Goal: Task Accomplishment & Management: Complete application form

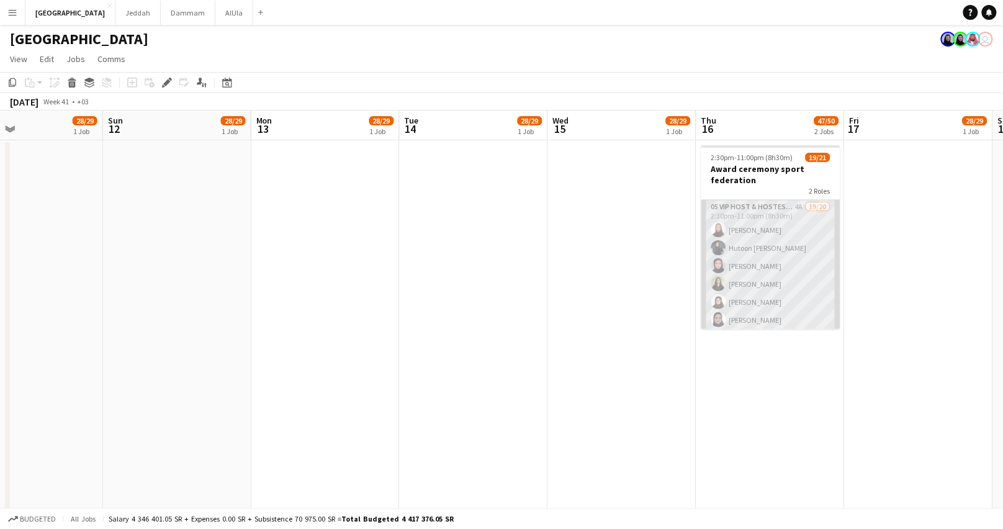
click at [737, 241] on app-card-role "05 VIP Host & Hostesses 4A 19/20 2:30pm-11:00pm (8h30m) [PERSON_NAME] Hutoon [P…" at bounding box center [771, 392] width 139 height 384
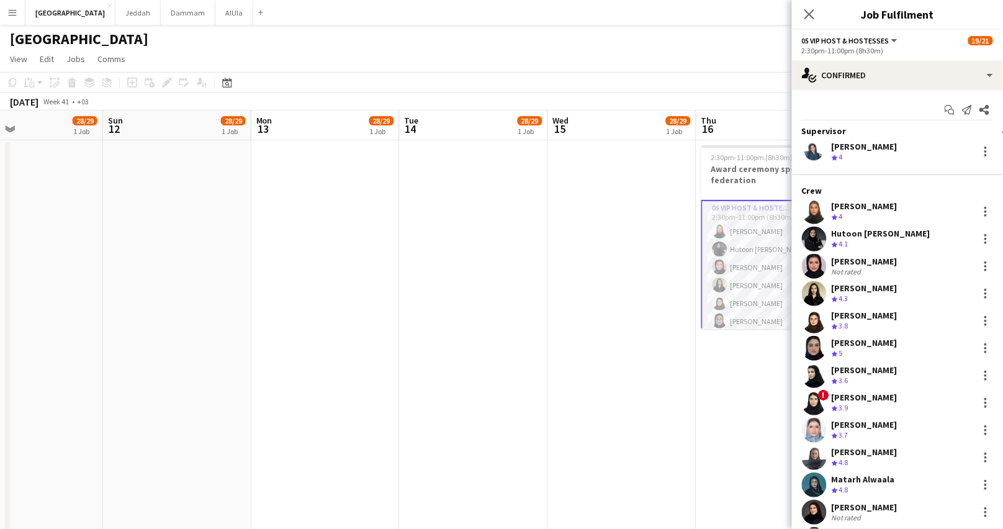
click at [829, 240] on div "Hutoon Abdullah Crew rating 4.1" at bounding box center [897, 239] width 211 height 25
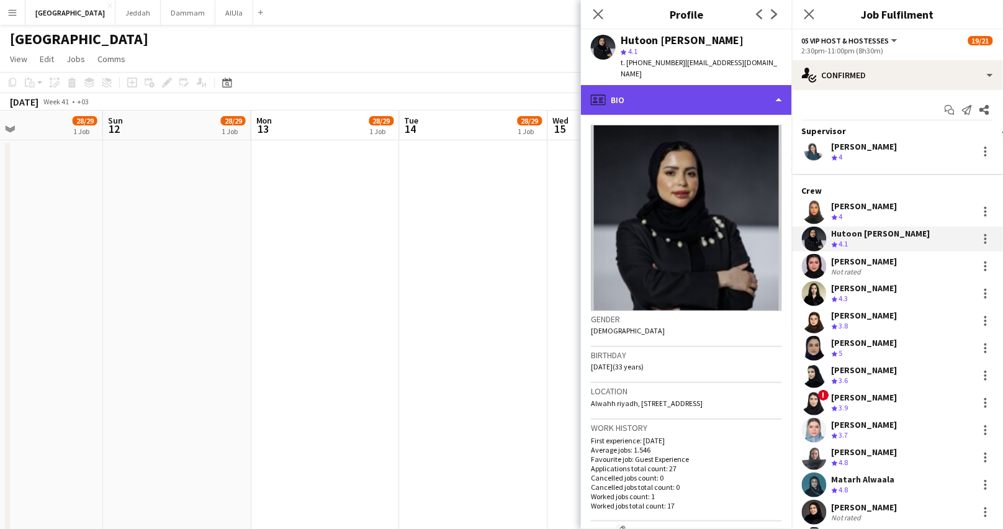
click at [746, 85] on div "profile Bio" at bounding box center [686, 100] width 211 height 30
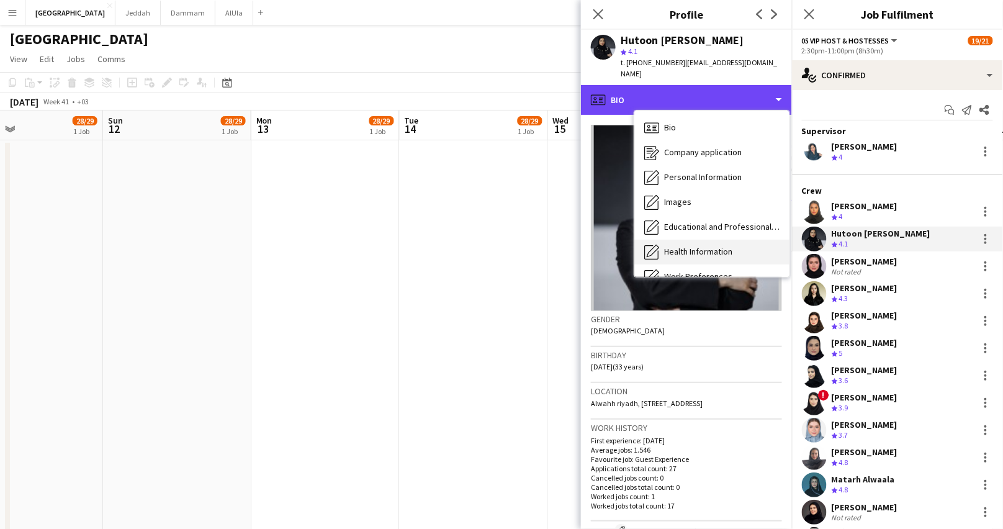
scroll to position [141, 0]
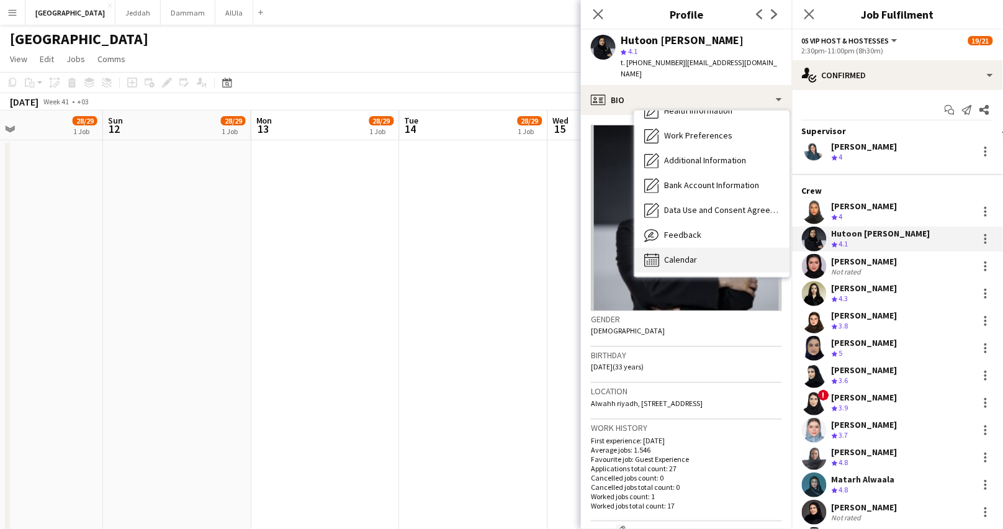
click at [708, 248] on div "Calendar Calendar" at bounding box center [712, 260] width 155 height 25
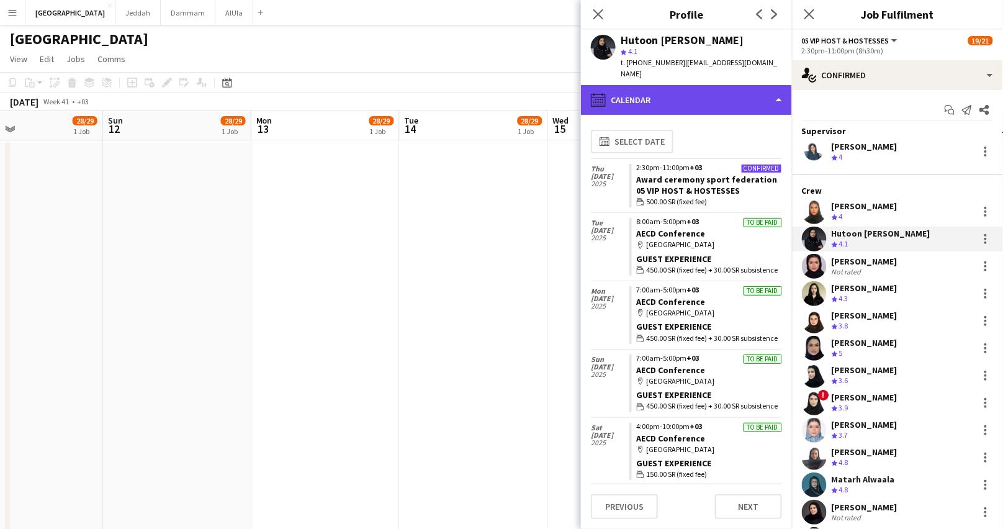
click at [636, 101] on div "calendar-full Calendar" at bounding box center [686, 100] width 211 height 30
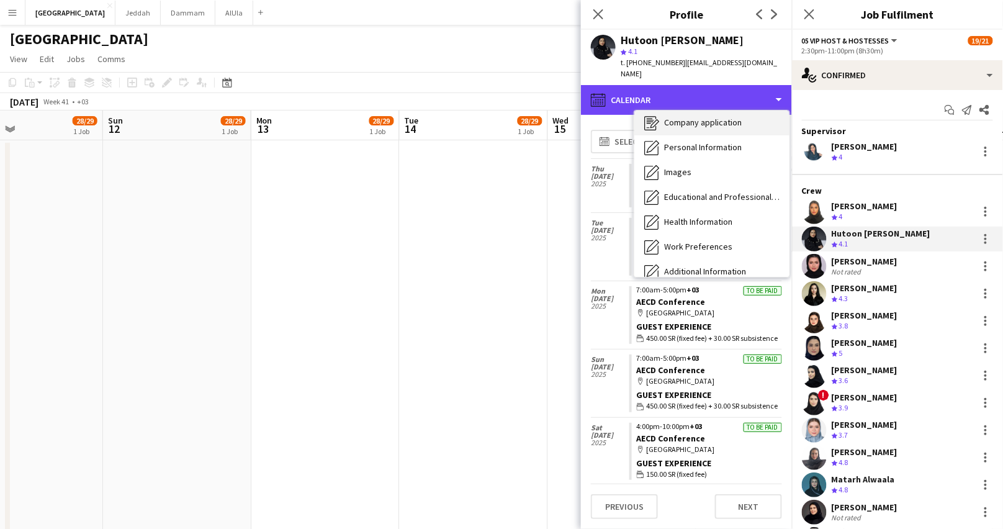
scroll to position [0, 0]
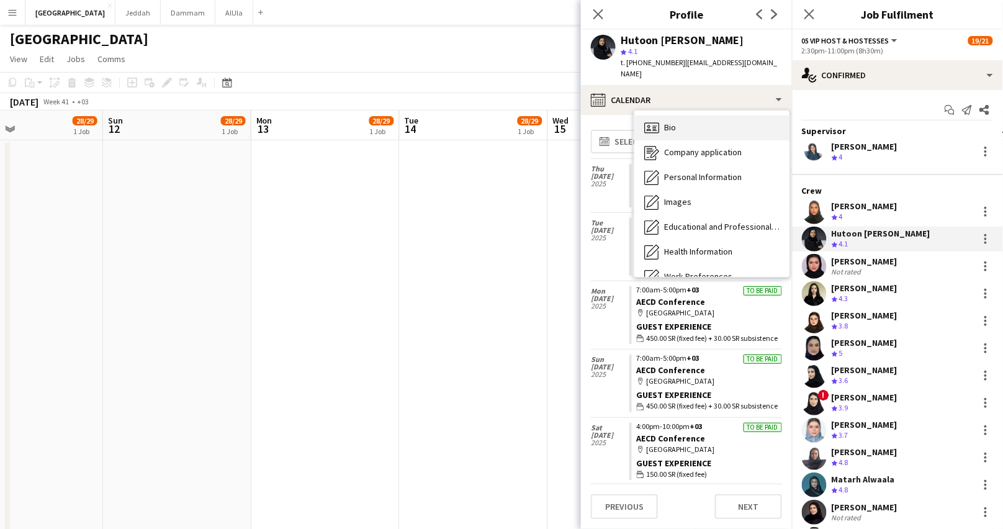
click at [681, 115] on div "Bio Bio" at bounding box center [712, 127] width 155 height 25
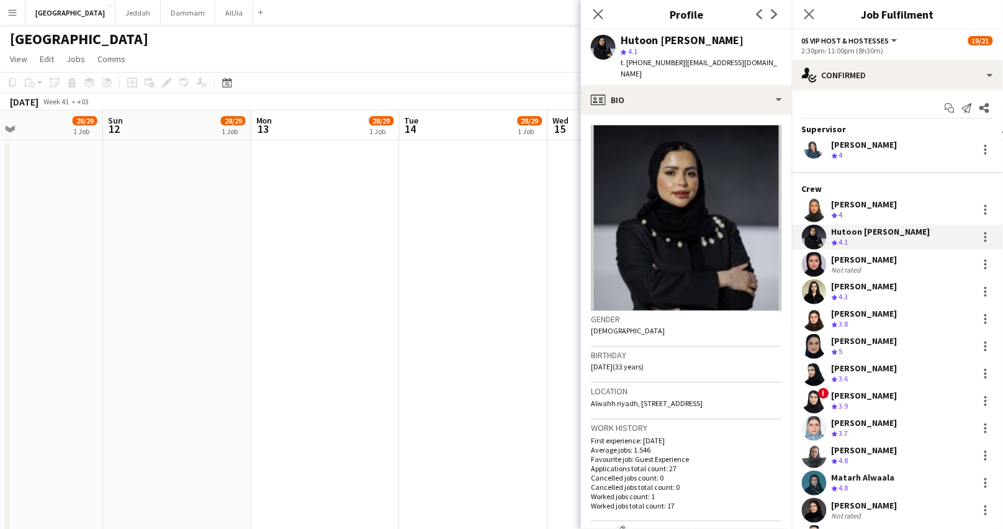
scroll to position [2, 0]
click at [863, 288] on div "[PERSON_NAME]" at bounding box center [865, 285] width 66 height 11
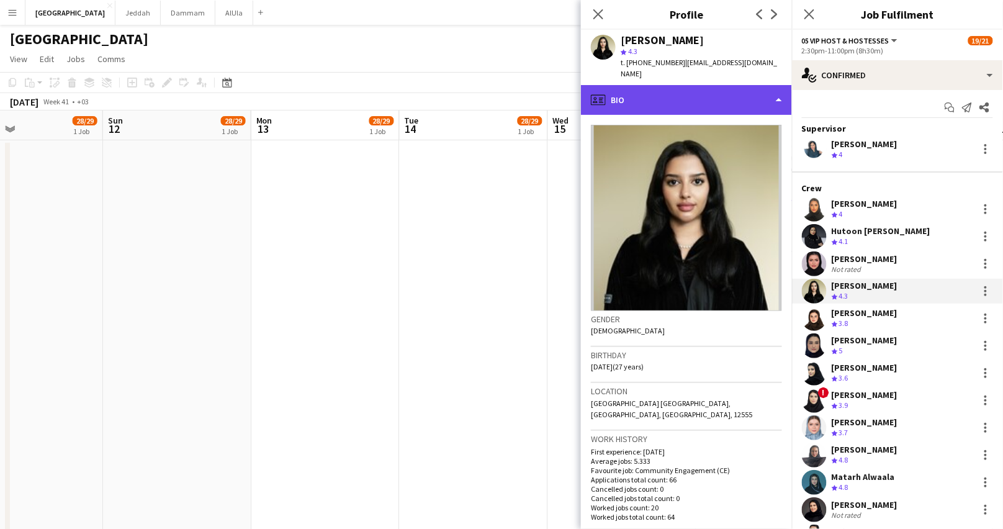
click at [694, 94] on div "profile Bio" at bounding box center [686, 100] width 211 height 30
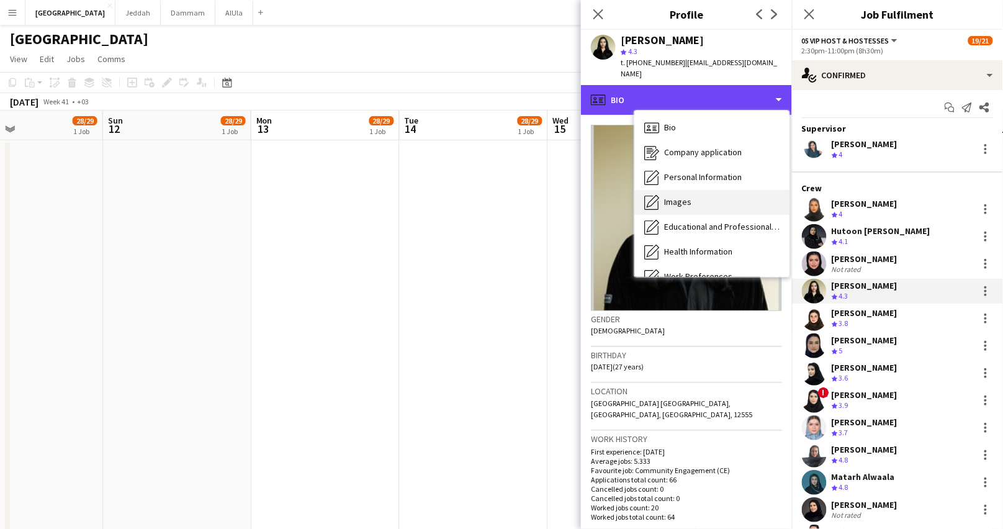
scroll to position [141, 0]
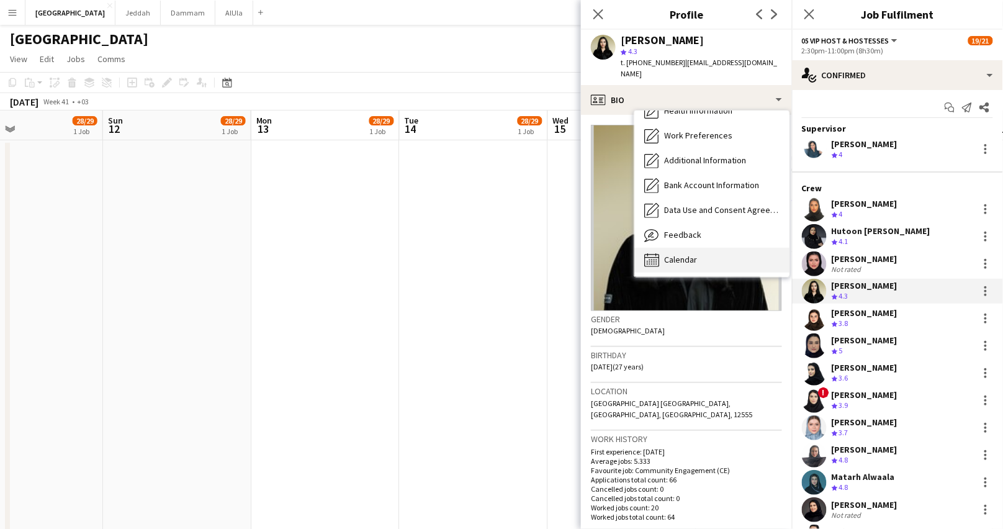
click at [686, 254] on span "Calendar" at bounding box center [680, 259] width 33 height 11
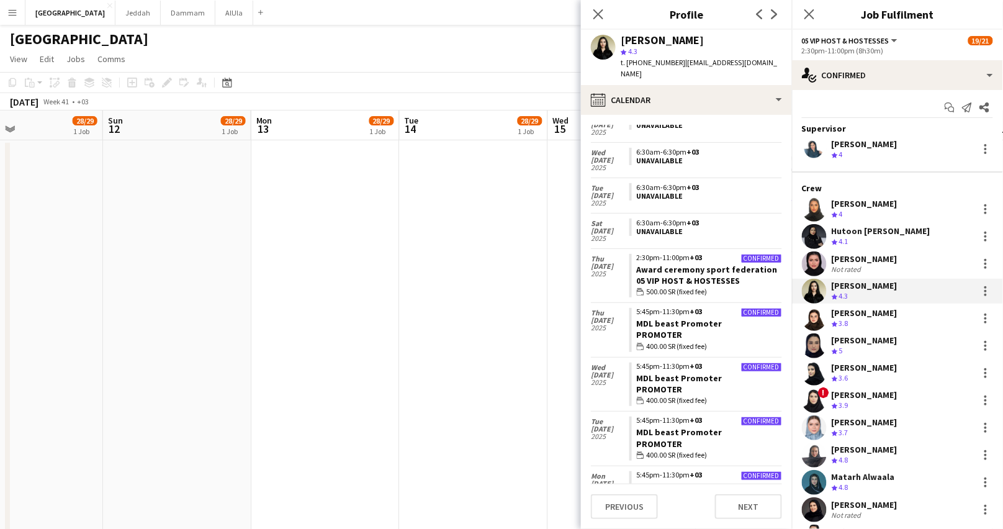
scroll to position [0, 0]
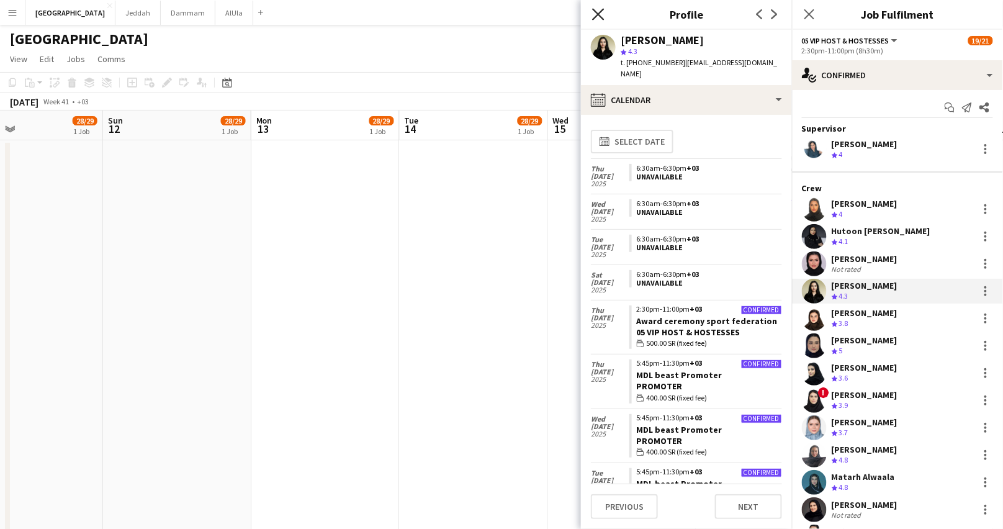
click at [596, 12] on icon at bounding box center [598, 14] width 12 height 12
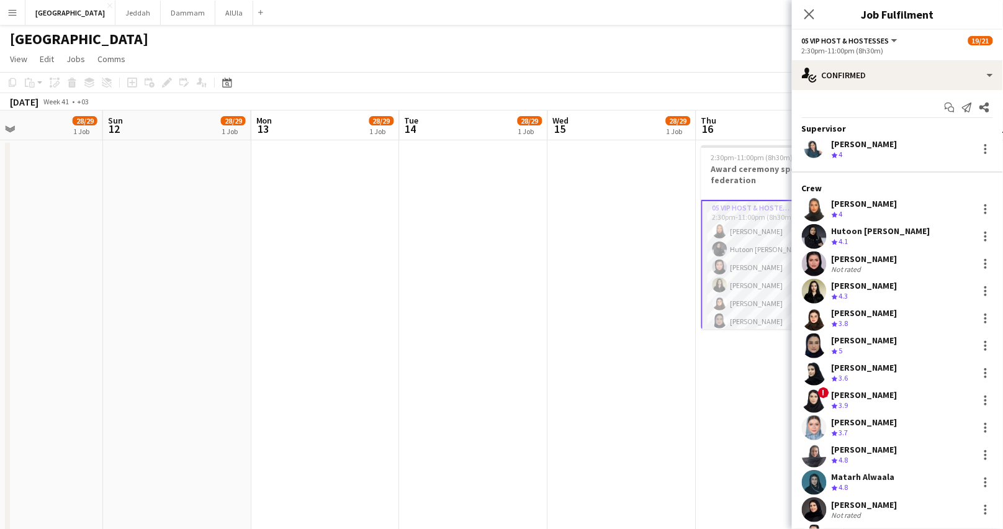
scroll to position [222, 0]
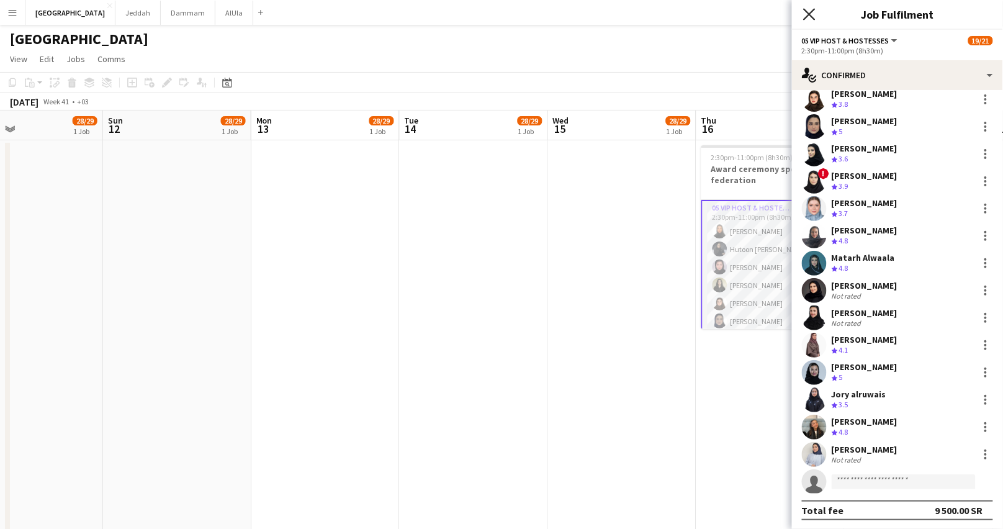
click at [807, 8] on icon "Close pop-in" at bounding box center [809, 14] width 12 height 12
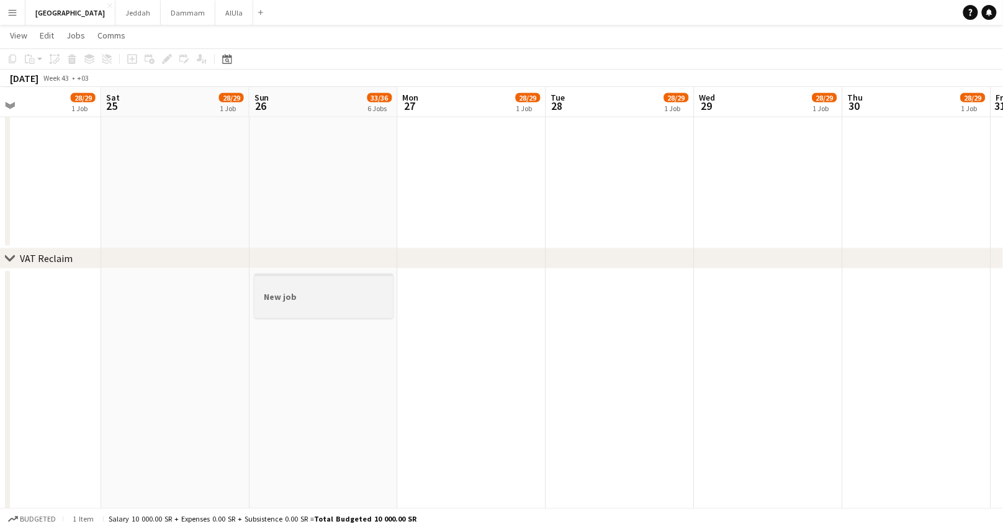
scroll to position [0, 494]
click at [303, 301] on h3 "New job" at bounding box center [322, 297] width 139 height 11
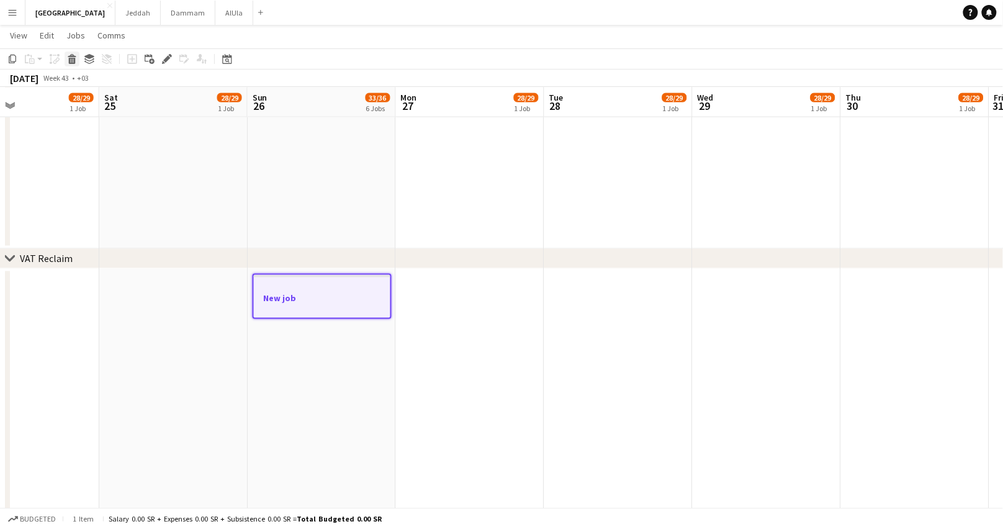
click at [76, 60] on div "Delete" at bounding box center [72, 59] width 15 height 15
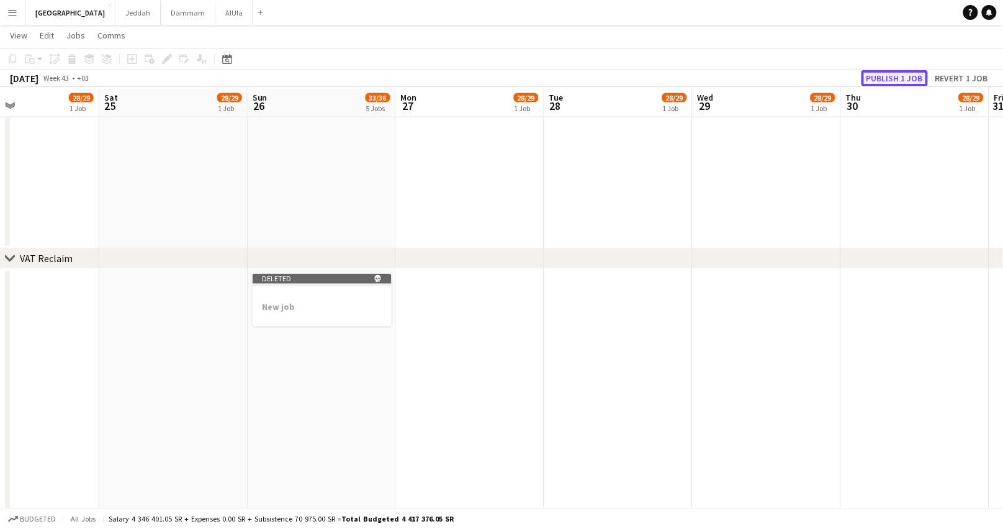
click at [894, 76] on button "Publish 1 job" at bounding box center [895, 78] width 66 height 16
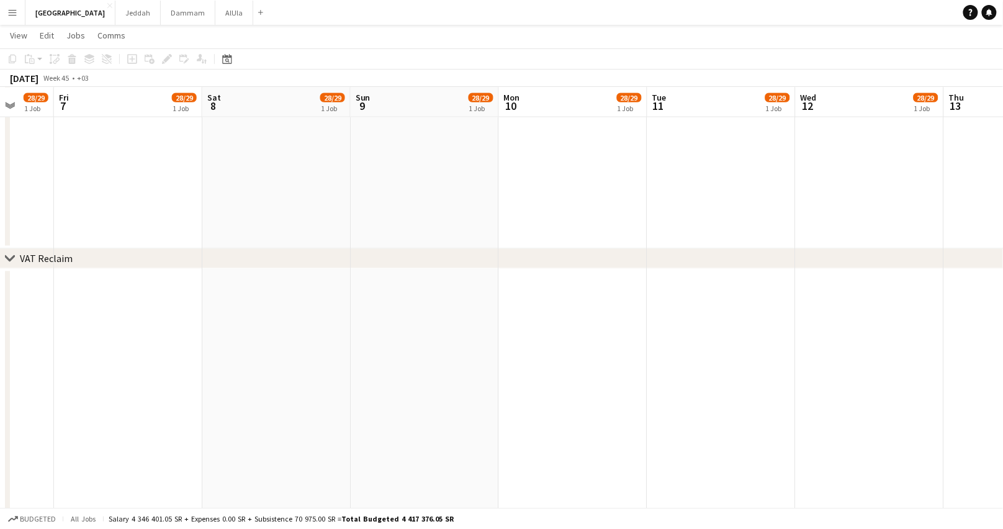
scroll to position [0, 392]
click at [731, 346] on app-date-cell at bounding box center [721, 418] width 148 height 299
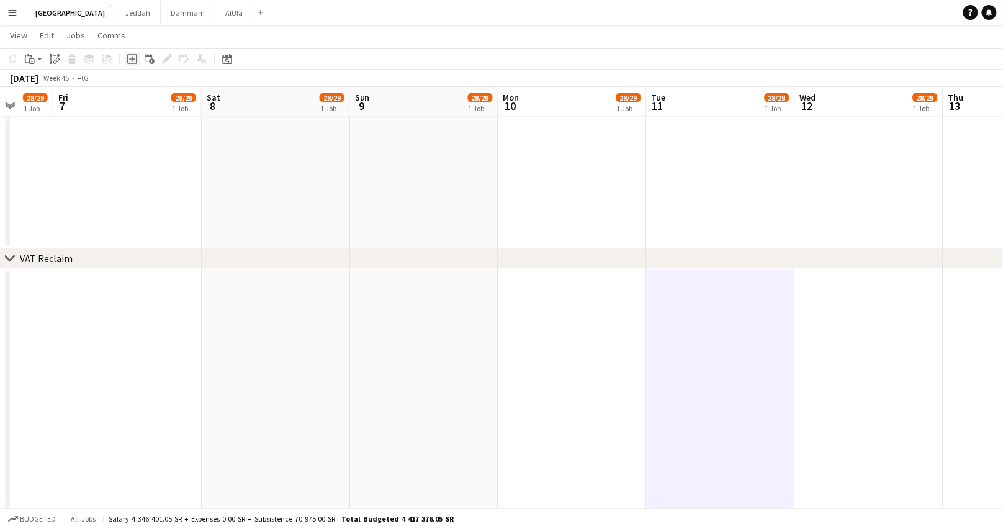
click at [134, 55] on icon at bounding box center [132, 59] width 10 height 10
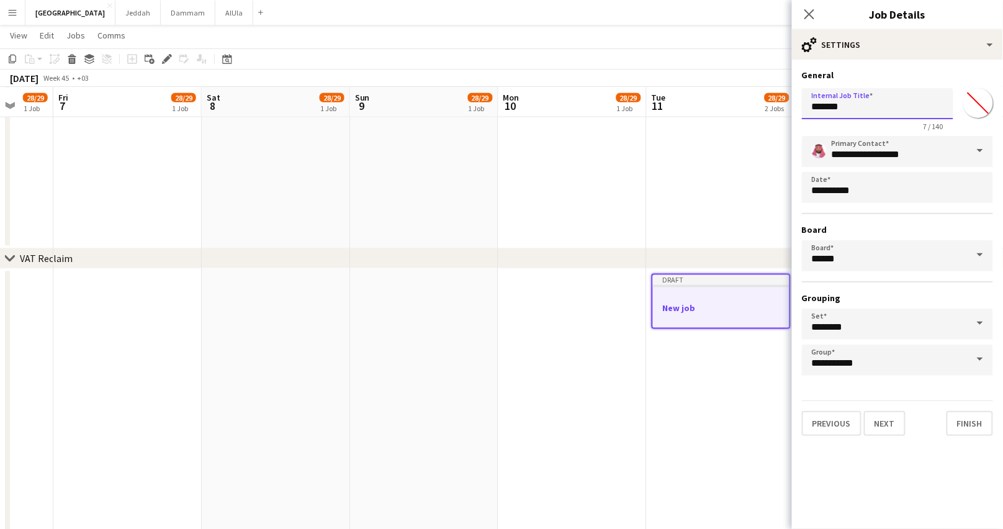
click at [820, 112] on input "*******" at bounding box center [877, 103] width 151 height 31
click at [815, 14] on icon "Close pop-in" at bounding box center [809, 14] width 12 height 12
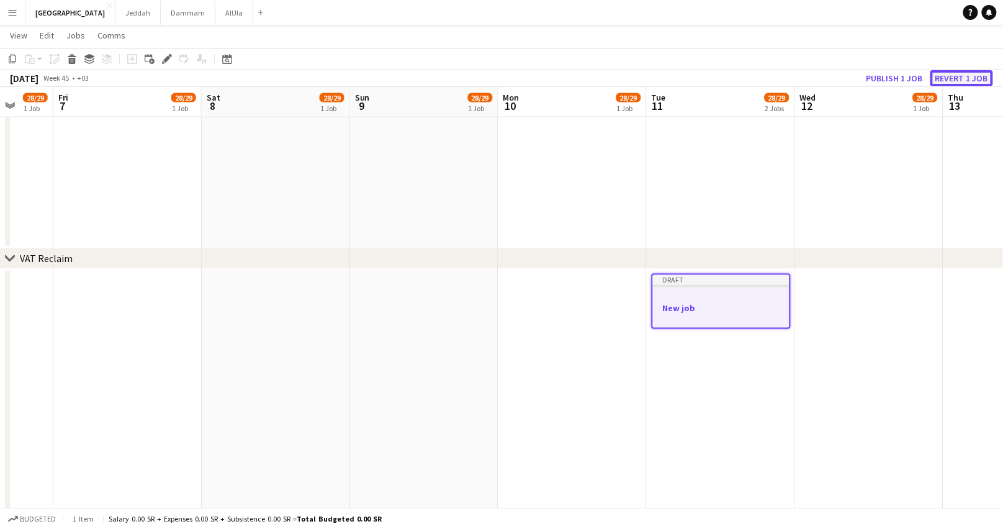
click at [956, 77] on button "Revert 1 job" at bounding box center [962, 78] width 63 height 16
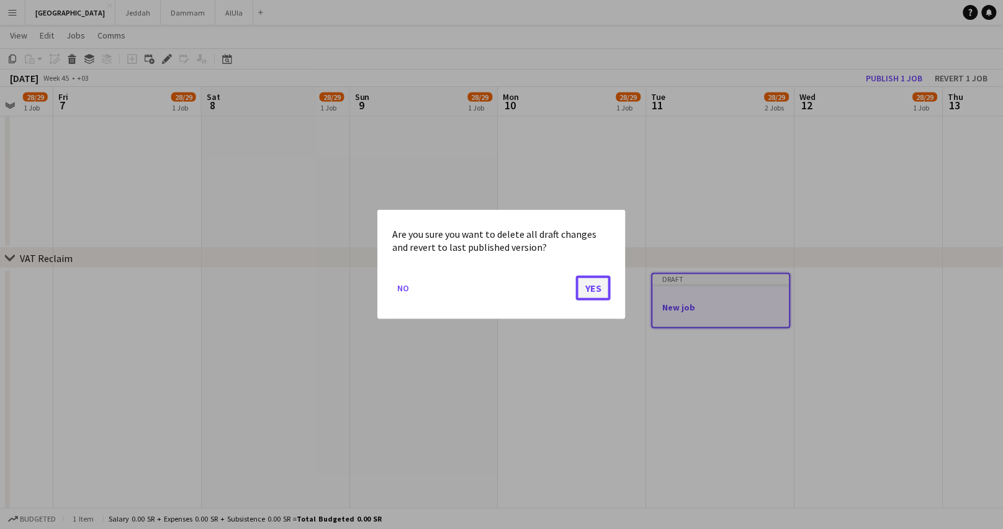
click at [589, 276] on button "Yes" at bounding box center [593, 288] width 35 height 25
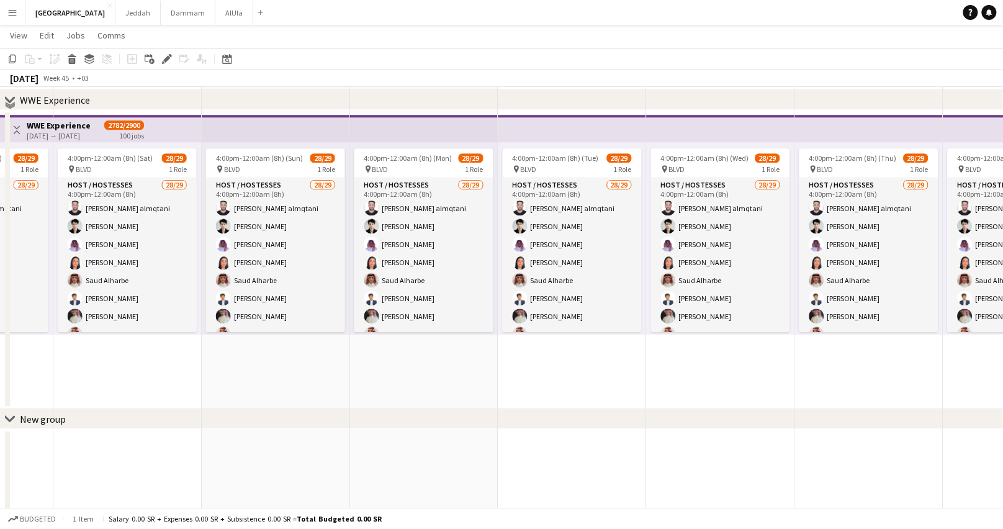
scroll to position [1159, 0]
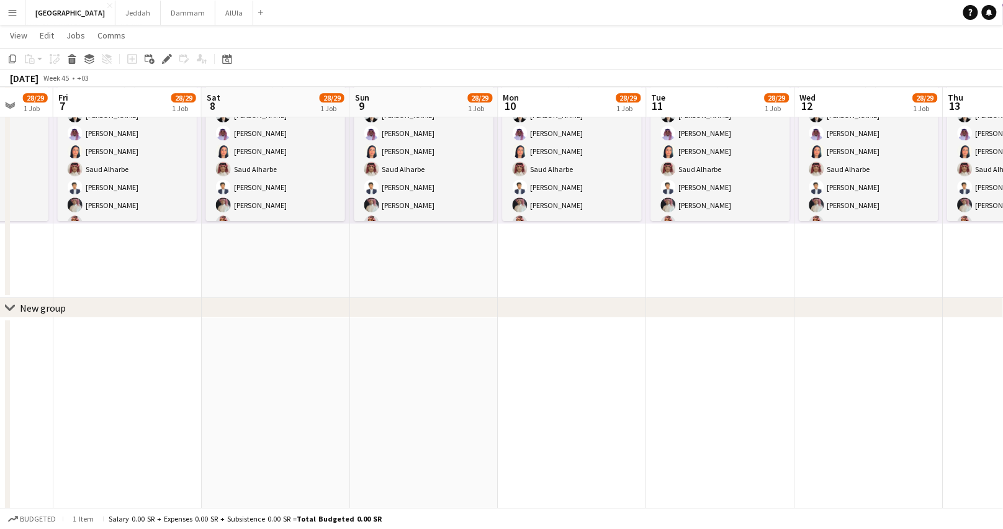
click at [27, 307] on div "New group" at bounding box center [43, 308] width 46 height 12
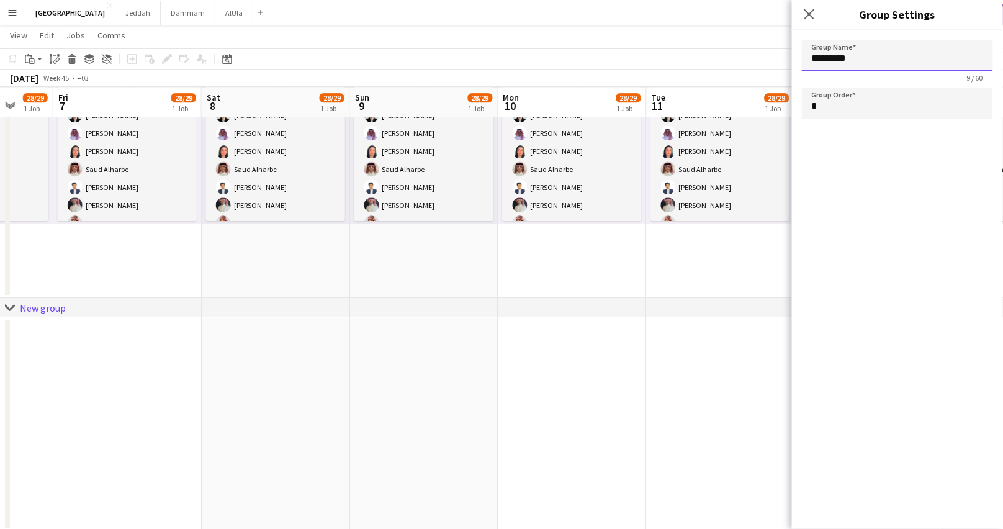
click at [856, 61] on input "*********" at bounding box center [897, 55] width 191 height 31
type input "**********"
click at [840, 110] on input "*" at bounding box center [897, 103] width 191 height 31
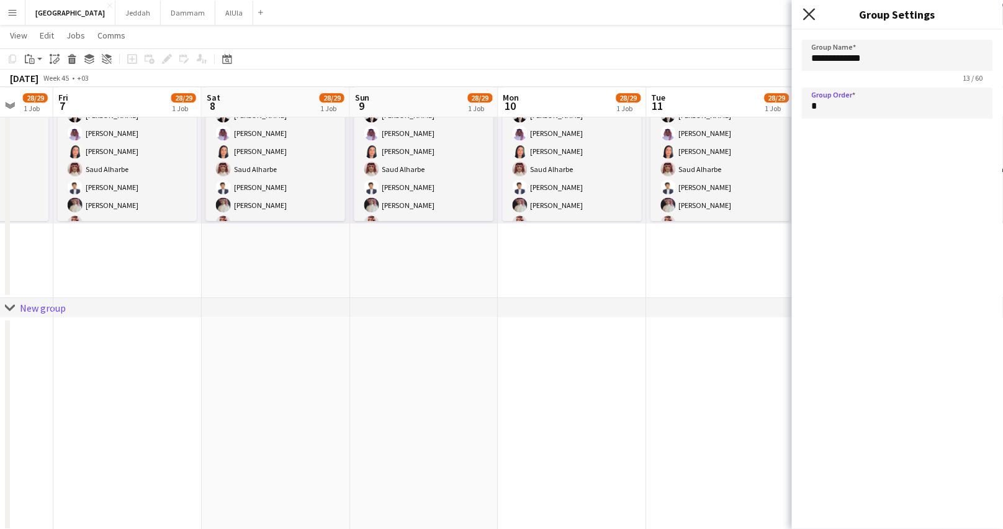
click at [805, 14] on icon "Close pop-in" at bounding box center [809, 14] width 12 height 12
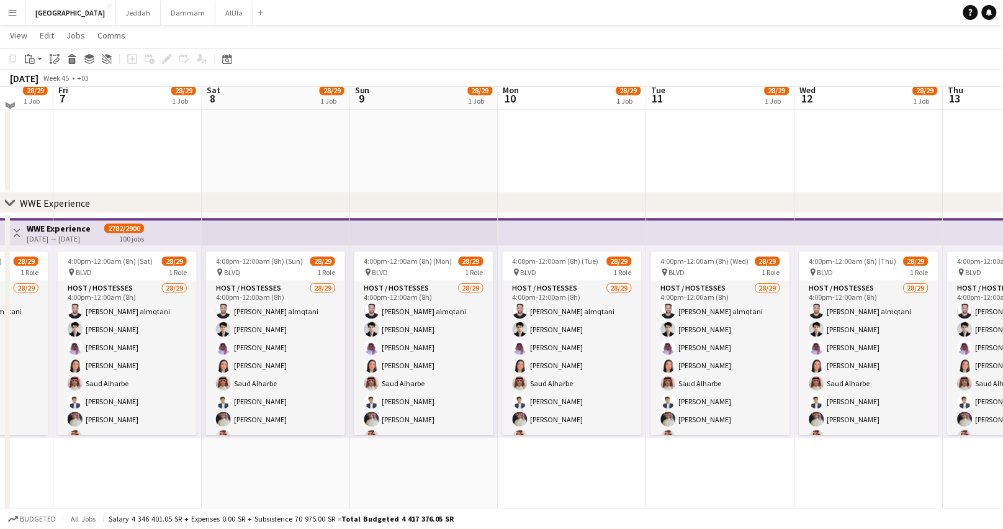
scroll to position [938, 0]
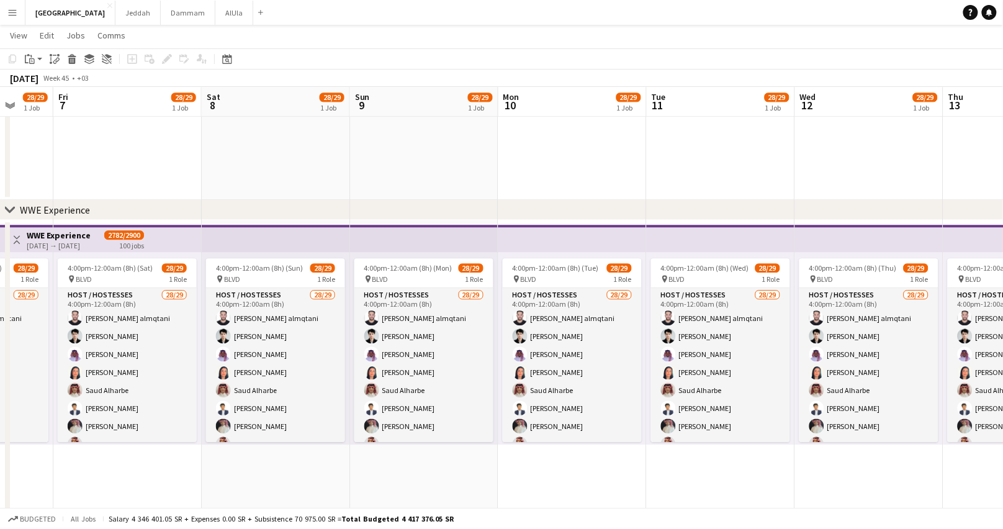
click at [8, 207] on icon "chevron-right" at bounding box center [10, 210] width 10 height 10
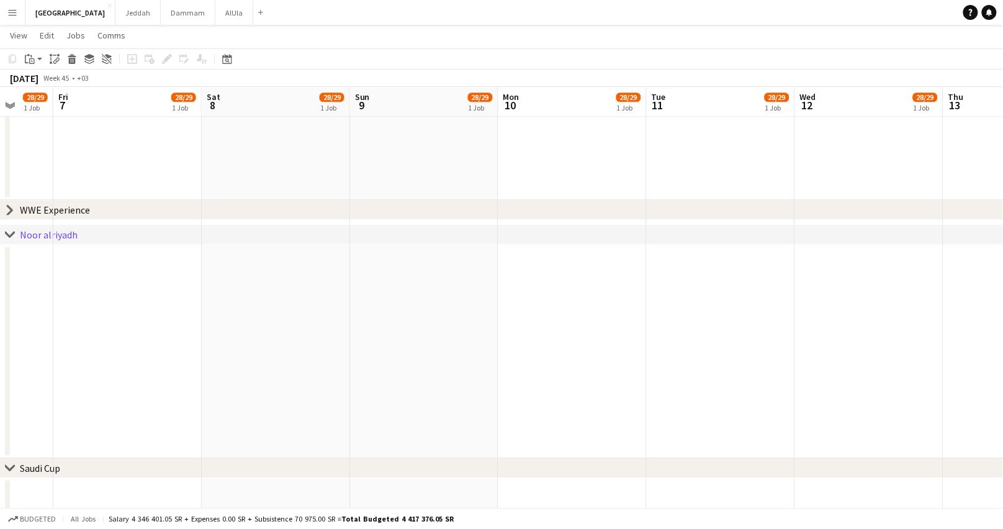
scroll to position [982, 0]
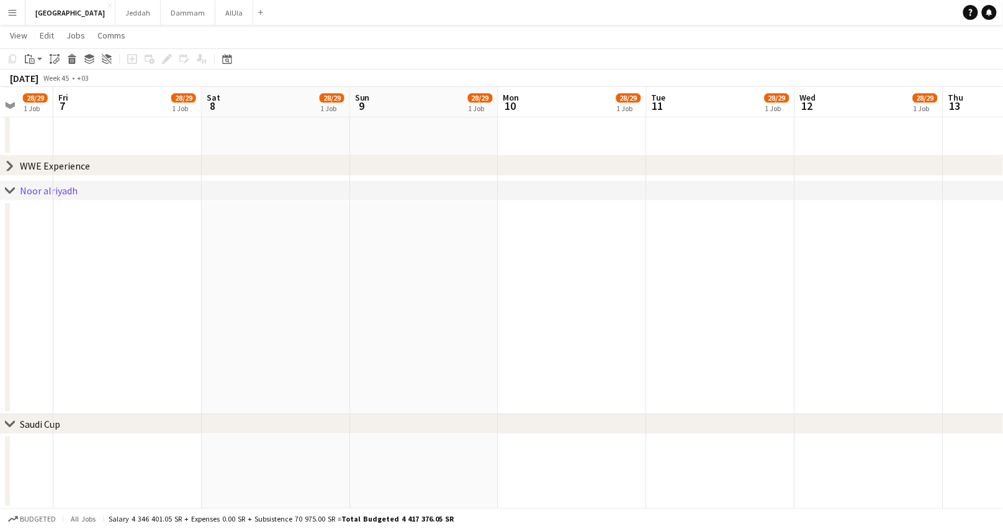
click at [9, 425] on icon at bounding box center [9, 423] width 9 height 5
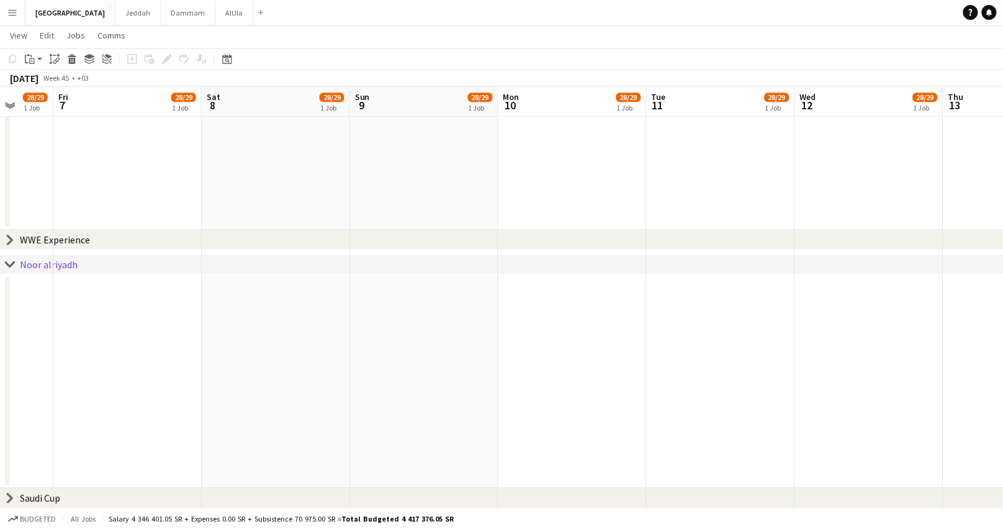
scroll to position [907, 0]
click at [694, 322] on app-date-cell at bounding box center [721, 382] width 148 height 214
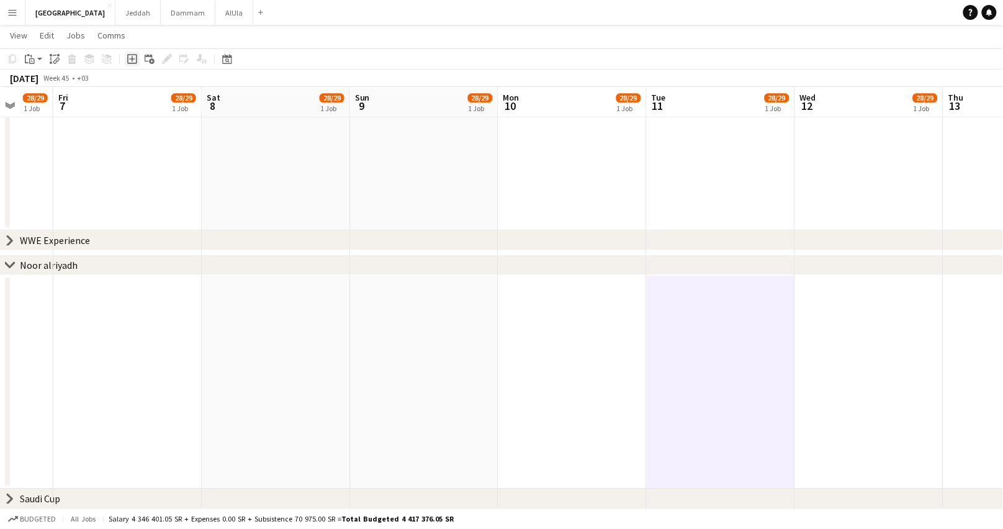
click at [132, 61] on icon at bounding box center [132, 59] width 6 height 6
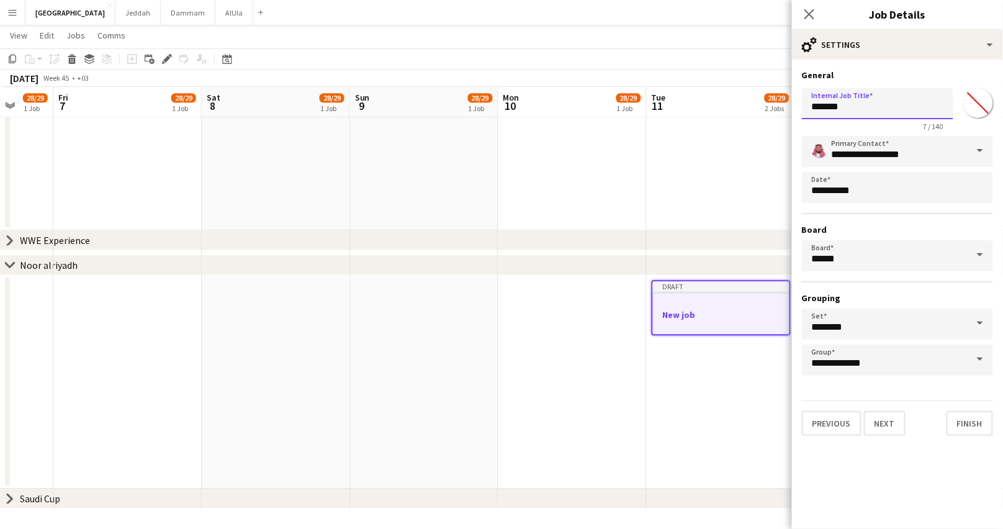
click at [829, 104] on input "*******" at bounding box center [877, 103] width 151 height 31
type input "*"
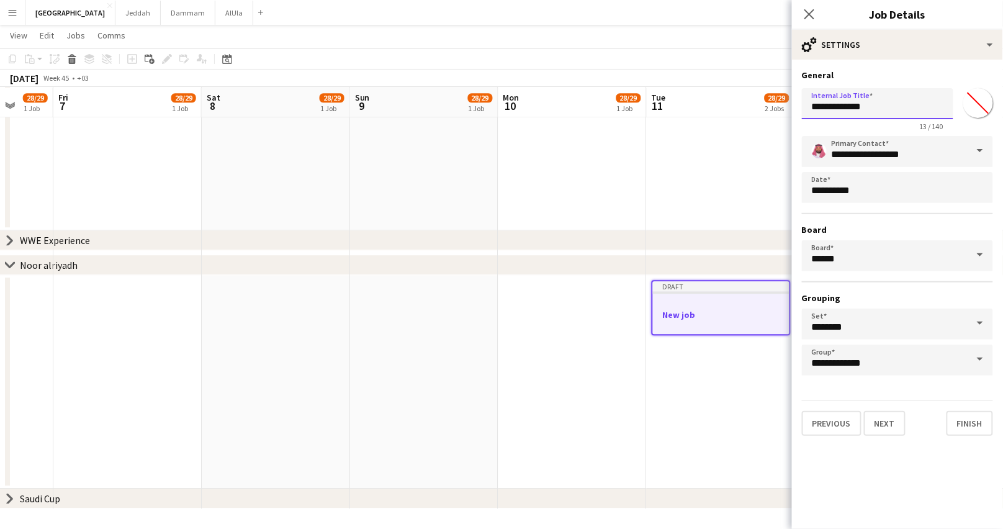
click at [839, 108] on input "**********" at bounding box center [877, 103] width 151 height 31
type input "**********"
click at [847, 327] on input "********" at bounding box center [897, 324] width 191 height 31
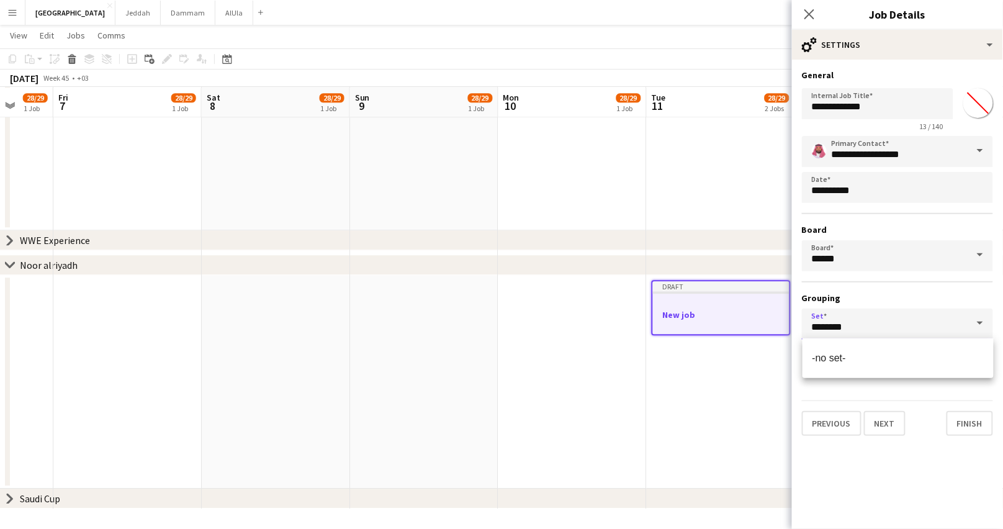
click at [838, 325] on input "********" at bounding box center [897, 324] width 191 height 31
click at [847, 360] on span "-no set-" at bounding box center [898, 358] width 171 height 12
type input "********"
click at [846, 361] on input "**********" at bounding box center [897, 360] width 191 height 31
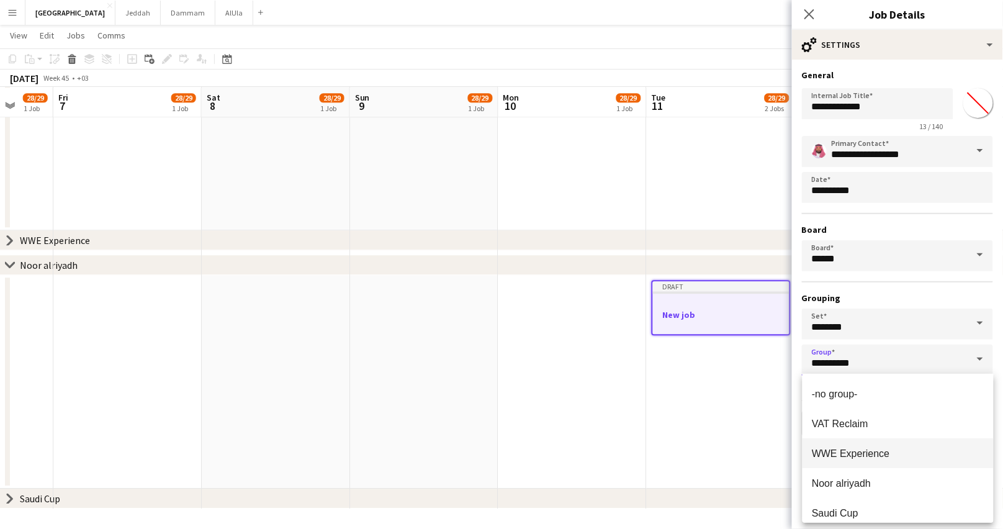
scroll to position [10, 0]
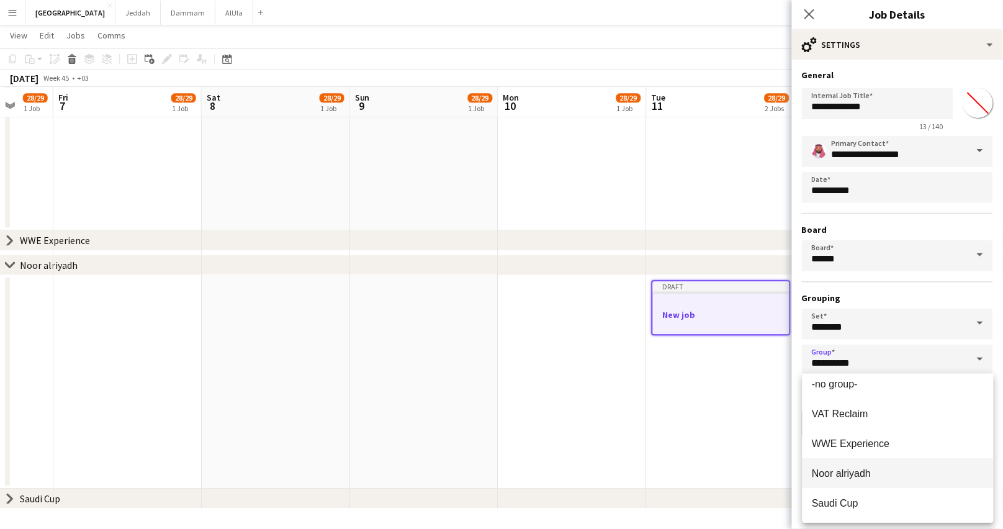
click at [834, 471] on span "Noor alriyadh" at bounding box center [842, 473] width 59 height 11
type input "**********"
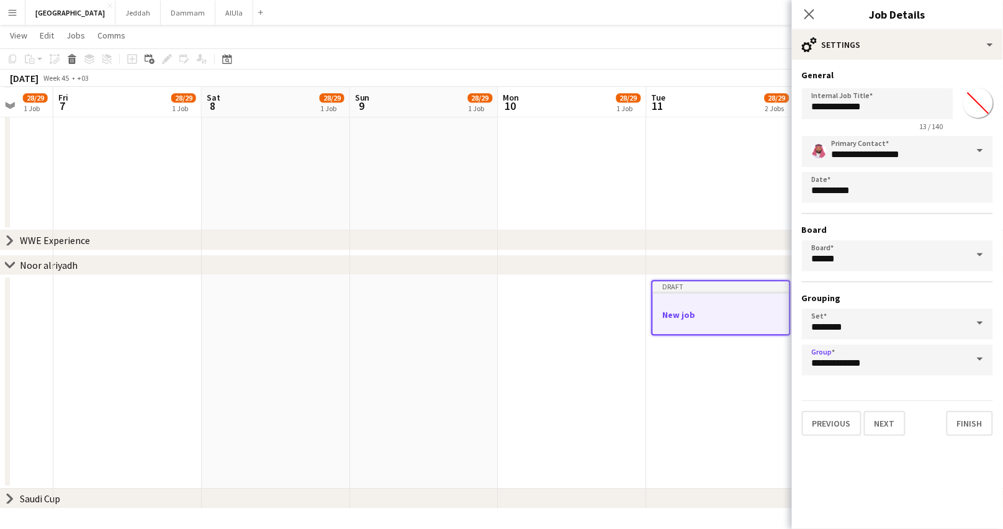
click at [980, 323] on span at bounding box center [980, 324] width 26 height 30
click at [884, 327] on input "********" at bounding box center [897, 324] width 191 height 31
click at [917, 392] on form "**********" at bounding box center [897, 253] width 211 height 366
click at [889, 427] on button "Next" at bounding box center [885, 423] width 42 height 25
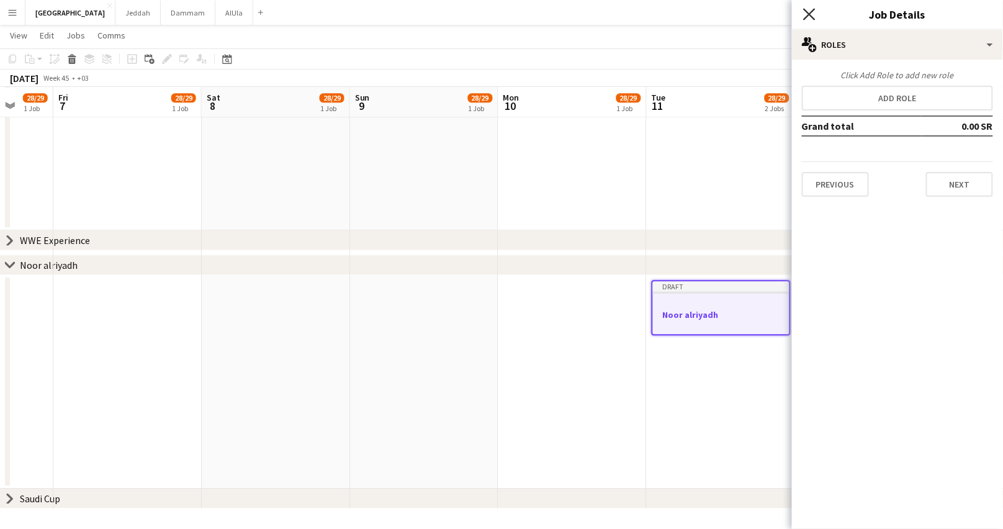
click at [811, 16] on icon at bounding box center [809, 14] width 12 height 12
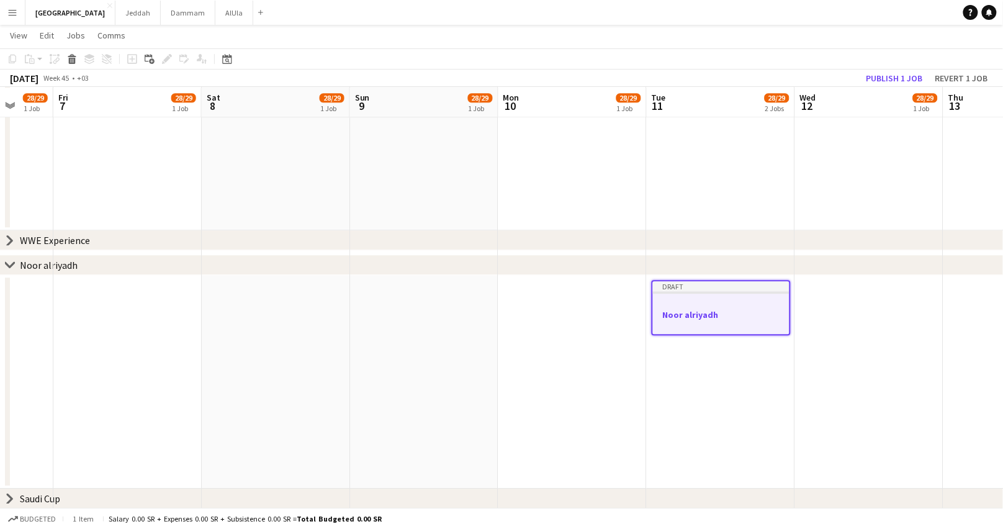
click at [841, 308] on app-date-cell at bounding box center [869, 382] width 148 height 214
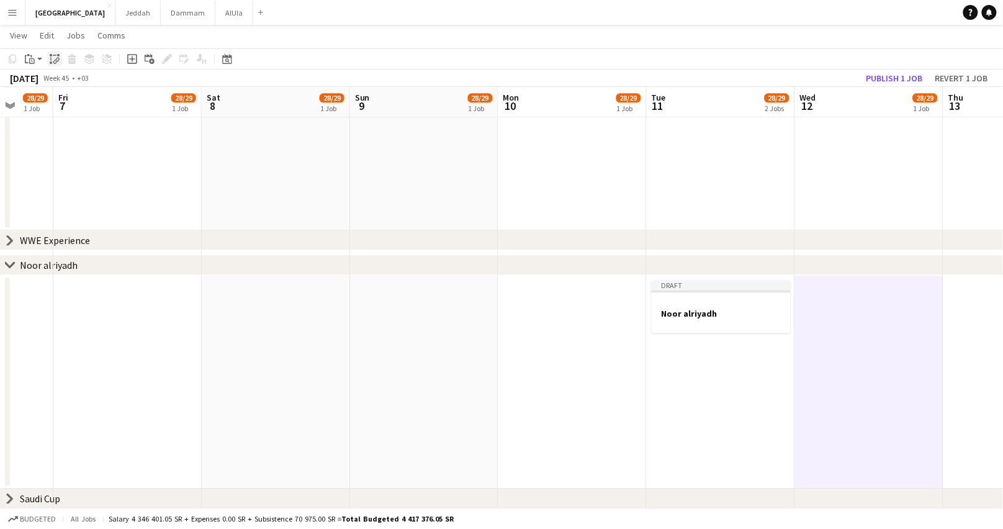
click at [48, 59] on div "Paste linked Job" at bounding box center [54, 59] width 15 height 15
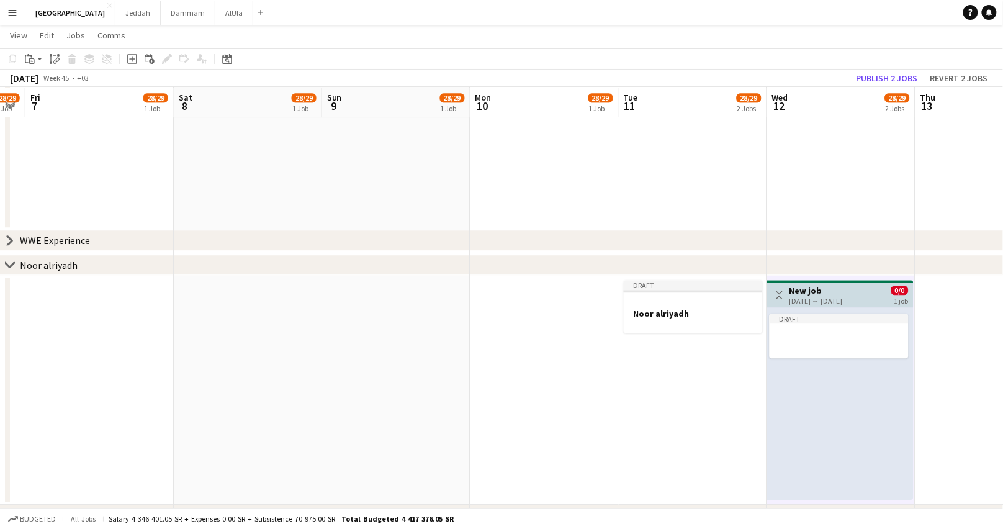
scroll to position [0, 422]
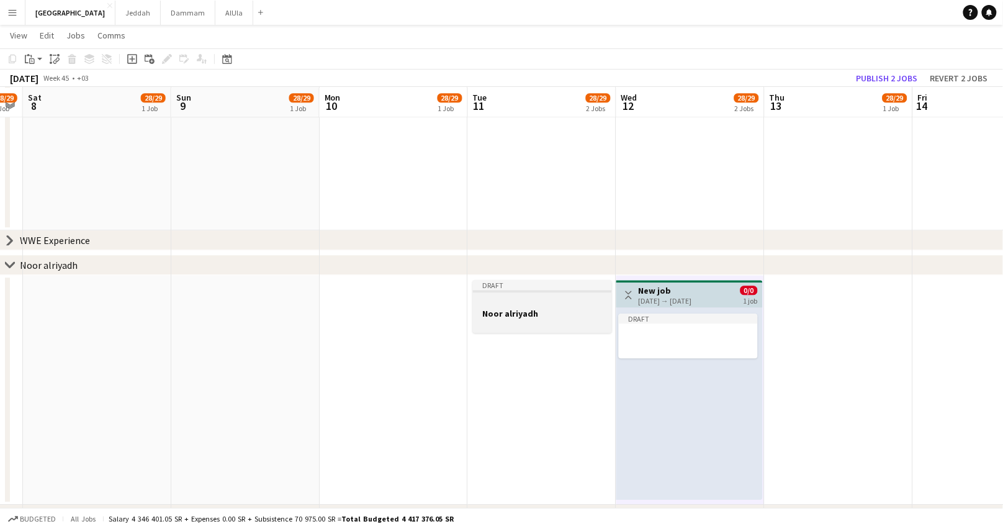
click at [552, 297] on div at bounding box center [542, 301] width 139 height 9
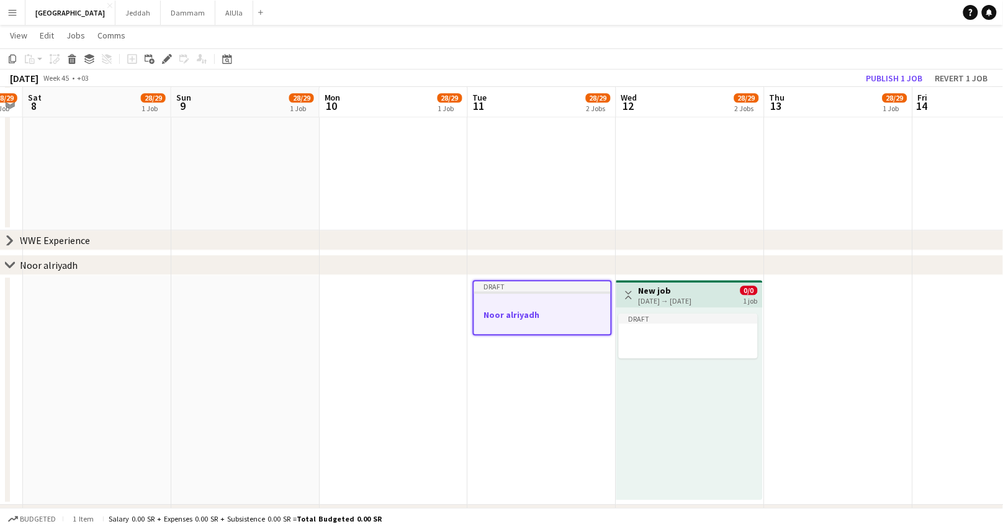
click at [689, 293] on h3 "New job" at bounding box center [665, 290] width 53 height 11
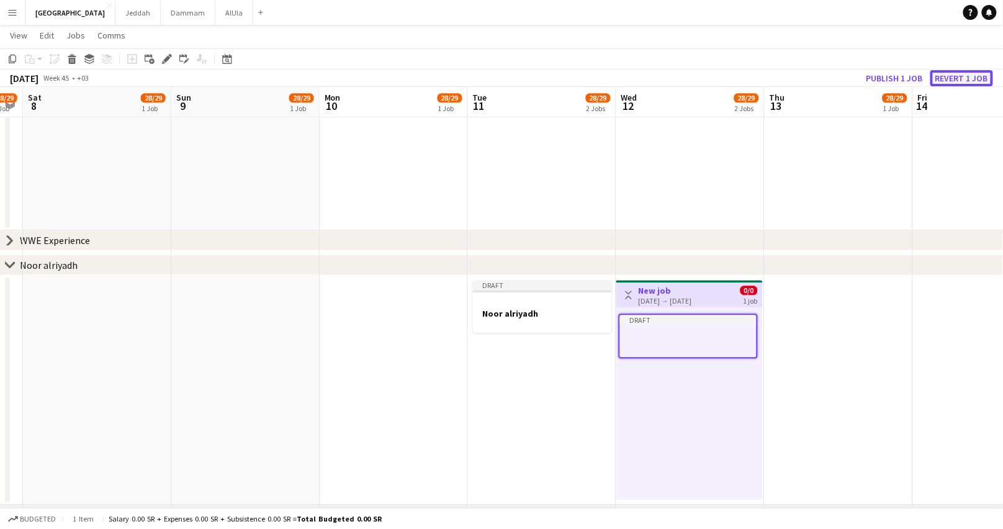
click at [966, 75] on button "Revert 1 job" at bounding box center [962, 78] width 63 height 16
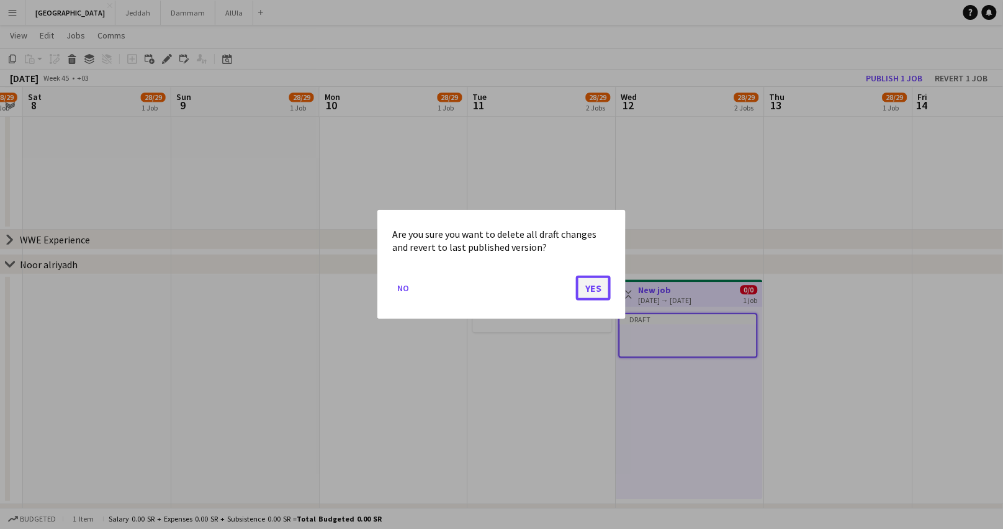
click at [599, 291] on button "Yes" at bounding box center [593, 288] width 35 height 25
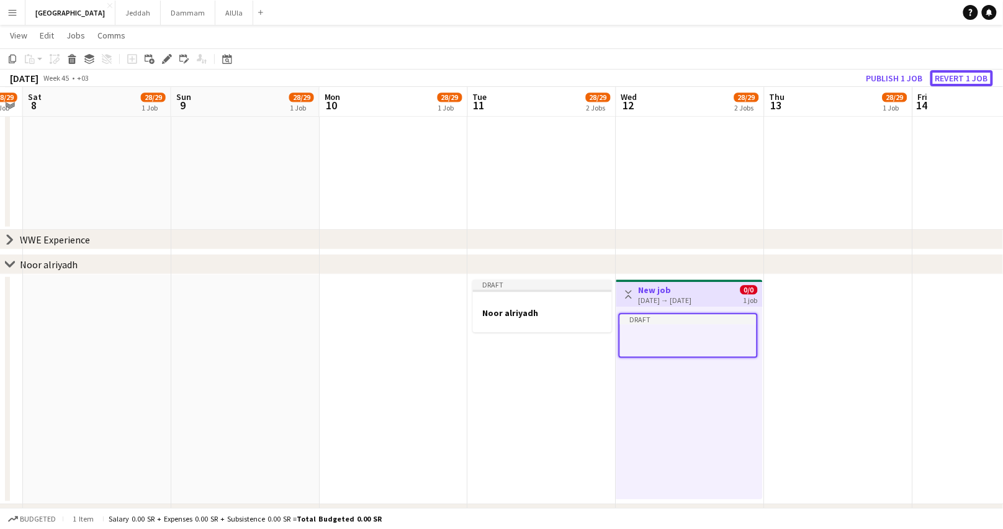
scroll to position [907, 0]
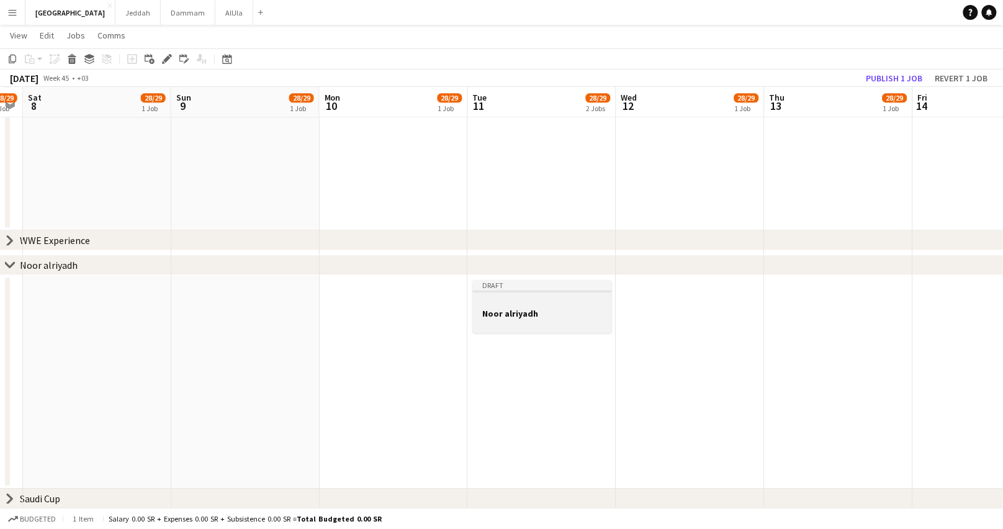
click at [558, 297] on div at bounding box center [542, 301] width 139 height 9
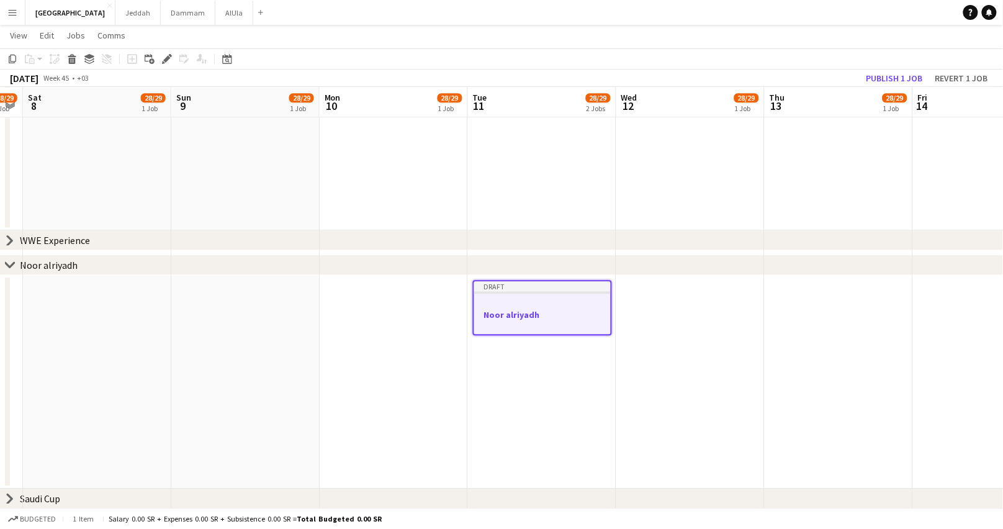
click at [664, 315] on app-date-cell at bounding box center [691, 382] width 148 height 214
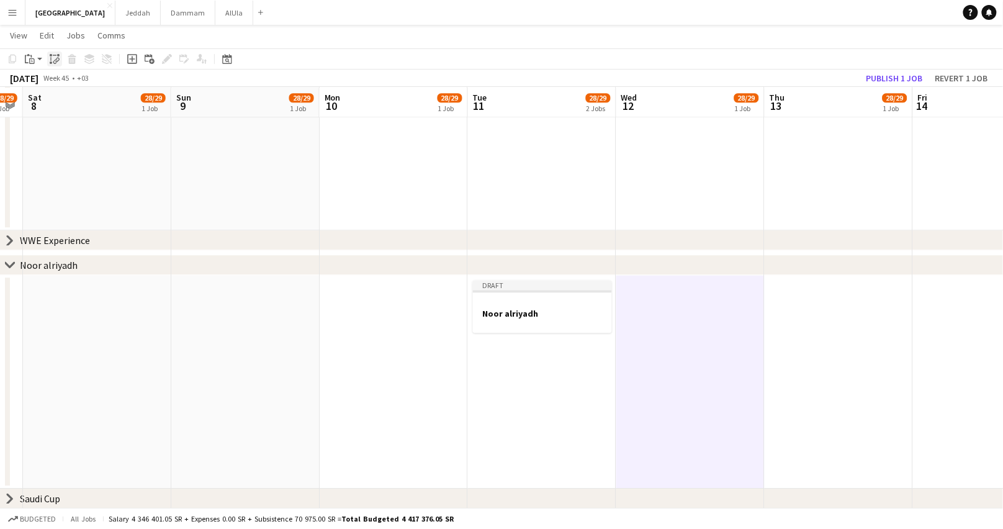
click at [60, 59] on div "Paste linked Job" at bounding box center [54, 59] width 15 height 15
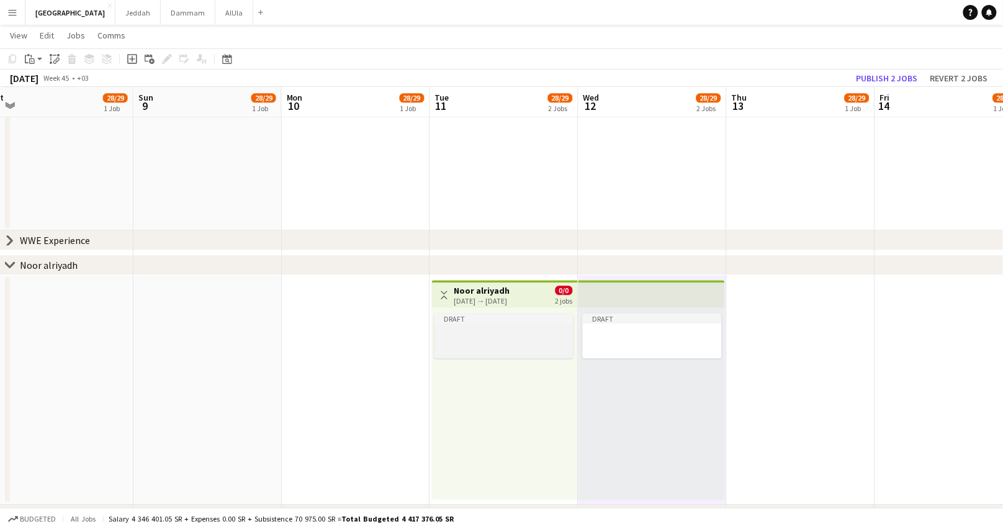
scroll to position [0, 463]
click at [767, 331] on app-date-cell at bounding box center [799, 390] width 148 height 230
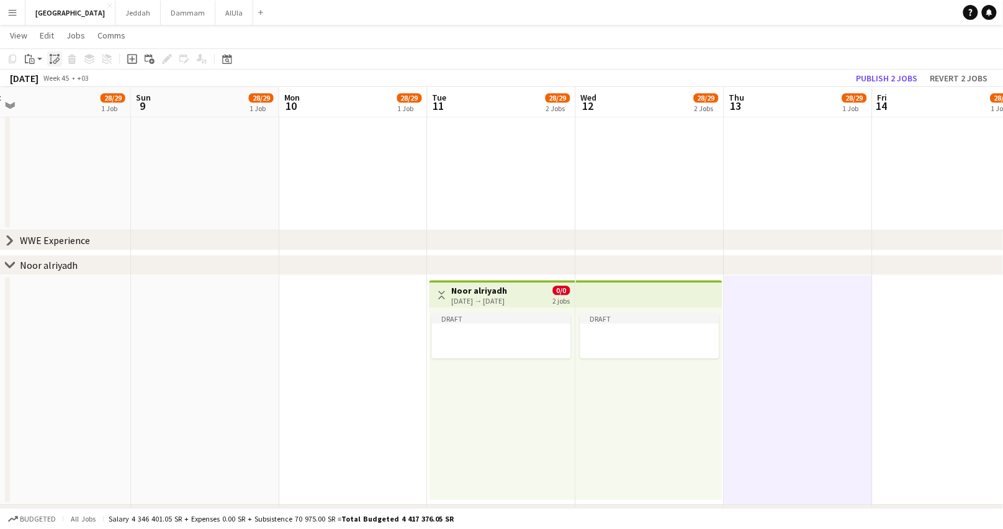
click at [57, 57] on icon "Paste linked Job" at bounding box center [55, 59] width 10 height 10
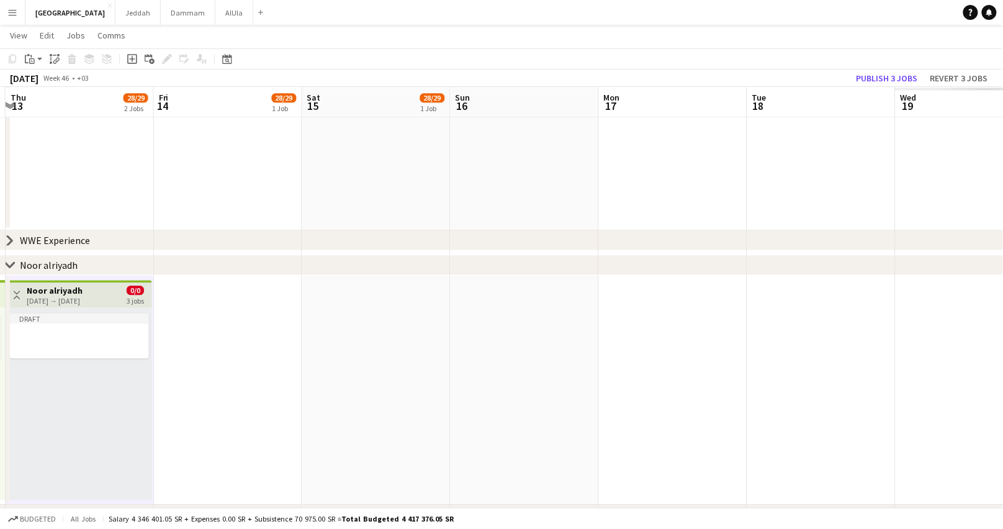
scroll to position [0, 480]
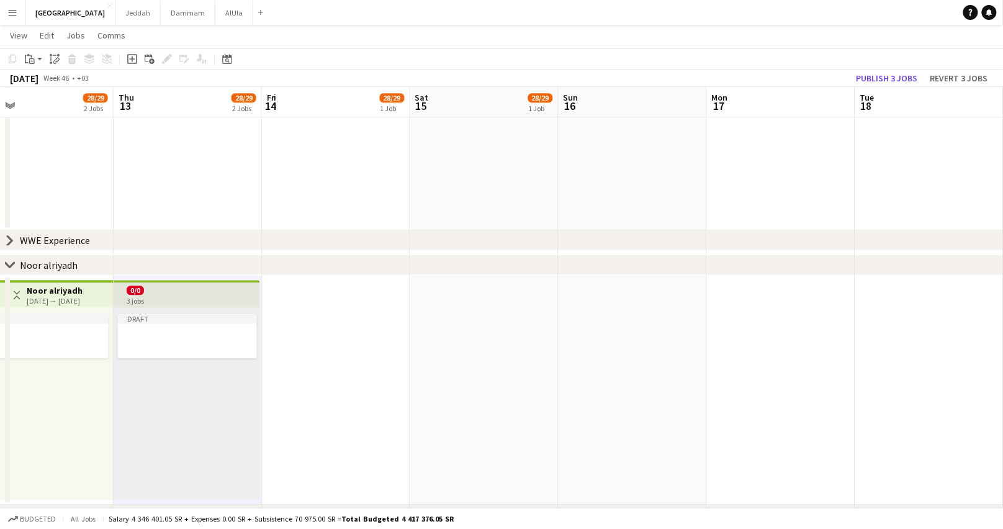
click at [334, 330] on app-date-cell at bounding box center [336, 390] width 148 height 230
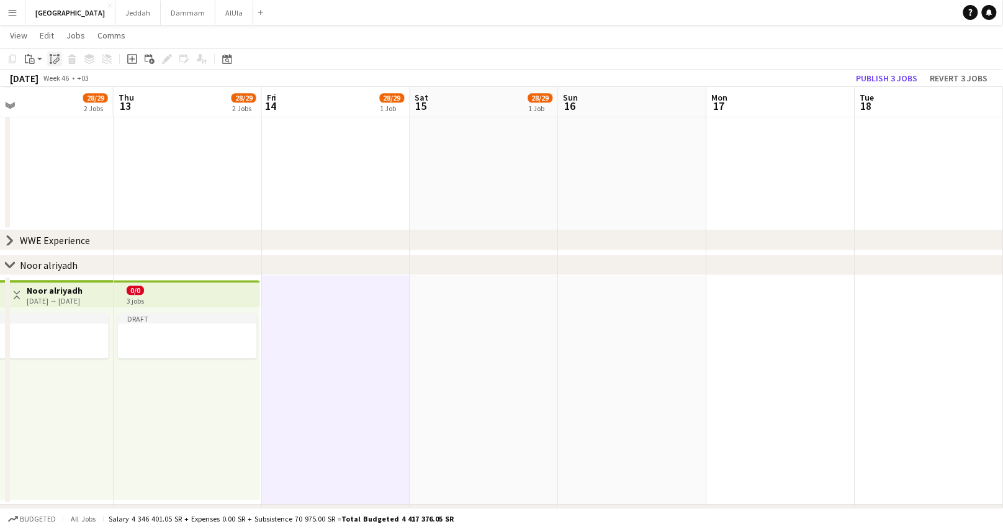
click at [59, 64] on div "Paste linked Job" at bounding box center [54, 59] width 15 height 15
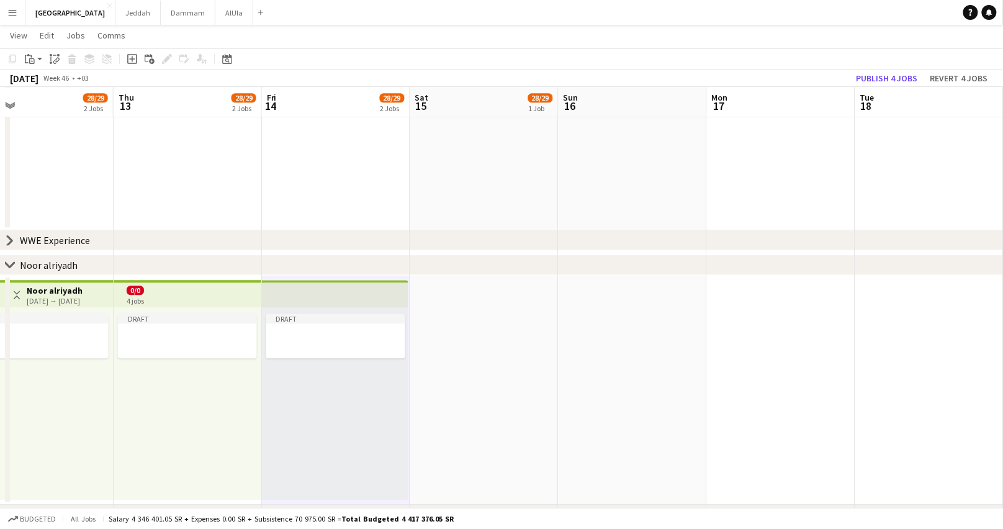
click at [449, 327] on app-date-cell at bounding box center [484, 390] width 148 height 230
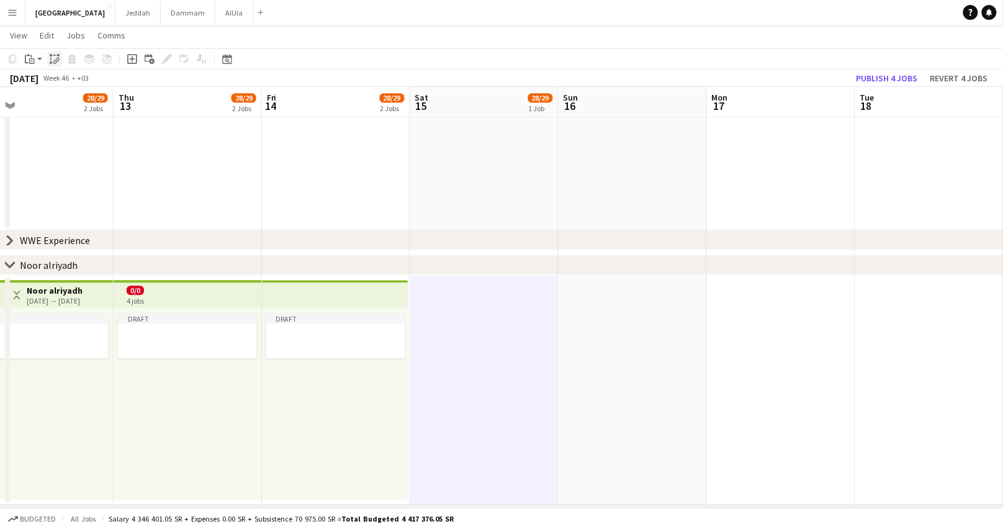
click at [61, 62] on div "Paste linked Job" at bounding box center [54, 59] width 15 height 15
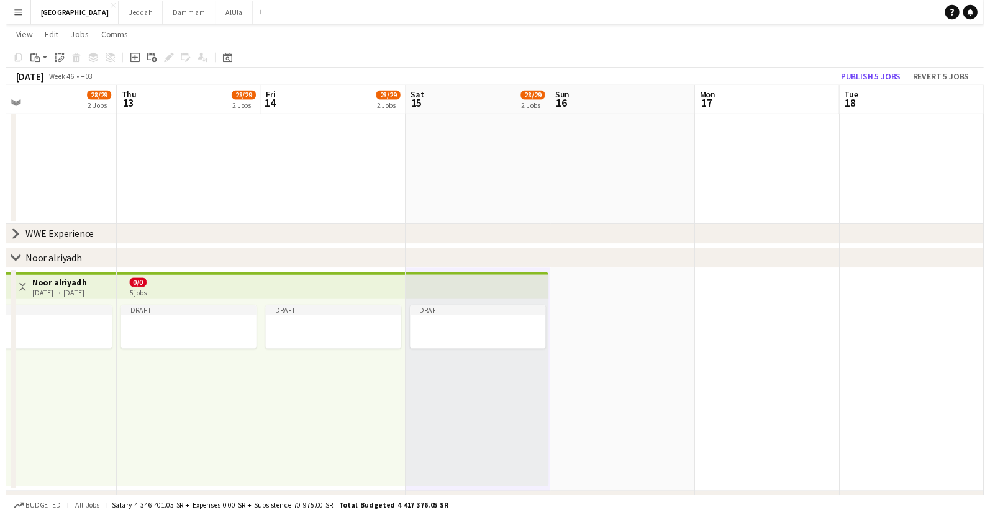
scroll to position [0, 515]
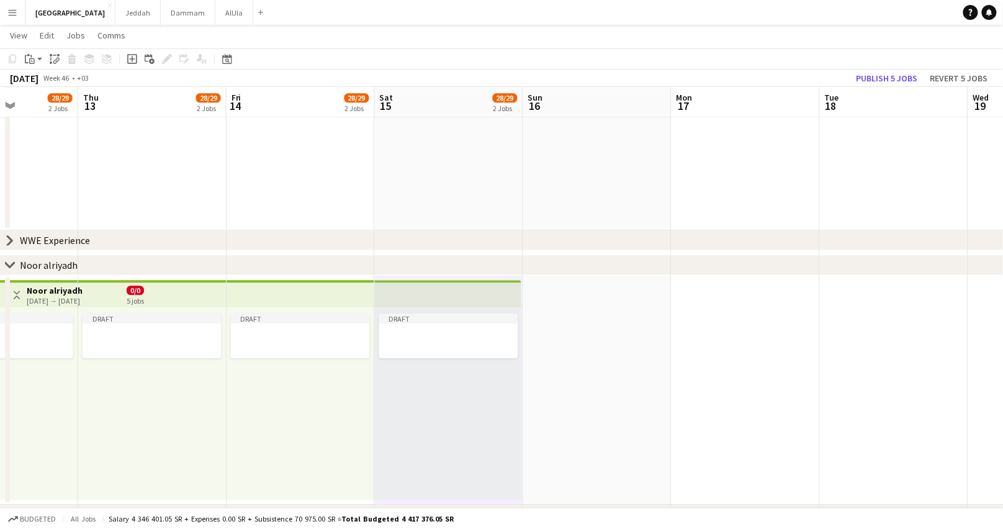
click at [587, 325] on app-date-cell at bounding box center [597, 390] width 148 height 230
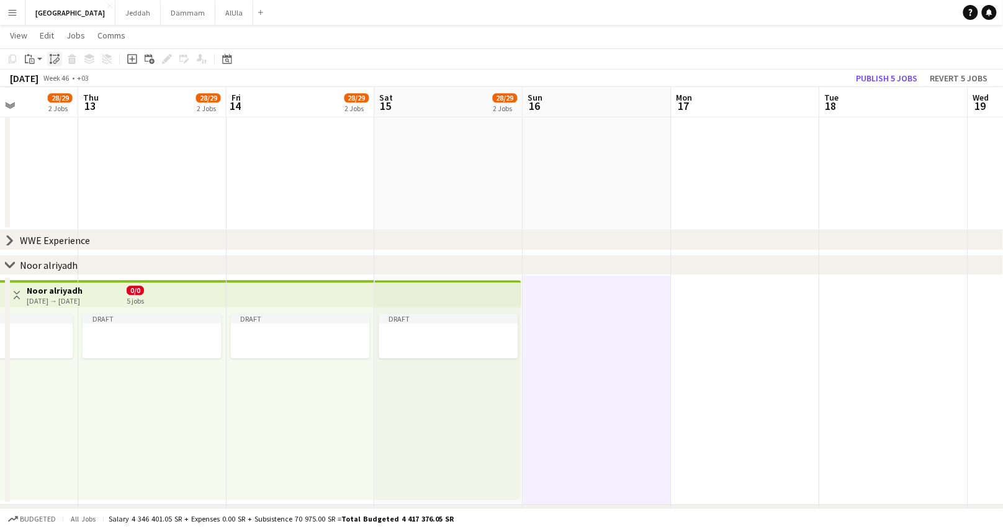
click at [55, 56] on icon "Paste linked Job" at bounding box center [55, 59] width 10 height 10
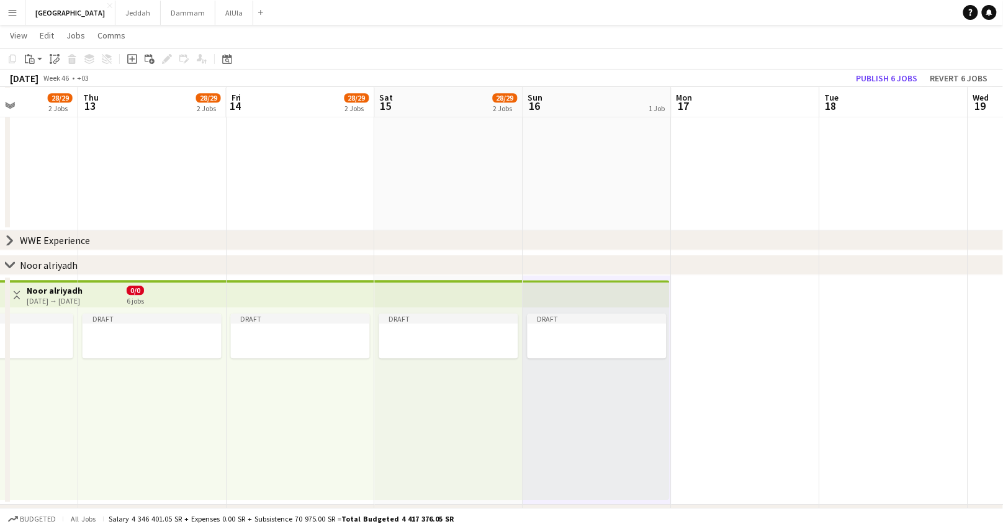
click at [728, 323] on app-date-cell at bounding box center [746, 390] width 148 height 230
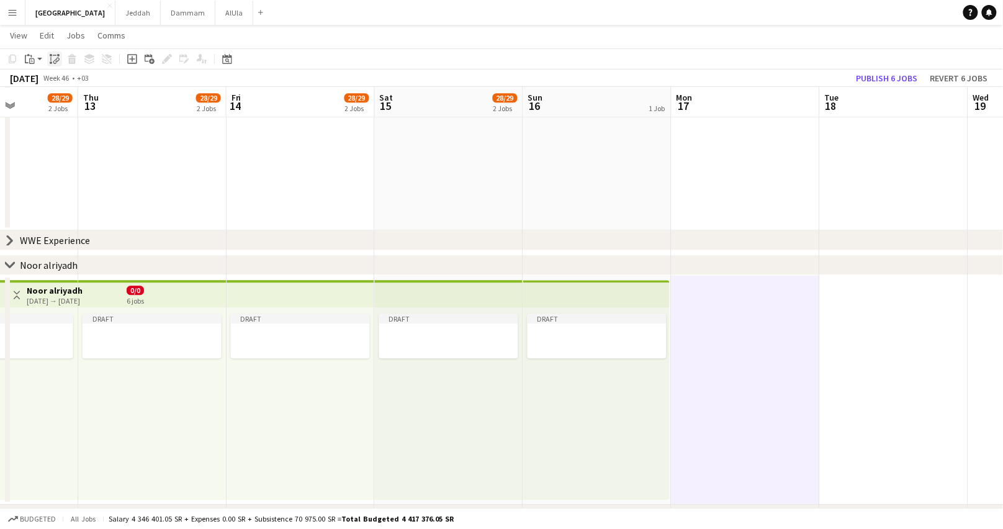
click at [47, 54] on div "Paste linked Job" at bounding box center [54, 59] width 15 height 15
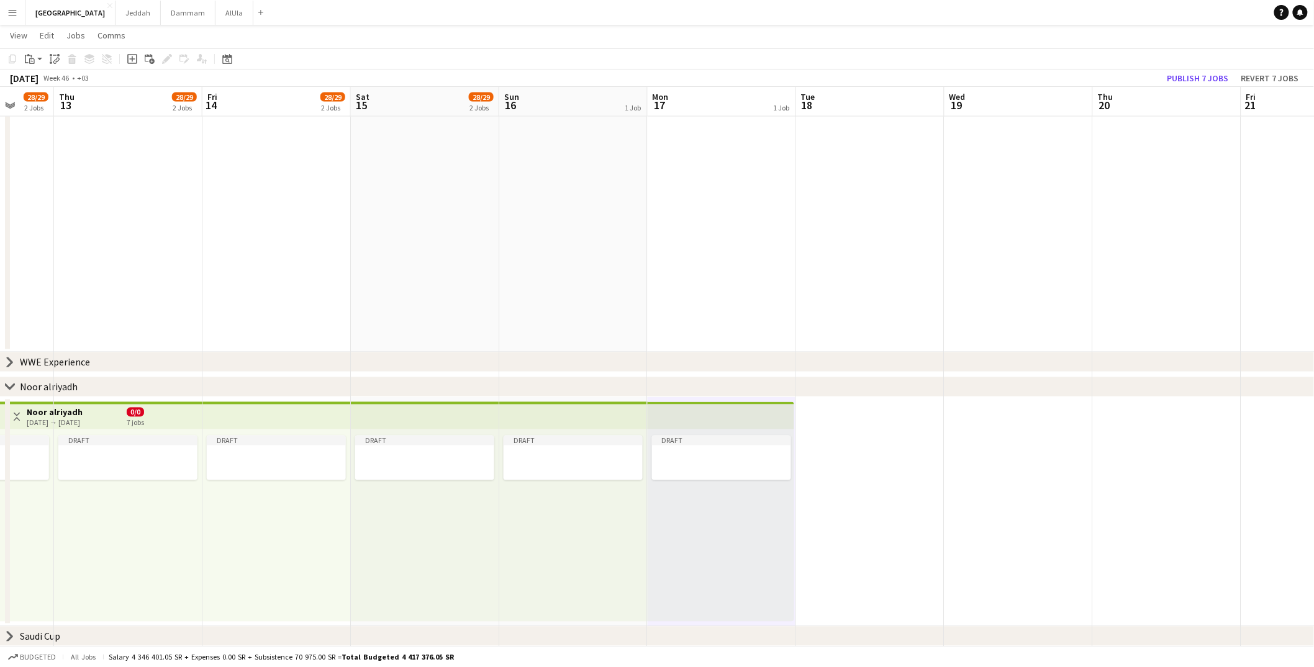
scroll to position [0, 387]
click at [820, 450] on app-date-cell at bounding box center [874, 512] width 148 height 230
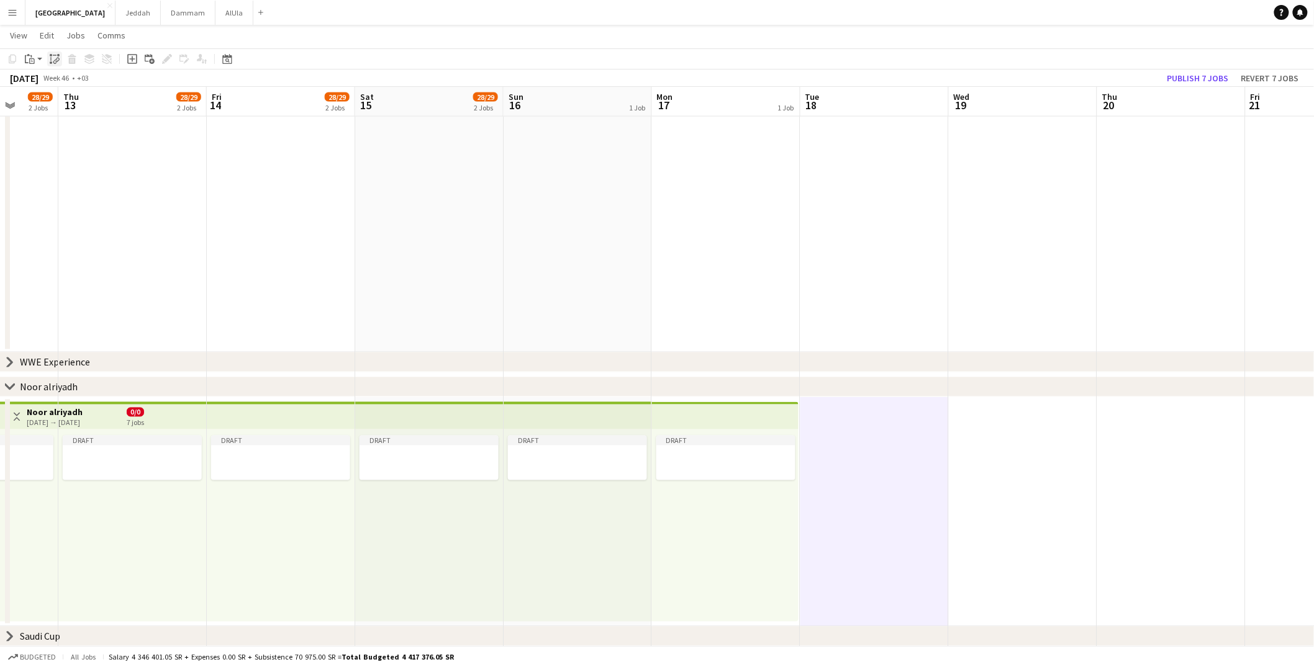
click at [51, 57] on icon "Paste linked Job" at bounding box center [55, 59] width 10 height 10
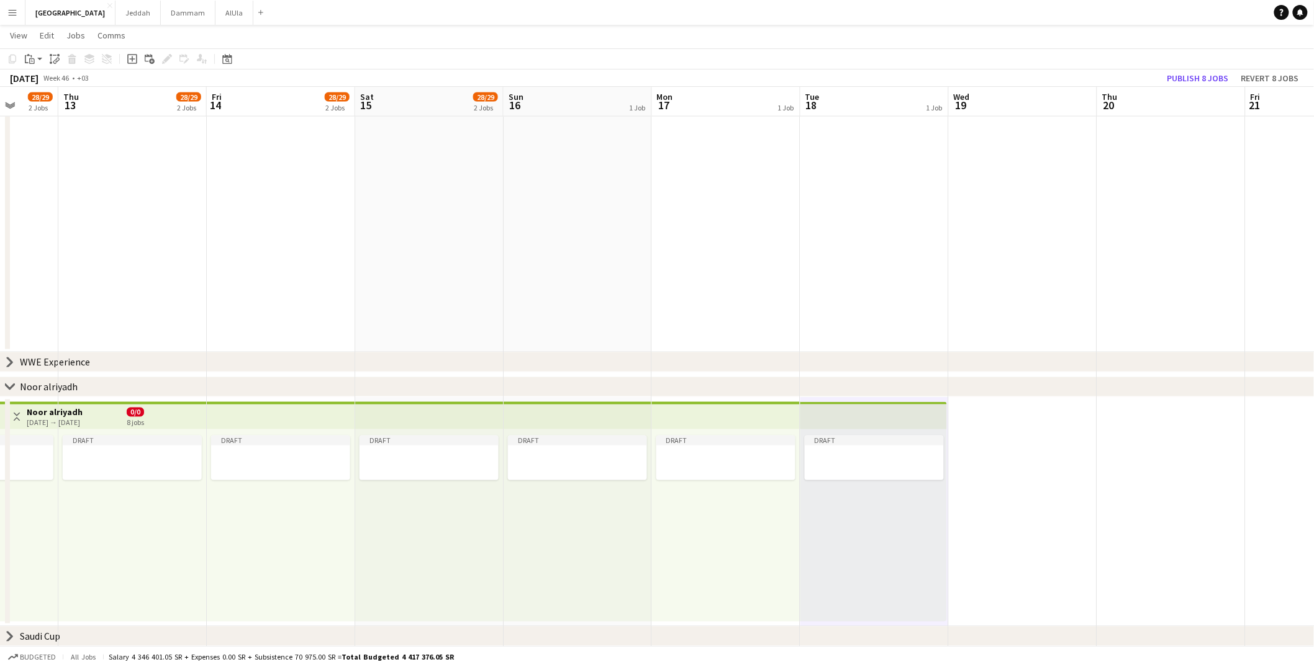
click at [1003, 454] on app-date-cell at bounding box center [1023, 512] width 148 height 230
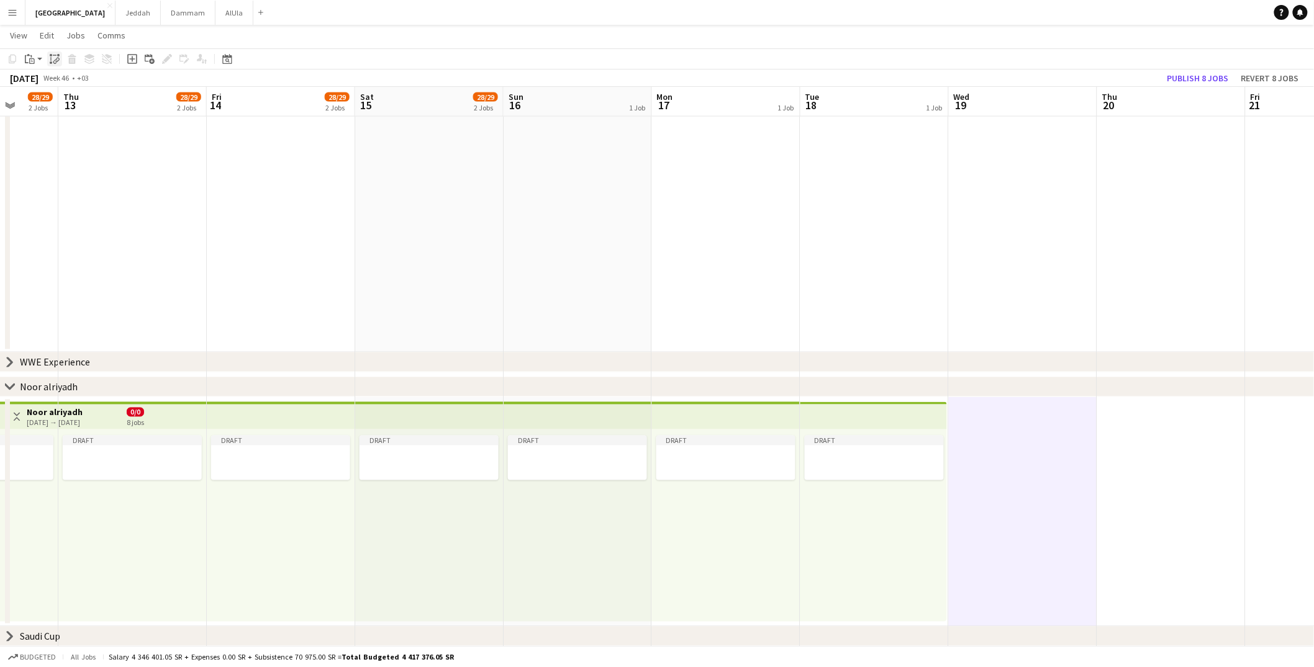
click at [47, 57] on div "Paste linked Job" at bounding box center [54, 59] width 15 height 15
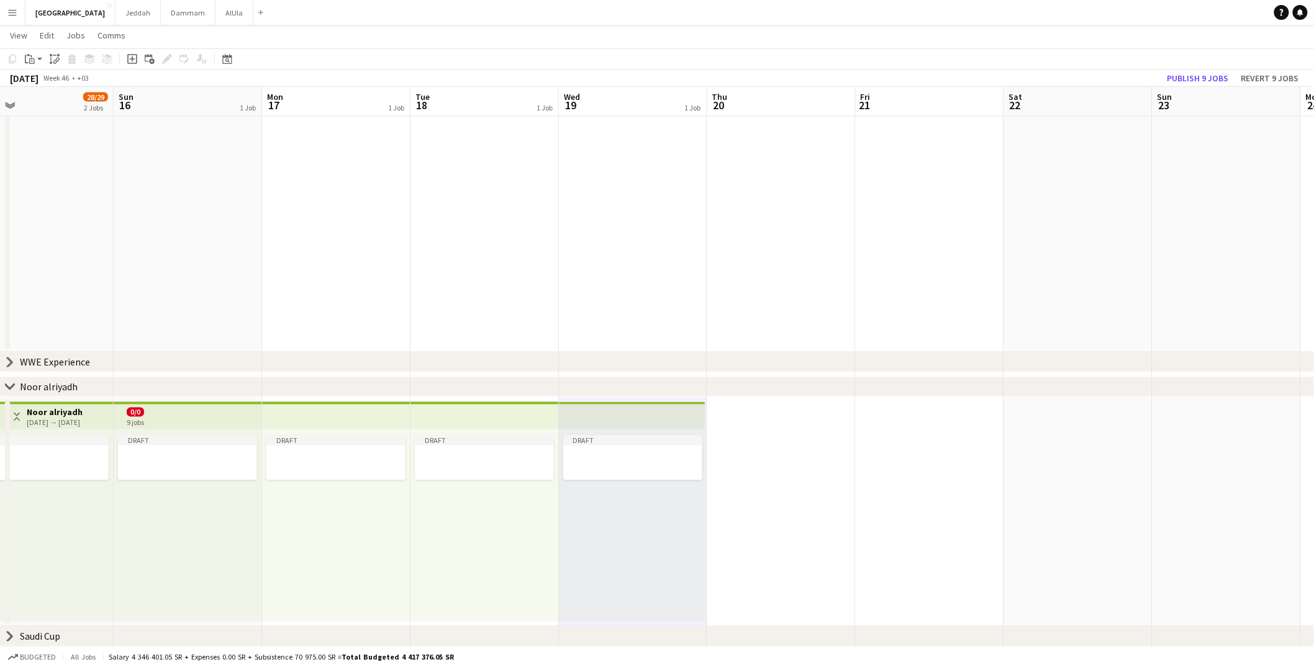
scroll to position [0, 332]
click at [772, 459] on app-date-cell at bounding box center [781, 512] width 148 height 230
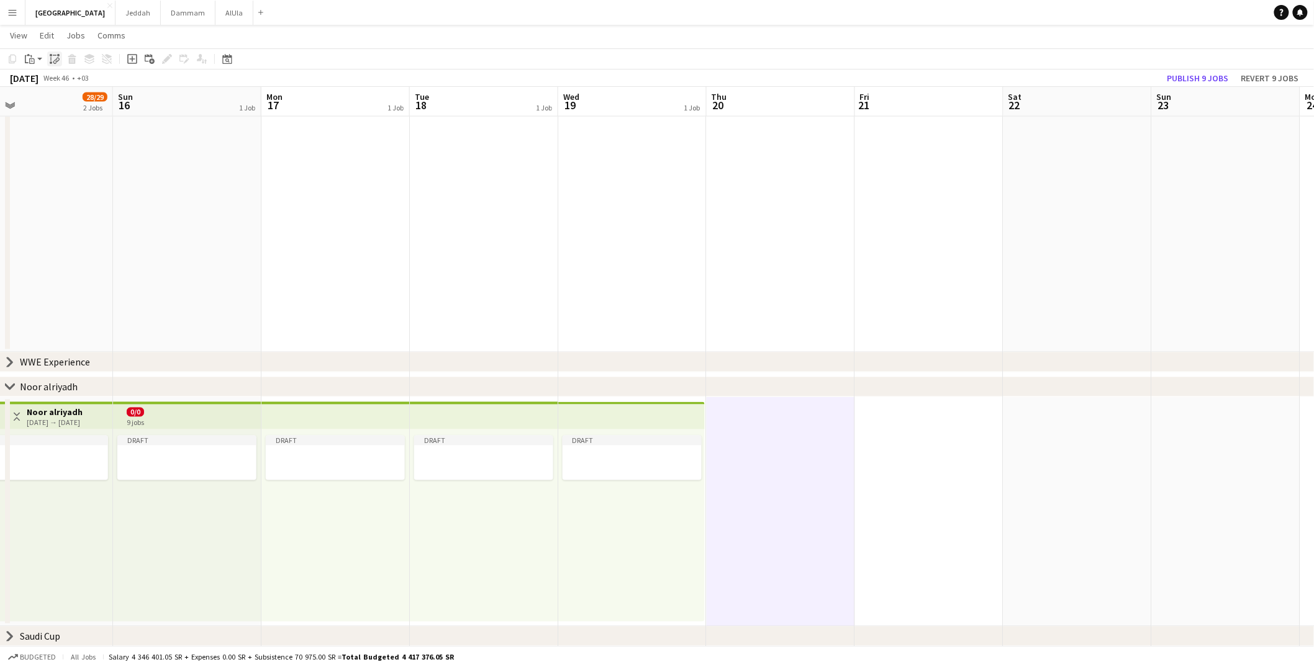
click at [55, 58] on icon at bounding box center [57, 60] width 4 height 5
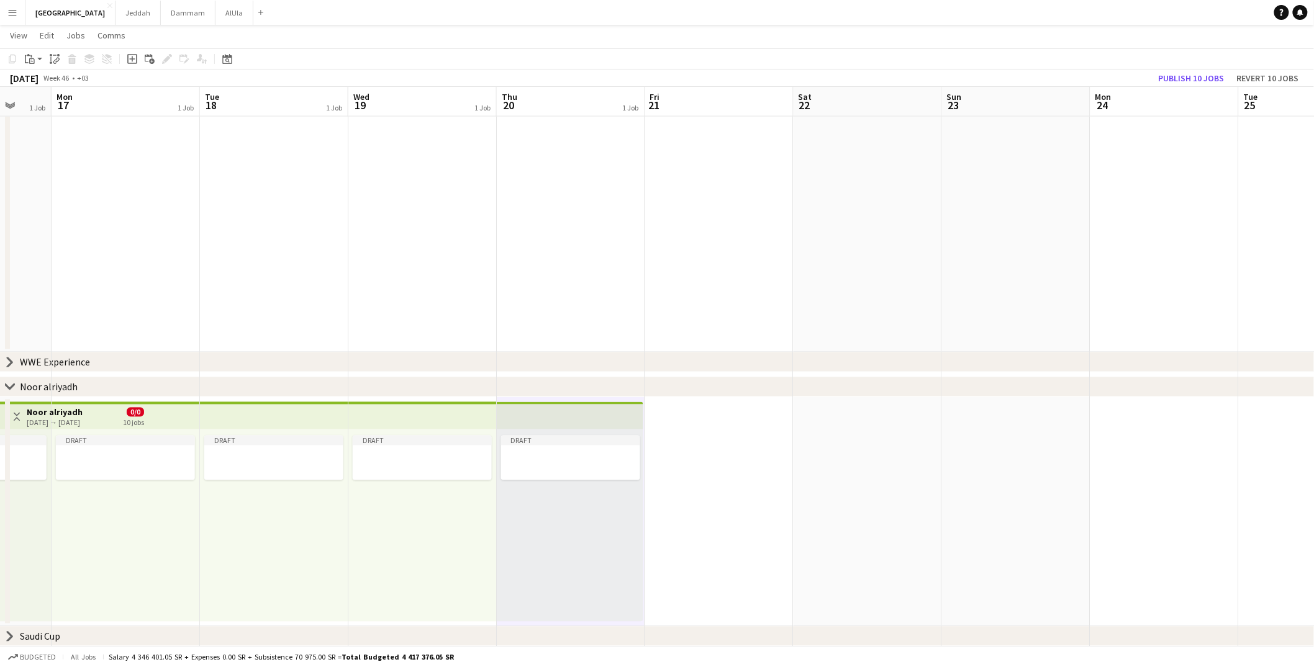
scroll to position [0, 395]
click at [716, 454] on app-date-cell at bounding box center [718, 512] width 148 height 230
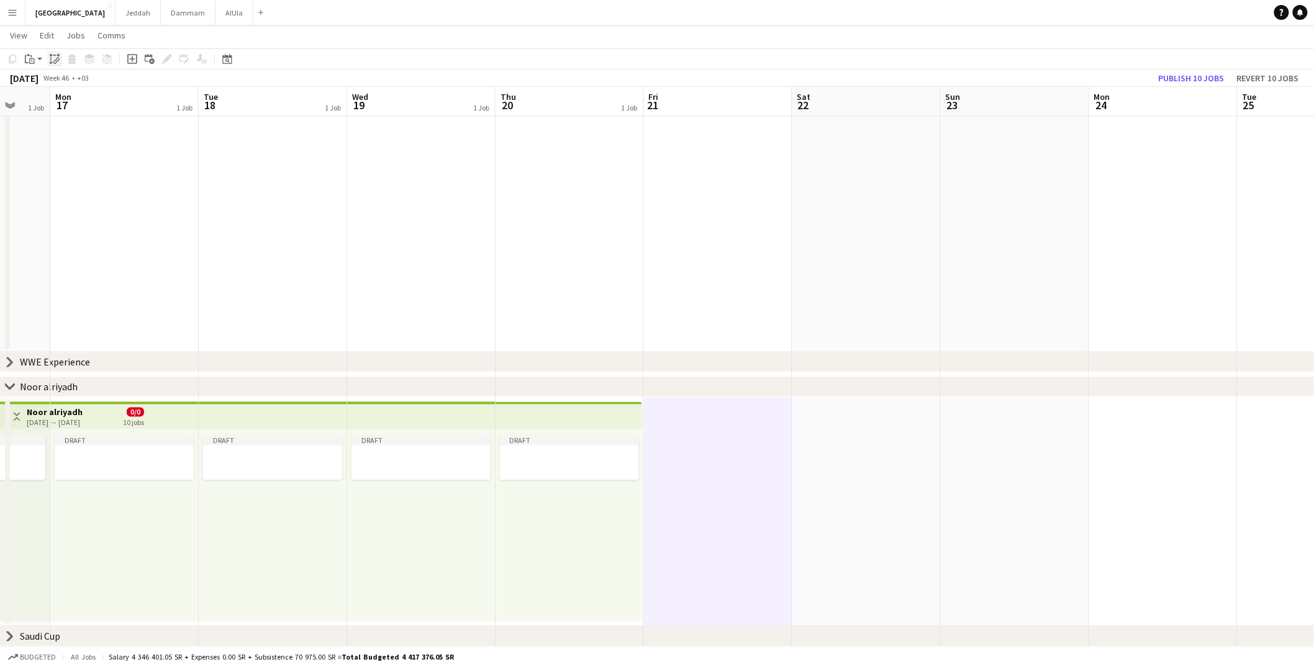
click at [47, 60] on div "Paste linked Job" at bounding box center [54, 59] width 15 height 15
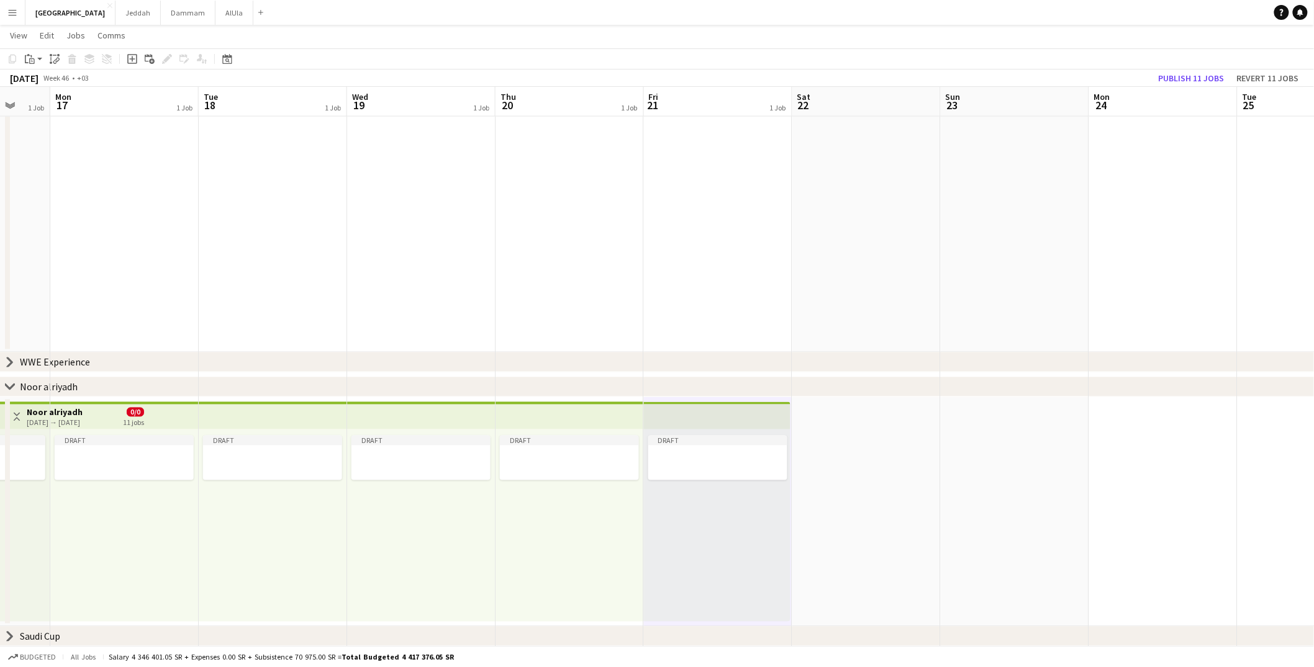
click at [843, 458] on app-date-cell at bounding box center [866, 512] width 148 height 230
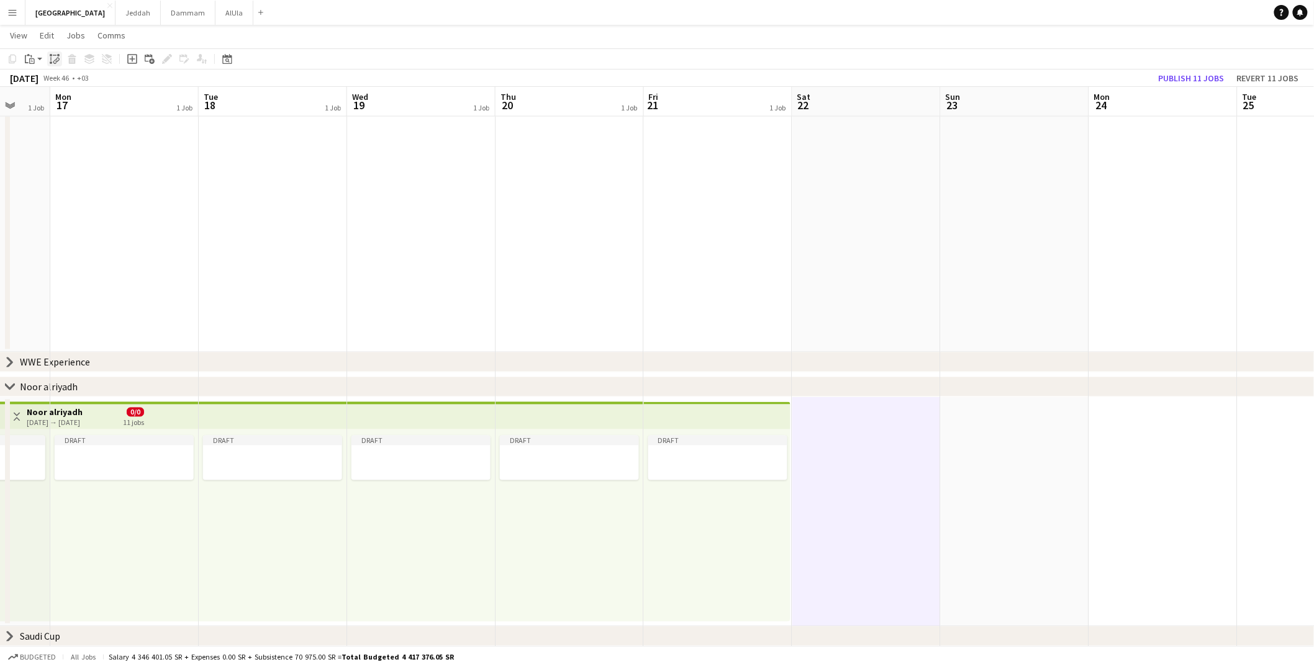
click at [55, 58] on icon at bounding box center [57, 60] width 4 height 5
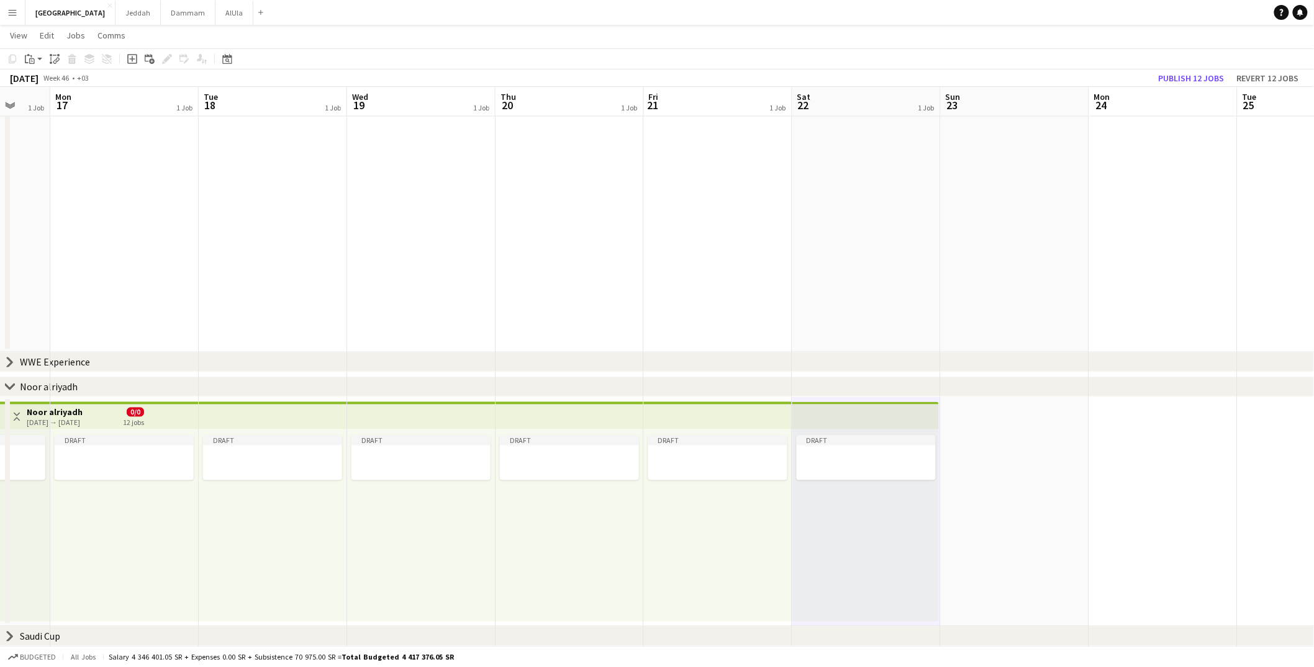
click at [961, 442] on app-date-cell at bounding box center [1015, 512] width 148 height 230
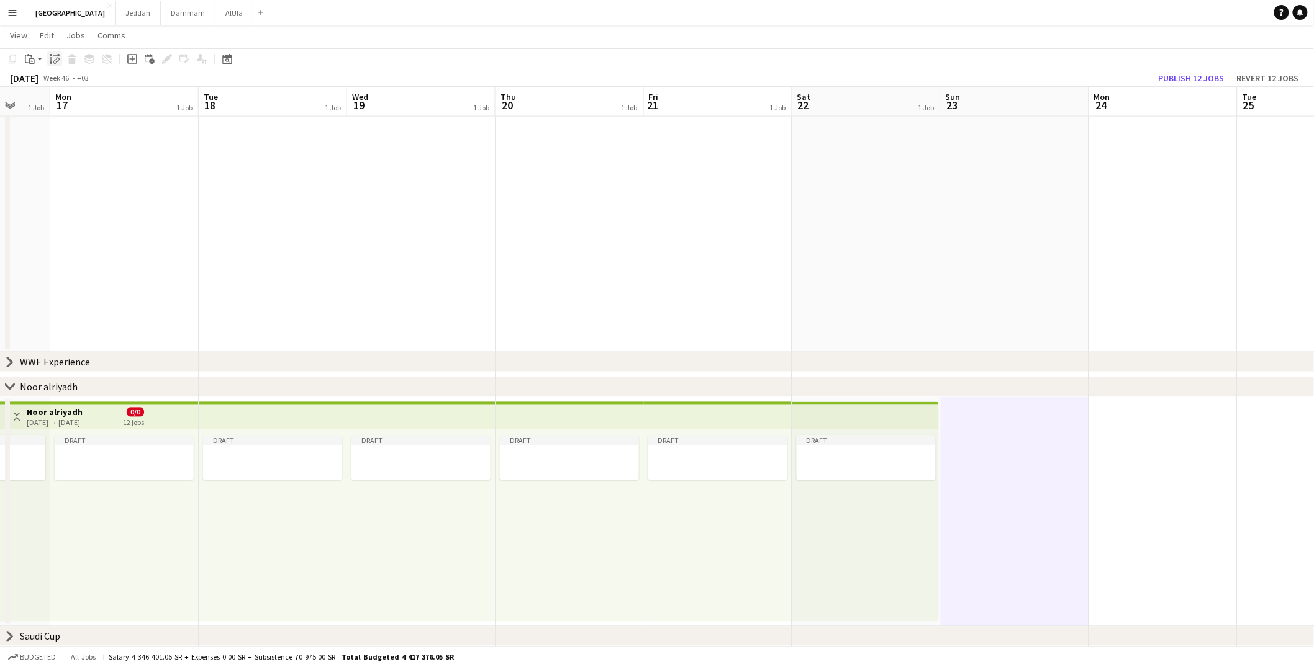
click at [55, 60] on icon "Paste linked Job" at bounding box center [55, 59] width 10 height 10
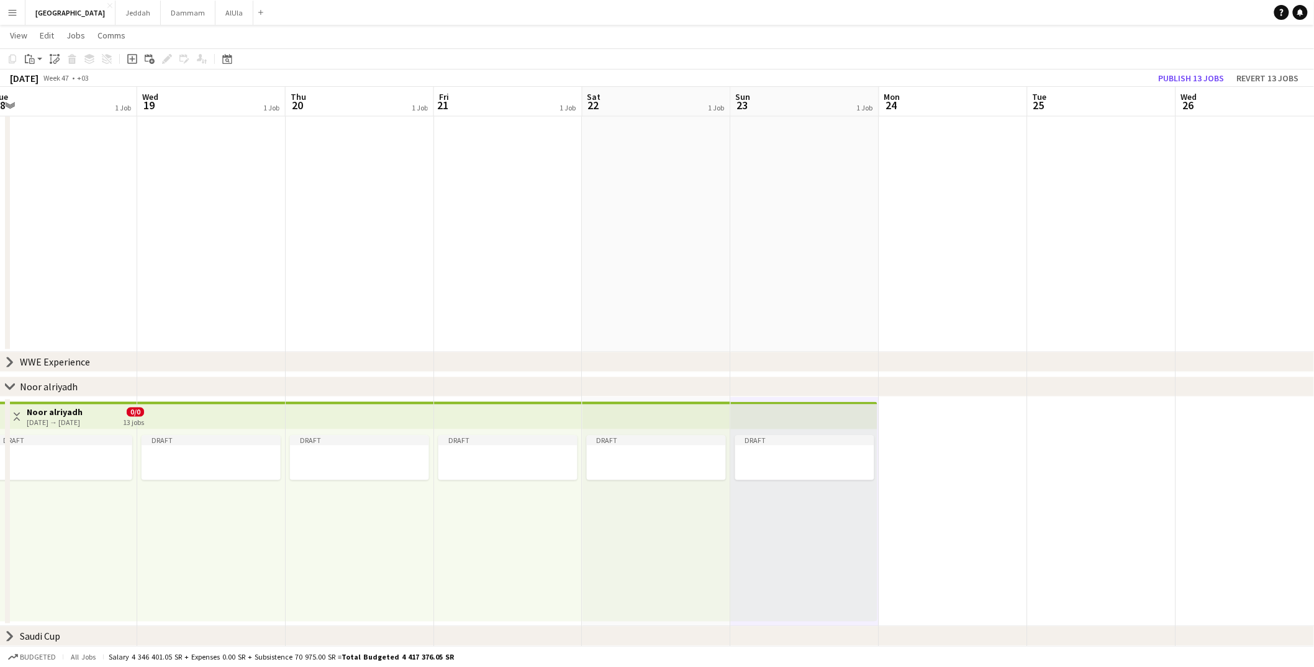
scroll to position [0, 412]
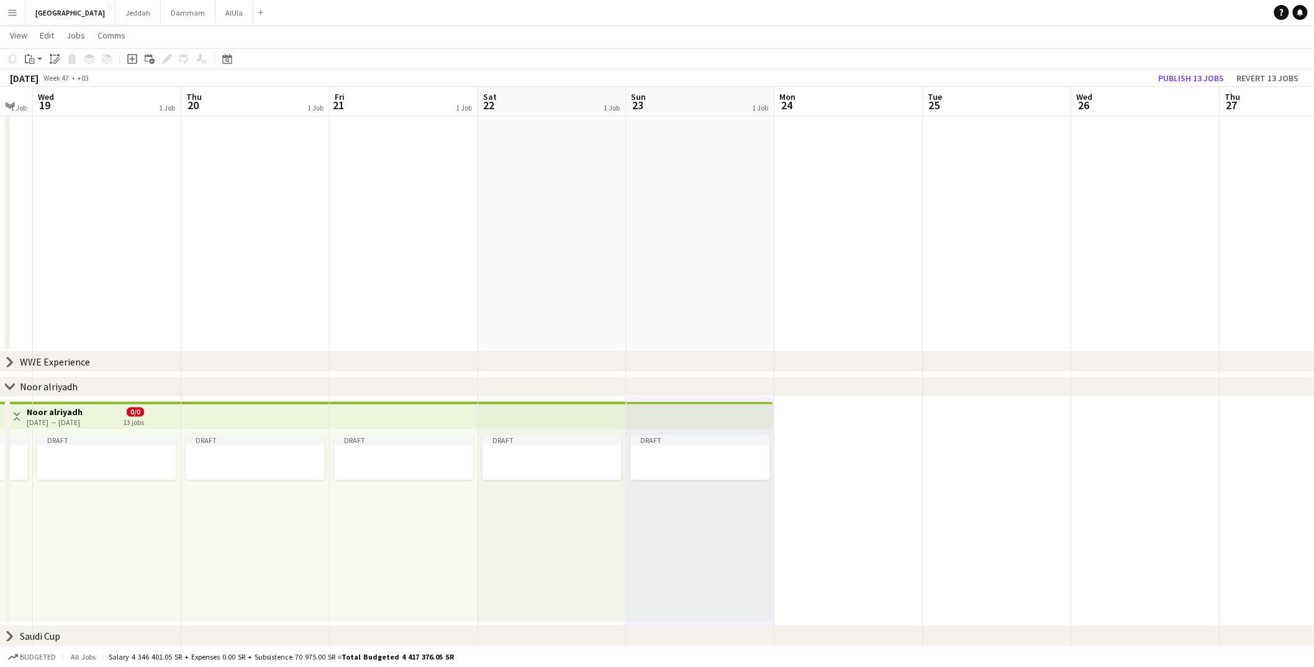
click at [841, 449] on app-date-cell at bounding box center [849, 512] width 148 height 230
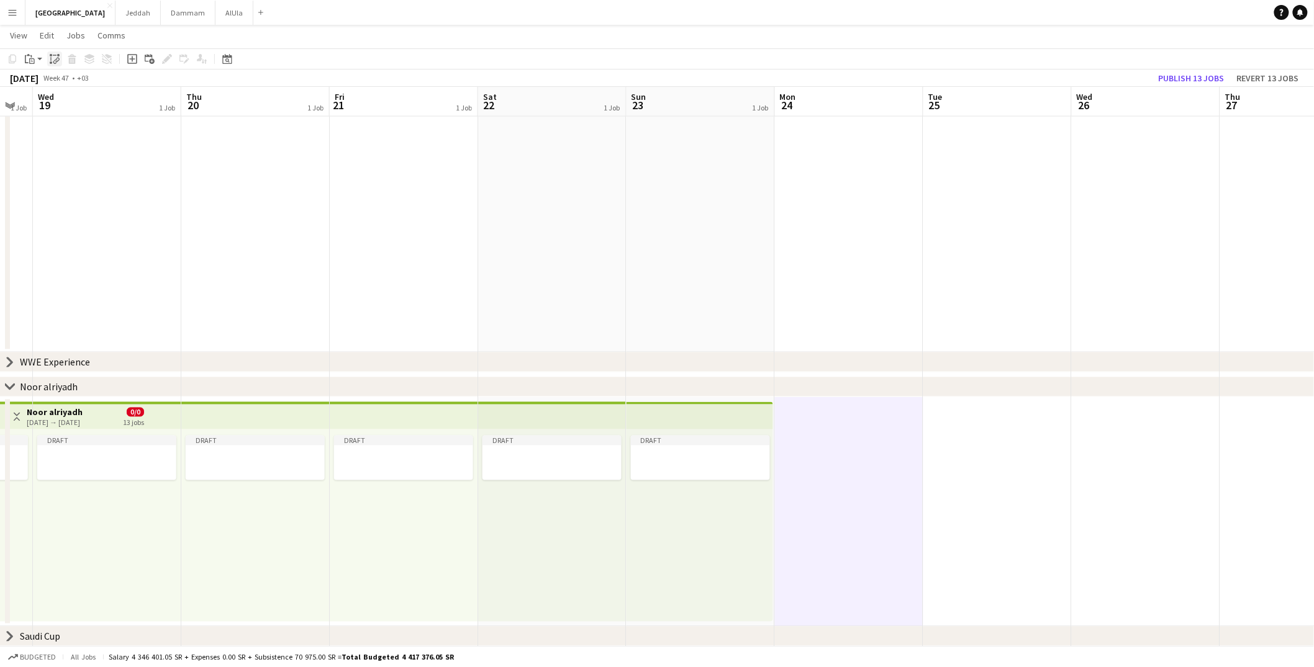
click at [55, 55] on icon at bounding box center [55, 55] width 4 height 1
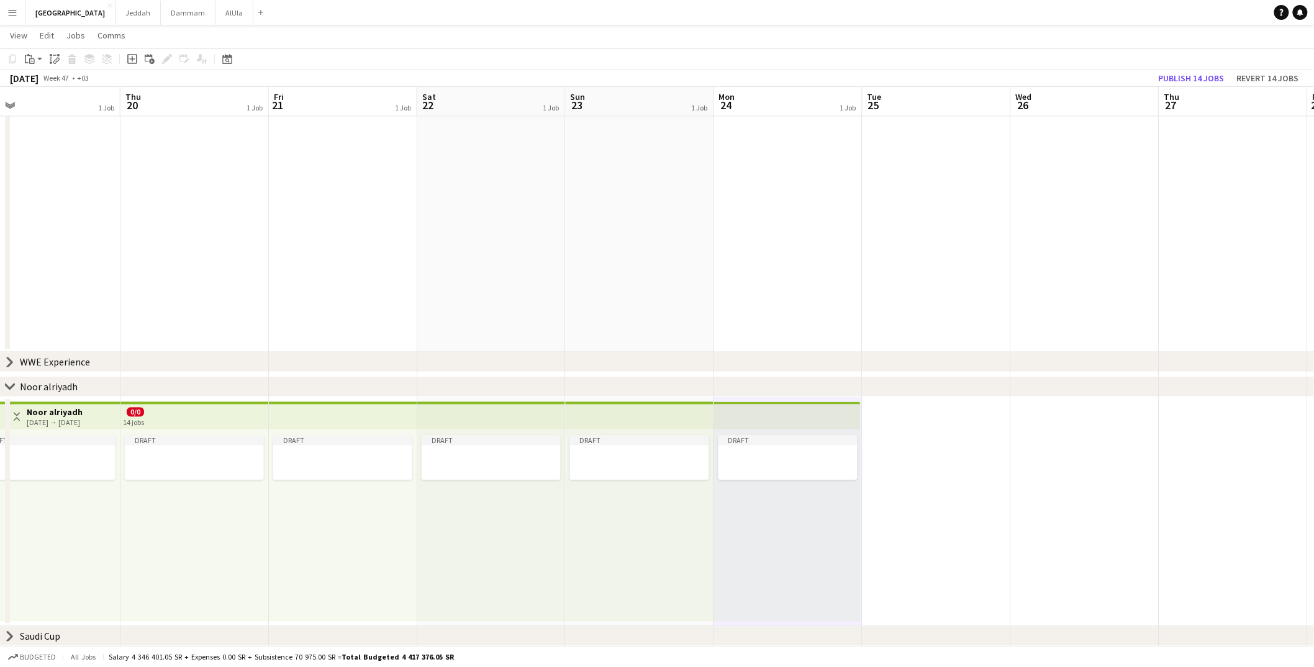
scroll to position [0, 477]
click at [908, 469] on app-date-cell at bounding box center [933, 512] width 148 height 230
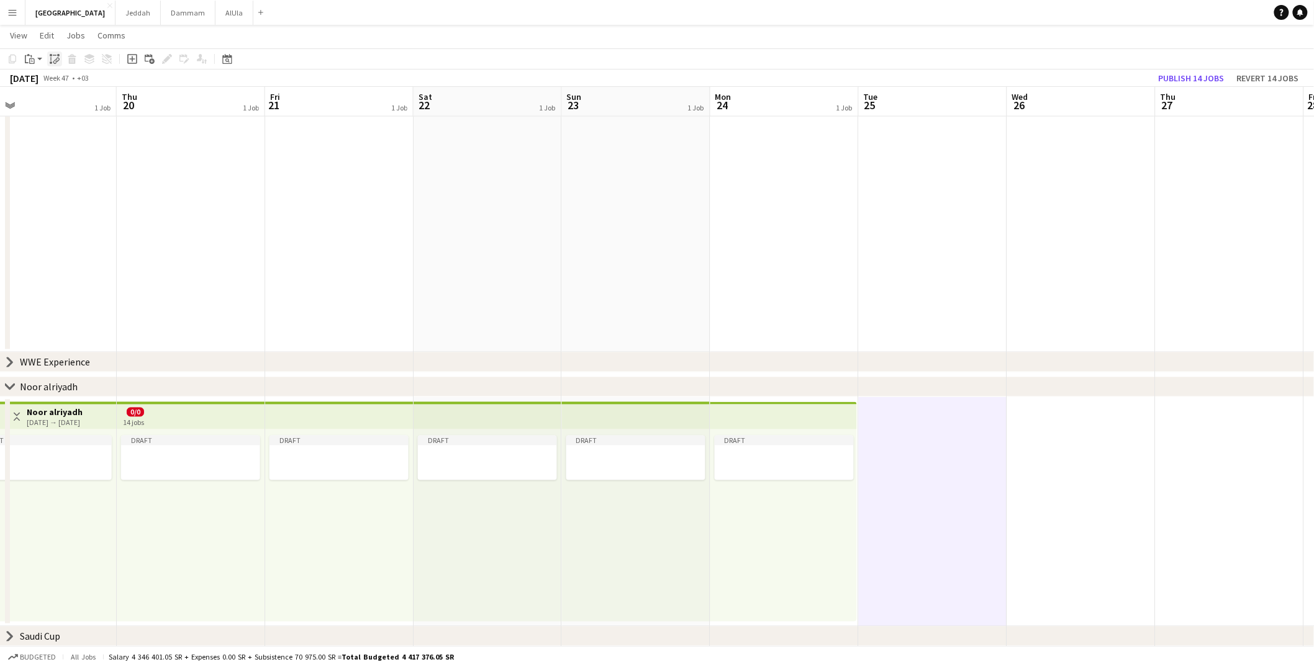
click at [58, 58] on icon at bounding box center [57, 60] width 4 height 5
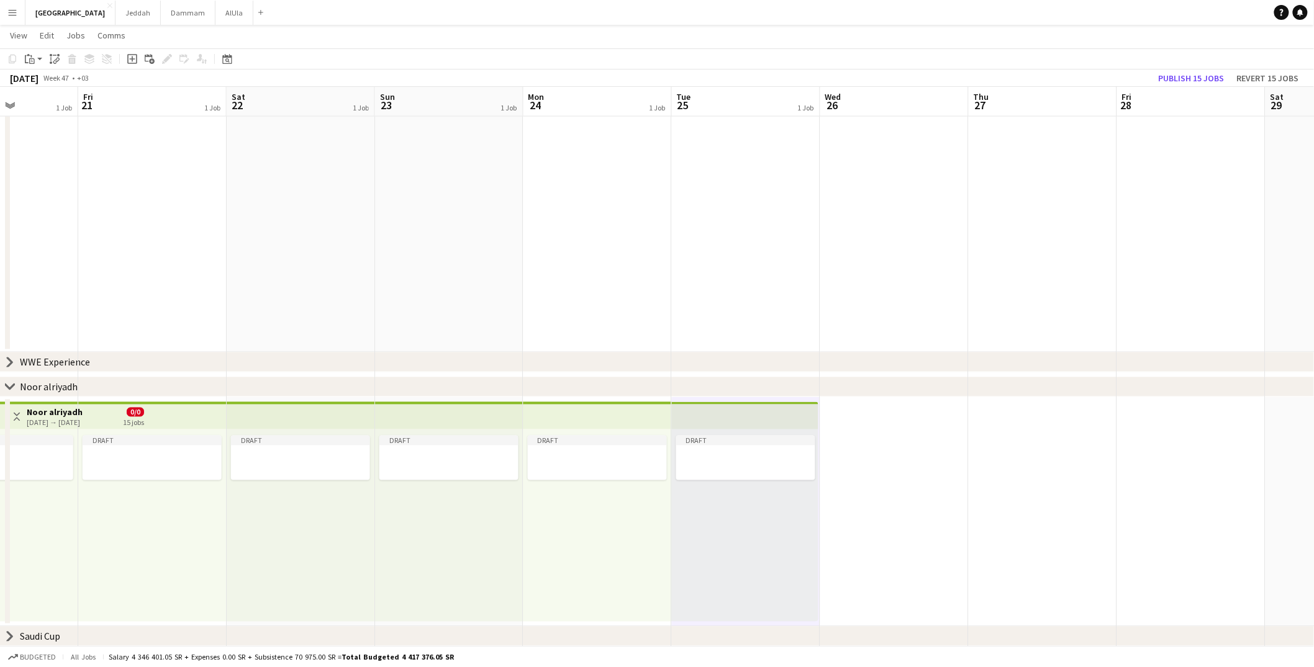
scroll to position [0, 367]
click at [873, 450] on app-date-cell at bounding box center [894, 512] width 148 height 230
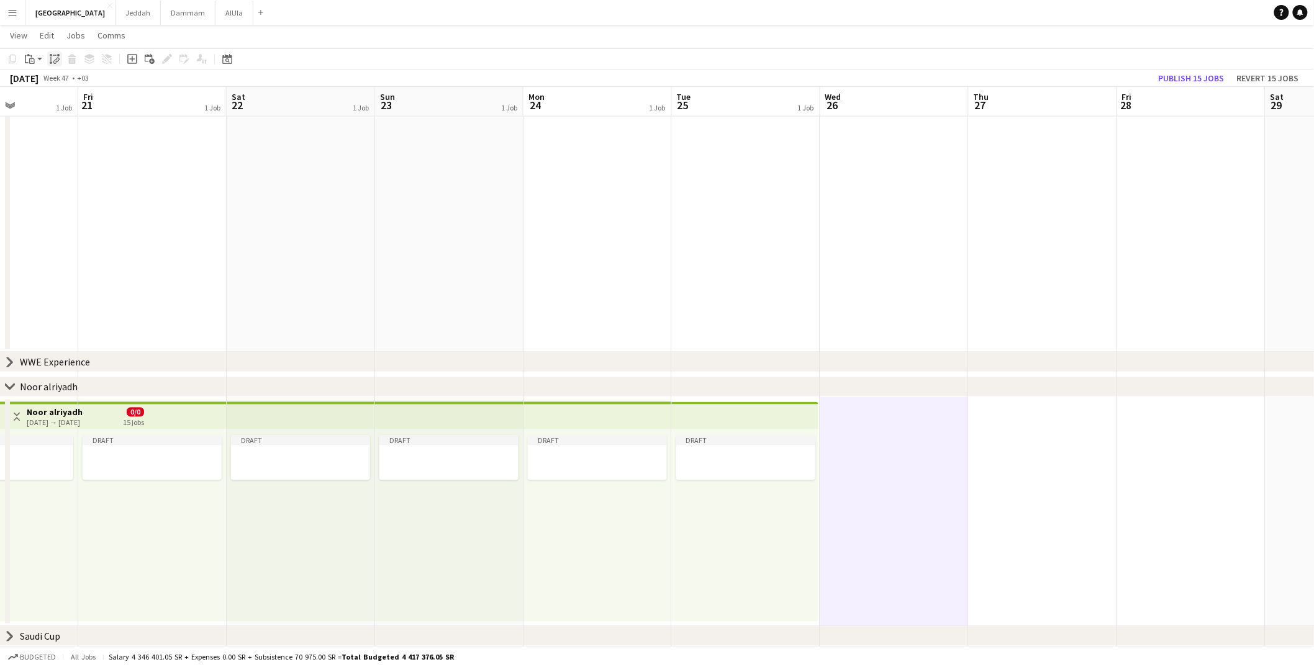
click at [50, 57] on icon "Paste linked Job" at bounding box center [55, 59] width 10 height 10
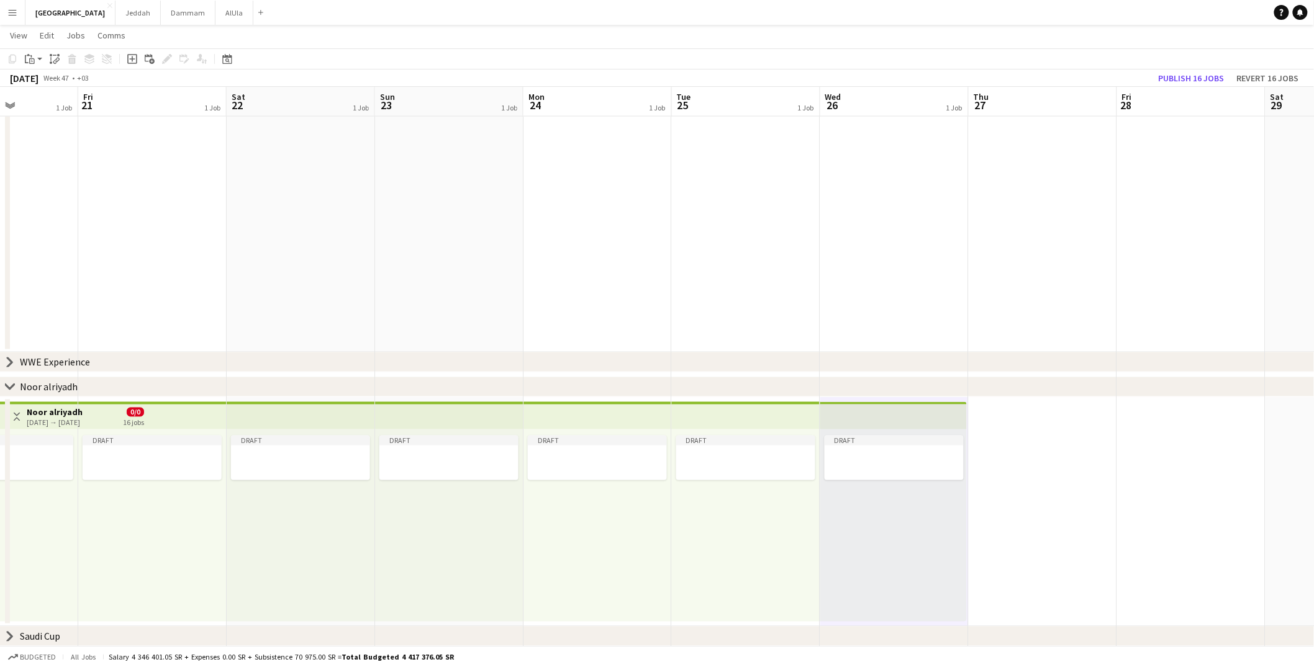
click at [1003, 444] on app-date-cell at bounding box center [1043, 512] width 148 height 230
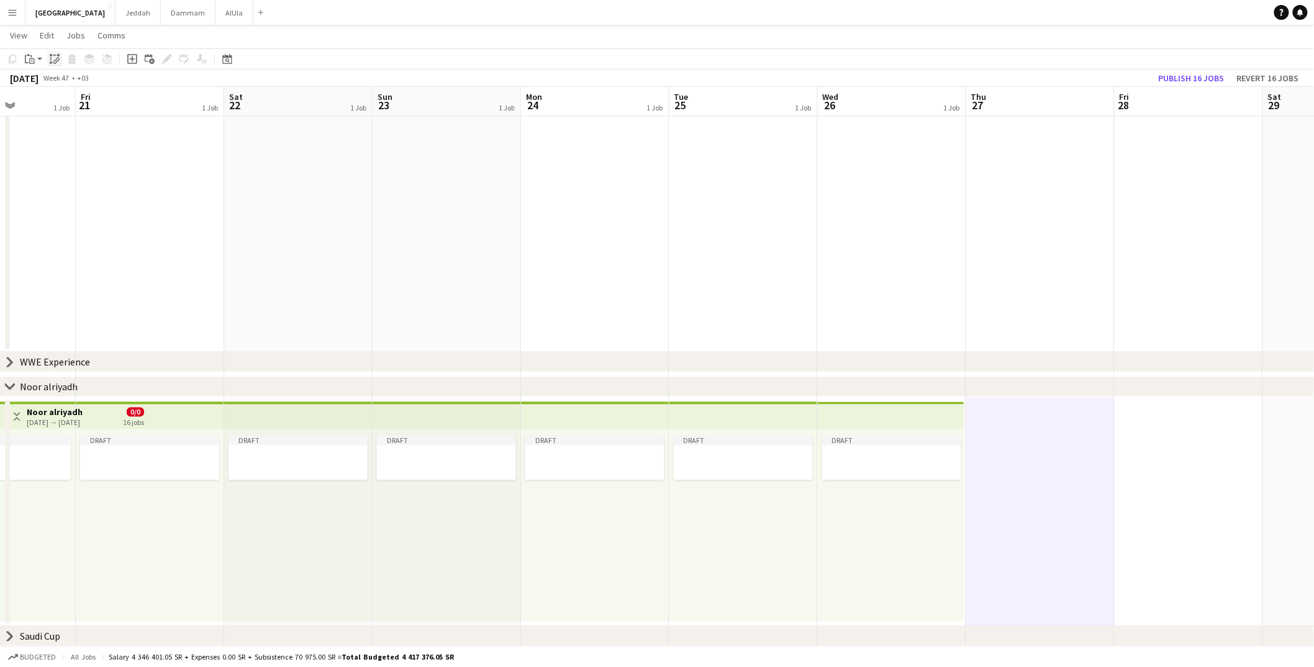
click at [58, 57] on icon "Paste linked Job" at bounding box center [55, 59] width 10 height 10
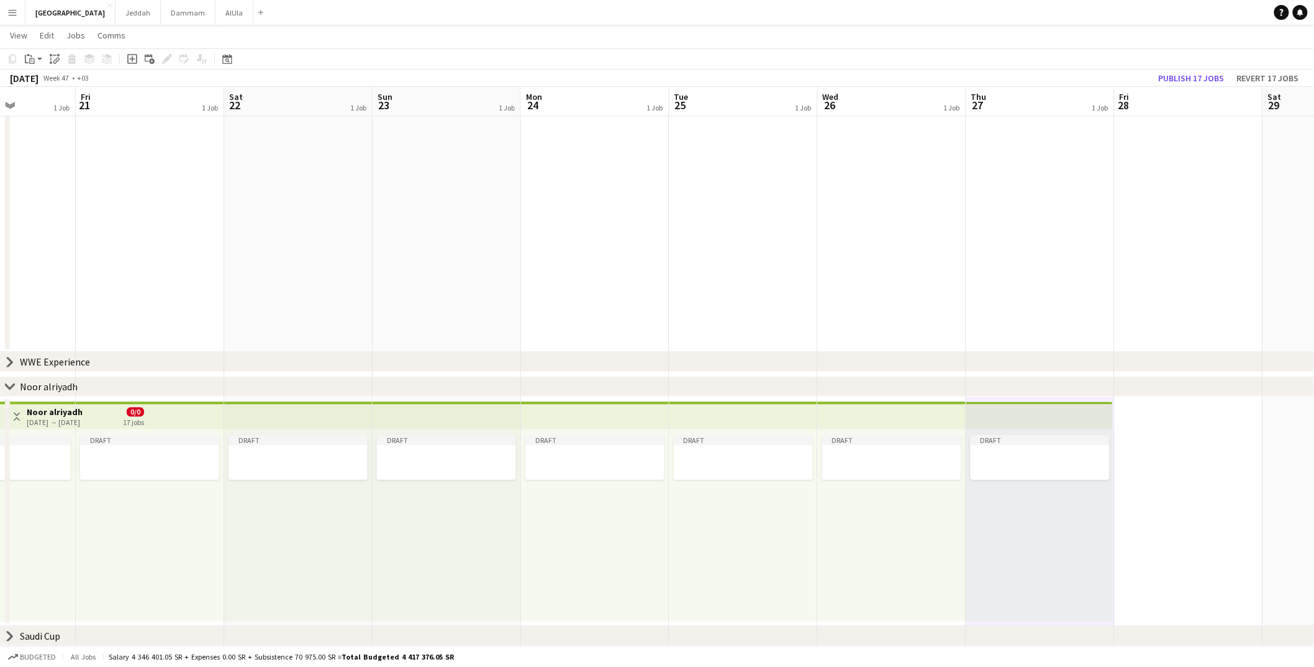
click at [1003, 474] on app-date-cell at bounding box center [1188, 512] width 148 height 230
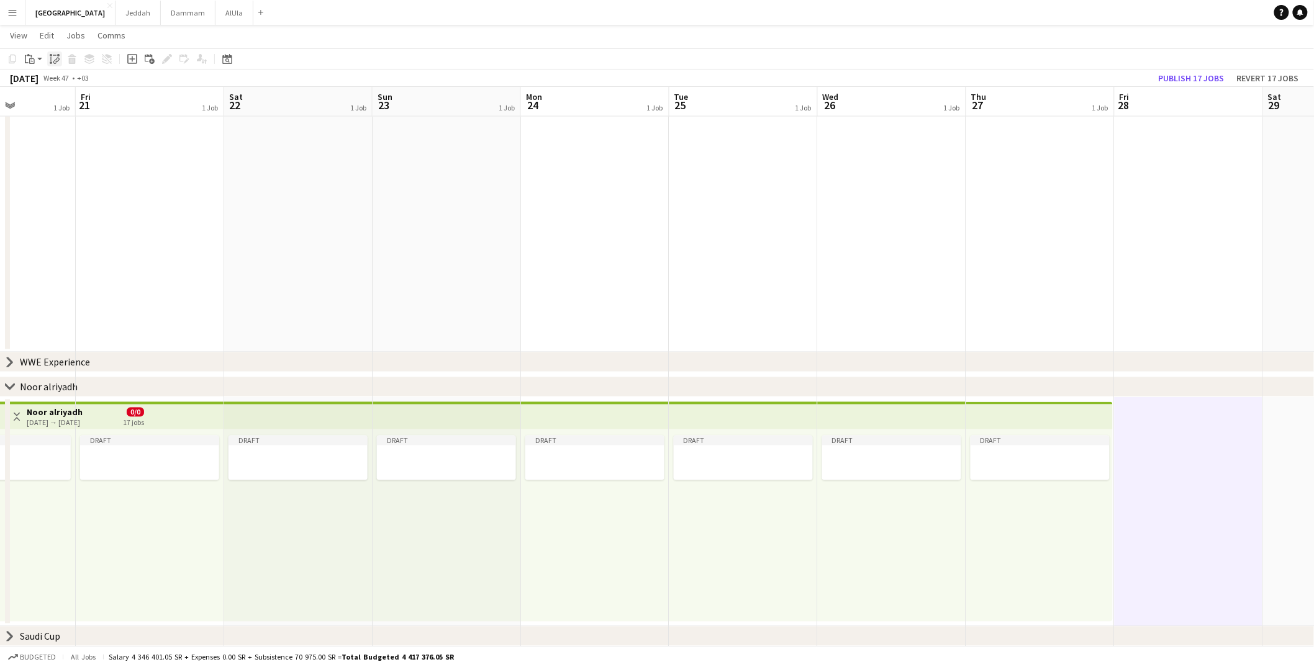
click at [50, 53] on div "Paste linked Job" at bounding box center [54, 59] width 15 height 15
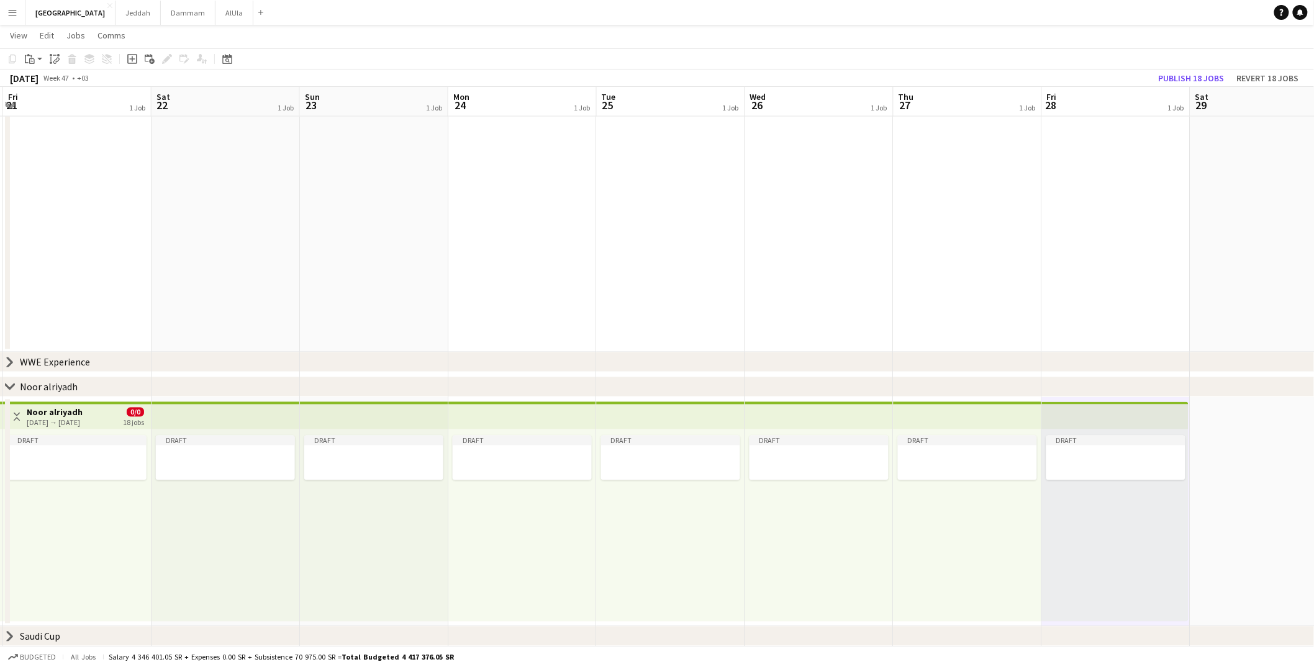
scroll to position [0, 456]
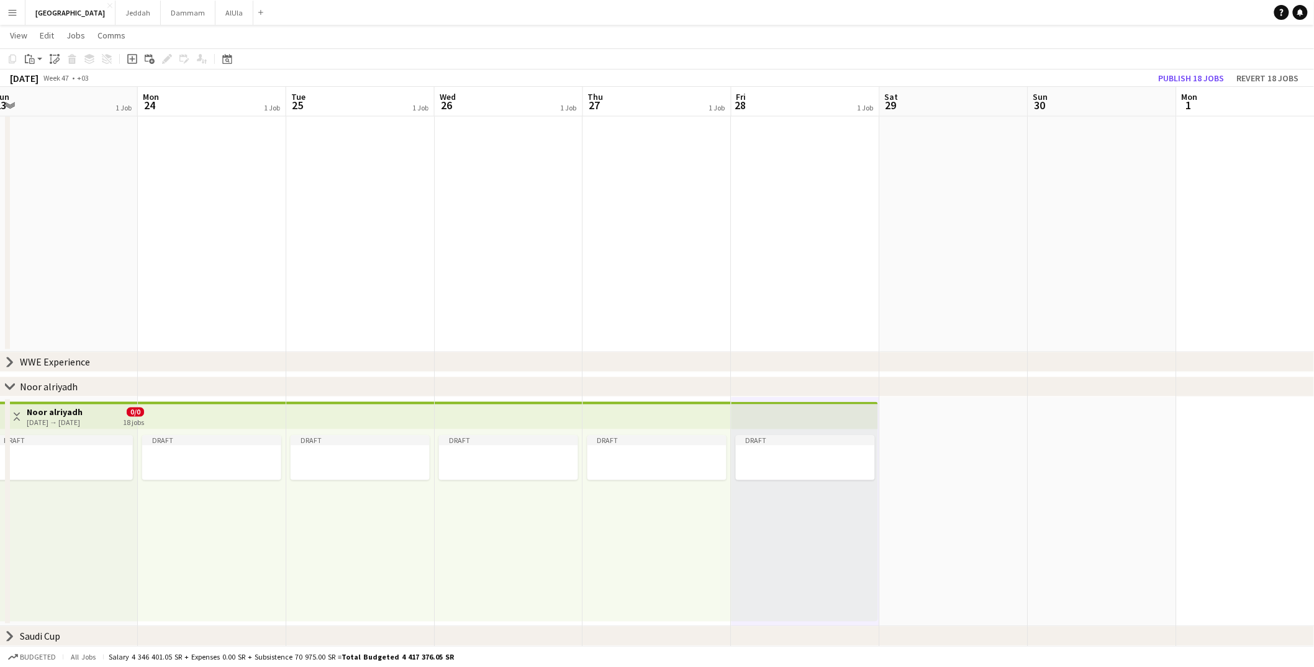
click at [921, 470] on app-date-cell at bounding box center [954, 512] width 148 height 230
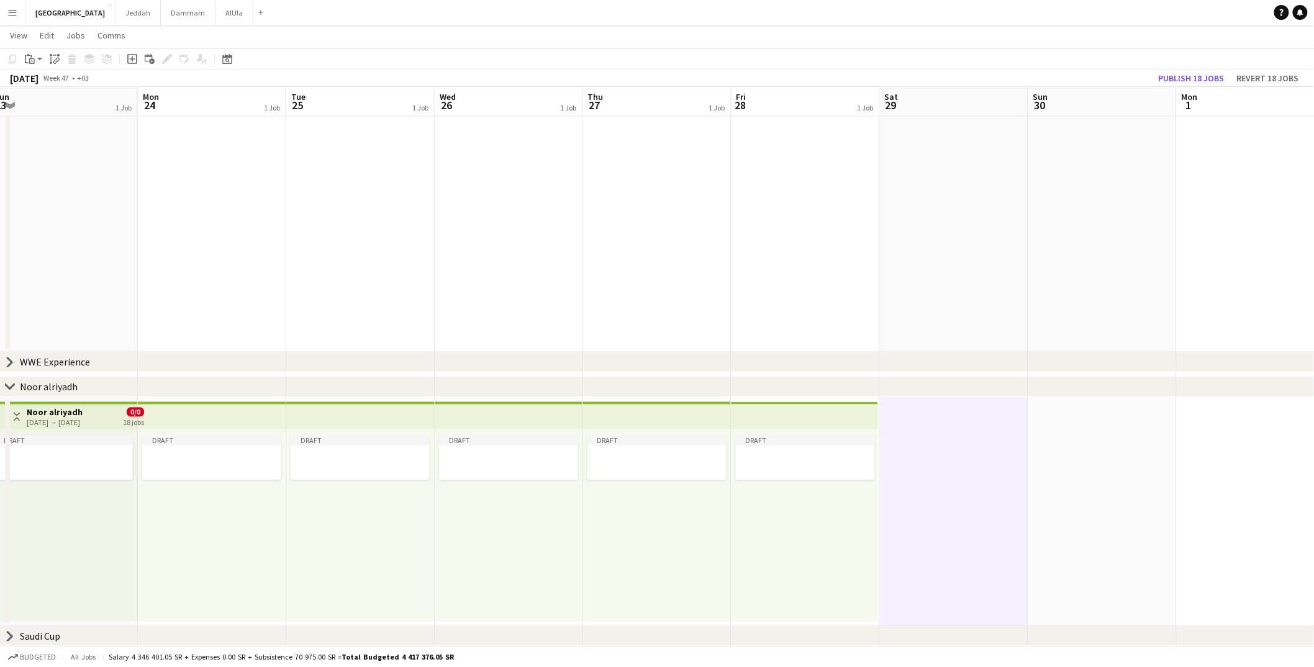
click at [61, 59] on div "Copy Paste Paste Command V Paste with crew Command Shift V Paste linked Job [GE…" at bounding box center [59, 59] width 109 height 15
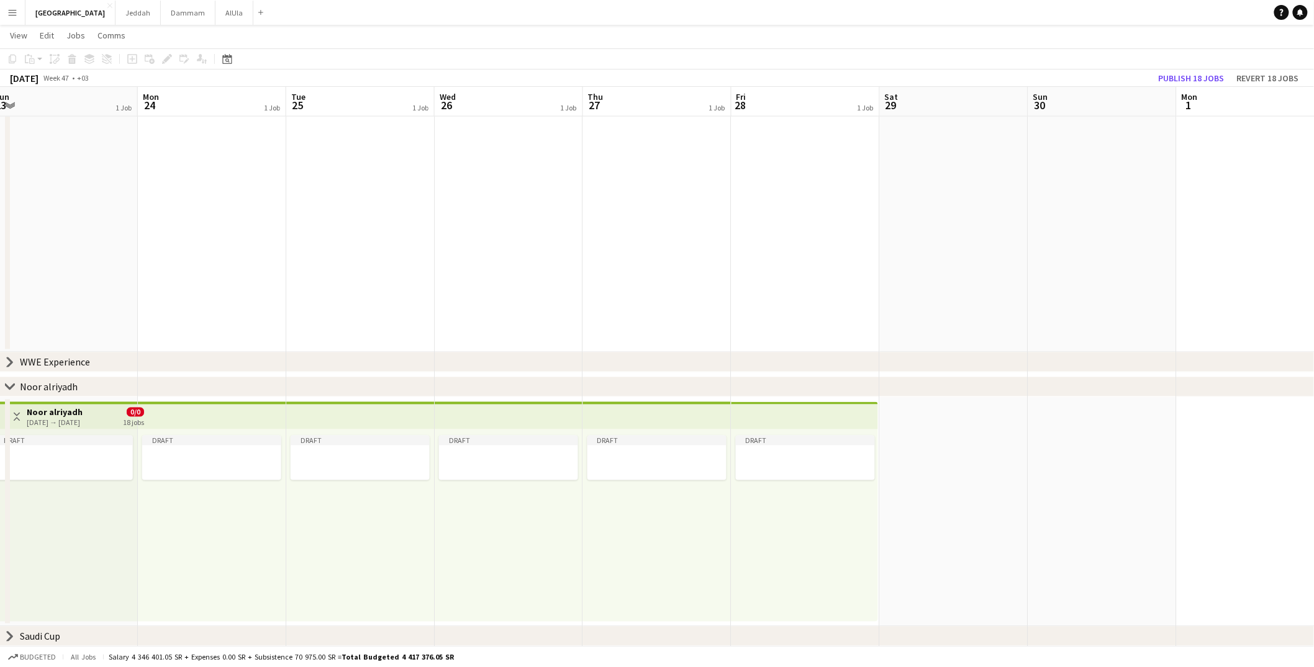
click at [956, 482] on app-date-cell at bounding box center [954, 512] width 148 height 230
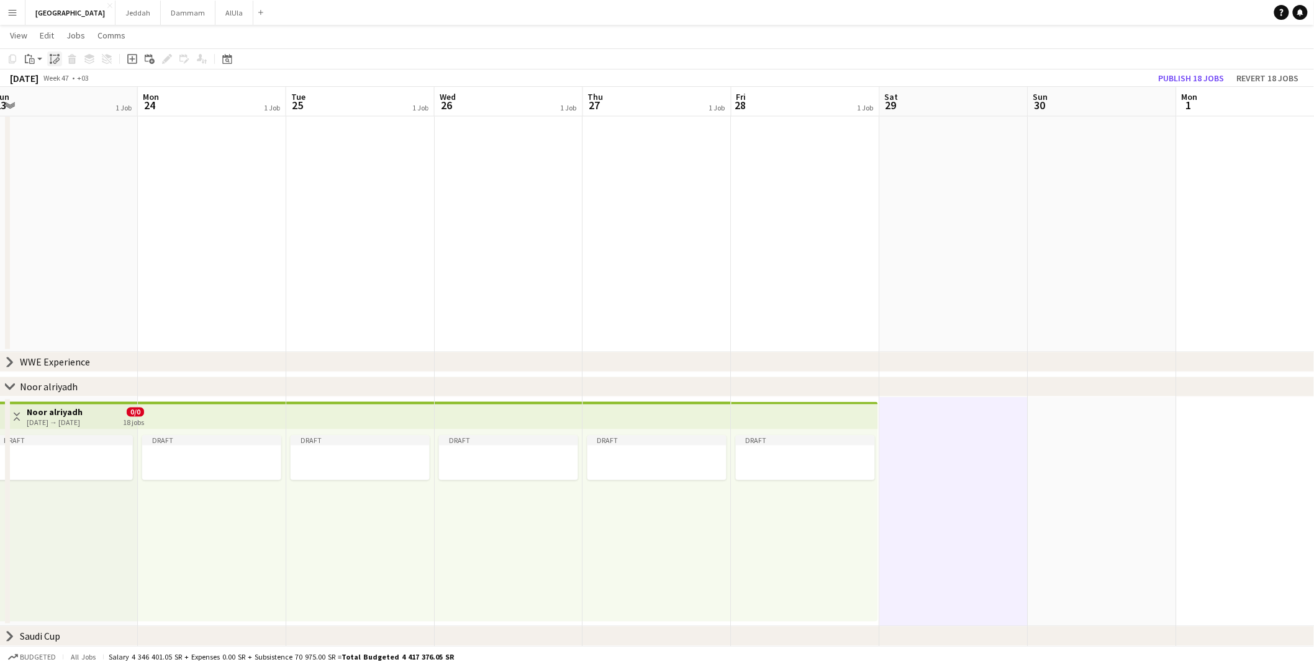
click at [51, 59] on icon "Paste linked Job" at bounding box center [55, 59] width 10 height 10
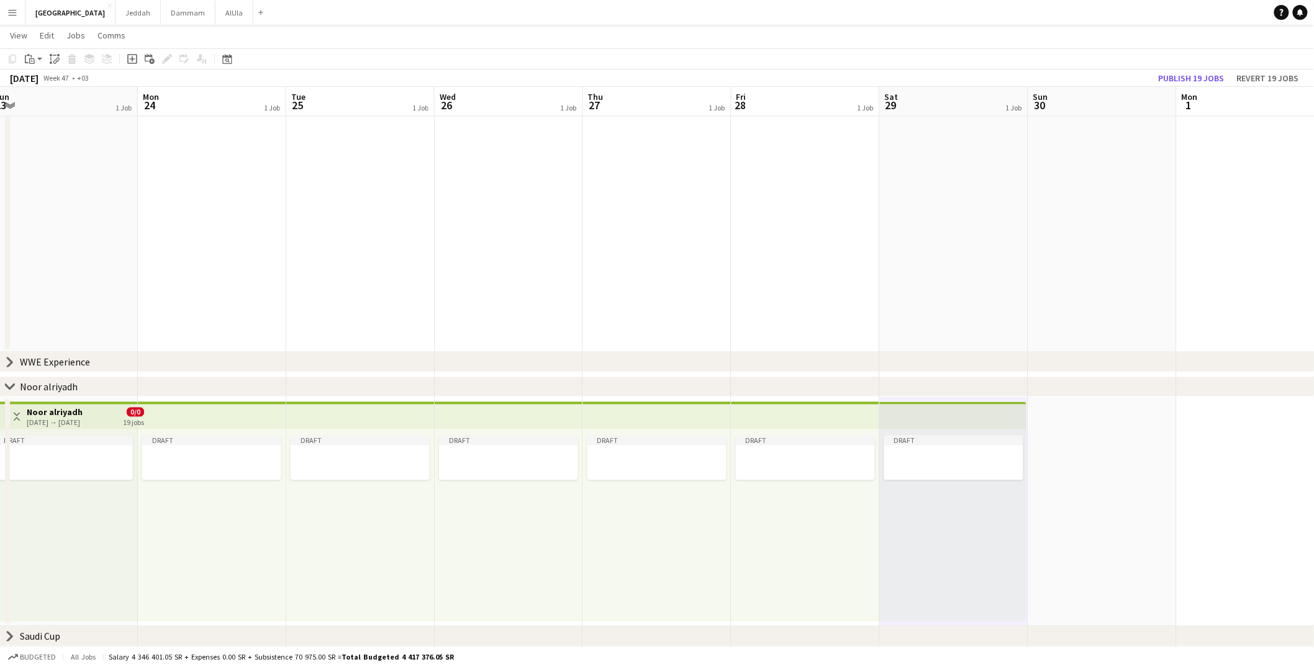
drag, startPoint x: 1079, startPoint y: 461, endPoint x: 1054, endPoint y: 444, distance: 30.5
click at [1003, 460] on app-date-cell at bounding box center [1102, 512] width 148 height 230
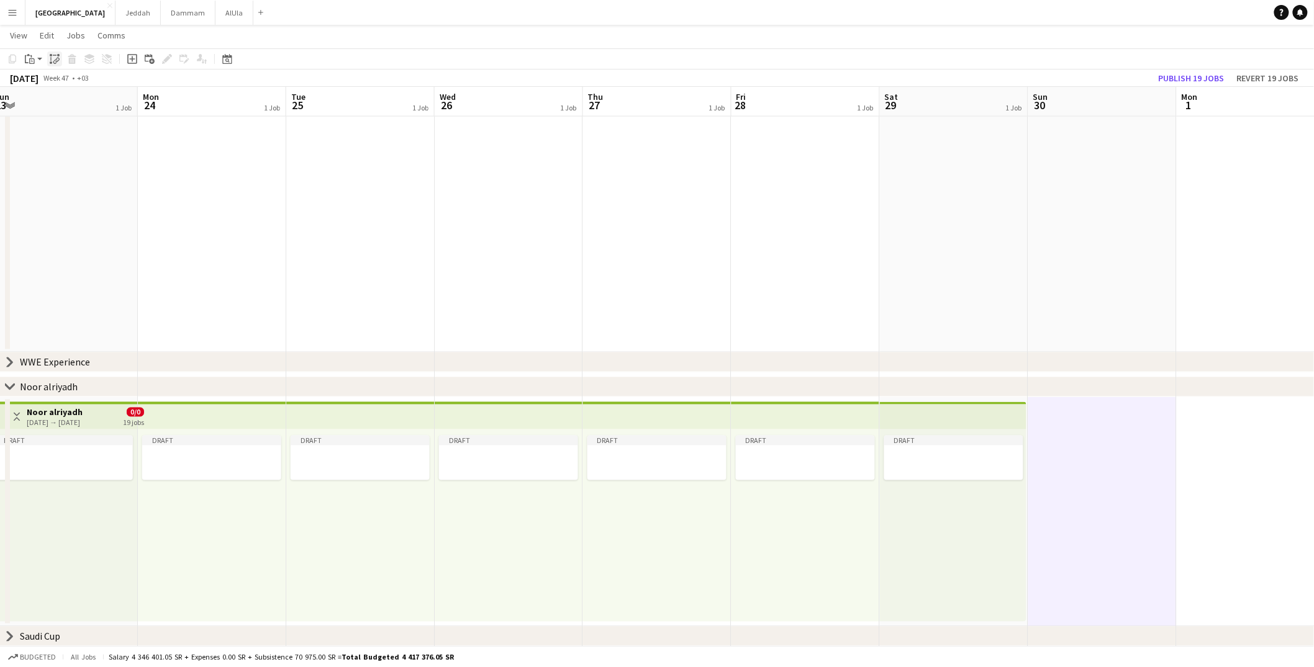
click at [55, 58] on icon at bounding box center [57, 60] width 4 height 5
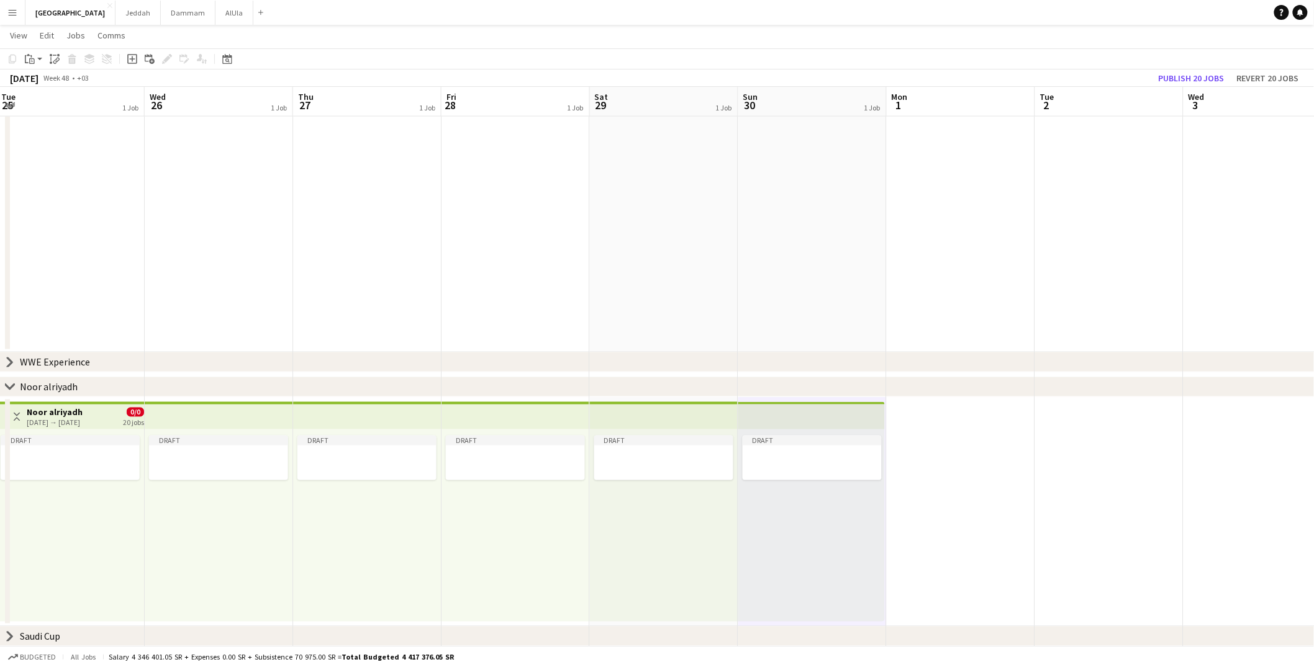
scroll to position [0, 386]
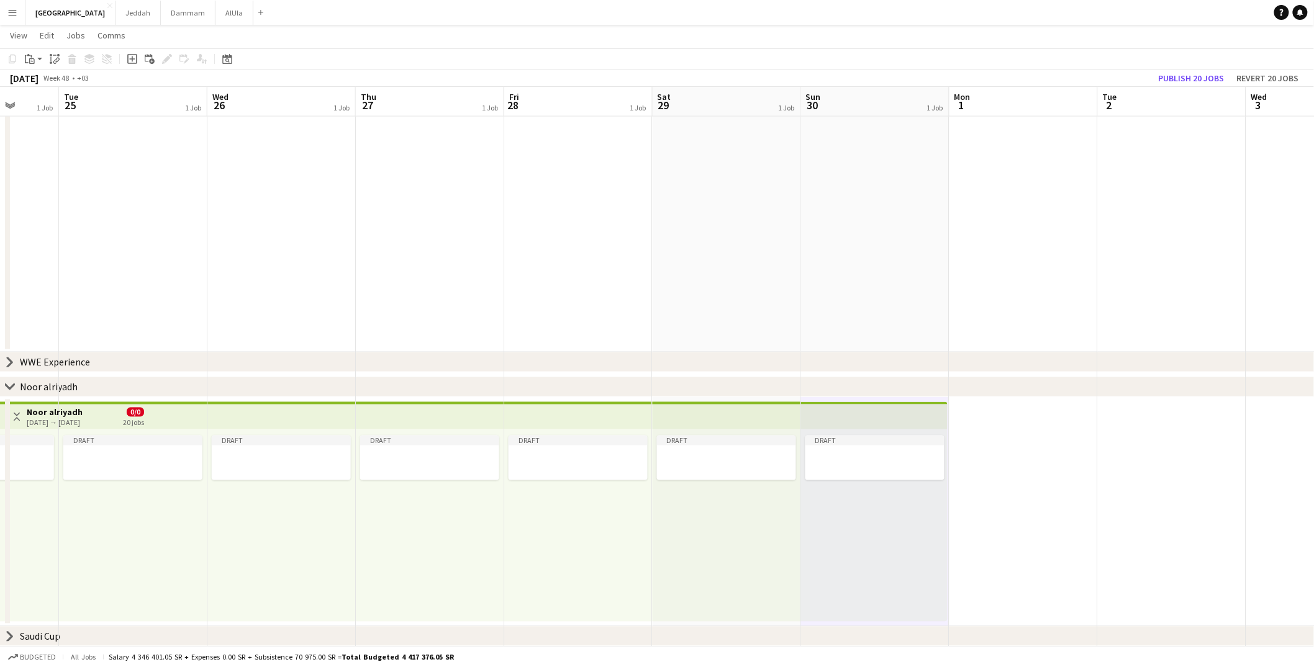
click at [1003, 469] on app-date-cell at bounding box center [1023, 512] width 148 height 230
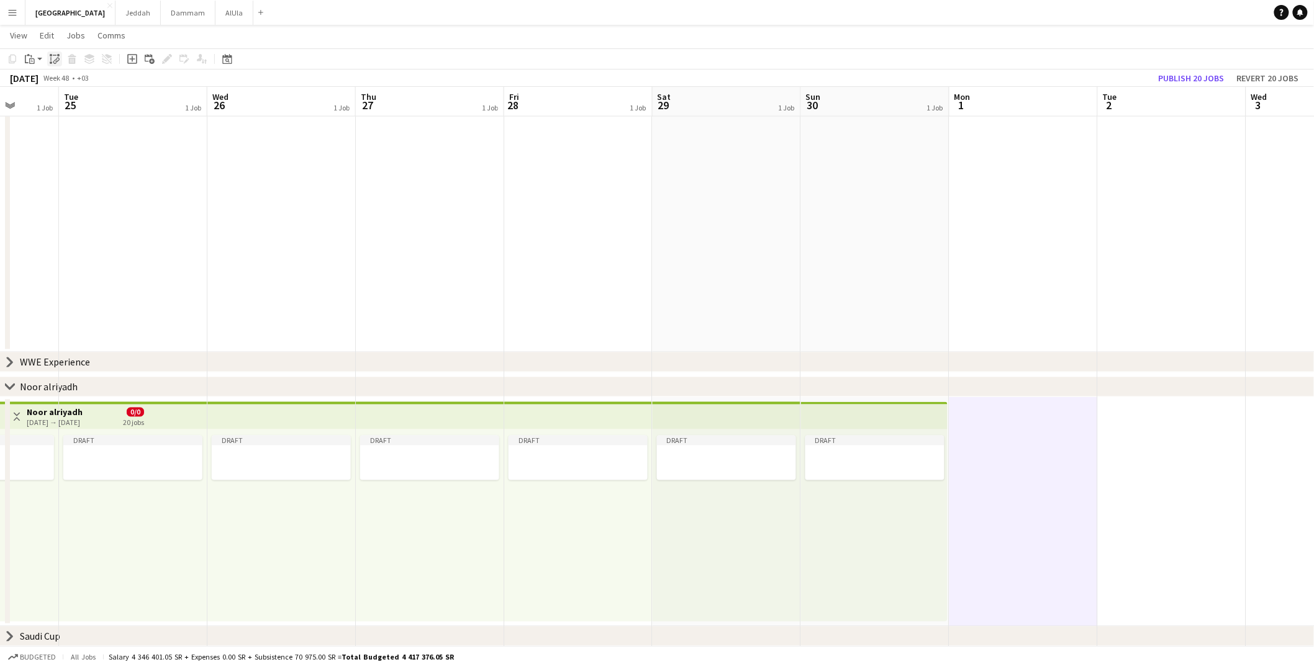
click at [53, 54] on icon "Paste linked Job" at bounding box center [55, 59] width 10 height 10
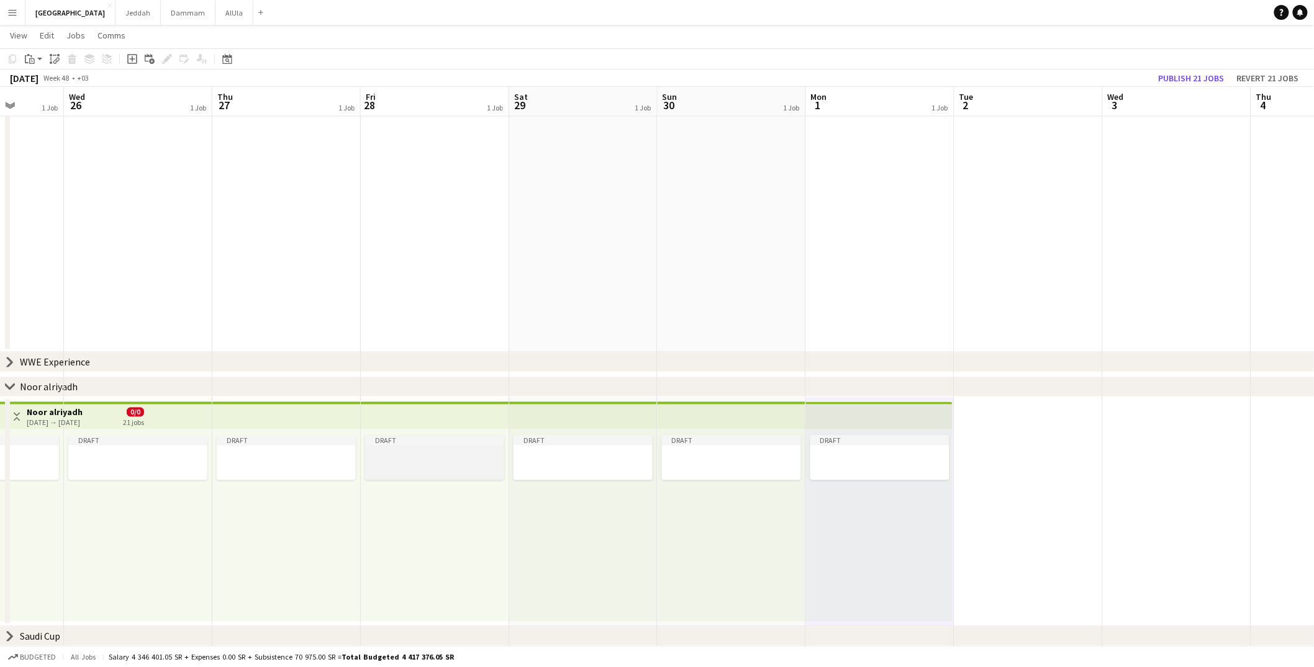
scroll to position [0, 393]
click at [988, 477] on app-date-cell at bounding box center [1016, 512] width 148 height 230
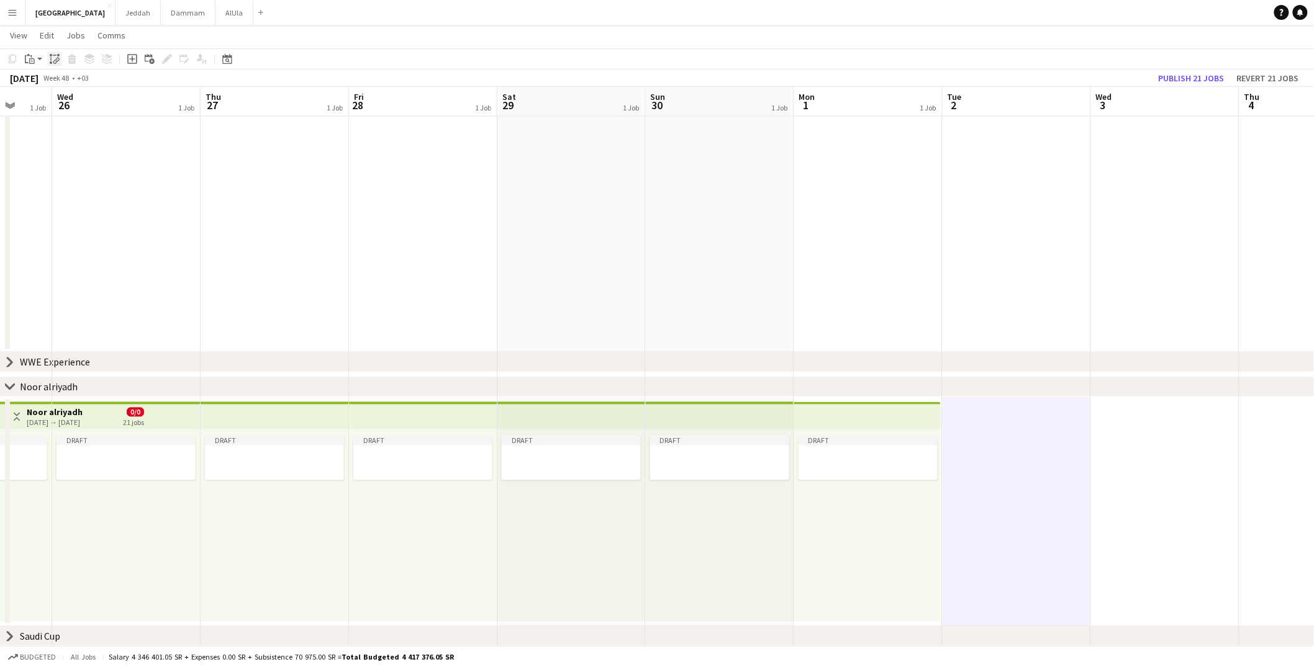
click at [50, 52] on div "Paste linked Job" at bounding box center [54, 59] width 15 height 15
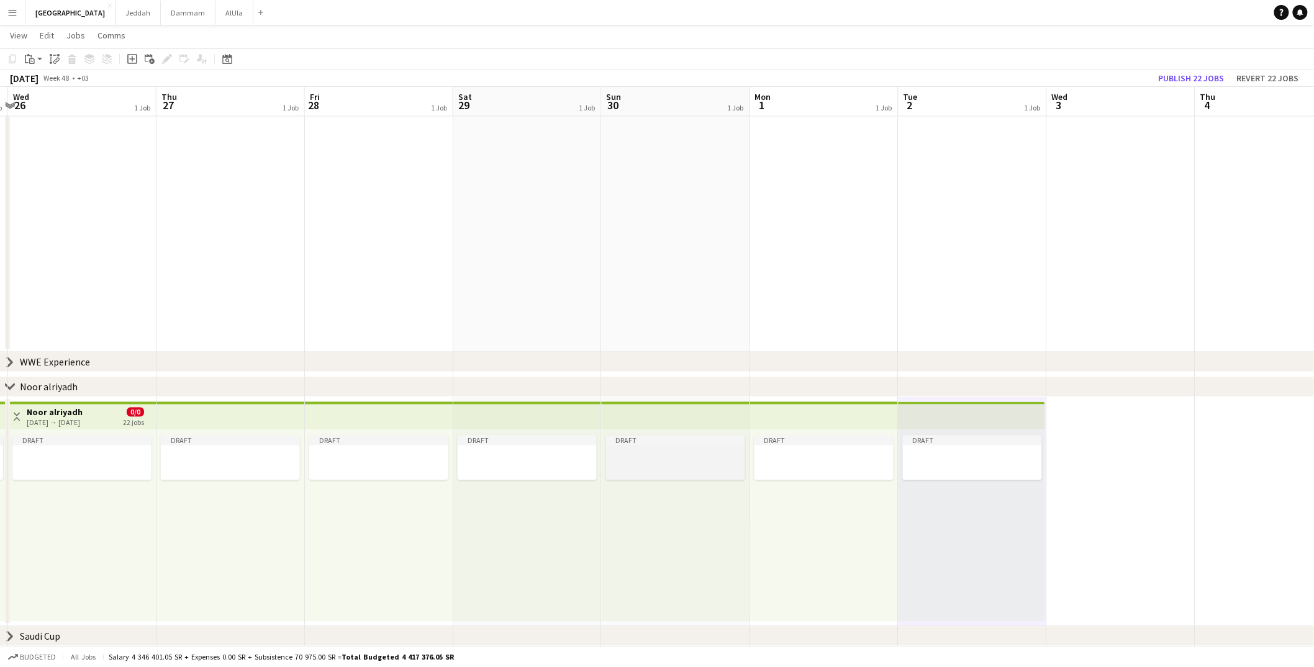
scroll to position [0, 472]
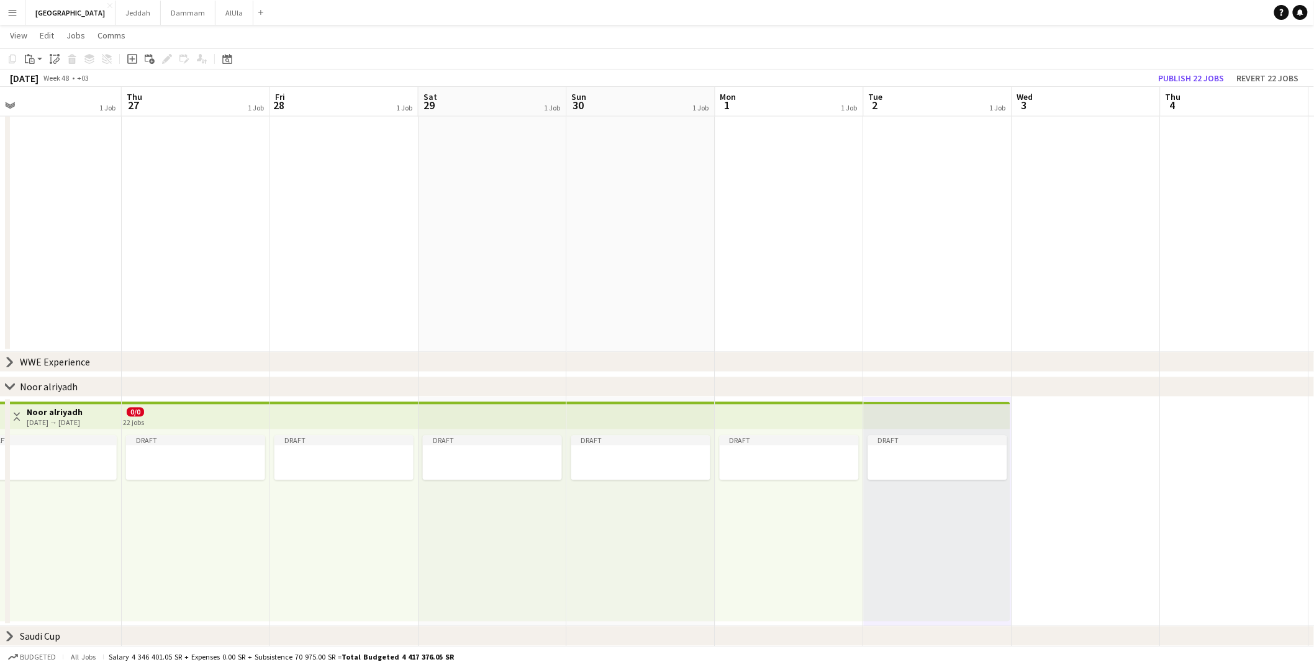
click at [1003, 462] on app-date-cell at bounding box center [1086, 512] width 148 height 230
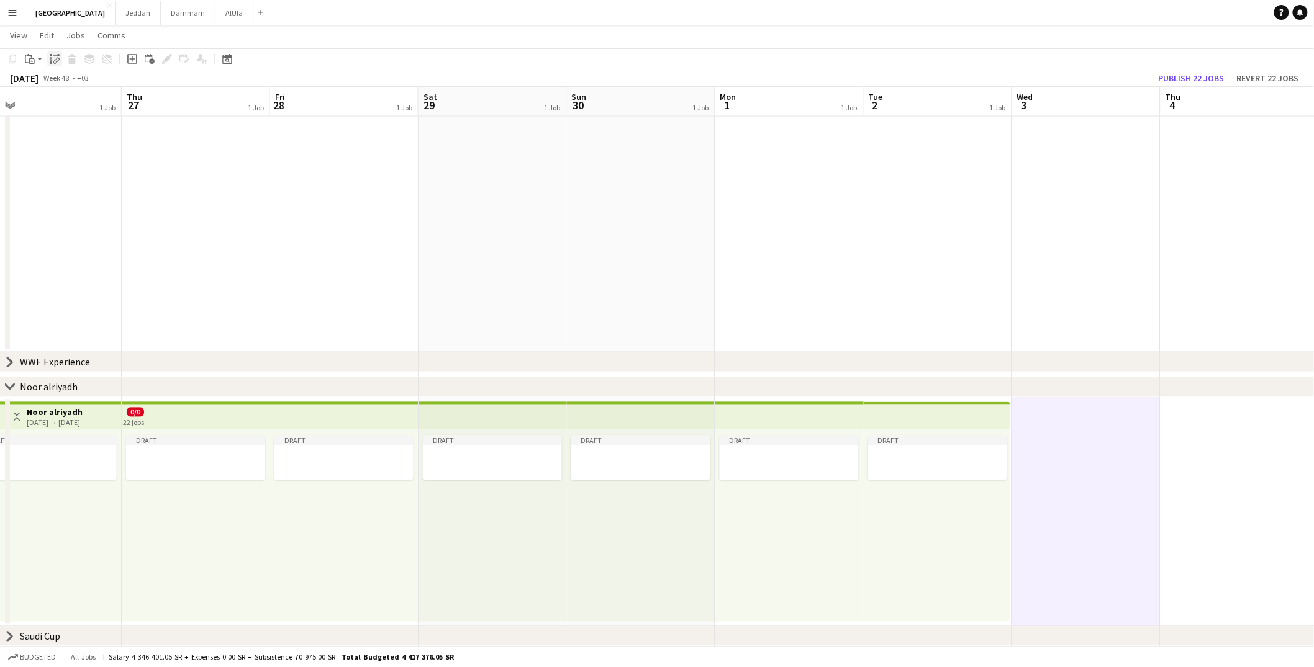
click at [50, 56] on icon at bounding box center [51, 55] width 2 height 2
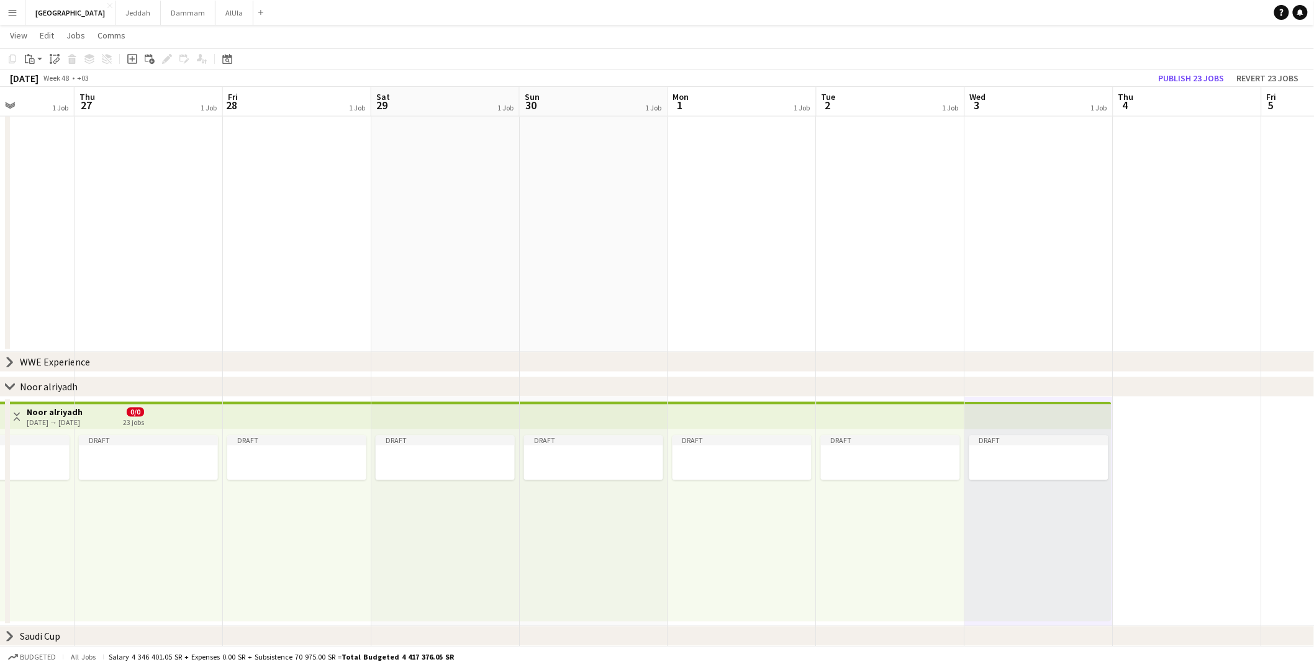
scroll to position [0, 466]
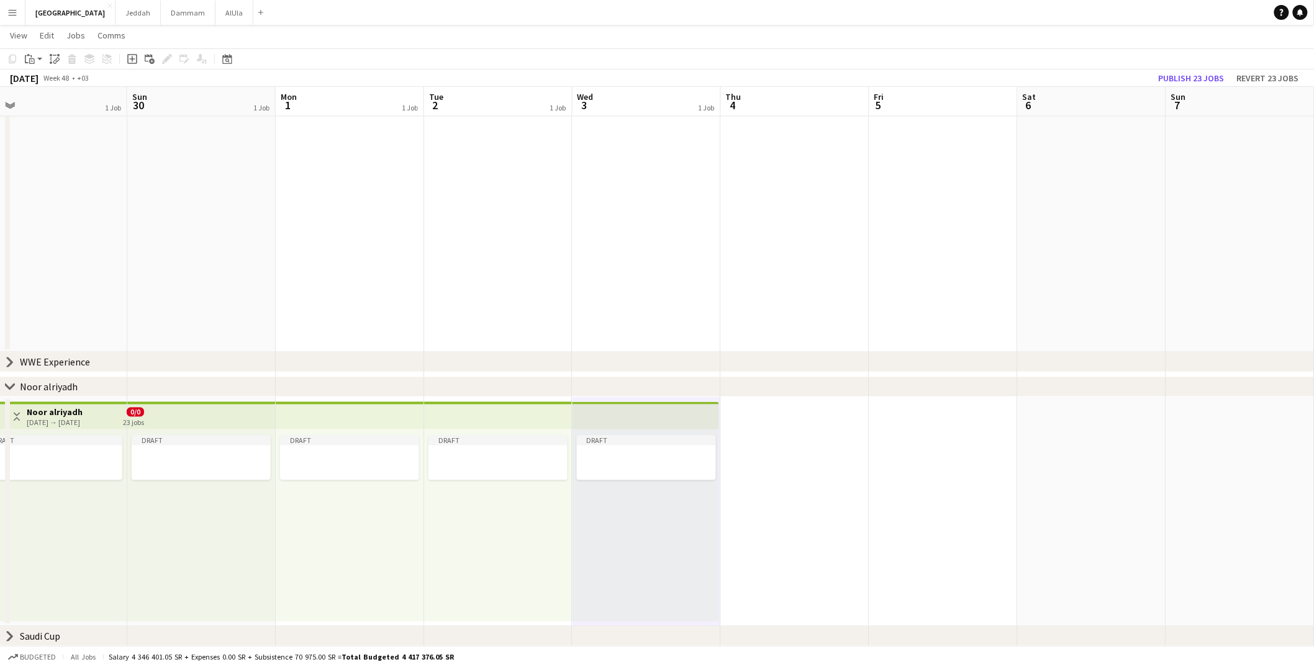
click at [749, 469] on app-date-cell at bounding box center [795, 512] width 148 height 230
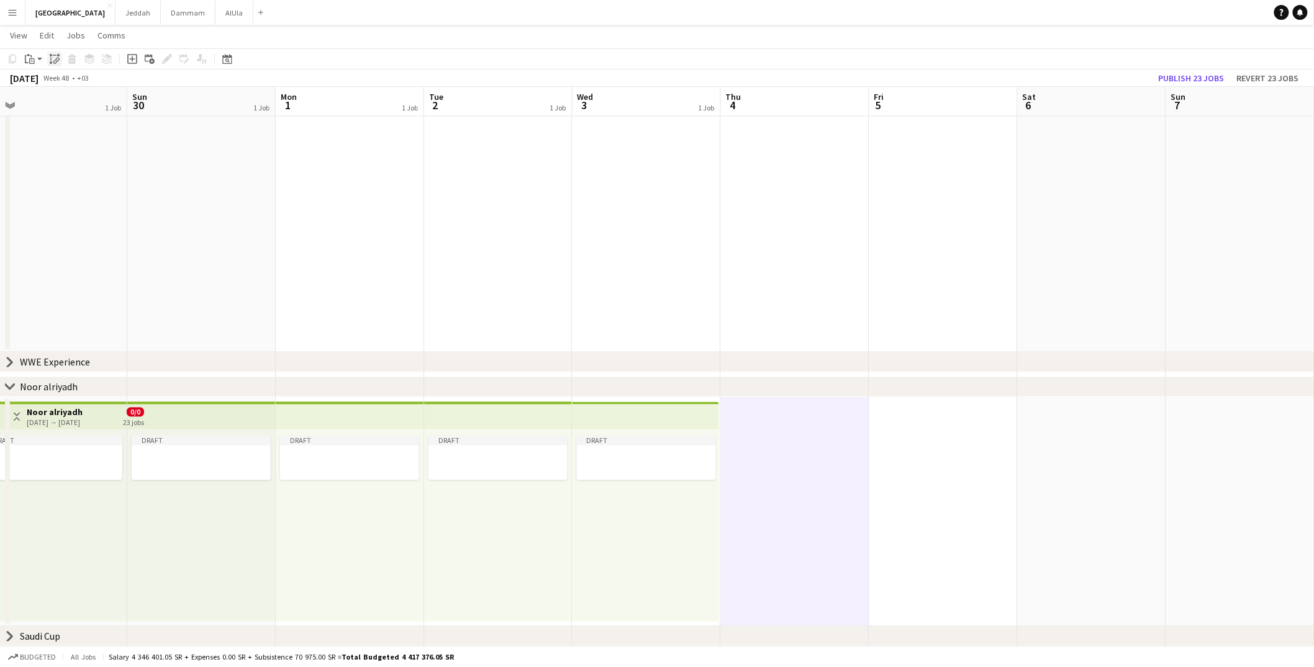
click at [54, 60] on icon at bounding box center [55, 61] width 4 height 5
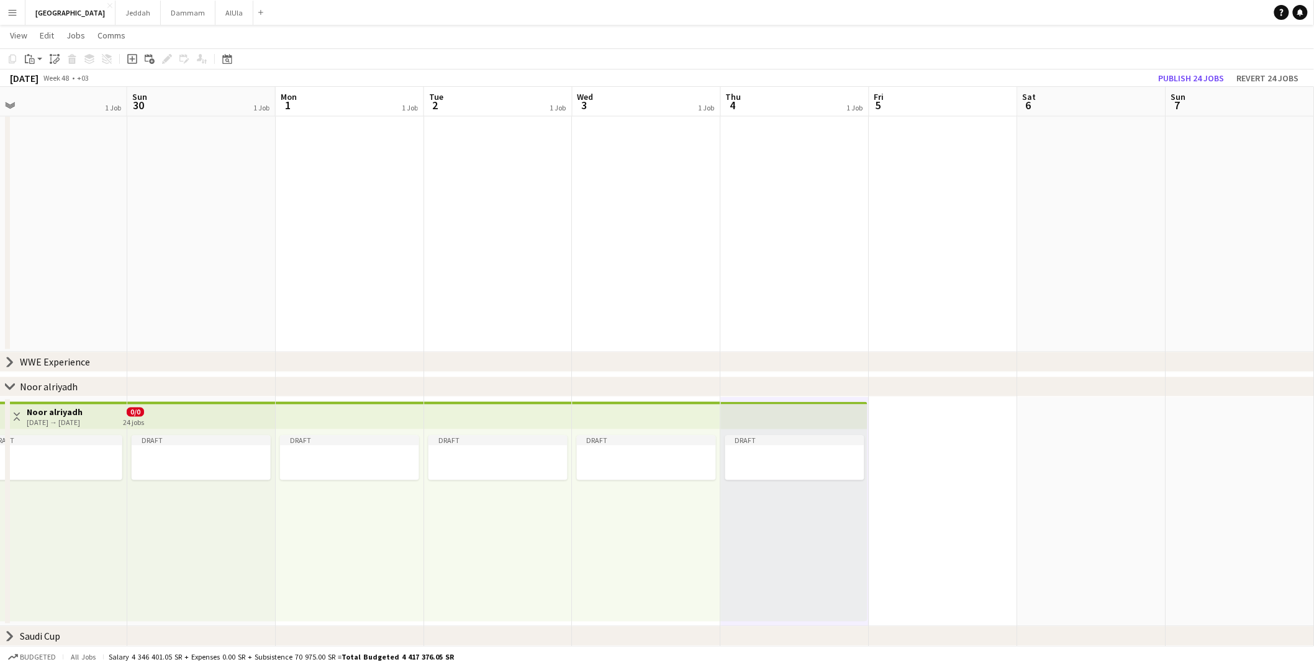
click at [932, 459] on app-date-cell at bounding box center [943, 512] width 148 height 230
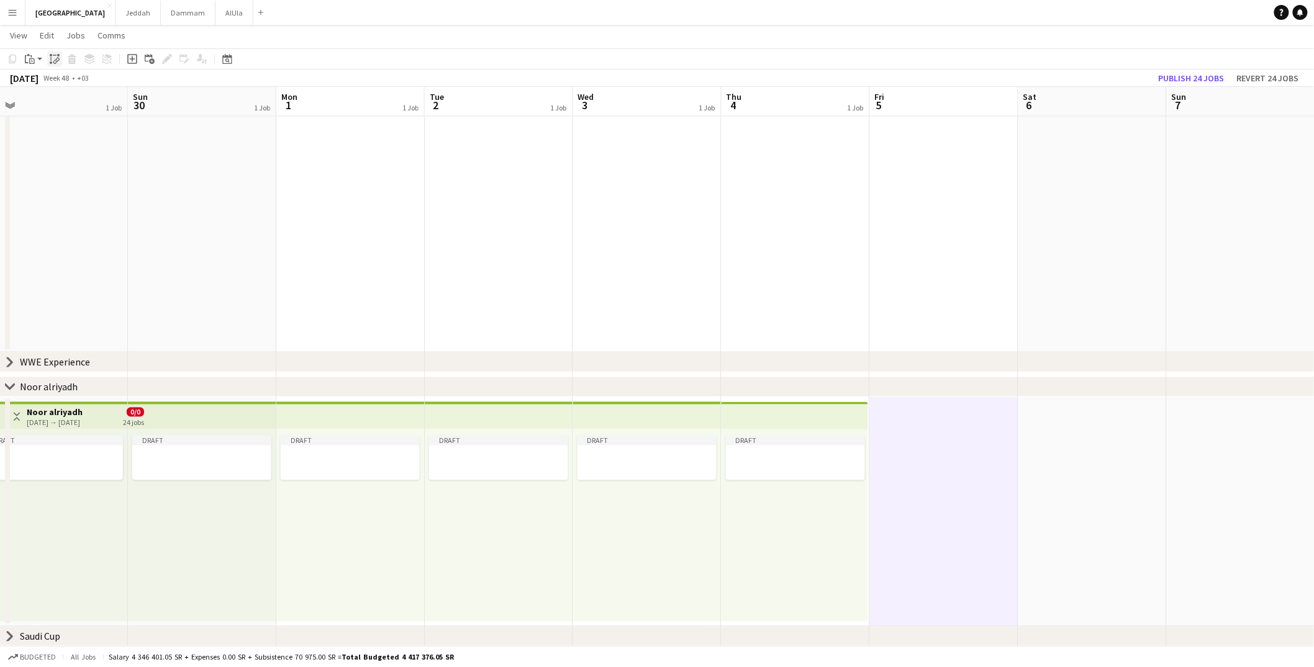
click at [58, 57] on icon "Paste linked Job" at bounding box center [55, 59] width 10 height 10
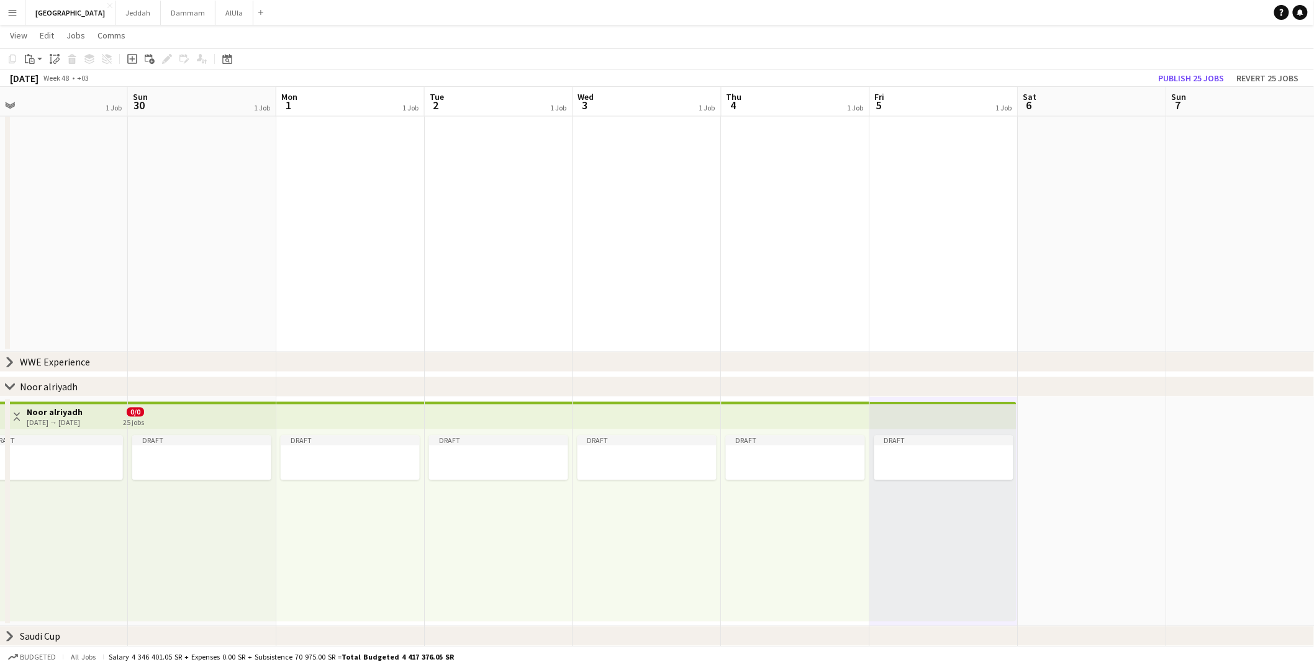
click at [1003, 446] on app-date-cell at bounding box center [1092, 512] width 148 height 230
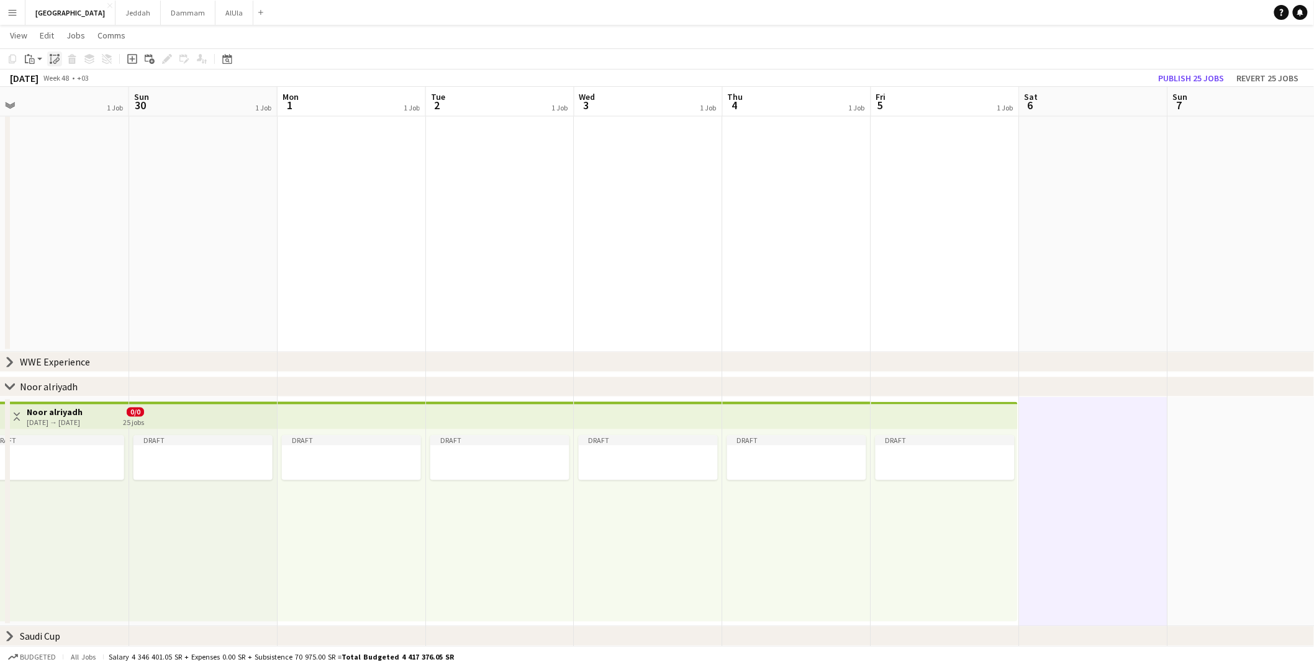
click at [54, 60] on icon at bounding box center [55, 61] width 4 height 5
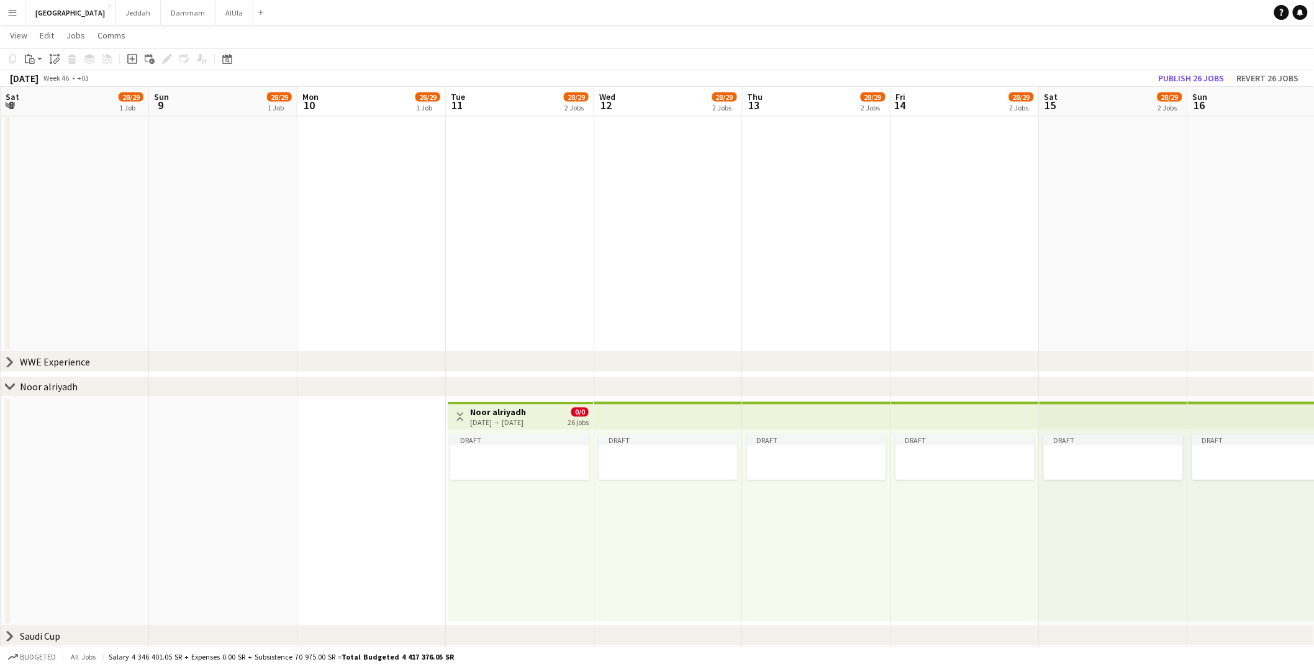
scroll to position [0, 394]
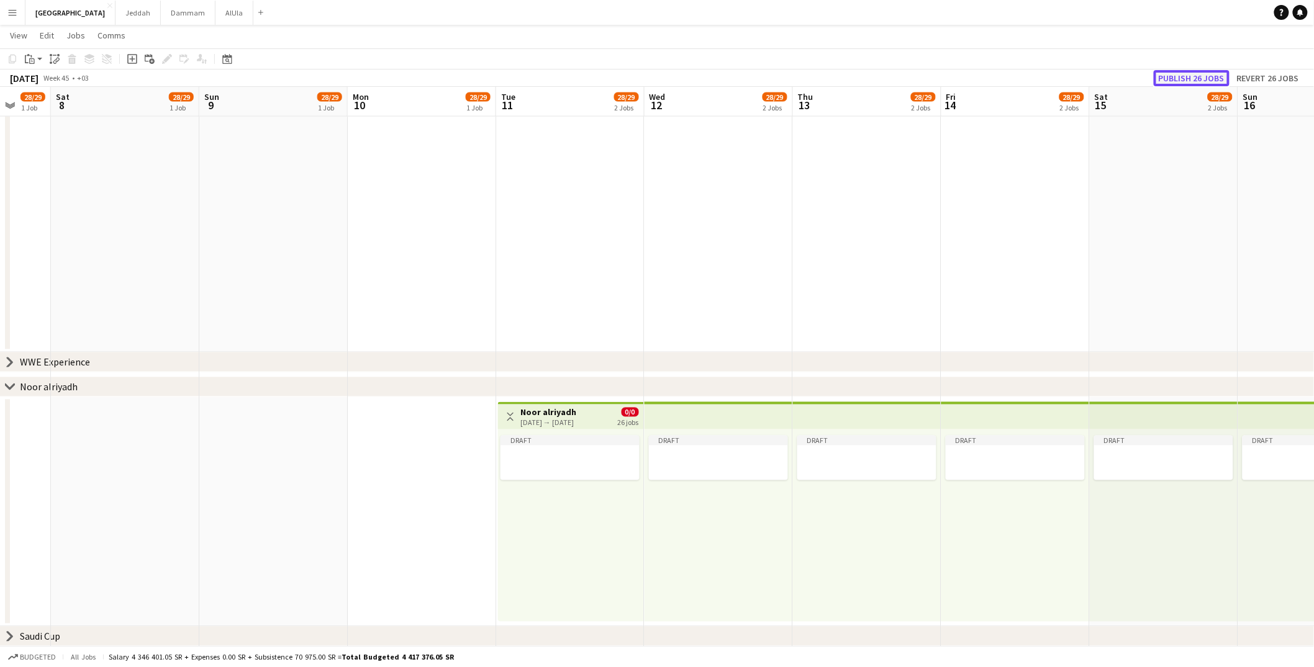
click at [1003, 77] on button "Publish 26 jobs" at bounding box center [1192, 78] width 76 height 16
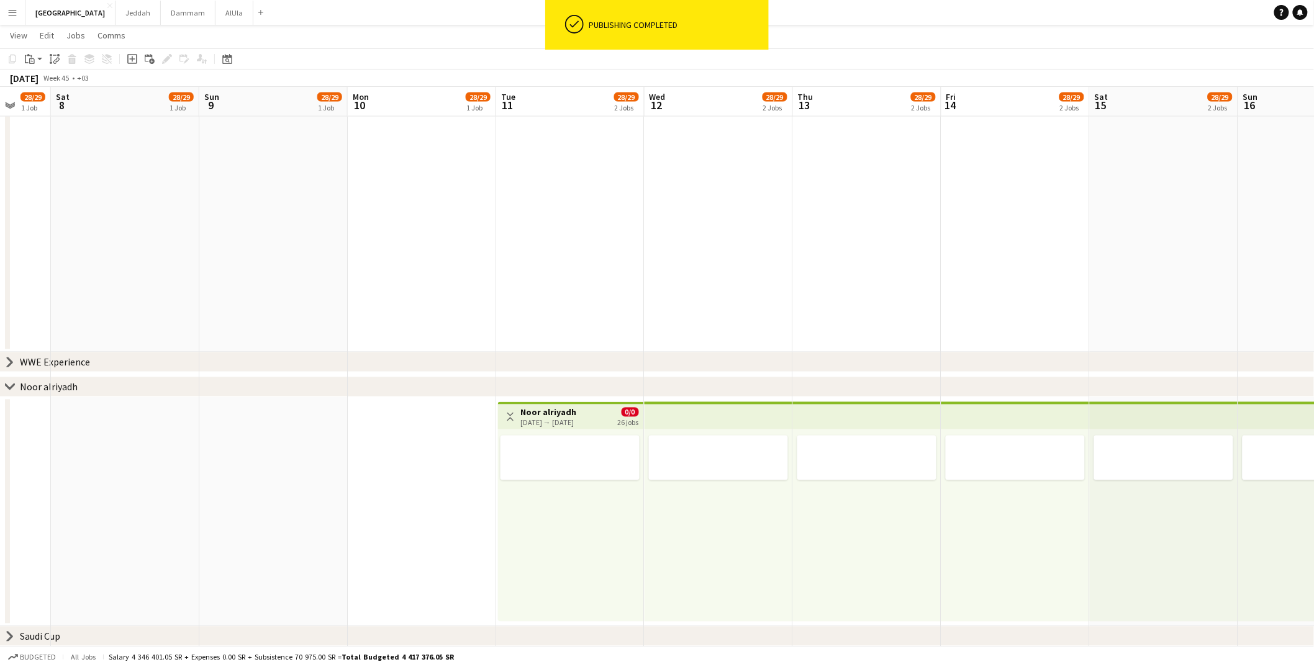
click at [571, 418] on div "[DATE] → [DATE]" at bounding box center [548, 422] width 56 height 9
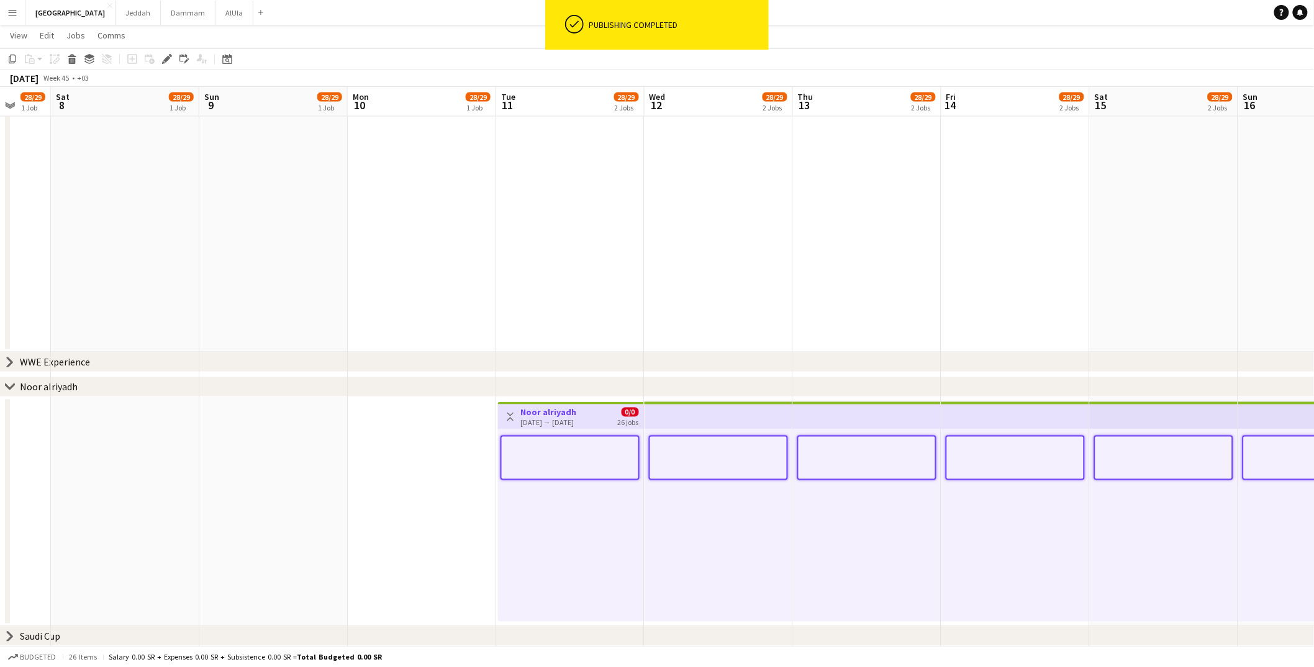
click at [566, 415] on h3 "Noor alriyadh" at bounding box center [548, 412] width 56 height 11
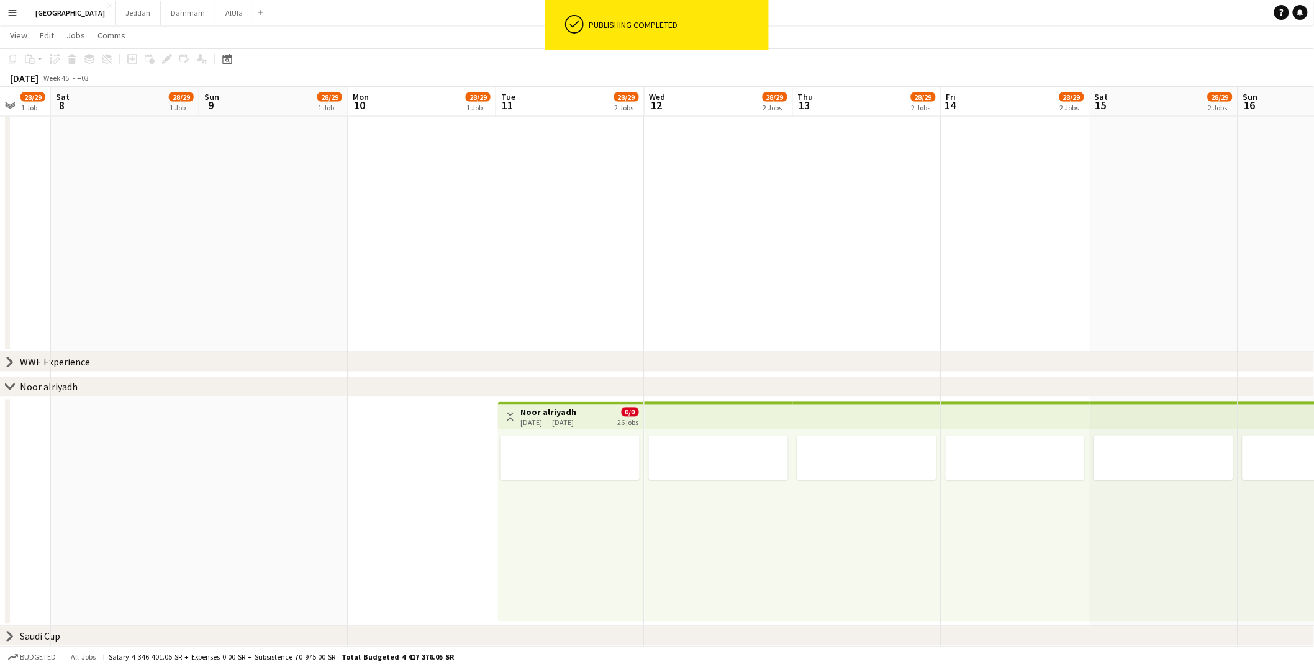
click at [566, 415] on h3 "Noor alriyadh" at bounding box center [548, 412] width 56 height 11
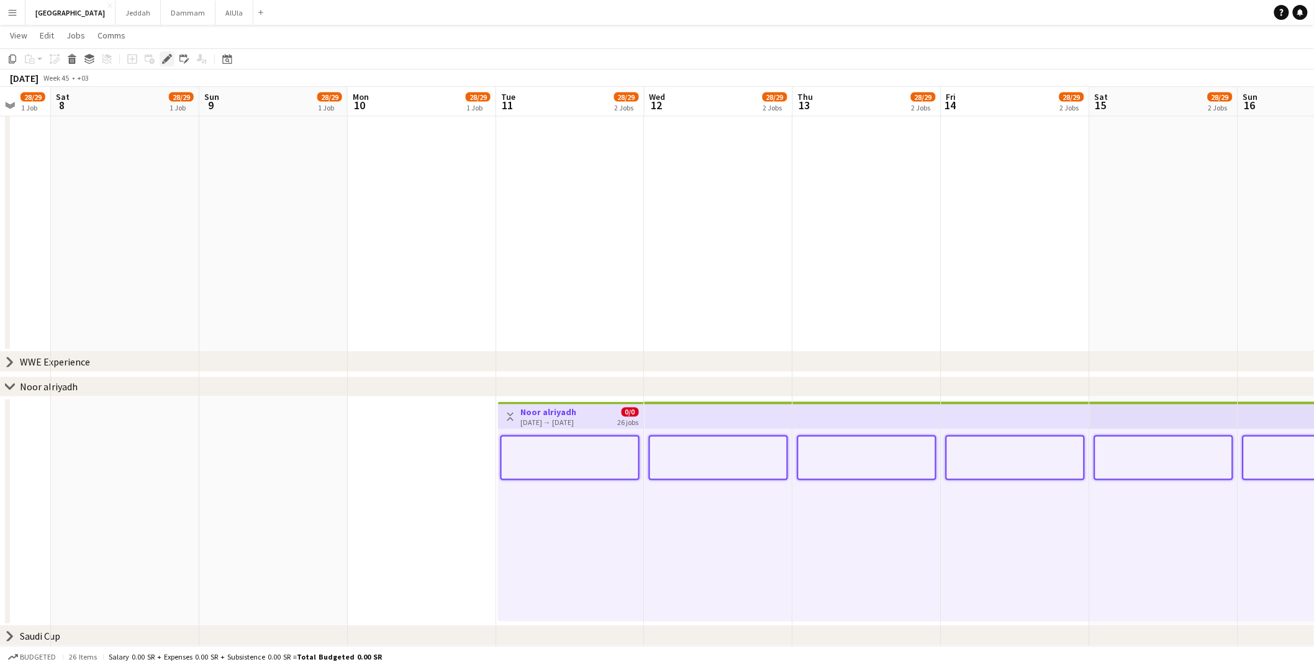
click at [171, 61] on div "Edit" at bounding box center [167, 59] width 15 height 15
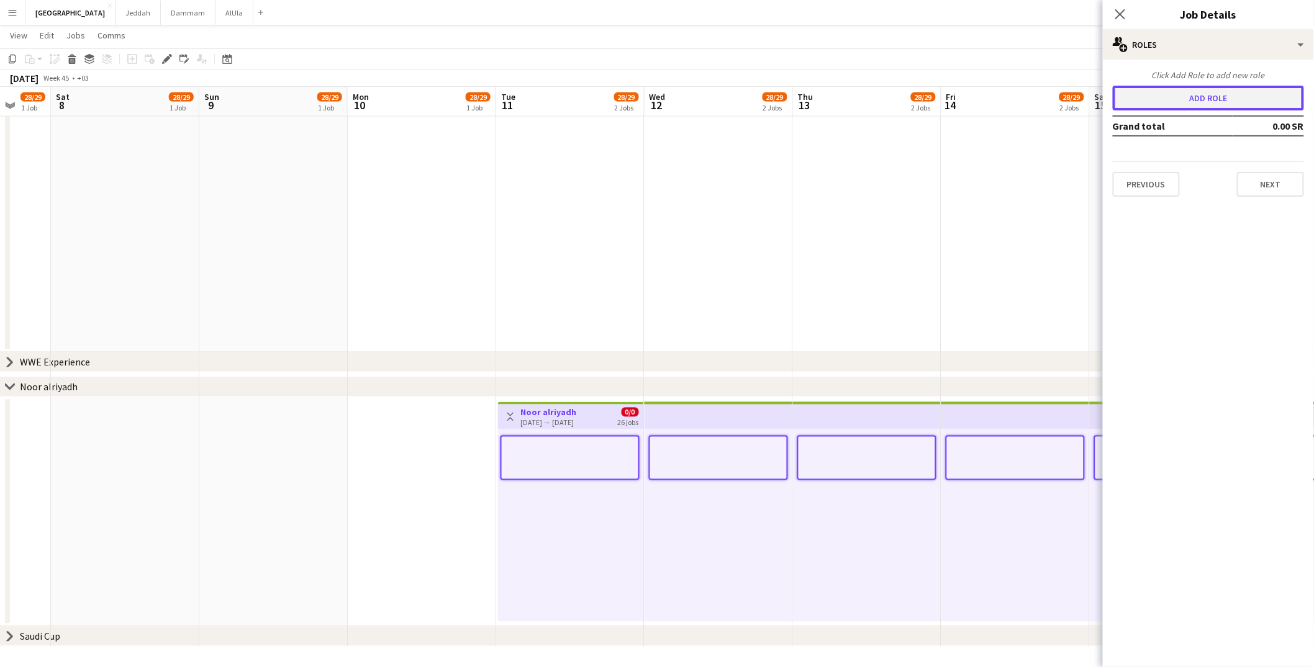
click at [1003, 102] on button "Add role" at bounding box center [1208, 98] width 191 height 25
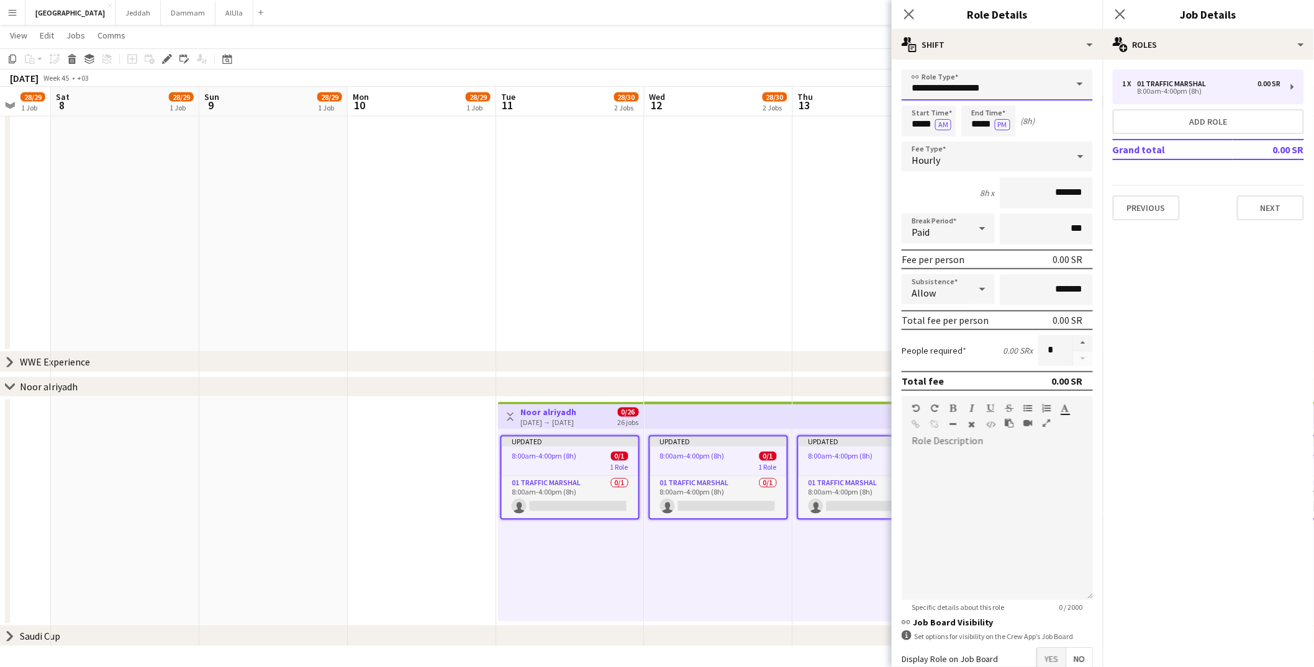
click at [940, 87] on input "**********" at bounding box center [997, 85] width 191 height 31
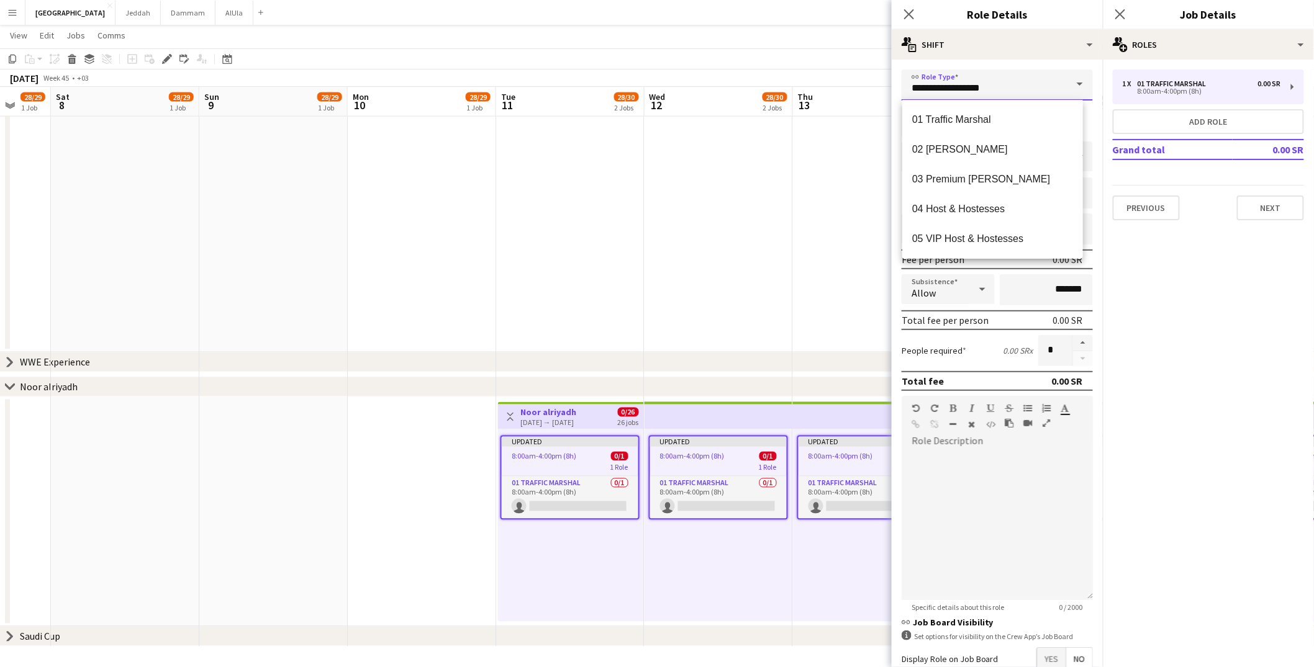
click at [940, 87] on input "**********" at bounding box center [997, 85] width 191 height 31
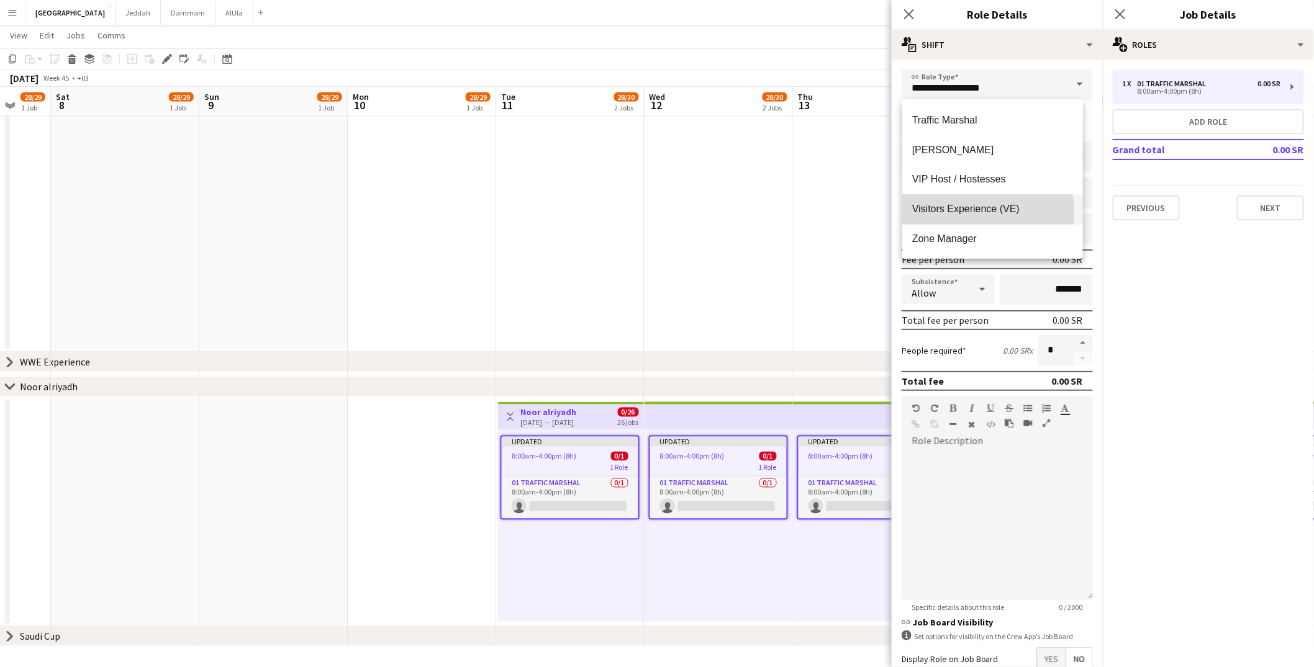
click at [944, 214] on span "Visitors Experience (VE)" at bounding box center [992, 210] width 161 height 12
type input "**********"
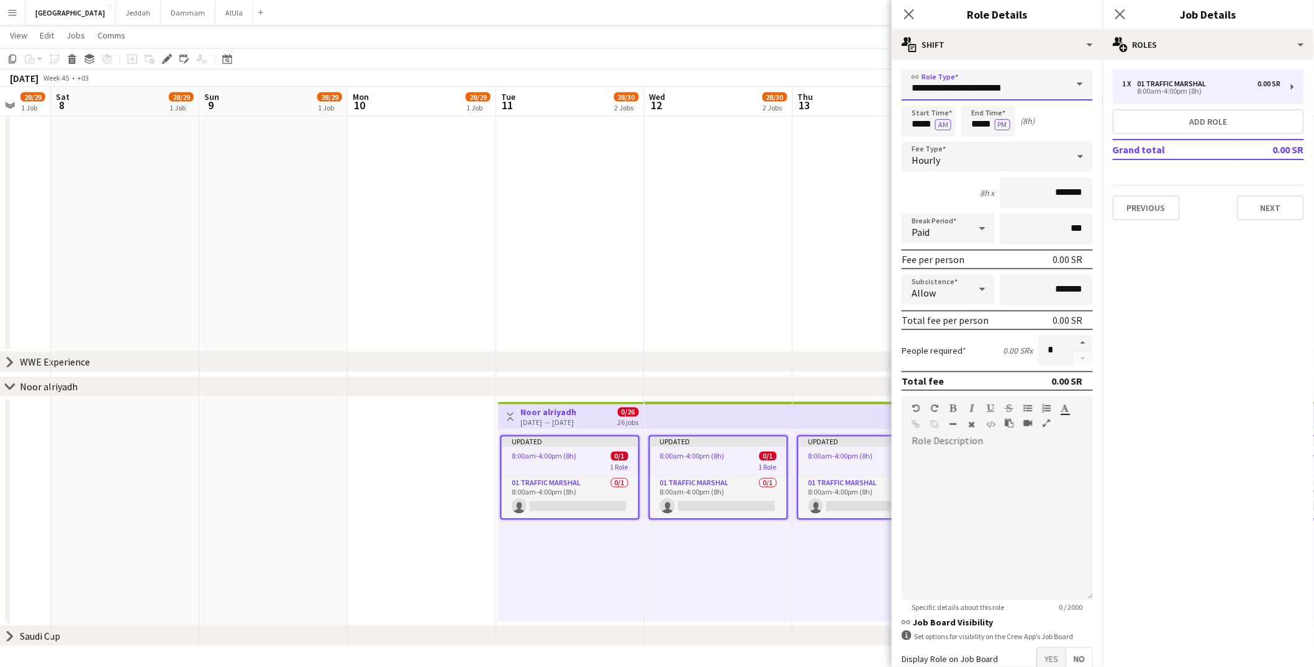
click at [934, 89] on input "**********" at bounding box center [997, 85] width 191 height 31
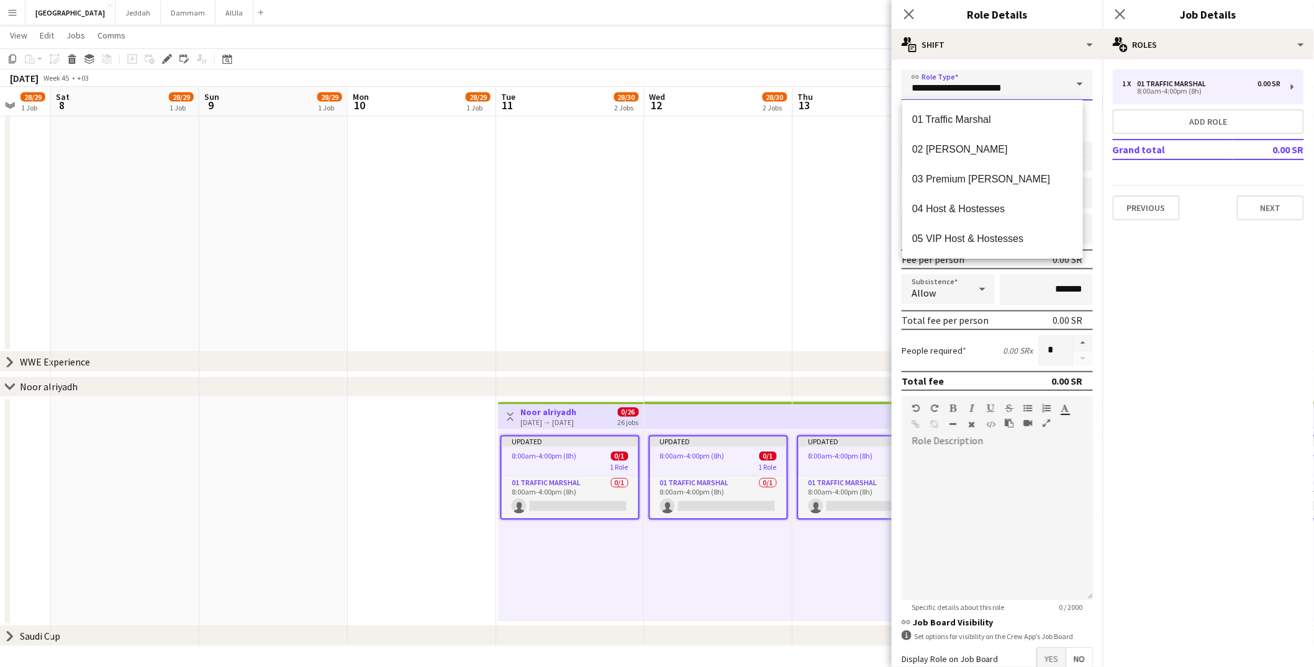
click at [934, 89] on input "**********" at bounding box center [997, 85] width 191 height 31
click at [955, 85] on input "**********" at bounding box center [997, 85] width 191 height 31
click at [1003, 283] on mat-expansion-panel "pencil3 General details 1 x 01 Traffic Marshal 0.00 SR 8:00am-4:00pm (8h) Add r…" at bounding box center [1208, 364] width 211 height 608
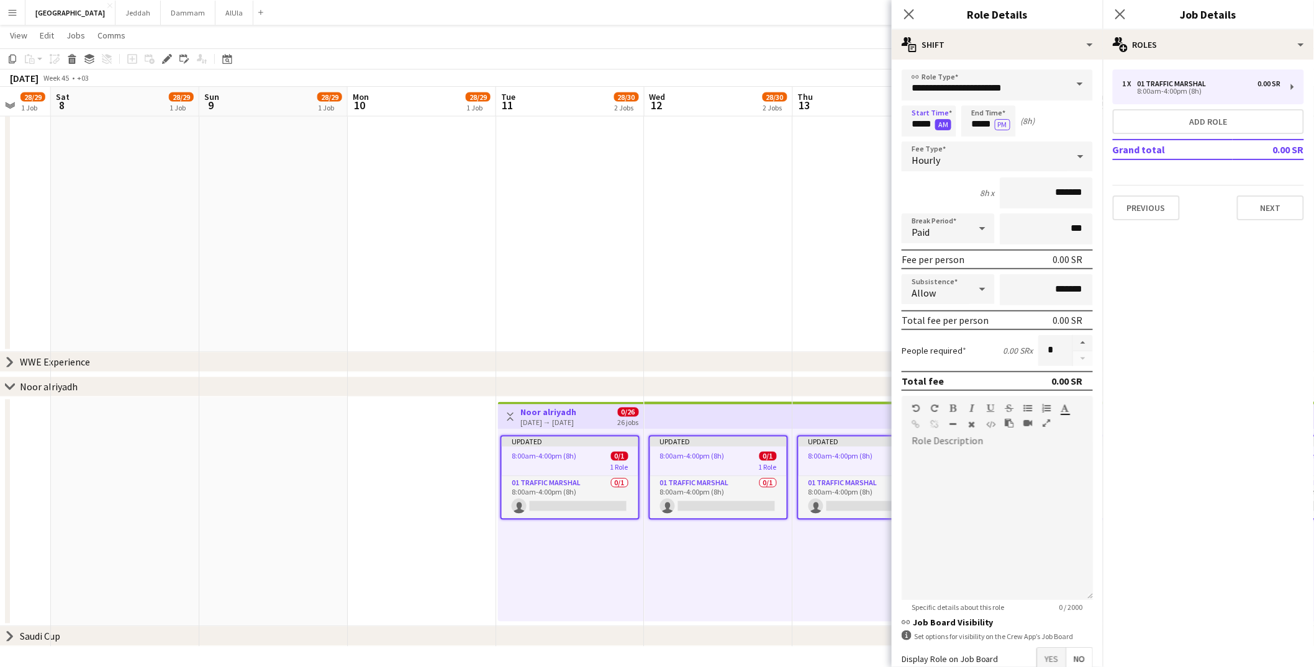
click at [947, 125] on button "AM" at bounding box center [943, 124] width 16 height 11
click at [916, 120] on input "*****" at bounding box center [929, 121] width 55 height 31
click at [915, 140] on div at bounding box center [916, 143] width 25 height 12
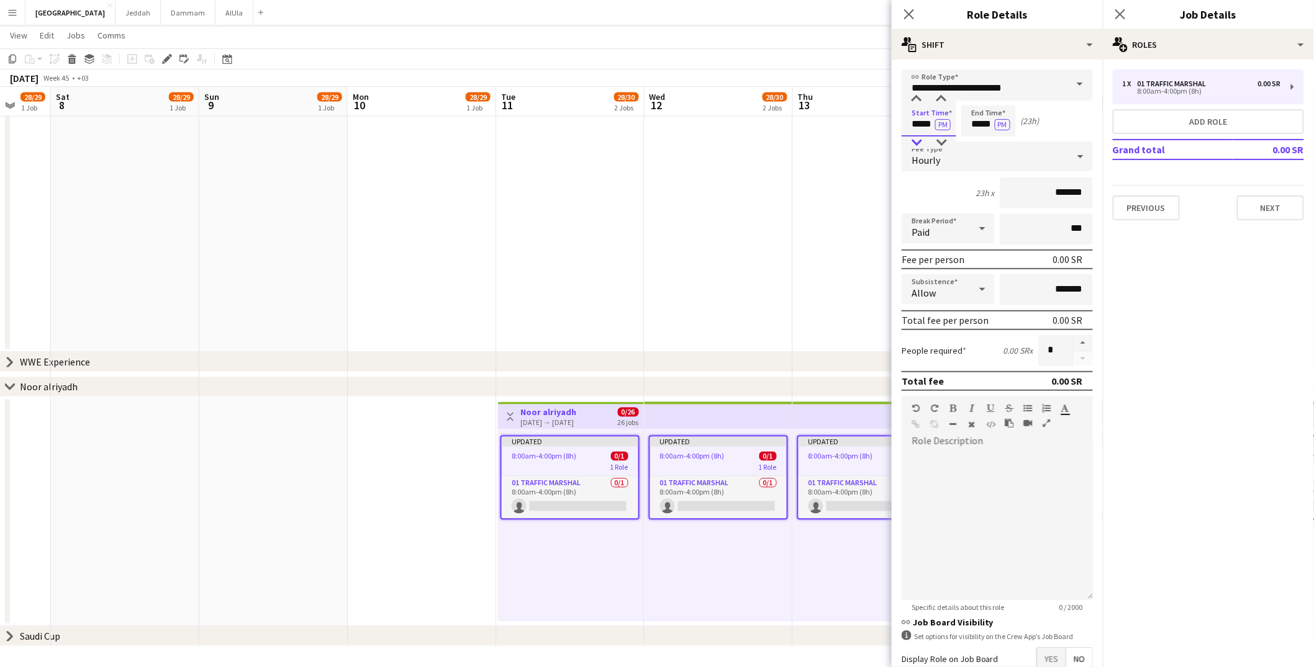
type input "*****"
click at [915, 140] on div at bounding box center [916, 143] width 25 height 12
click at [974, 122] on input "*****" at bounding box center [988, 121] width 55 height 31
click at [972, 101] on div at bounding box center [976, 99] width 25 height 12
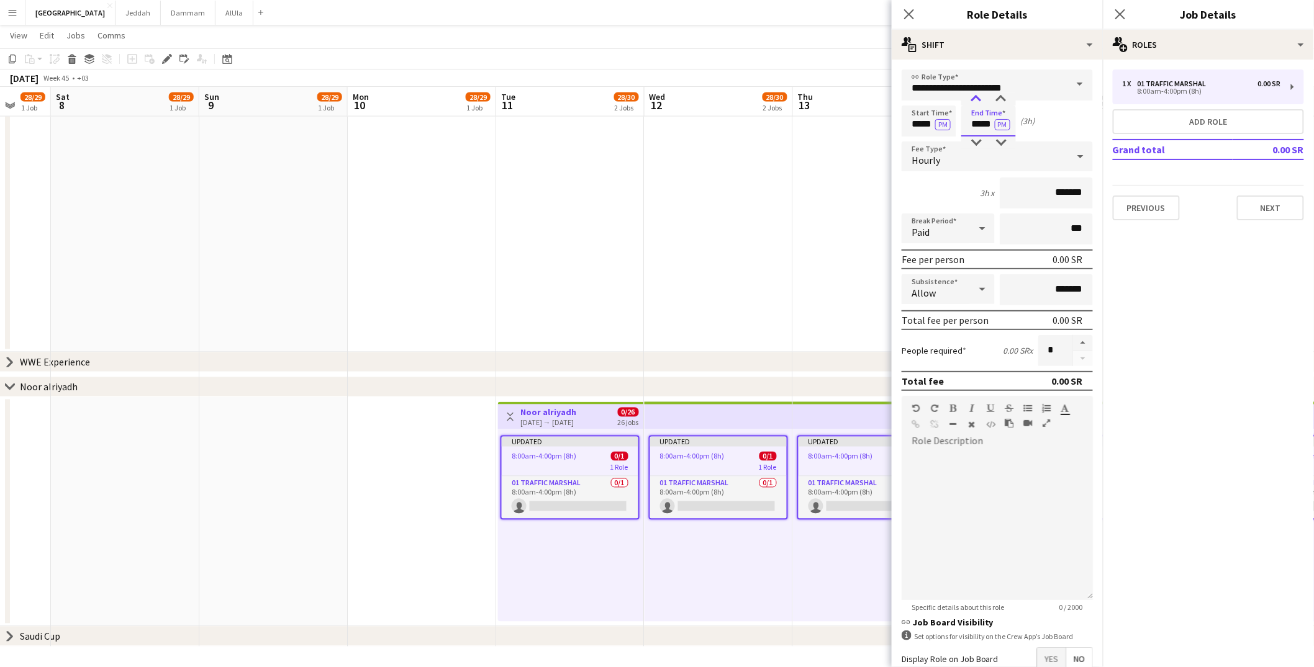
click at [972, 101] on div at bounding box center [976, 99] width 25 height 12
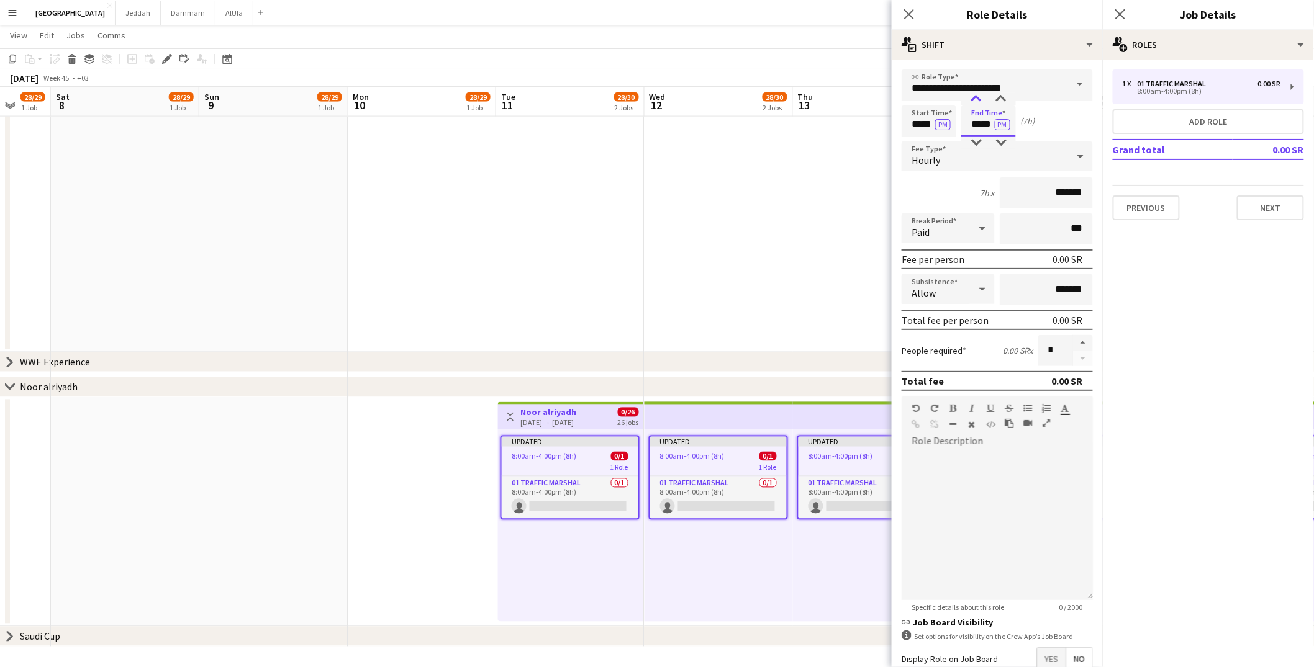
click at [972, 101] on div at bounding box center [976, 99] width 25 height 12
type input "*****"
click at [972, 101] on div at bounding box center [976, 99] width 25 height 12
click at [951, 157] on div "Hourly" at bounding box center [985, 157] width 166 height 30
click at [961, 230] on mat-option "Fixed" at bounding box center [992, 221] width 181 height 31
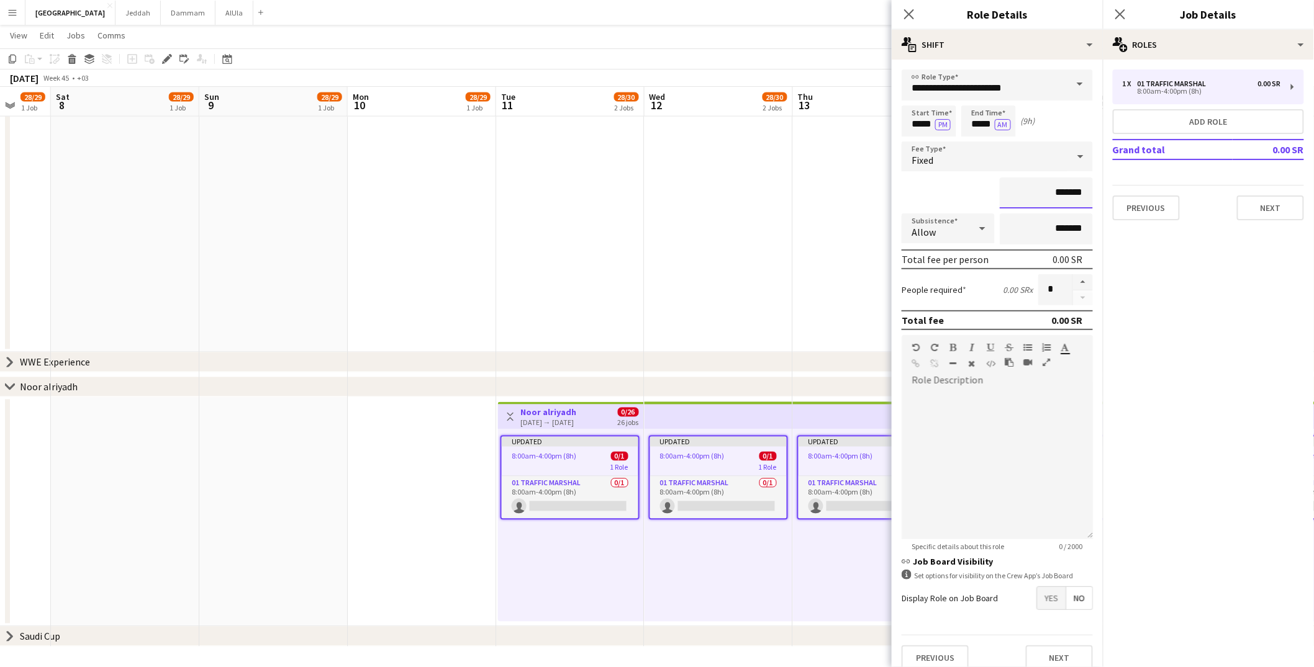
click at [1003, 185] on input "*******" at bounding box center [1046, 193] width 93 height 31
click at [938, 227] on div "Allow" at bounding box center [936, 229] width 68 height 30
click at [945, 287] on span "Don't allow" at bounding box center [946, 293] width 68 height 12
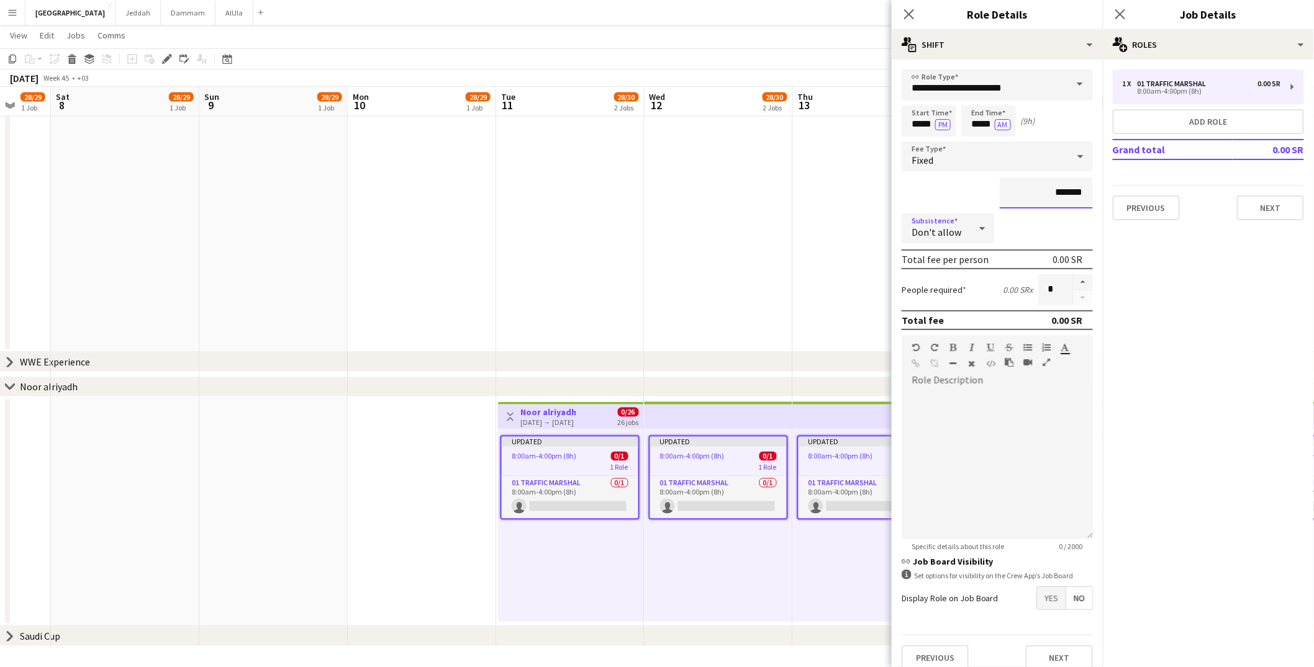
click at [1003, 193] on input "*******" at bounding box center [1046, 193] width 93 height 31
click at [1003, 192] on input "*******" at bounding box center [1046, 193] width 93 height 31
type input "********"
click at [1003, 287] on input "*" at bounding box center [1055, 289] width 34 height 31
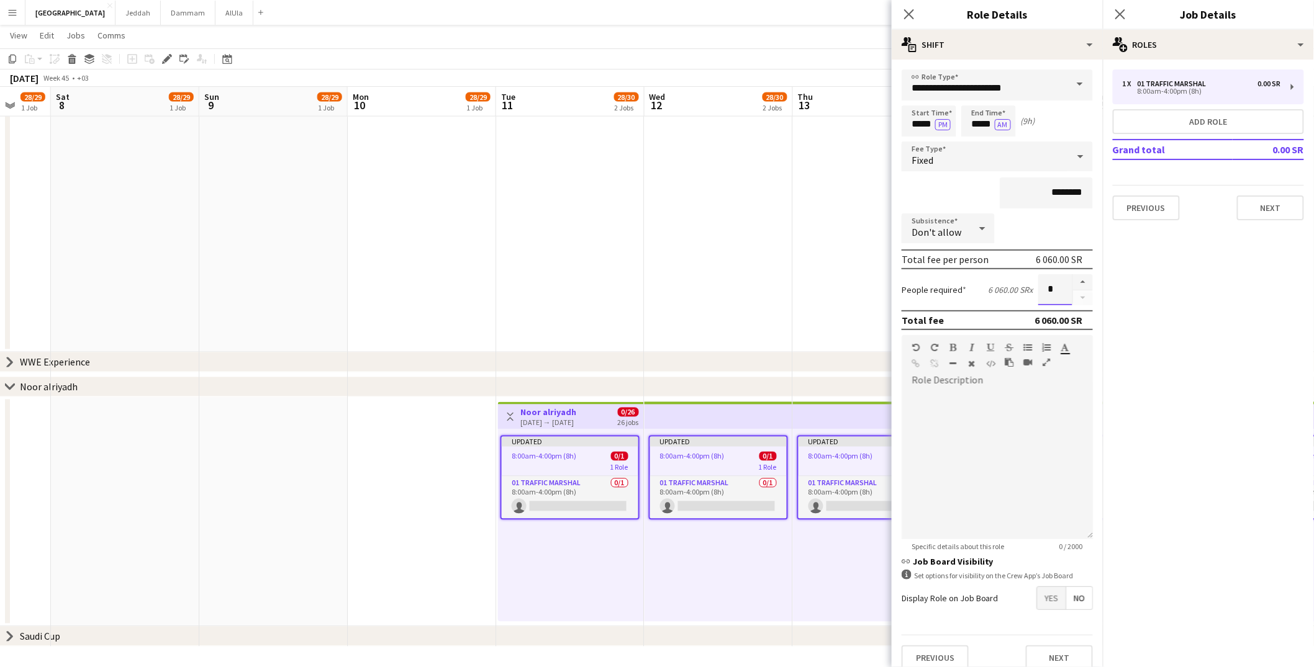
click at [1003, 287] on input "*" at bounding box center [1055, 289] width 34 height 31
type input "**"
click at [1003, 459] on div at bounding box center [997, 465] width 191 height 149
click at [1003, 188] on input "********" at bounding box center [1046, 193] width 93 height 31
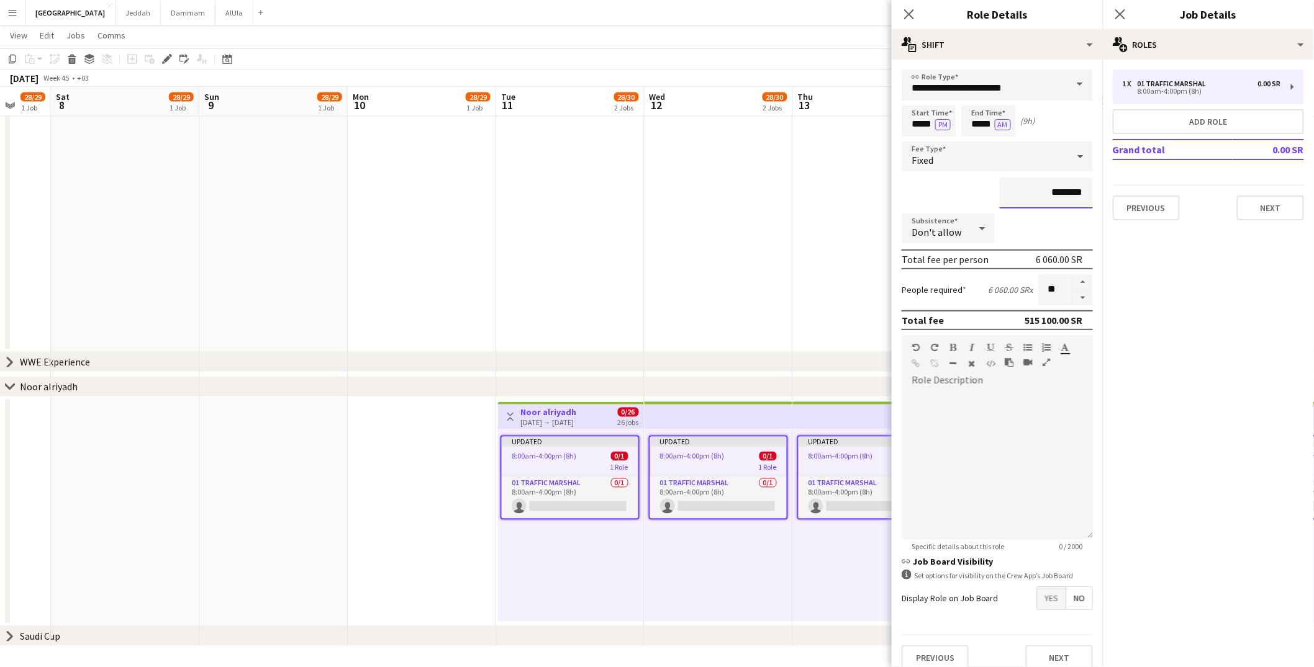
click at [1003, 188] on input "********" at bounding box center [1046, 193] width 93 height 31
click at [1003, 463] on div at bounding box center [997, 465] width 191 height 149
click at [942, 234] on span "Don't allow" at bounding box center [936, 232] width 50 height 12
click at [942, 234] on div at bounding box center [657, 333] width 1314 height 667
click at [1003, 197] on input "******" at bounding box center [1046, 193] width 93 height 31
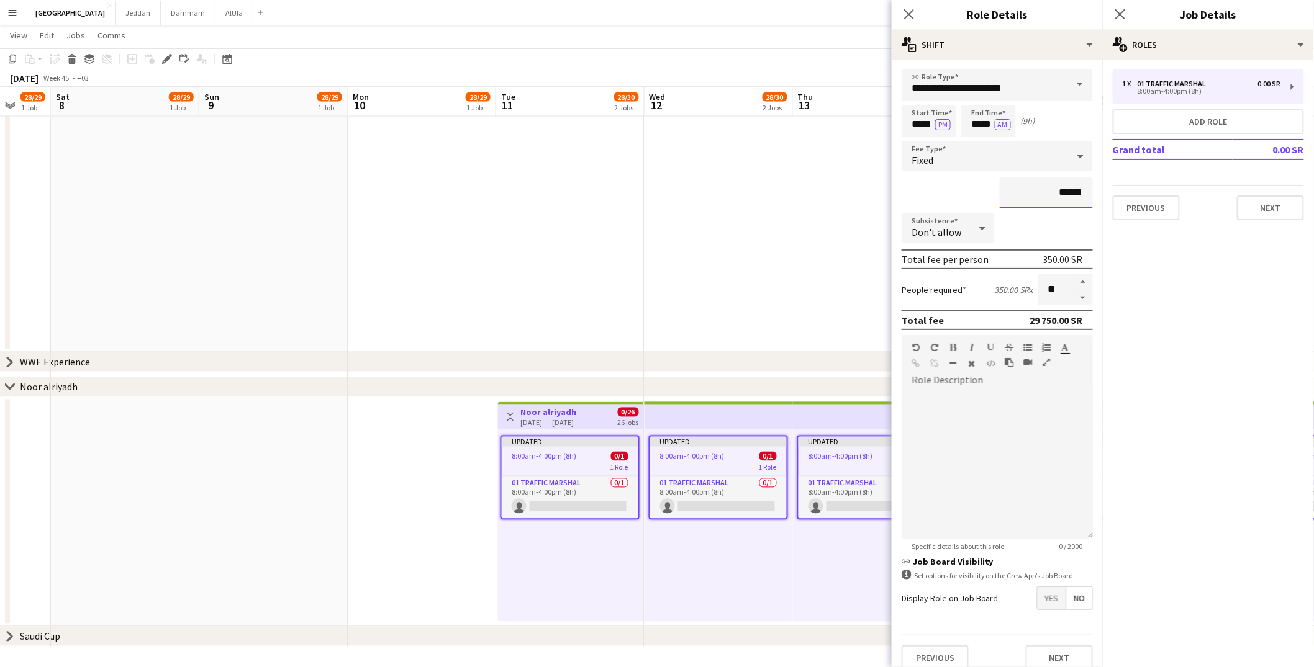
click at [1003, 197] on input "******" at bounding box center [1046, 193] width 93 height 31
type input "****"
click at [1003, 486] on div at bounding box center [997, 465] width 191 height 149
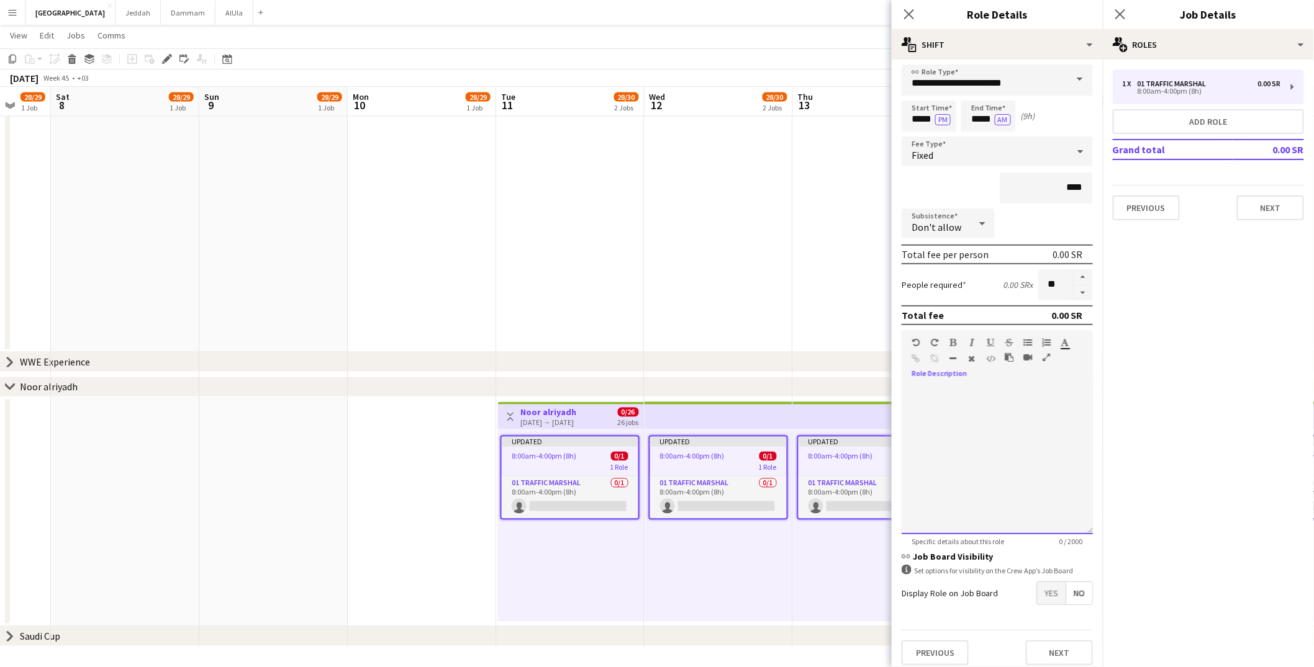
scroll to position [9, 0]
click at [995, 407] on div at bounding box center [997, 456] width 191 height 149
click at [1003, 202] on button "Next" at bounding box center [1270, 208] width 67 height 25
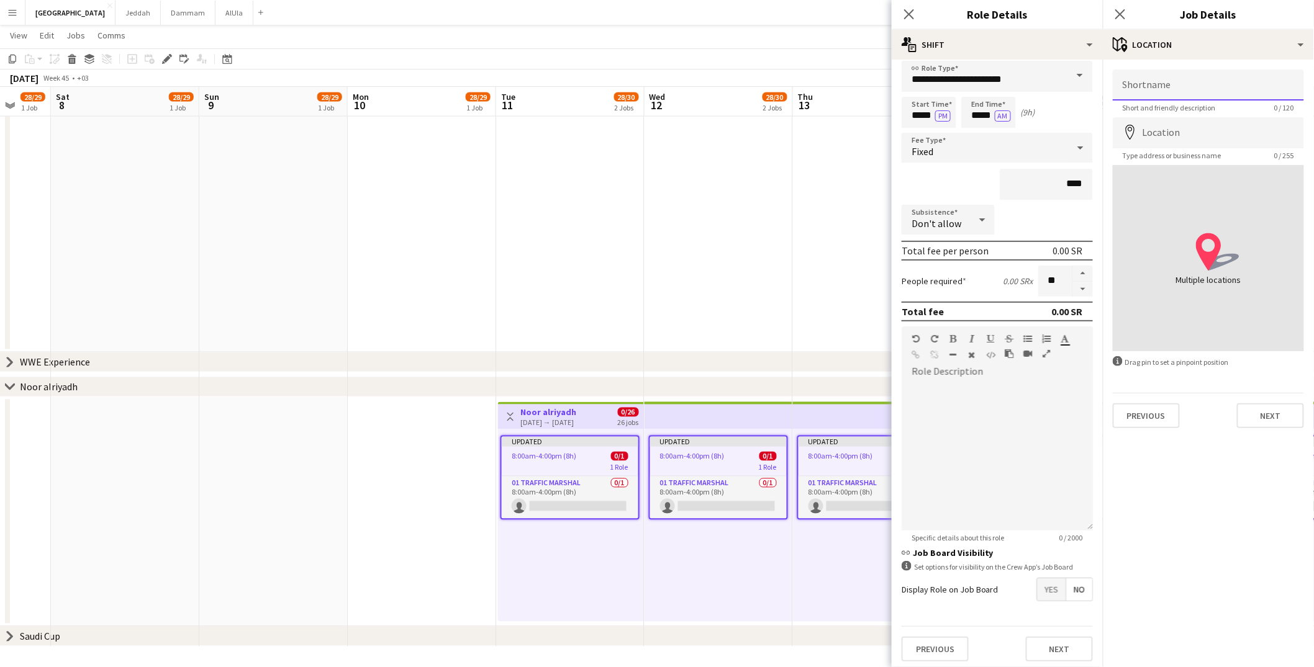
click at [1003, 87] on input "Shortname" at bounding box center [1208, 85] width 191 height 31
type input "*"
paste input "**********"
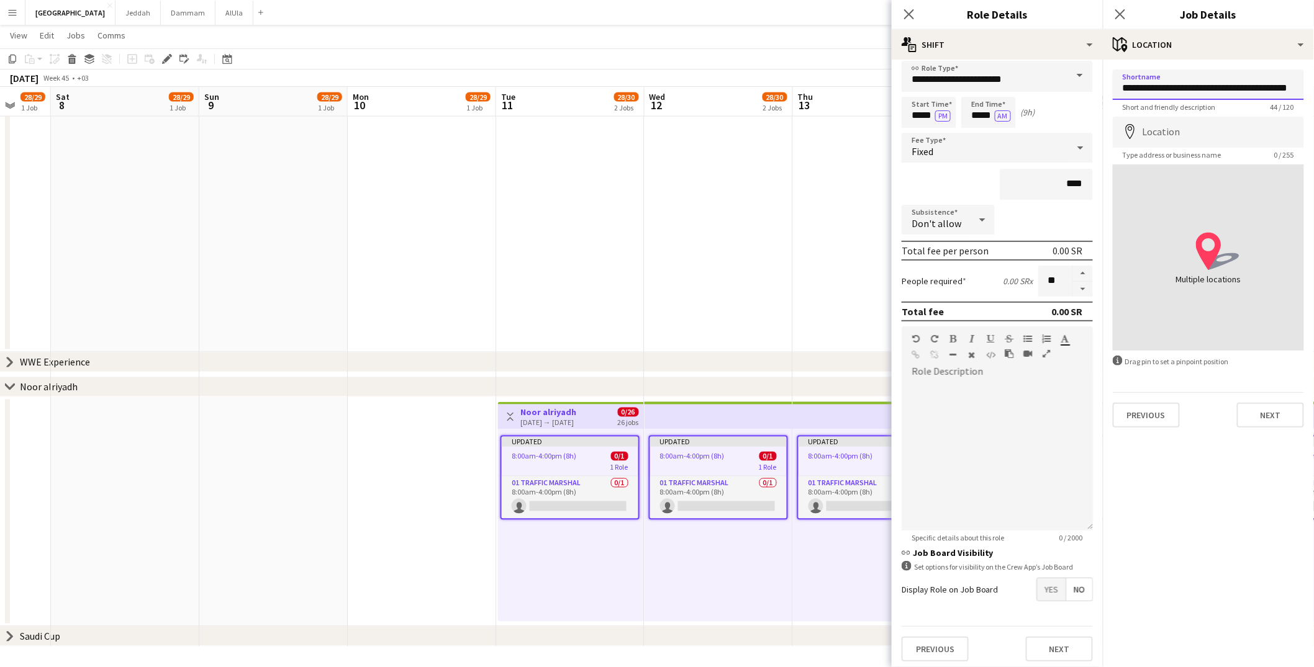
paste input
type input "**********"
paste input "**********"
type input "**********"
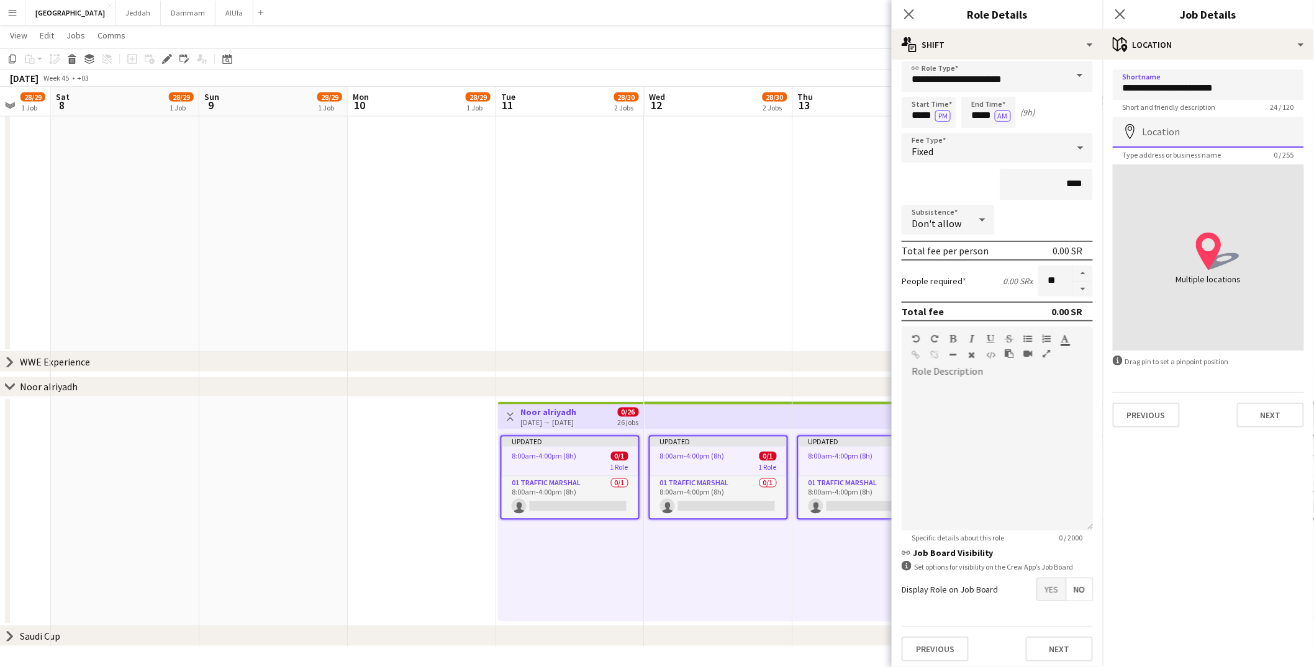
click at [1003, 132] on input "Location" at bounding box center [1208, 132] width 191 height 31
type input "**********"
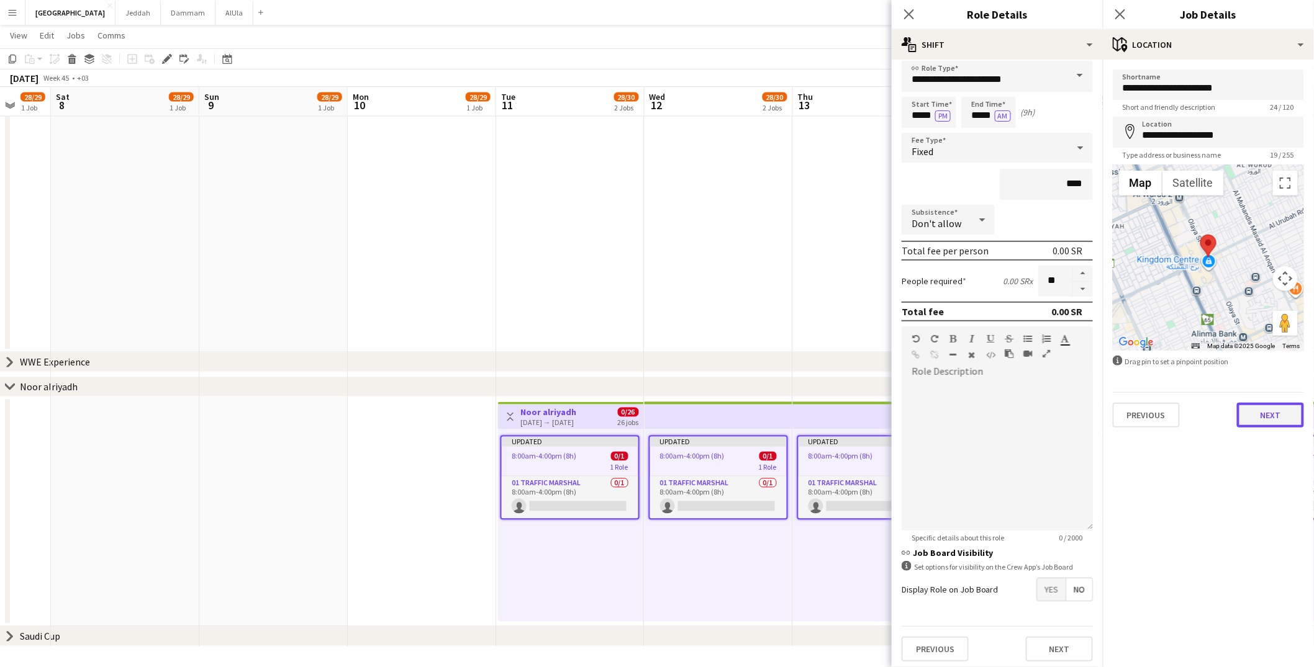
click at [1003, 413] on button "Next" at bounding box center [1270, 415] width 67 height 25
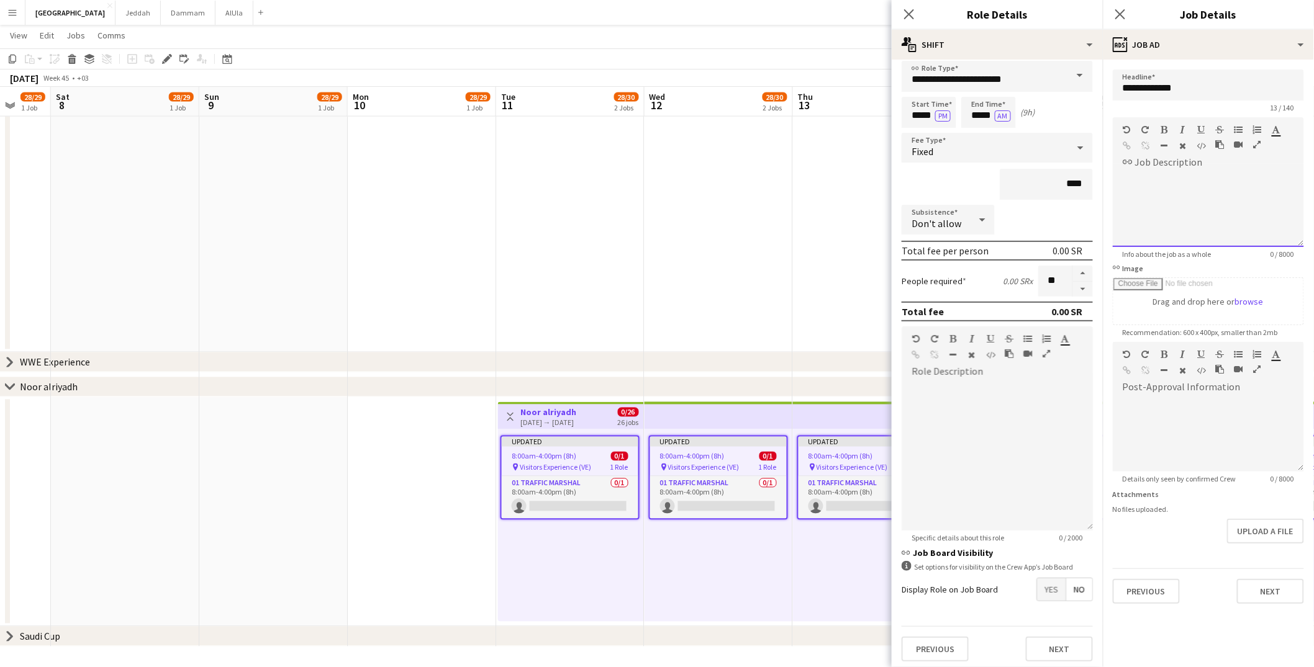
click at [1003, 173] on div at bounding box center [1208, 210] width 191 height 75
click at [1003, 427] on div at bounding box center [997, 456] width 191 height 149
drag, startPoint x: 1161, startPoint y: 589, endPoint x: 1159, endPoint y: 581, distance: 9.0
click at [1003, 528] on button "Previous" at bounding box center [1146, 591] width 67 height 25
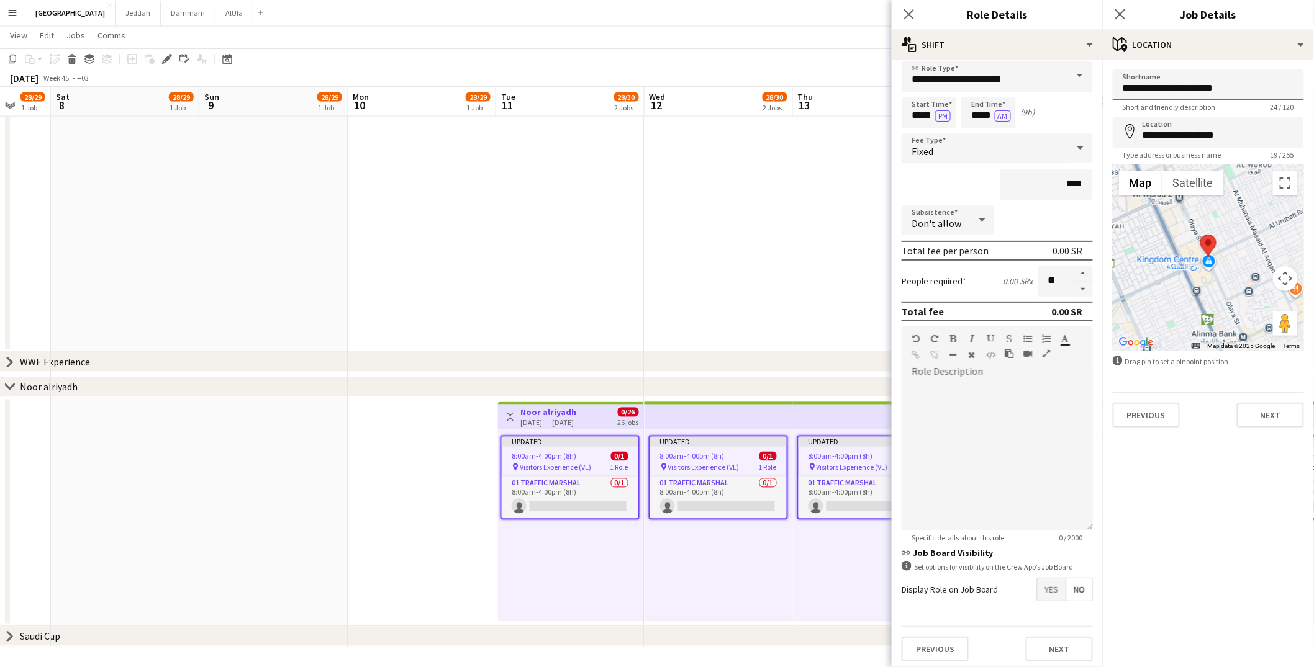
click at [1003, 84] on input "**********" at bounding box center [1208, 85] width 191 height 30
click at [1003, 417] on button "Next" at bounding box center [1270, 415] width 67 height 25
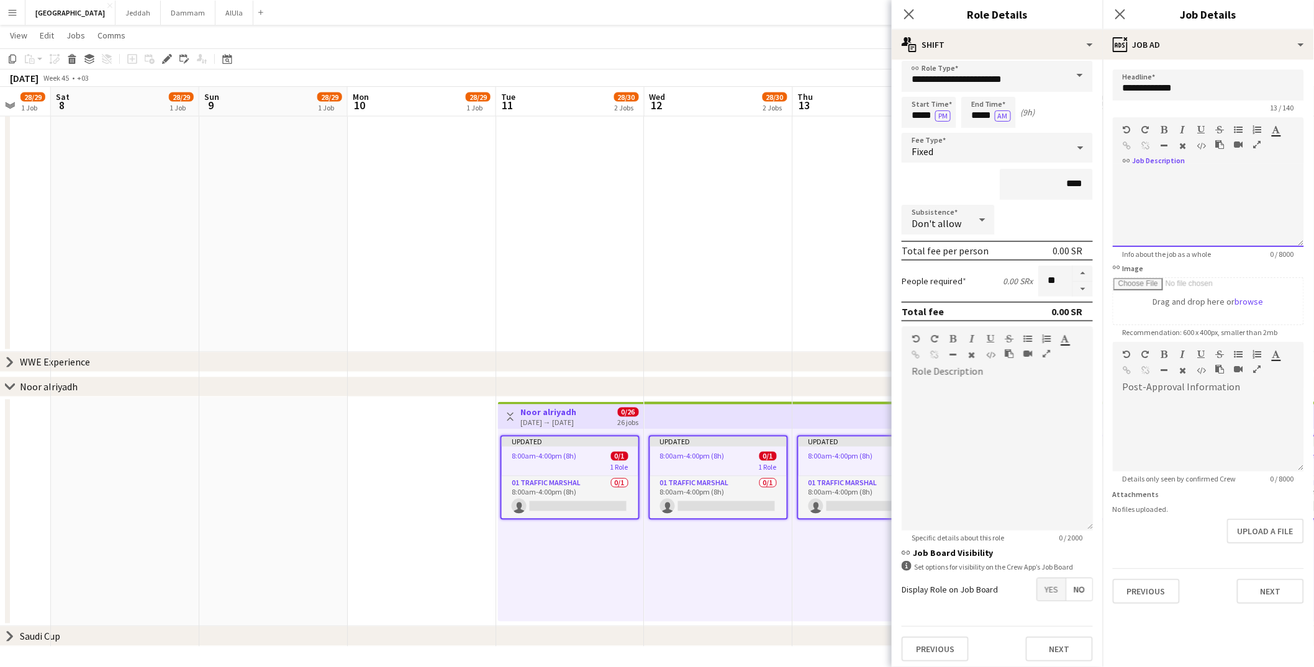
click at [1003, 197] on div at bounding box center [1208, 210] width 191 height 75
click at [953, 487] on div at bounding box center [997, 456] width 191 height 149
paste div
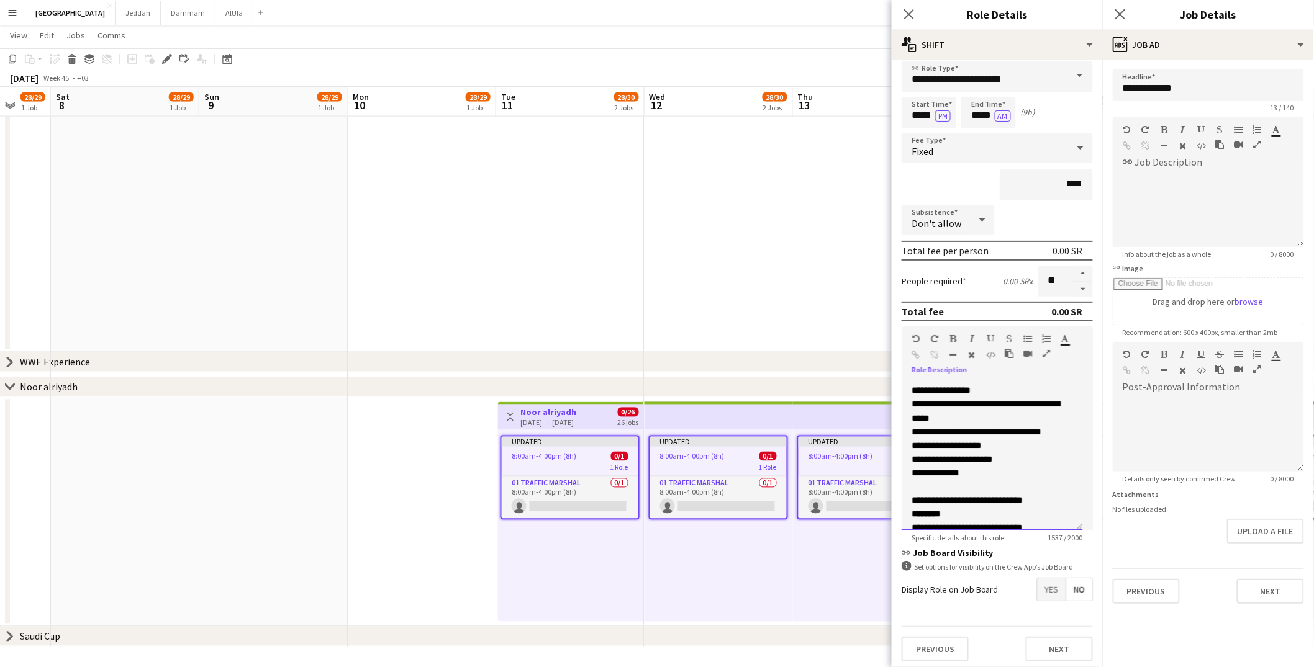
scroll to position [143, 0]
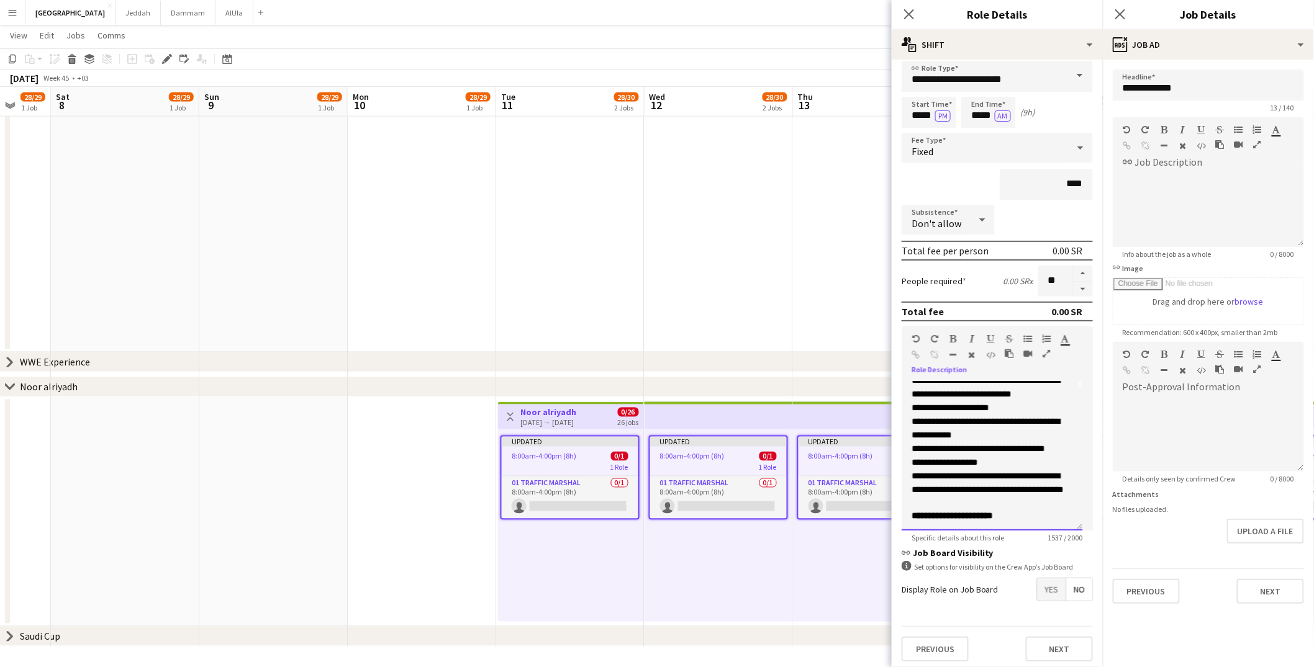
click at [944, 456] on p "**********" at bounding box center [991, 449] width 161 height 14
click at [987, 483] on p "**********" at bounding box center [991, 476] width 161 height 14
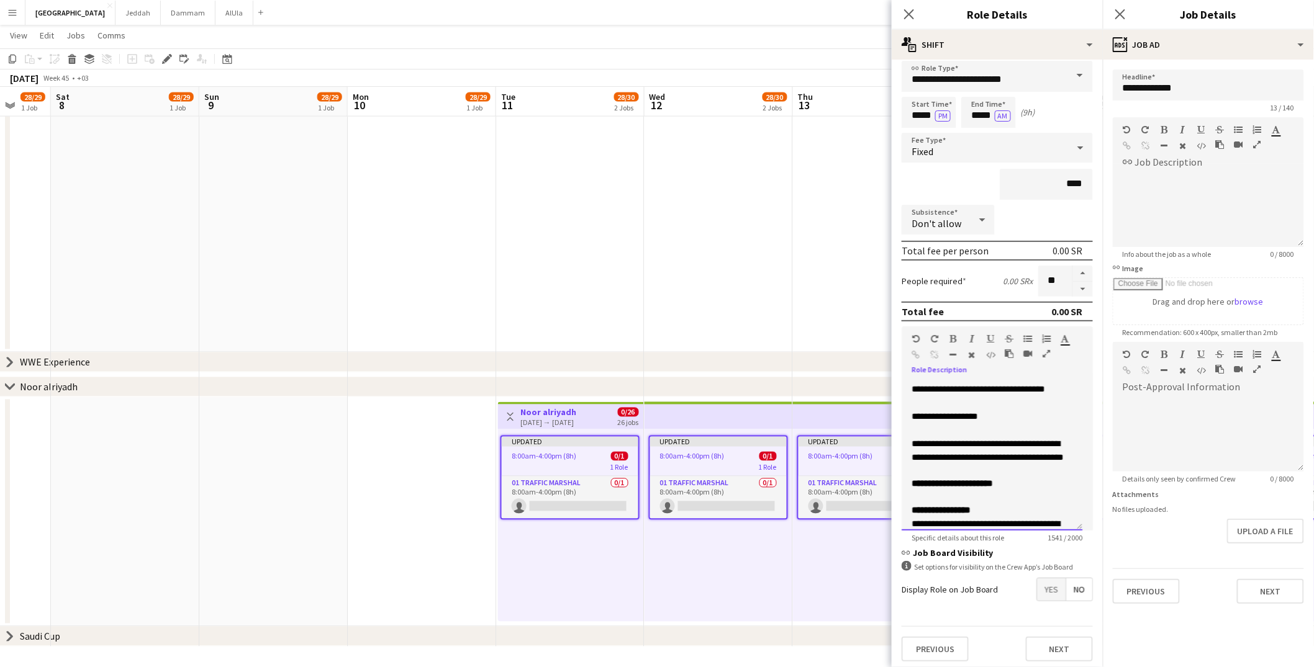
scroll to position [204, 0]
click at [1003, 463] on p "**********" at bounding box center [991, 449] width 161 height 27
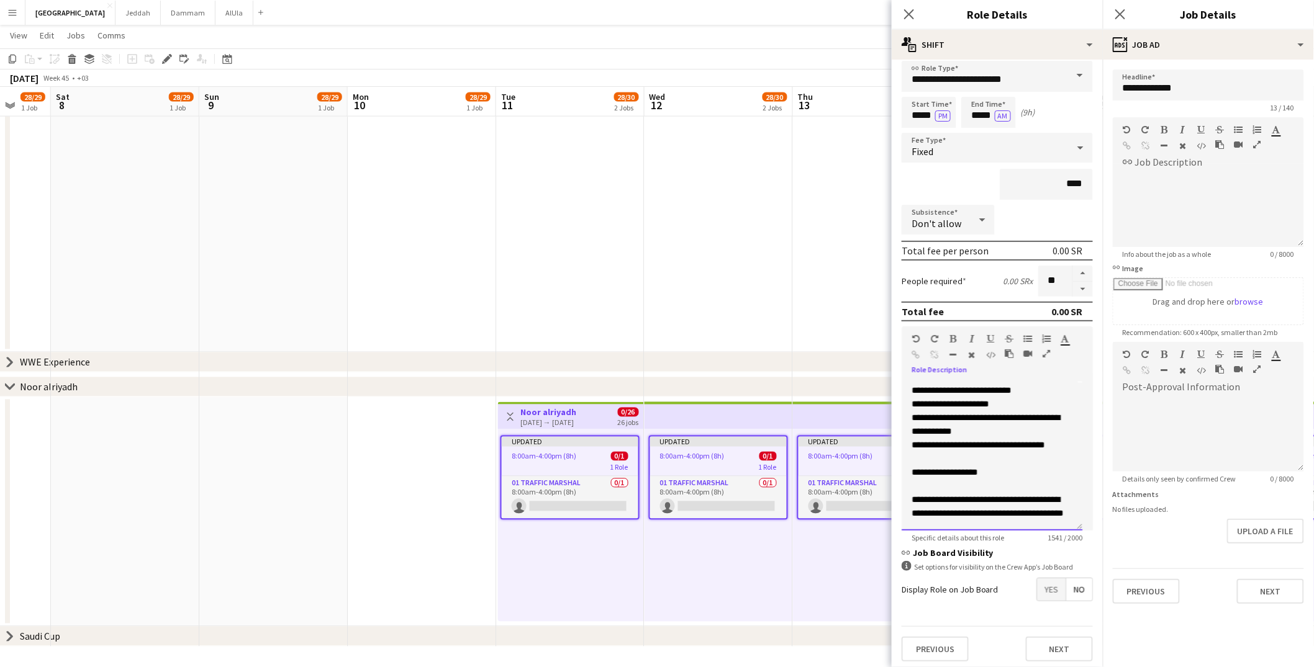
scroll to position [147, 0]
click at [1003, 425] on p "**********" at bounding box center [991, 417] width 161 height 41
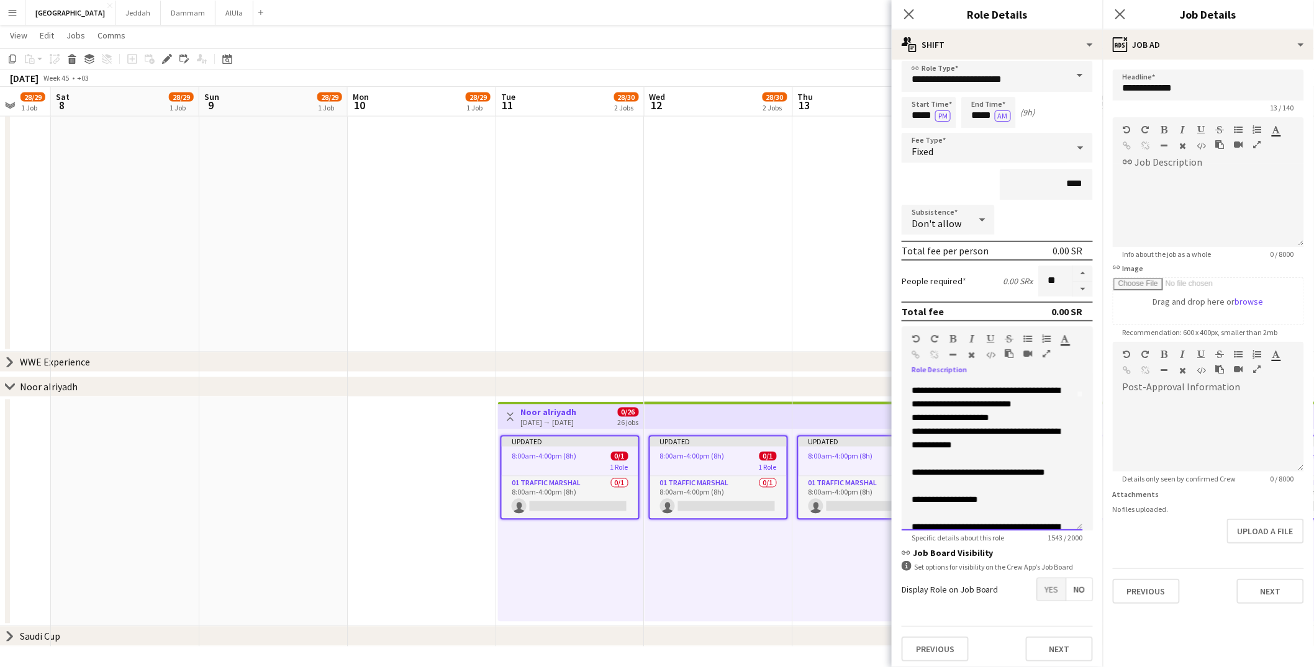
scroll to position [133, 0]
click at [1003, 410] on p "**********" at bounding box center [991, 437] width 161 height 55
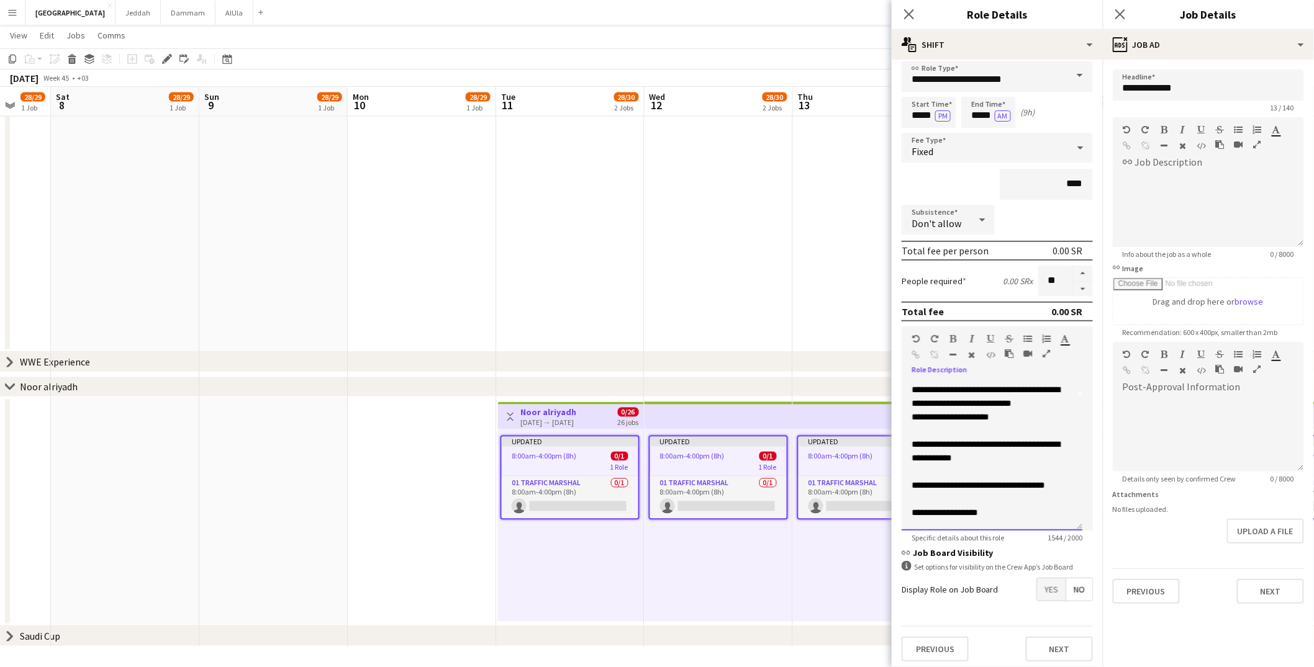
click at [1003, 399] on p "**********" at bounding box center [991, 396] width 161 height 27
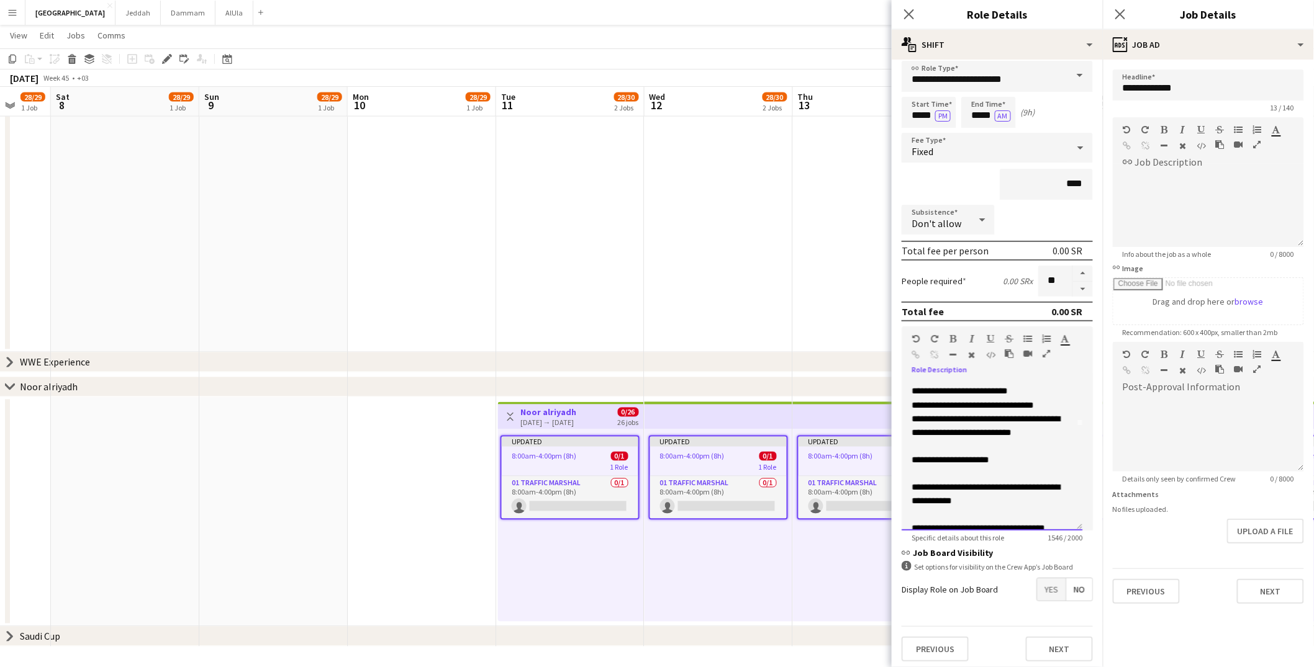
scroll to position [102, 0]
click at [1003, 409] on p "**********" at bounding box center [991, 408] width 161 height 14
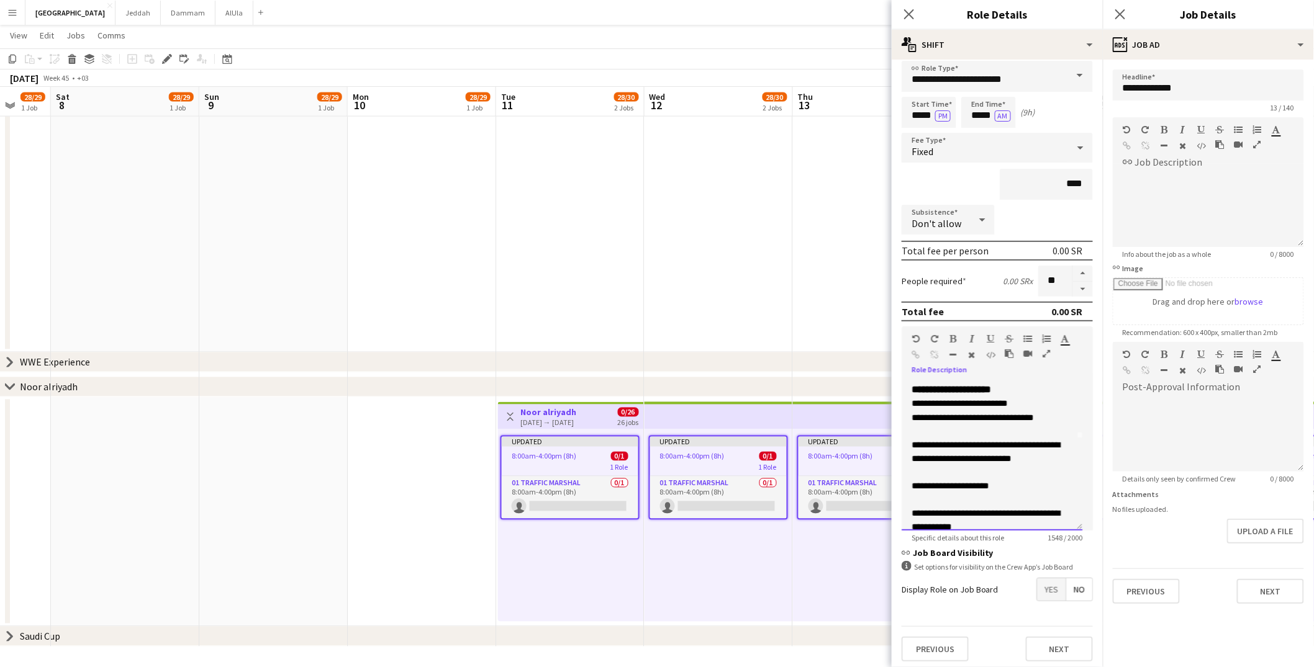
scroll to position [94, 0]
click at [1003, 400] on p "**********" at bounding box center [991, 402] width 161 height 14
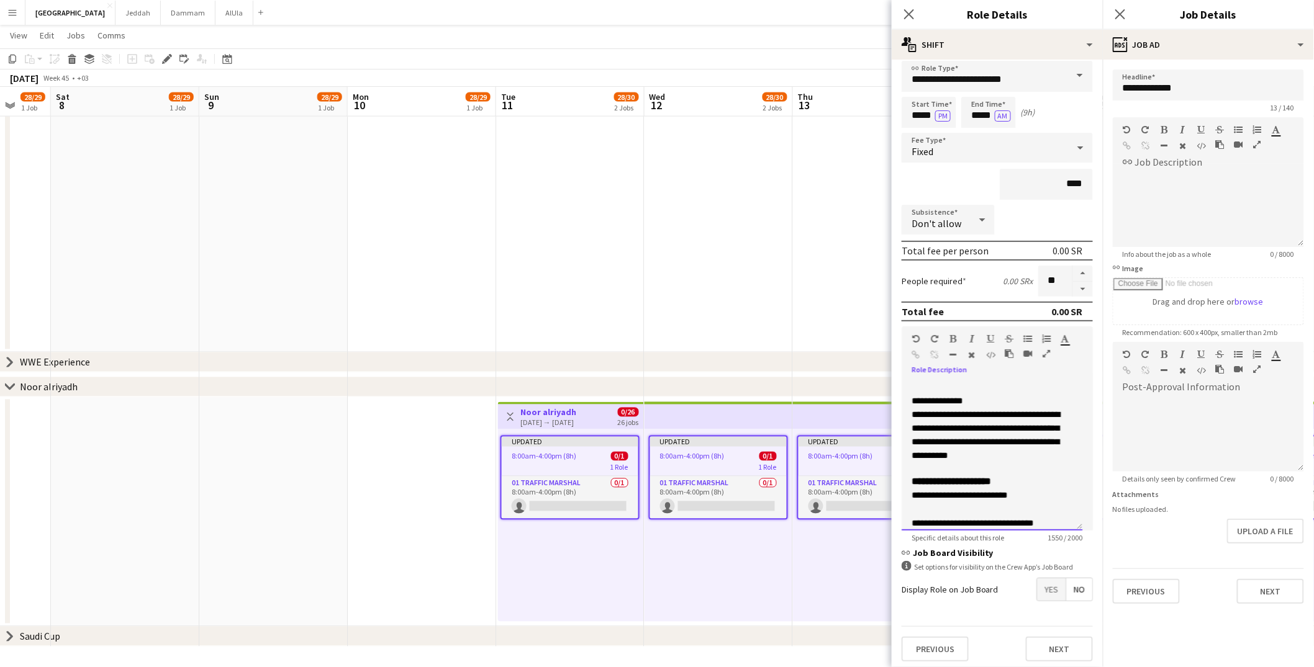
scroll to position [0, 0]
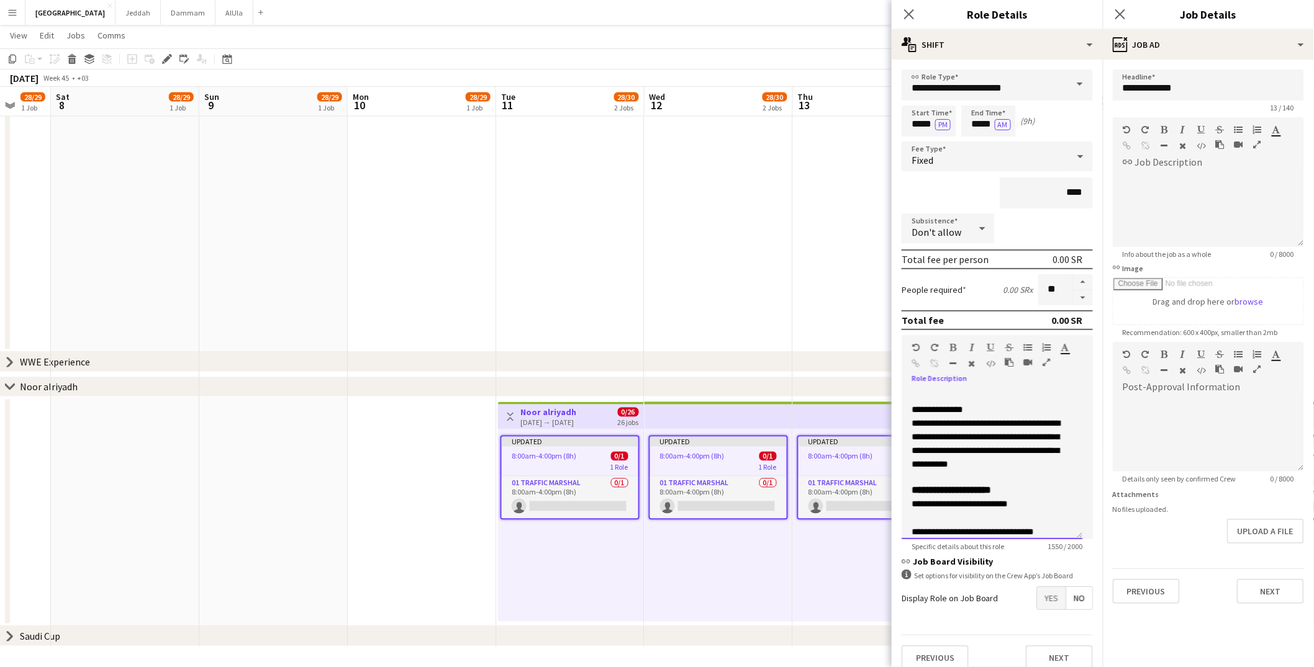
click at [912, 408] on span "**********" at bounding box center [936, 409] width 51 height 9
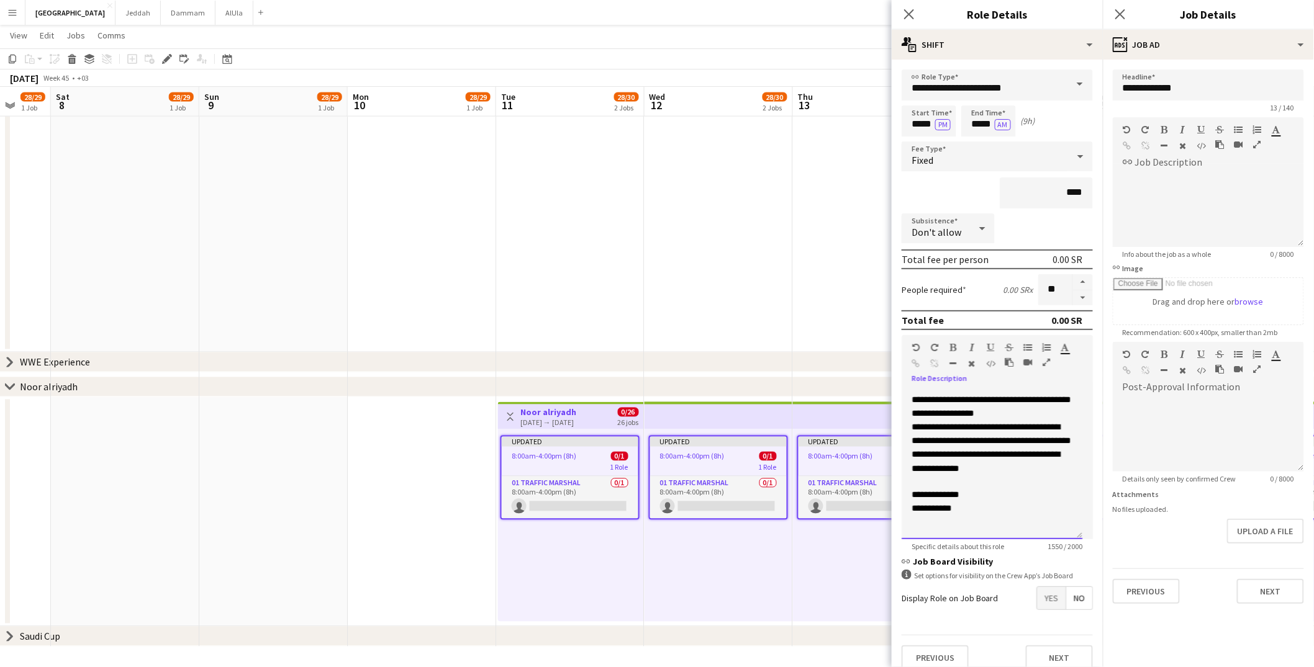
scroll to position [810, 0]
click at [990, 421] on p "**********" at bounding box center [991, 414] width 161 height 14
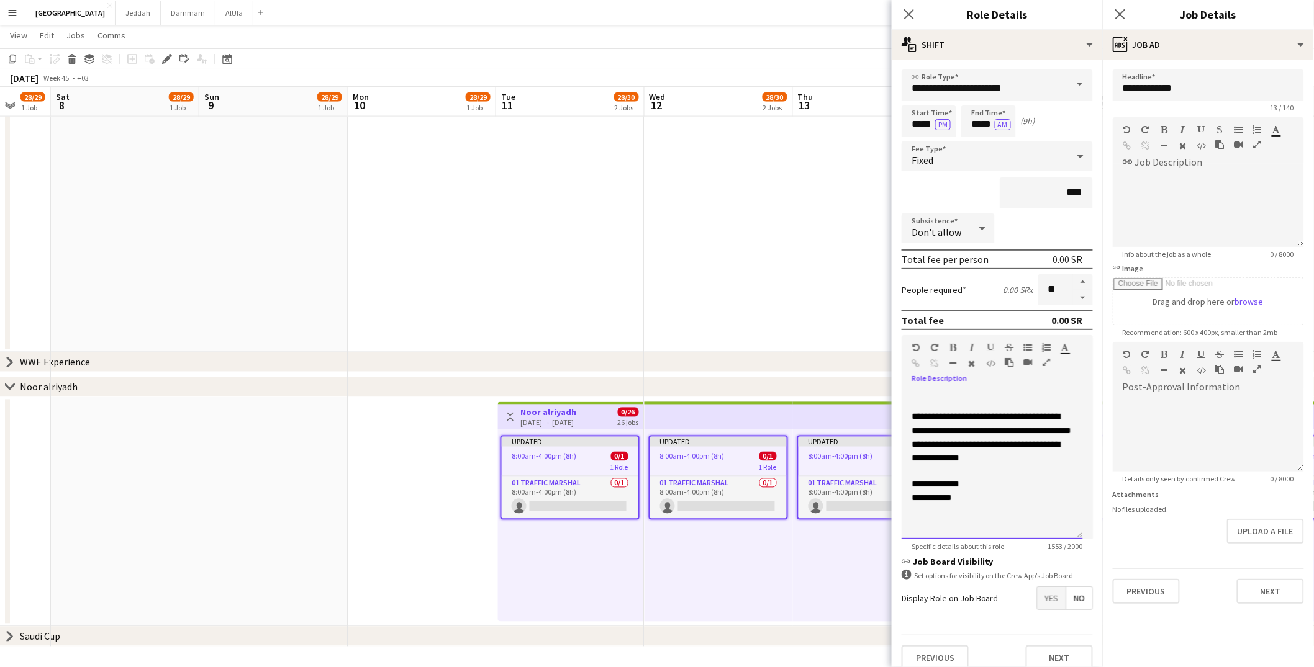
scroll to position [897, 0]
click at [1003, 528] on span "Yes" at bounding box center [1051, 598] width 29 height 22
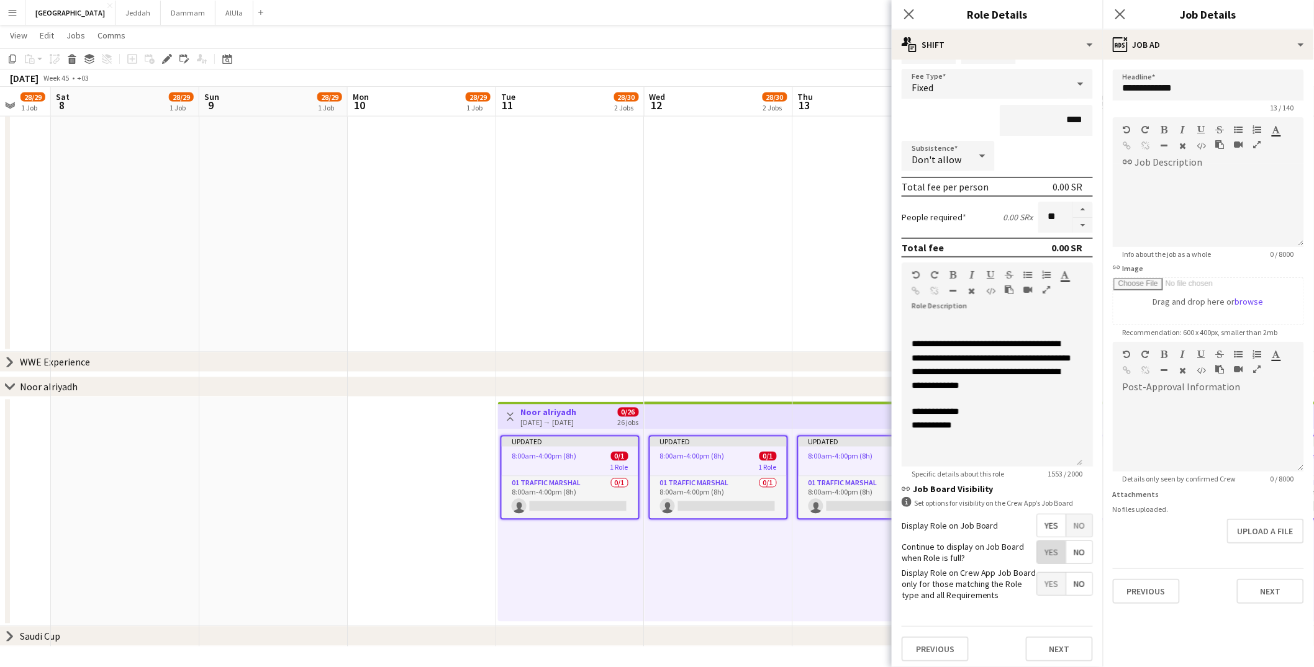
click at [1003, 528] on span "Yes" at bounding box center [1051, 552] width 29 height 22
click at [1003, 528] on span "No" at bounding box center [1079, 584] width 26 height 22
click at [1003, 528] on button "Next" at bounding box center [1059, 649] width 67 height 25
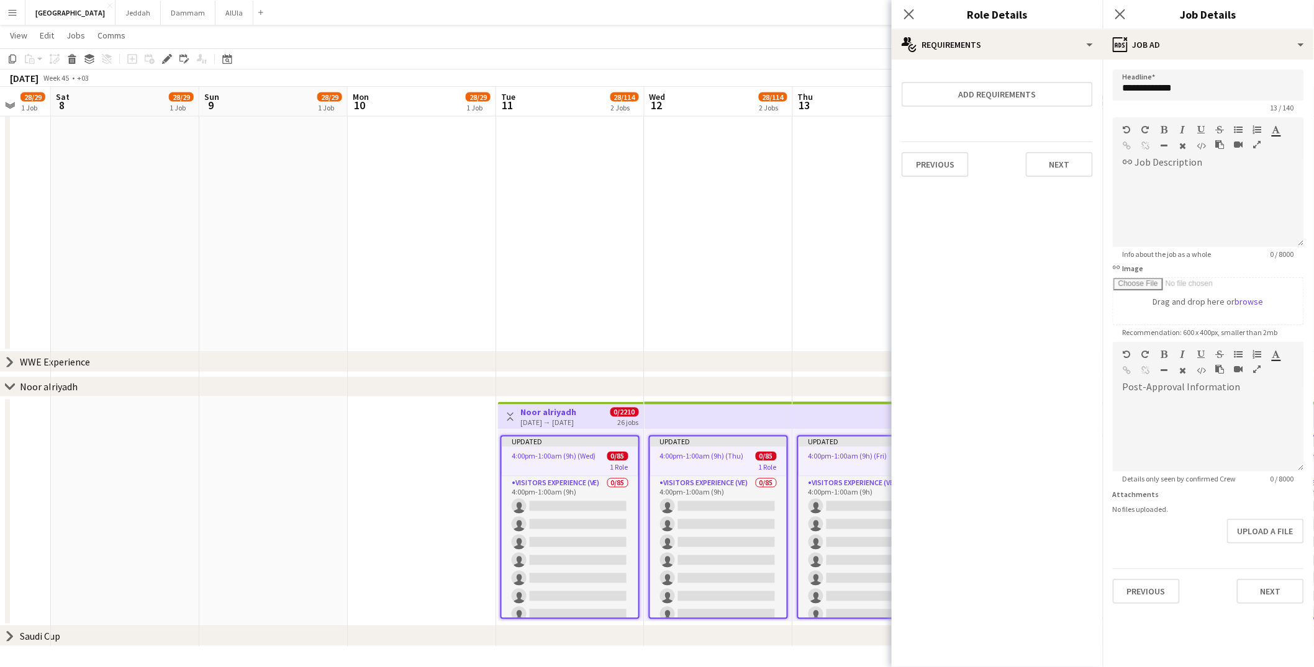
scroll to position [0, 0]
click at [1003, 101] on button "Add requirements" at bounding box center [997, 94] width 191 height 25
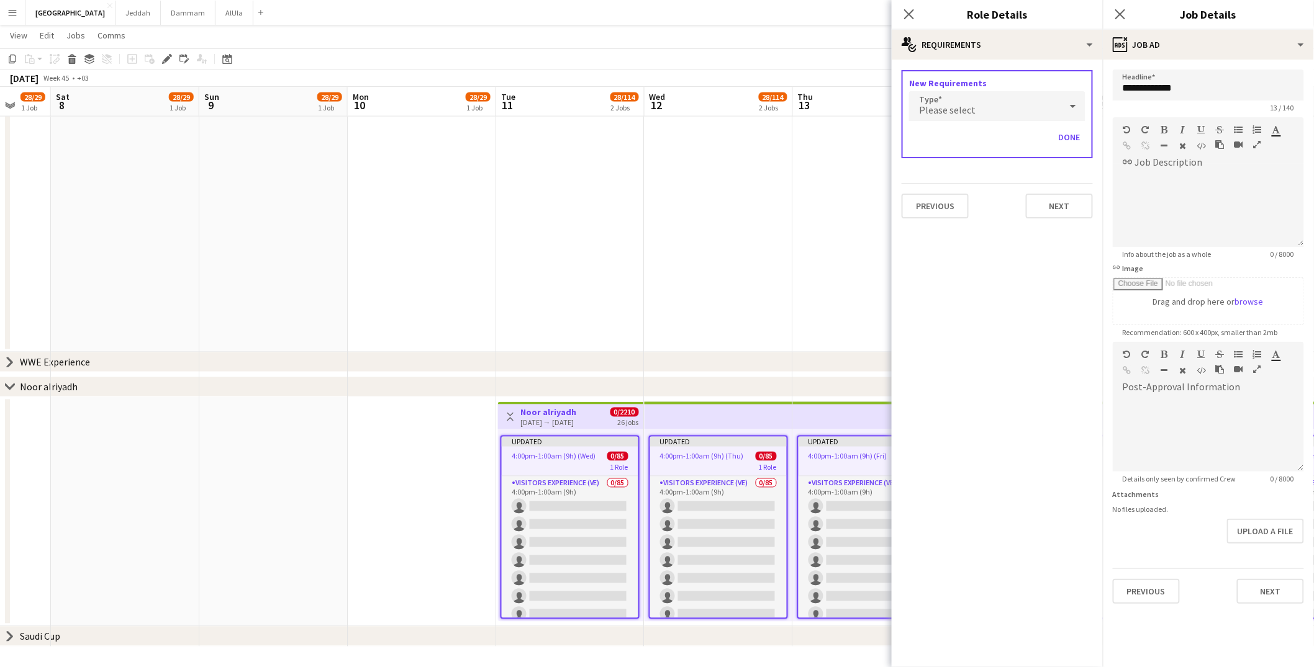
click at [997, 104] on div "Please select" at bounding box center [984, 106] width 151 height 30
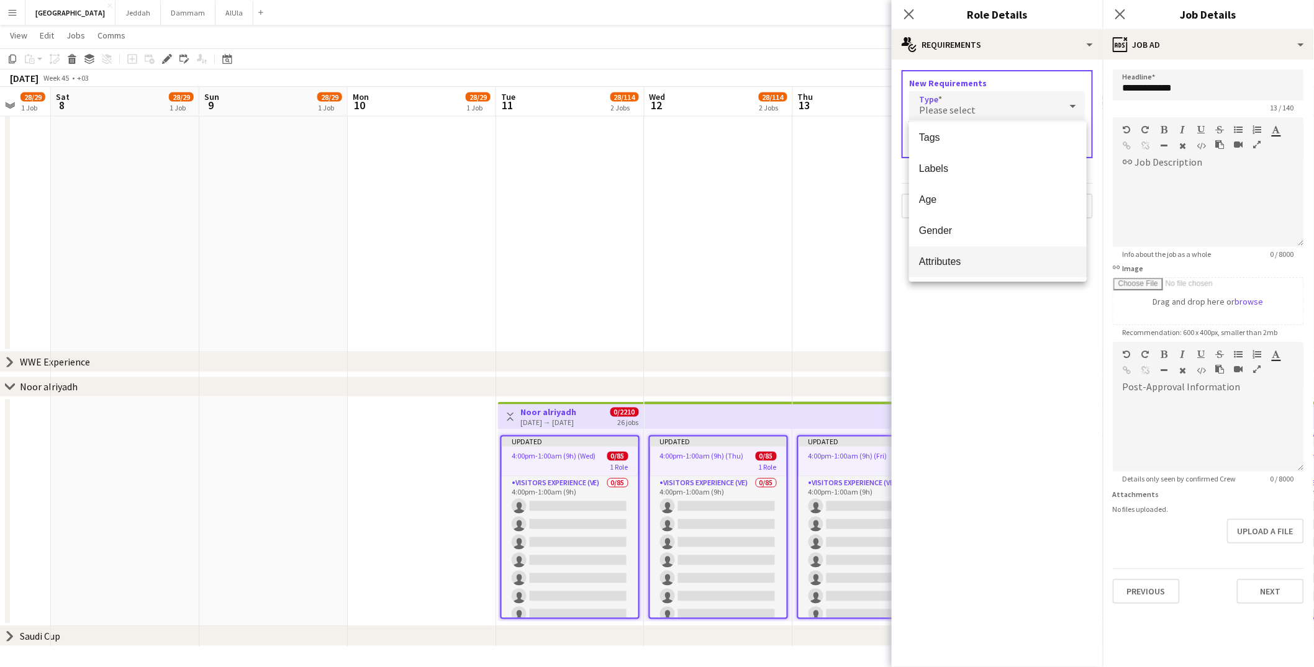
click at [986, 259] on span "Attributes" at bounding box center [998, 262] width 158 height 12
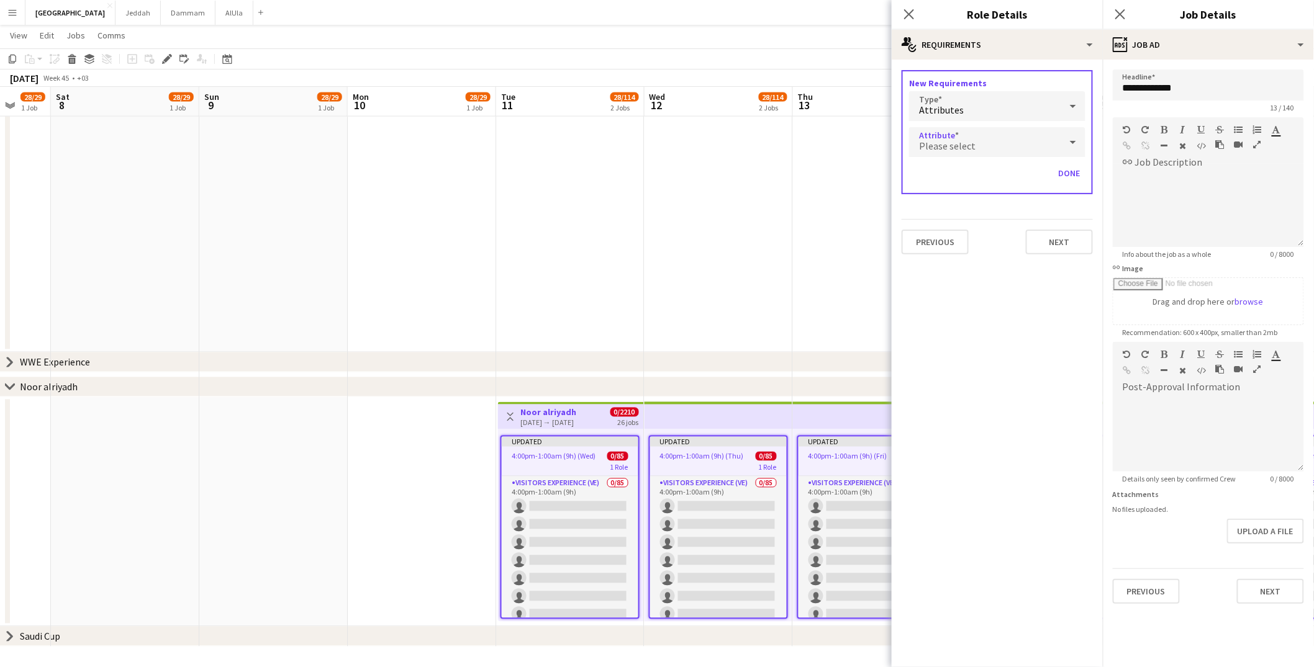
click at [1000, 132] on div "Please select" at bounding box center [984, 142] width 151 height 30
click at [975, 140] on div at bounding box center [657, 333] width 1314 height 667
click at [970, 120] on div "Attributes" at bounding box center [984, 106] width 151 height 30
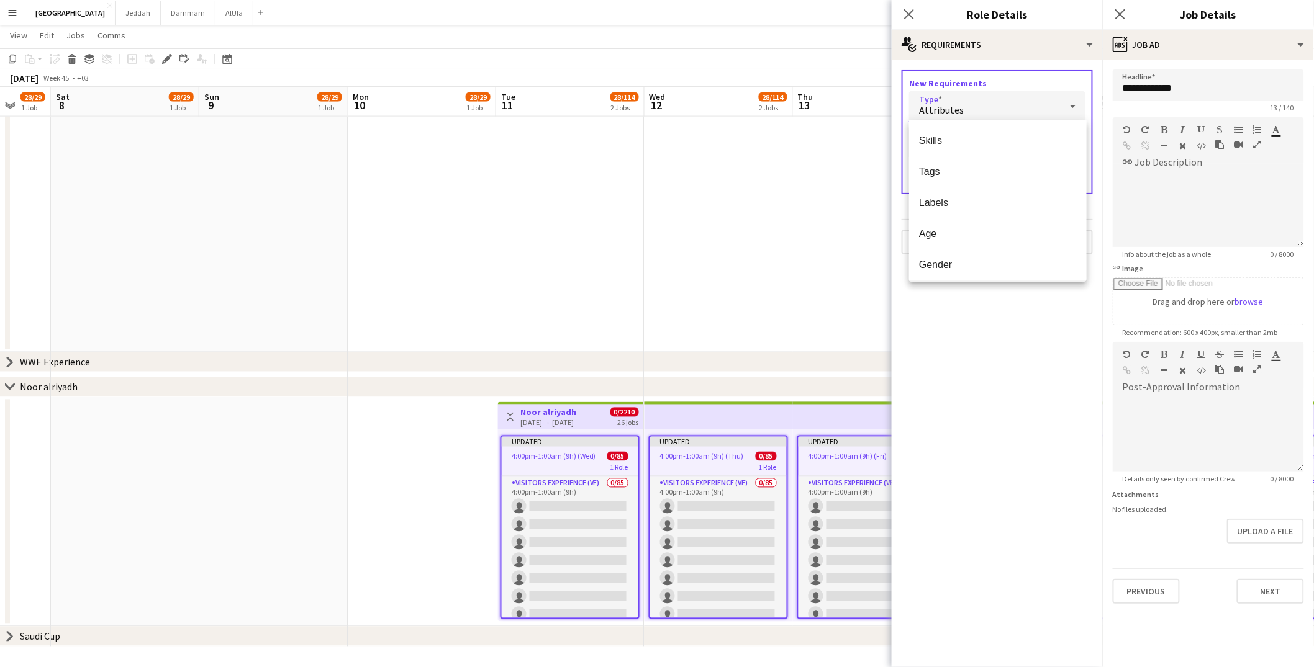
scroll to position [29, 0]
click at [965, 150] on mat-option "Tags" at bounding box center [998, 142] width 178 height 31
click at [958, 110] on div "Tags" at bounding box center [984, 106] width 151 height 30
click at [949, 208] on span "Labels" at bounding box center [998, 203] width 158 height 12
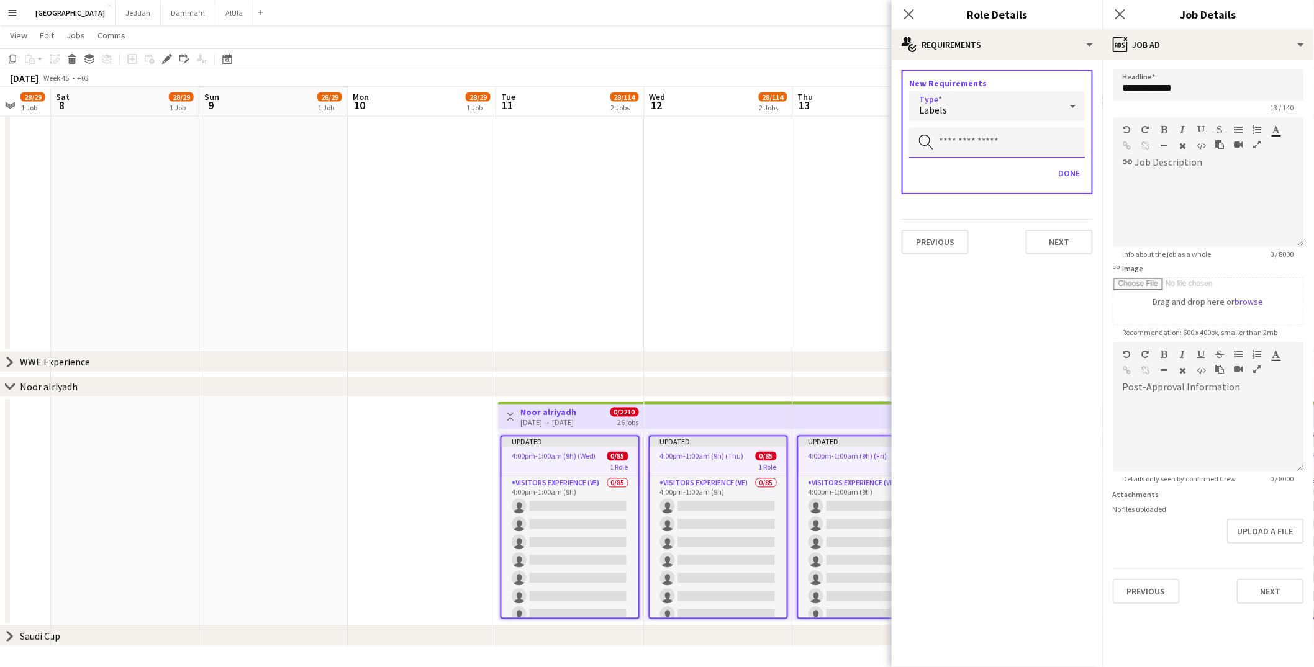
click at [960, 143] on input "text" at bounding box center [997, 142] width 176 height 31
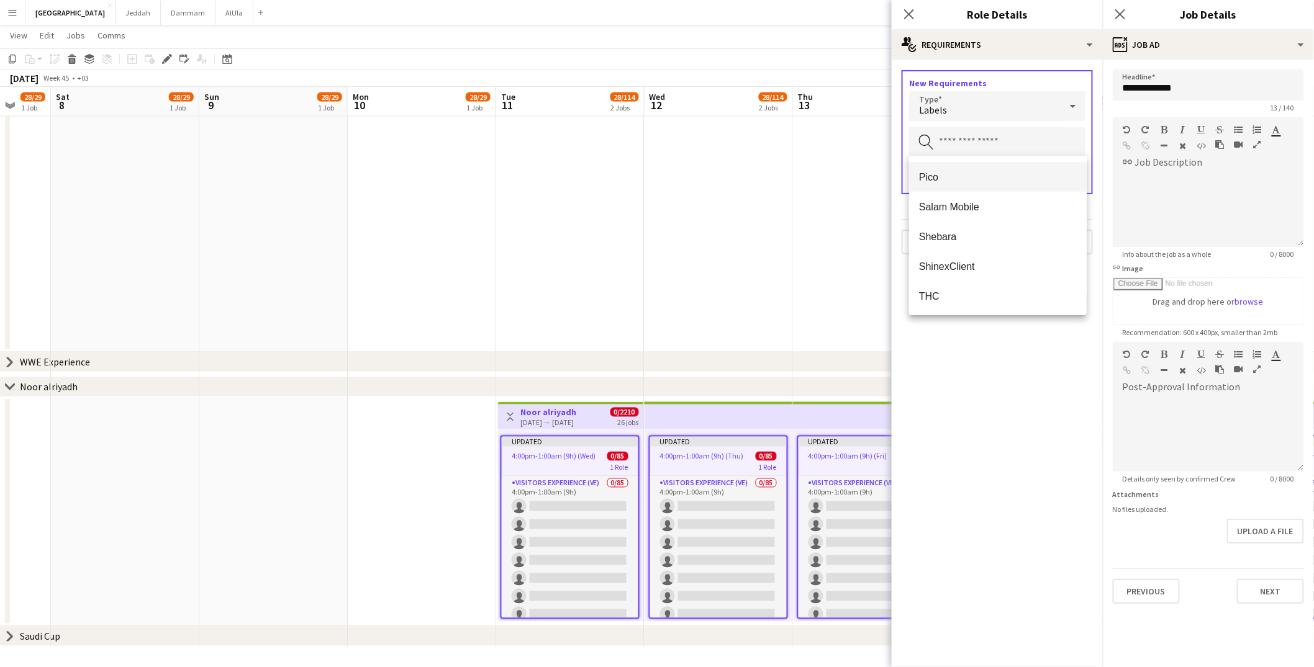
scroll to position [0, 0]
click at [969, 114] on div "Labels" at bounding box center [984, 106] width 151 height 30
click at [991, 140] on span "Skills" at bounding box center [998, 141] width 158 height 12
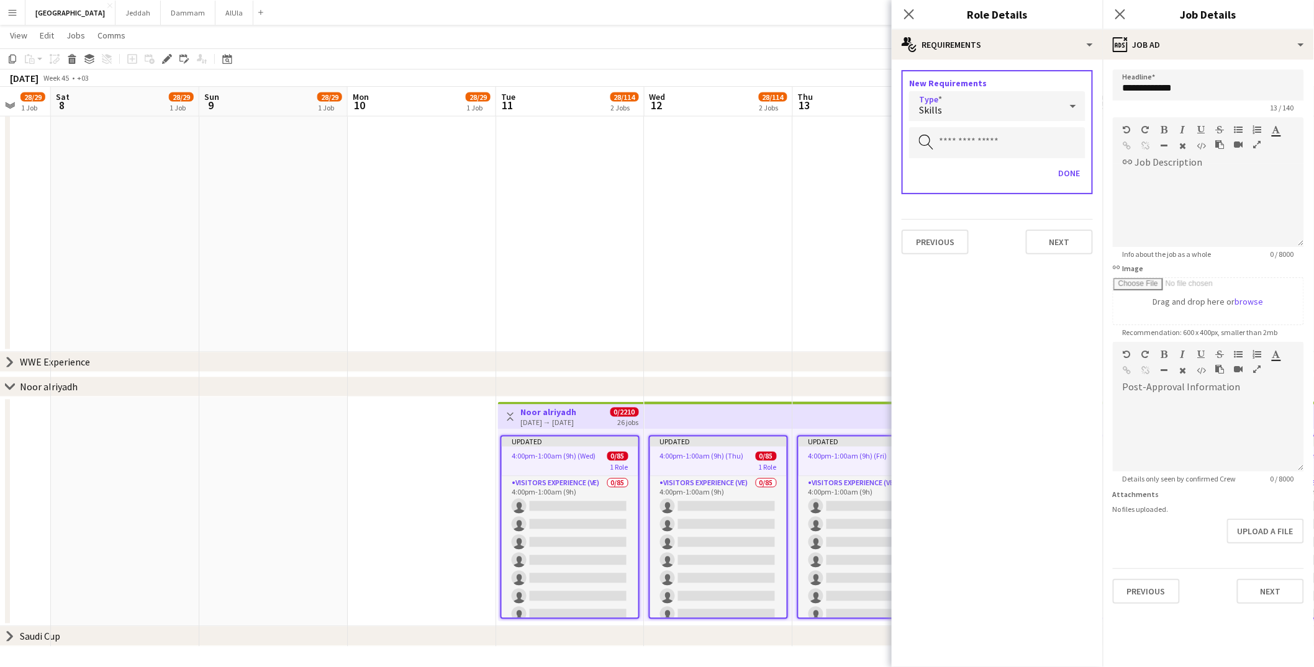
click at [978, 96] on div "Skills" at bounding box center [984, 106] width 151 height 30
click at [960, 179] on mat-option "Tags" at bounding box center [998, 171] width 178 height 31
click at [957, 140] on input "text" at bounding box center [997, 142] width 176 height 31
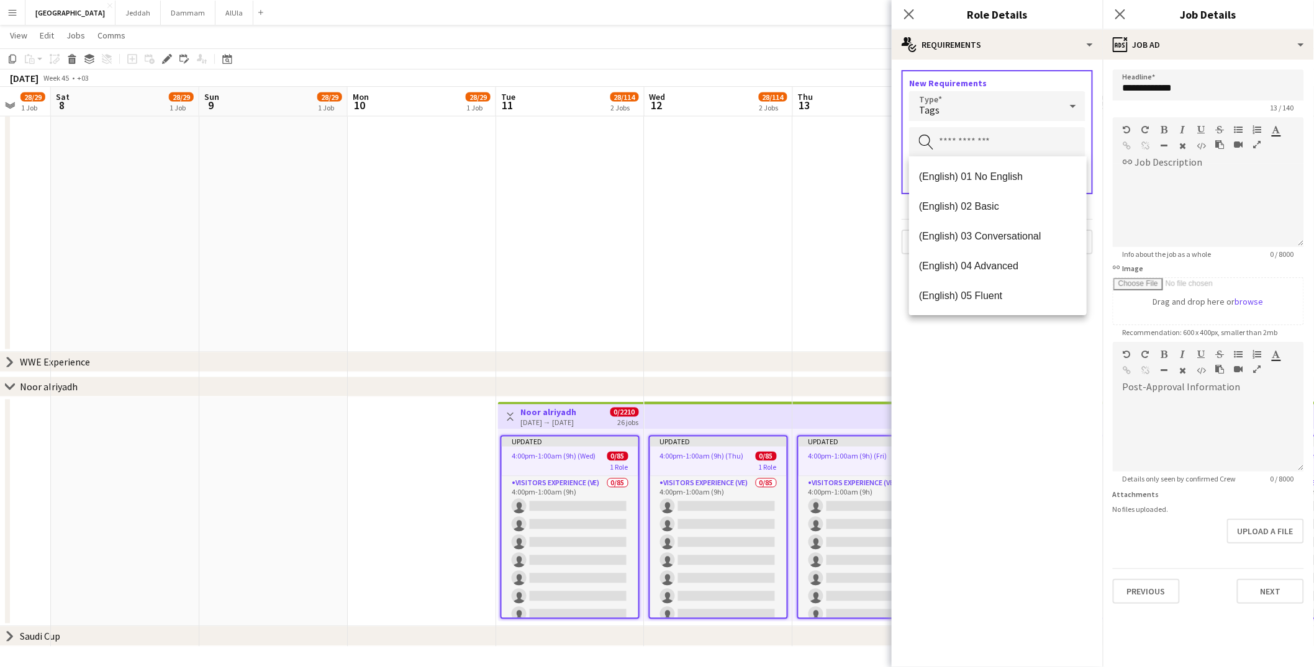
click at [971, 387] on mat-expansion-panel "medal-empty Requirements New Requirements Type Tags Search by tag Done Previous…" at bounding box center [997, 364] width 211 height 608
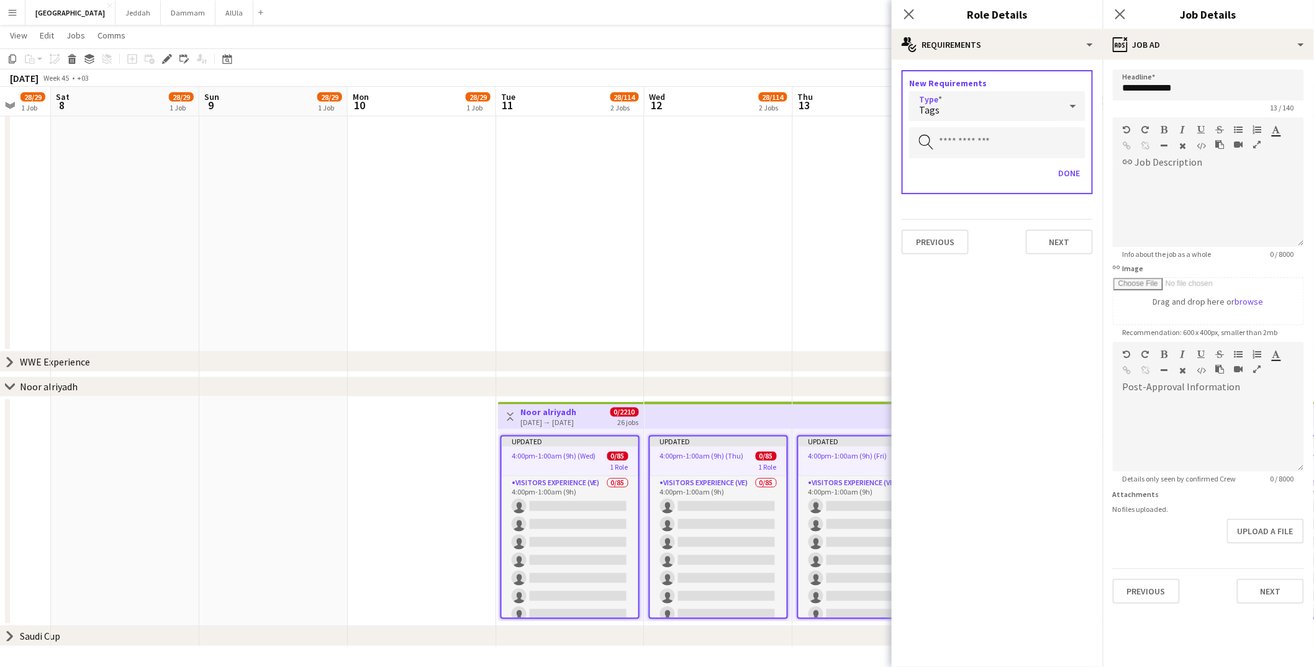
click at [934, 109] on span "Tags" at bounding box center [929, 110] width 20 height 12
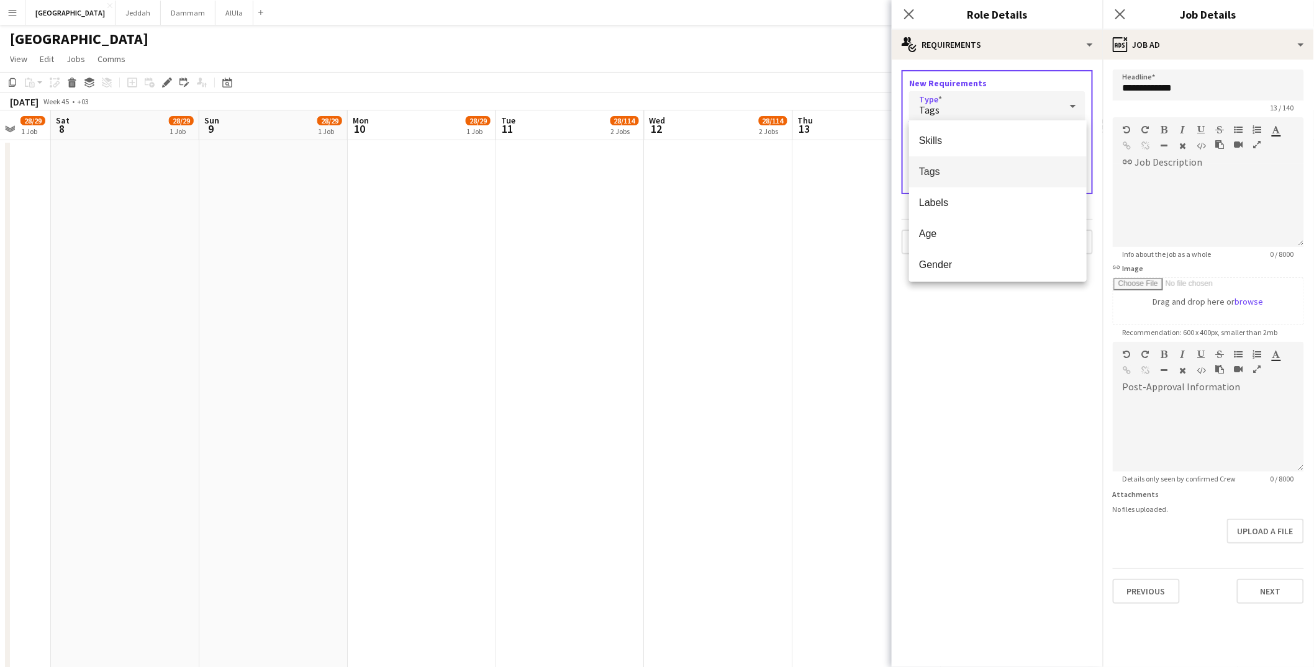
drag, startPoint x: 994, startPoint y: 320, endPoint x: 995, endPoint y: 300, distance: 20.5
click at [995, 320] on div at bounding box center [657, 333] width 1314 height 667
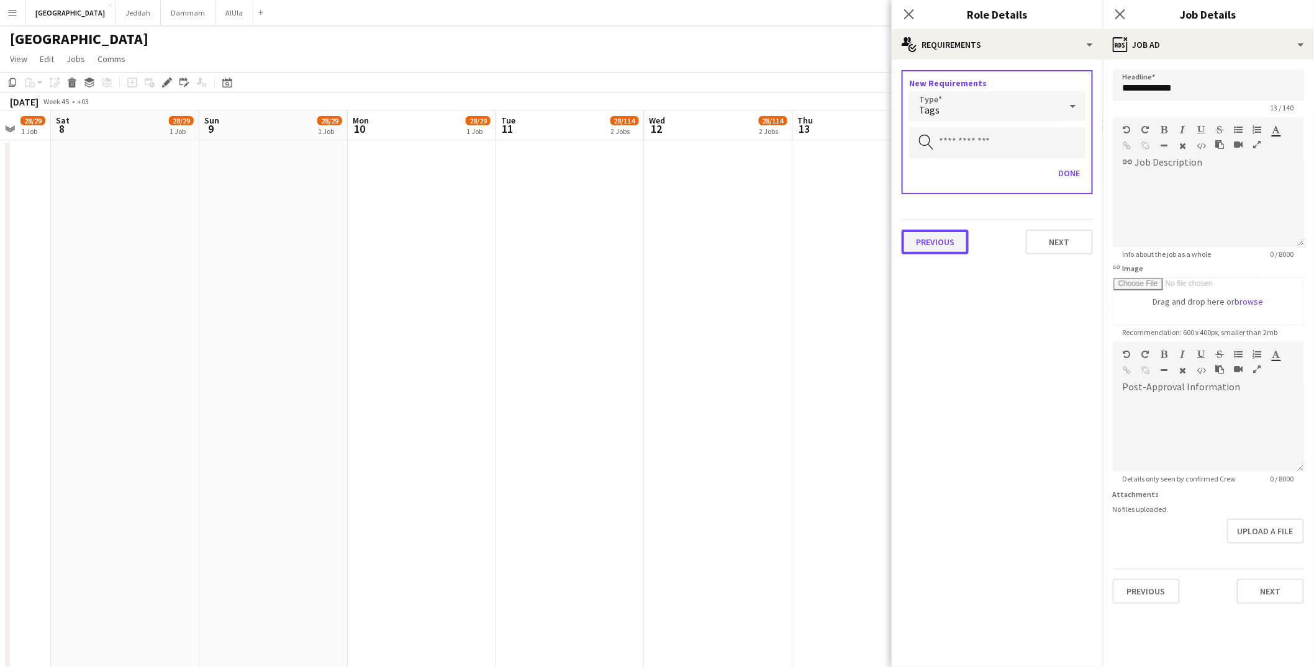
click at [947, 235] on button "Previous" at bounding box center [935, 242] width 67 height 25
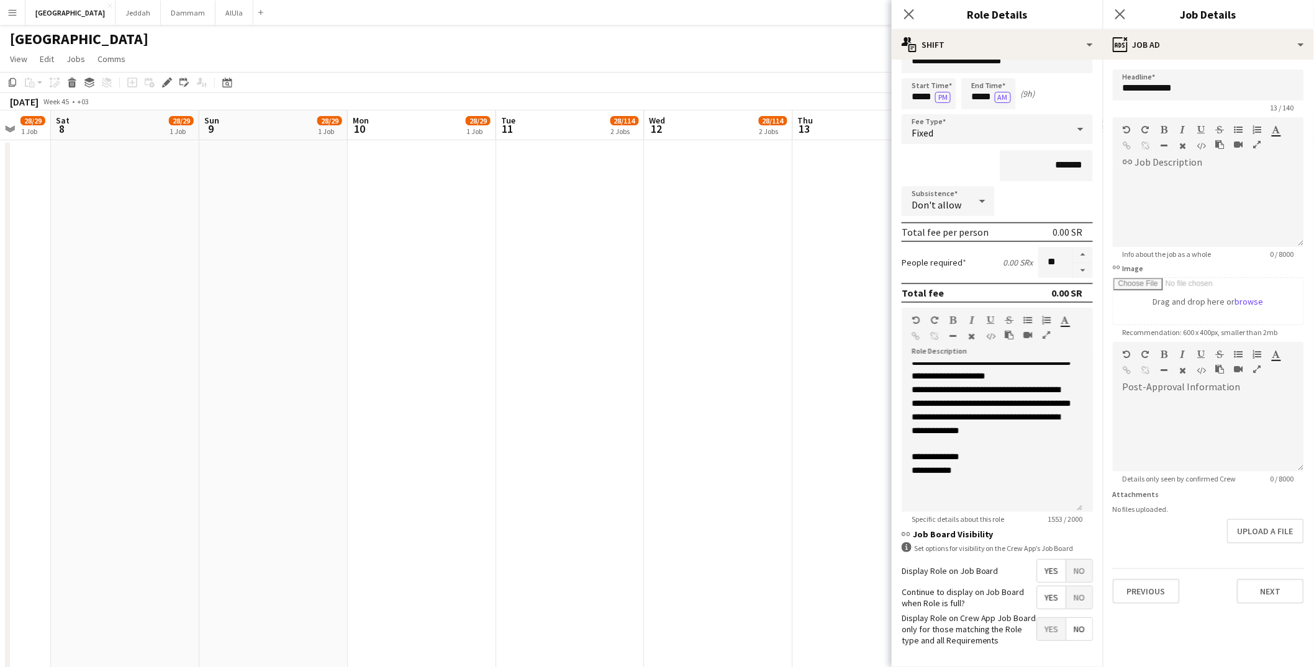
scroll to position [73, 0]
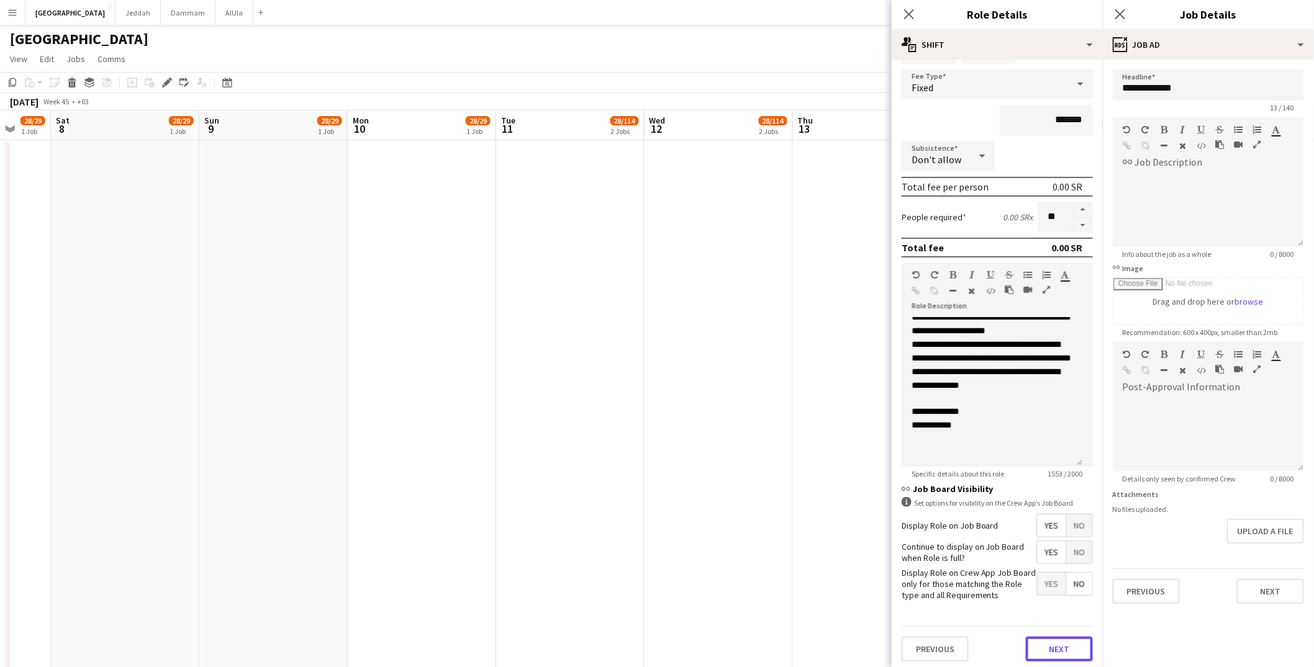
click at [1003, 528] on button "Next" at bounding box center [1059, 649] width 67 height 25
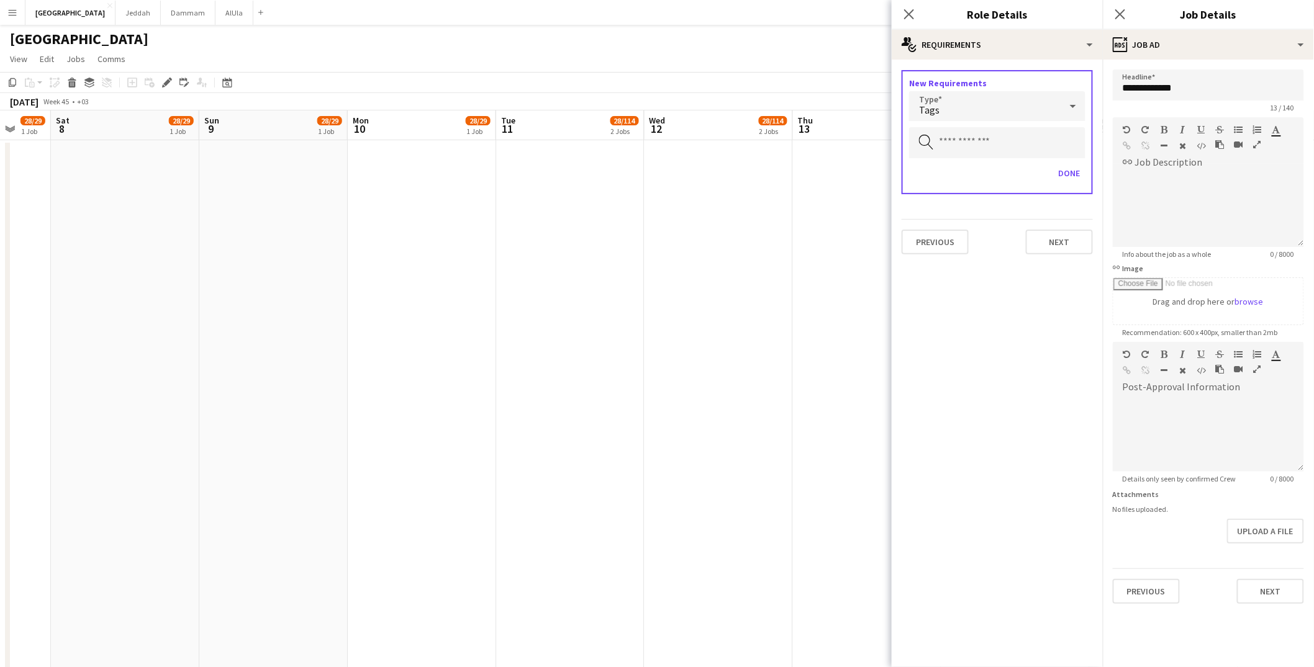
scroll to position [0, 0]
click at [1003, 241] on button "Next" at bounding box center [1059, 242] width 67 height 25
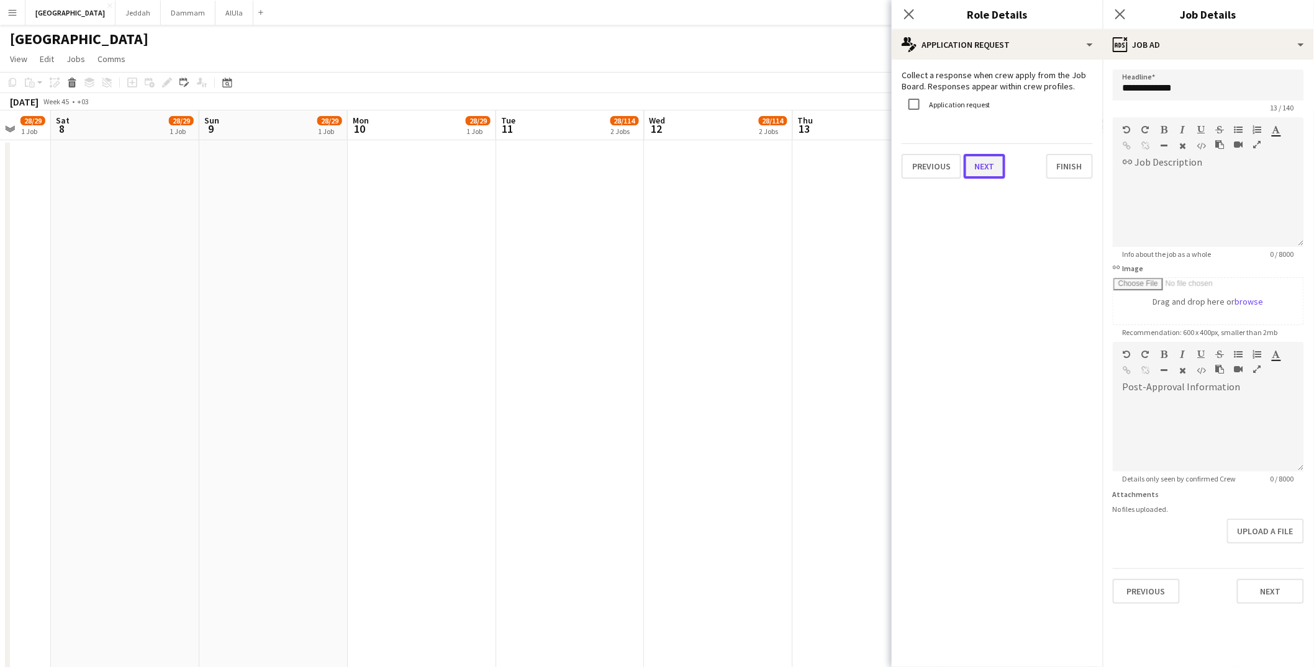
click at [973, 169] on button "Next" at bounding box center [985, 166] width 42 height 25
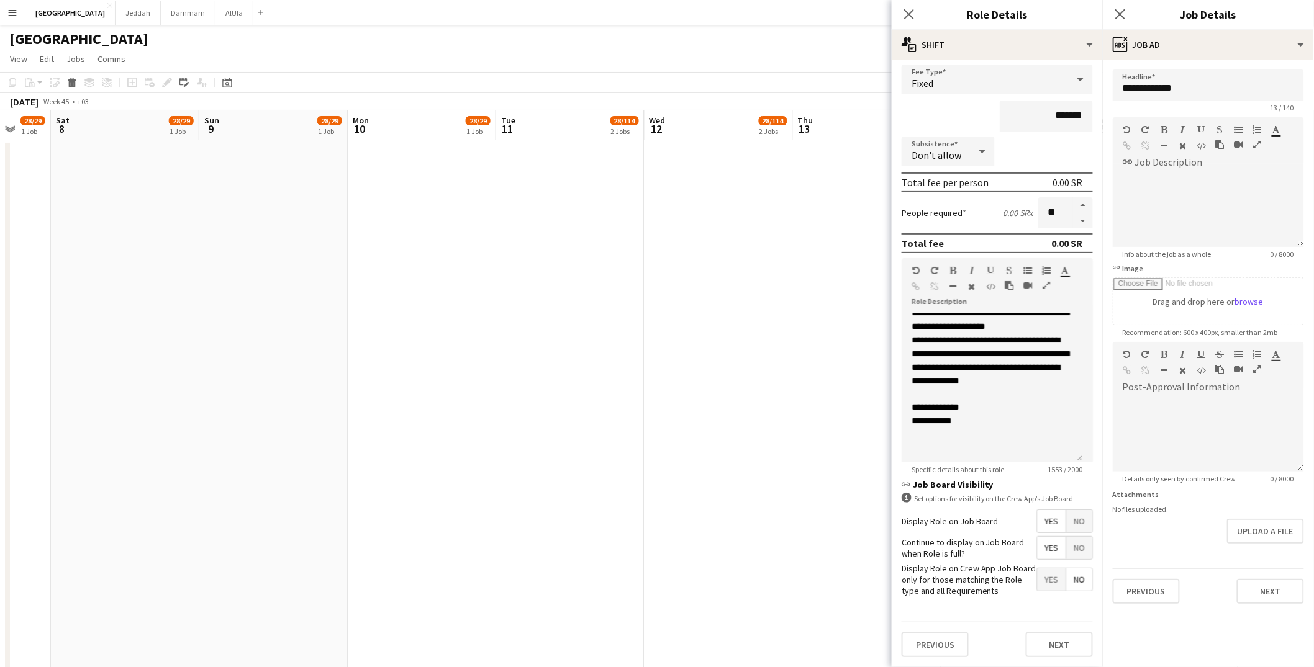
scroll to position [106, 0]
click at [1003, 528] on button "Next" at bounding box center [1270, 591] width 67 height 25
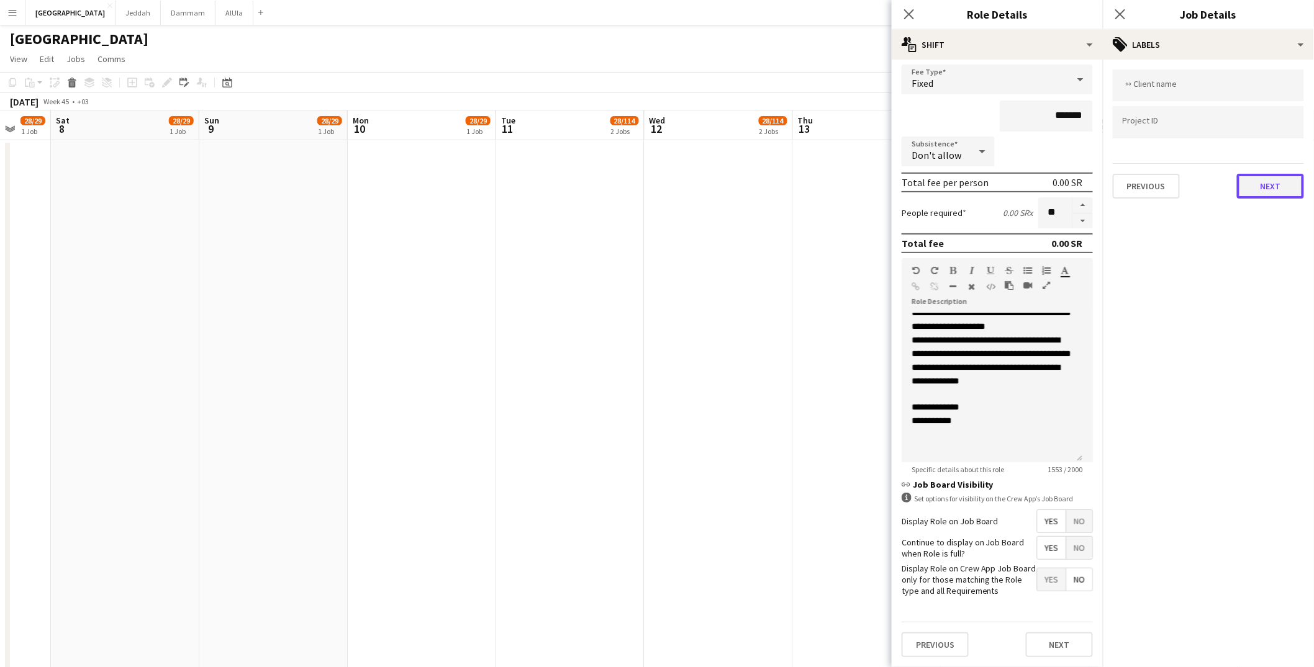
click at [1003, 184] on button "Next" at bounding box center [1270, 186] width 67 height 25
click at [1003, 130] on button "Next" at bounding box center [1270, 128] width 67 height 25
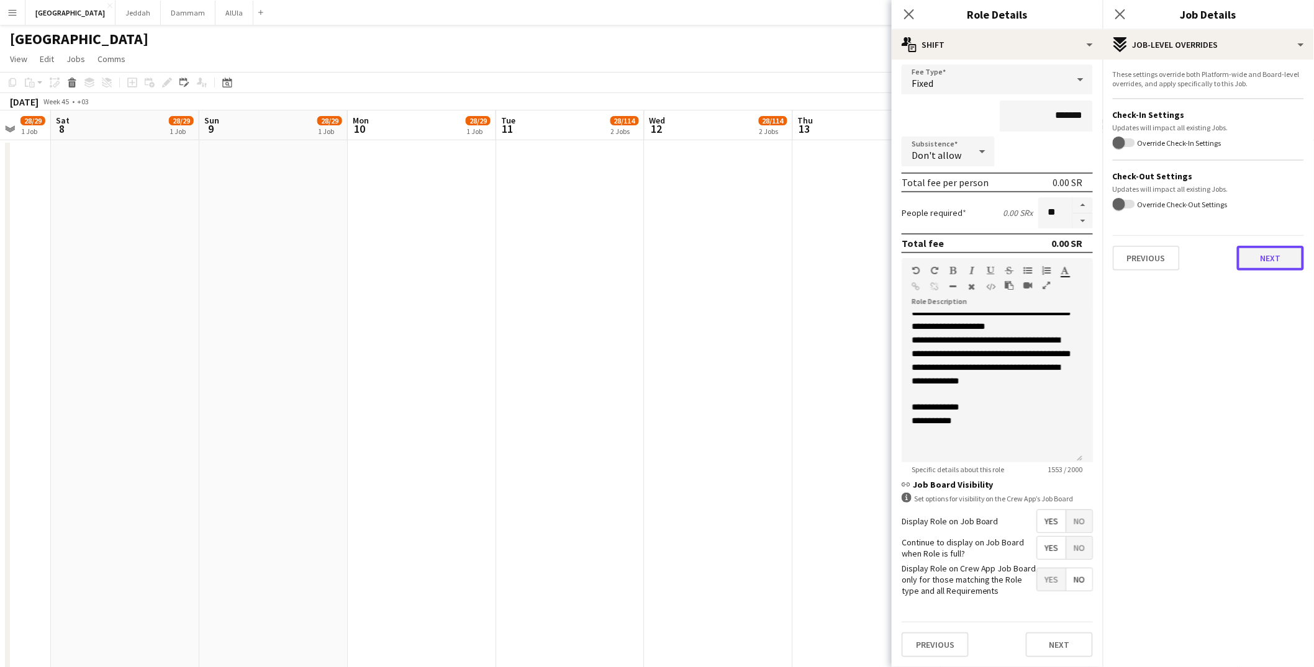
click at [1003, 255] on button "Next" at bounding box center [1270, 258] width 67 height 25
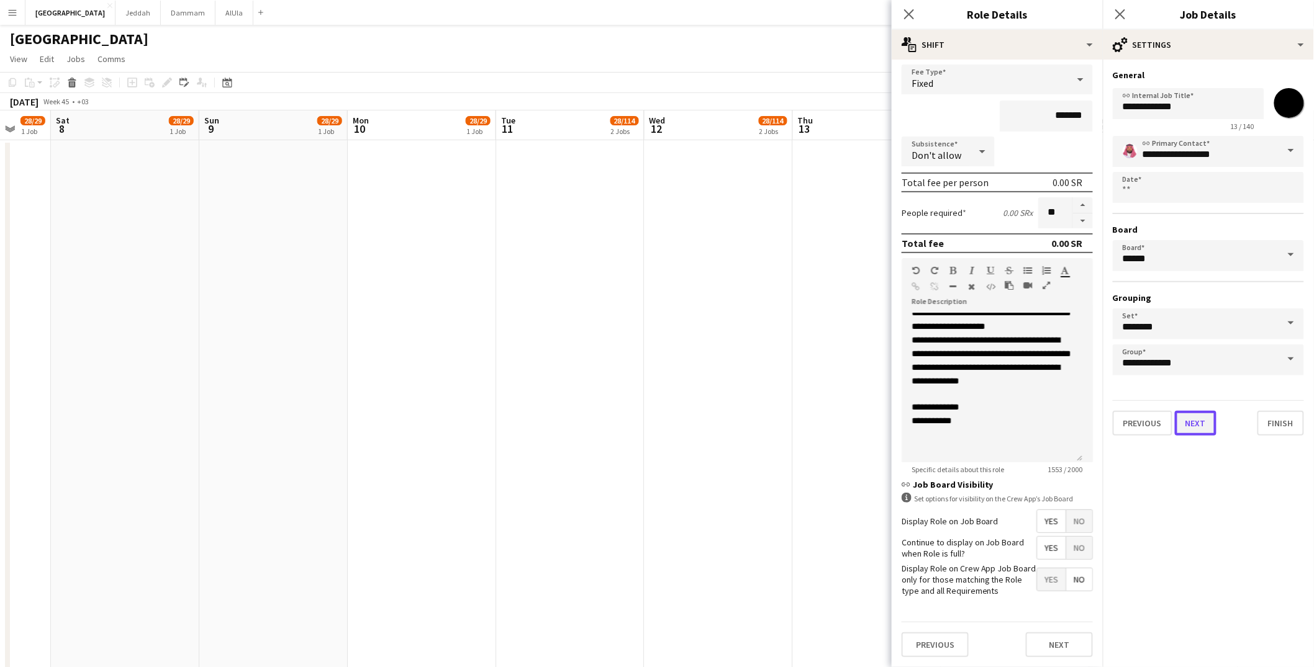
click at [1003, 420] on button "Next" at bounding box center [1196, 423] width 42 height 25
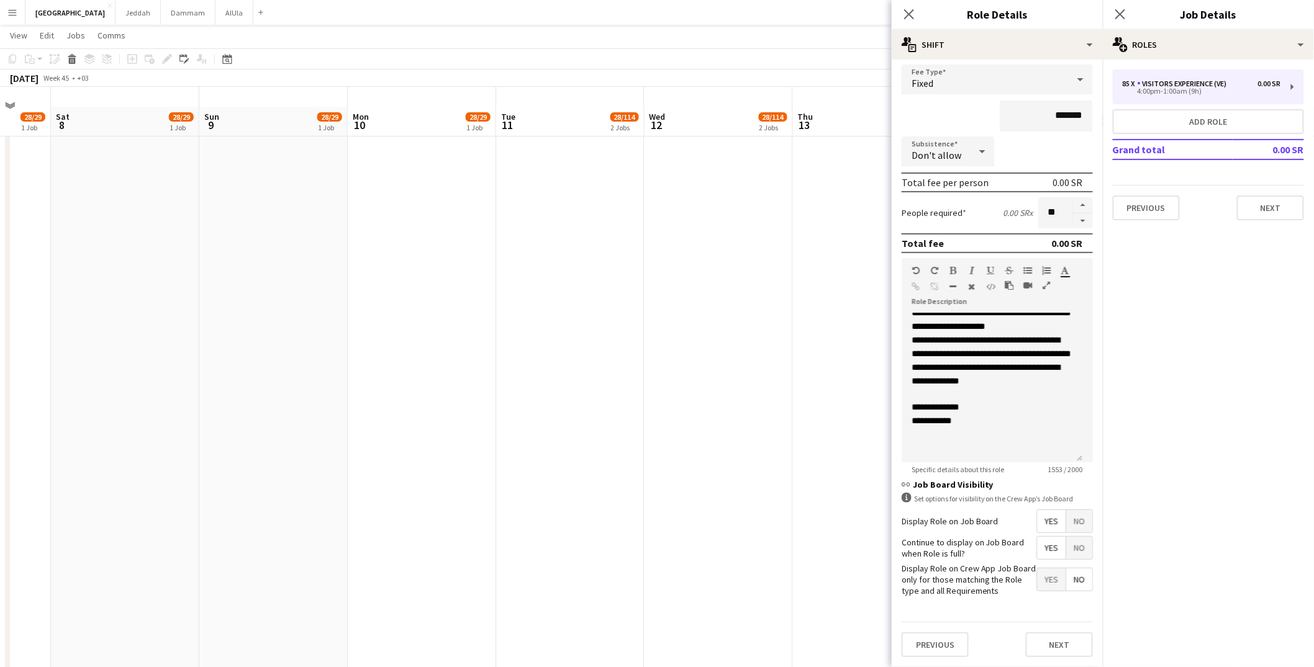
scroll to position [42, 0]
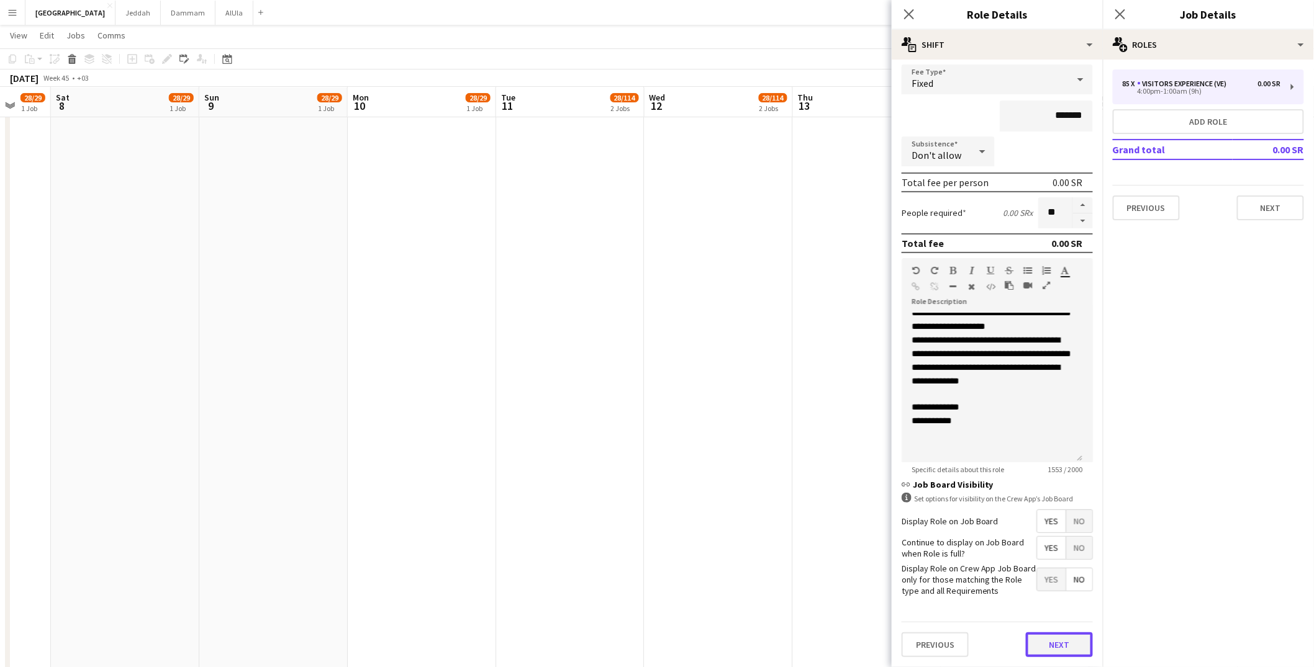
click at [1003, 528] on form "**********" at bounding box center [997, 330] width 211 height 675
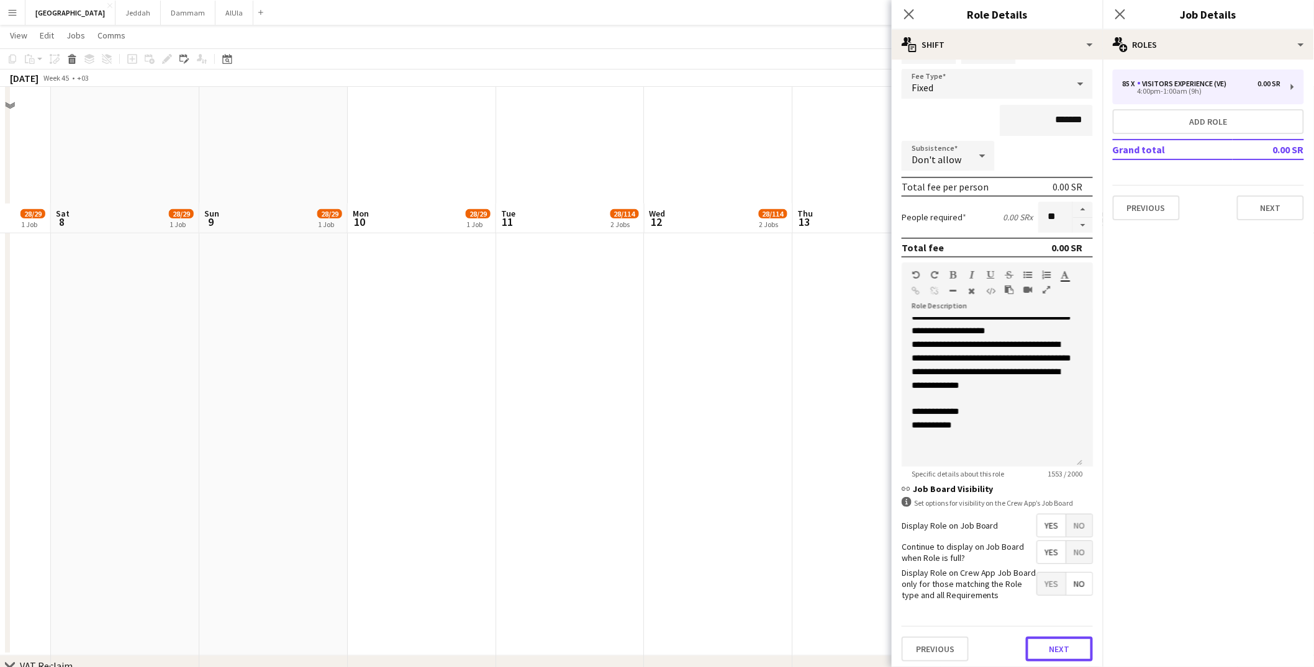
scroll to position [278, 0]
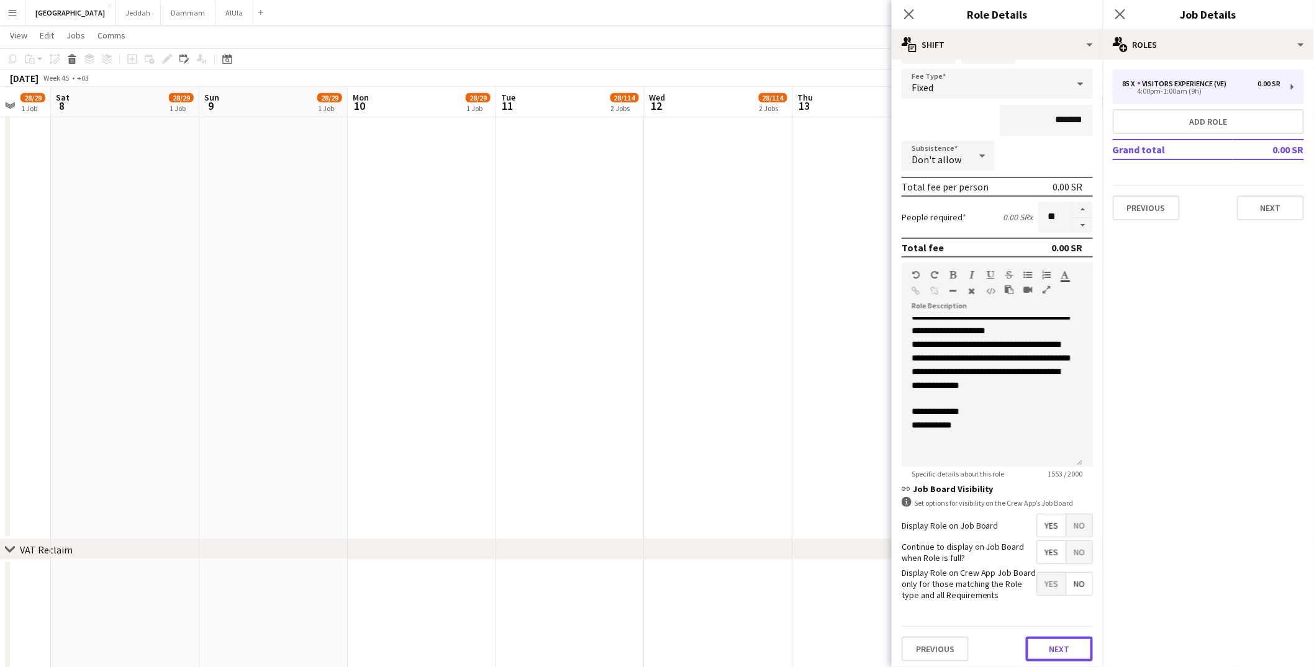
click at [1003, 528] on button "Next" at bounding box center [1059, 649] width 67 height 25
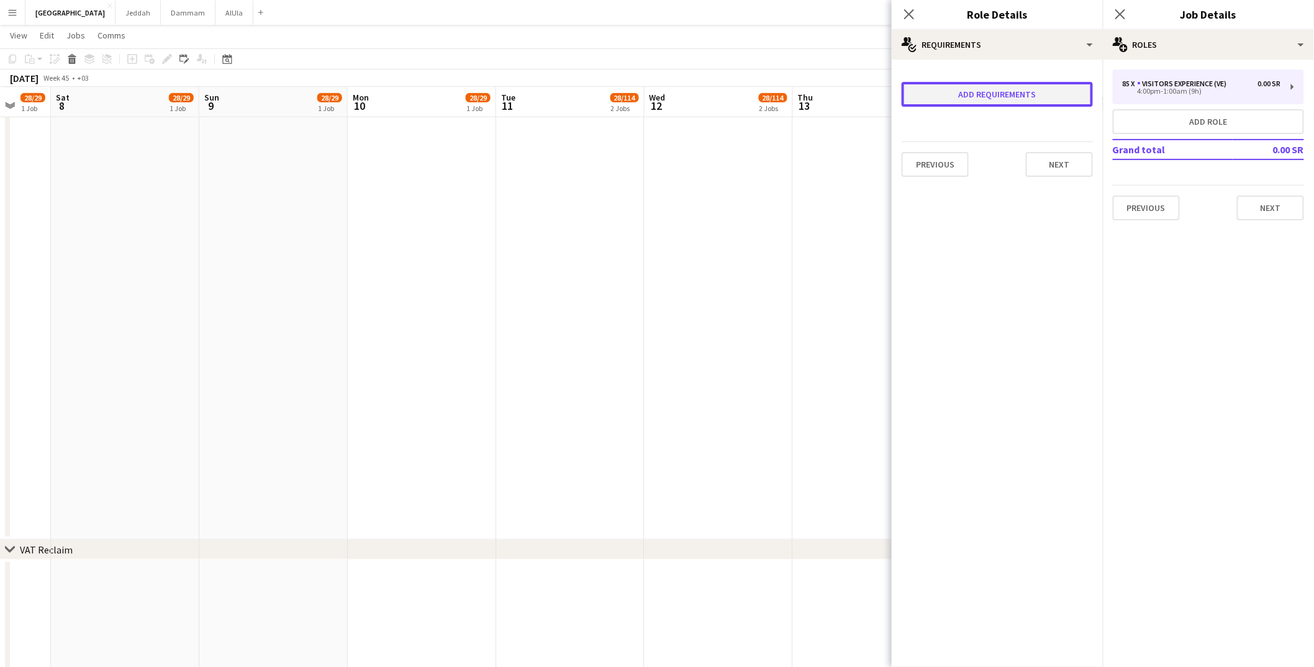
click at [1003, 101] on button "Add requirements" at bounding box center [997, 94] width 191 height 25
click at [1003, 101] on div "Please select" at bounding box center [984, 106] width 151 height 30
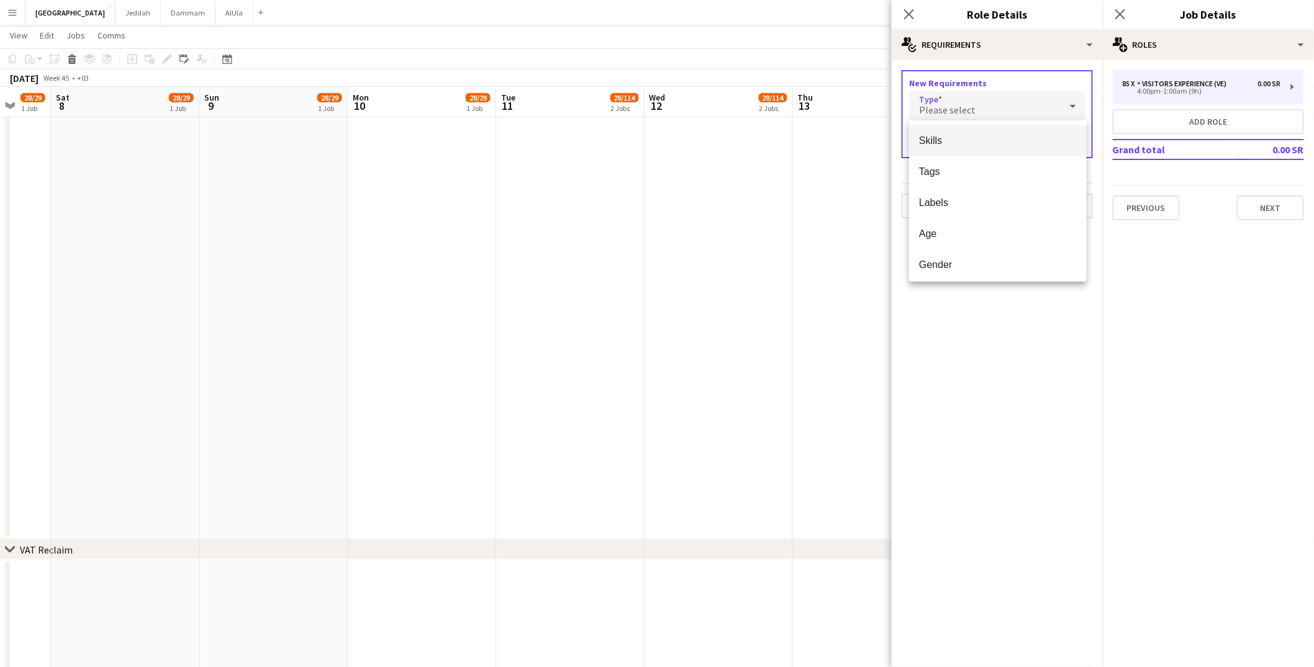
click at [1003, 104] on div at bounding box center [657, 333] width 1314 height 667
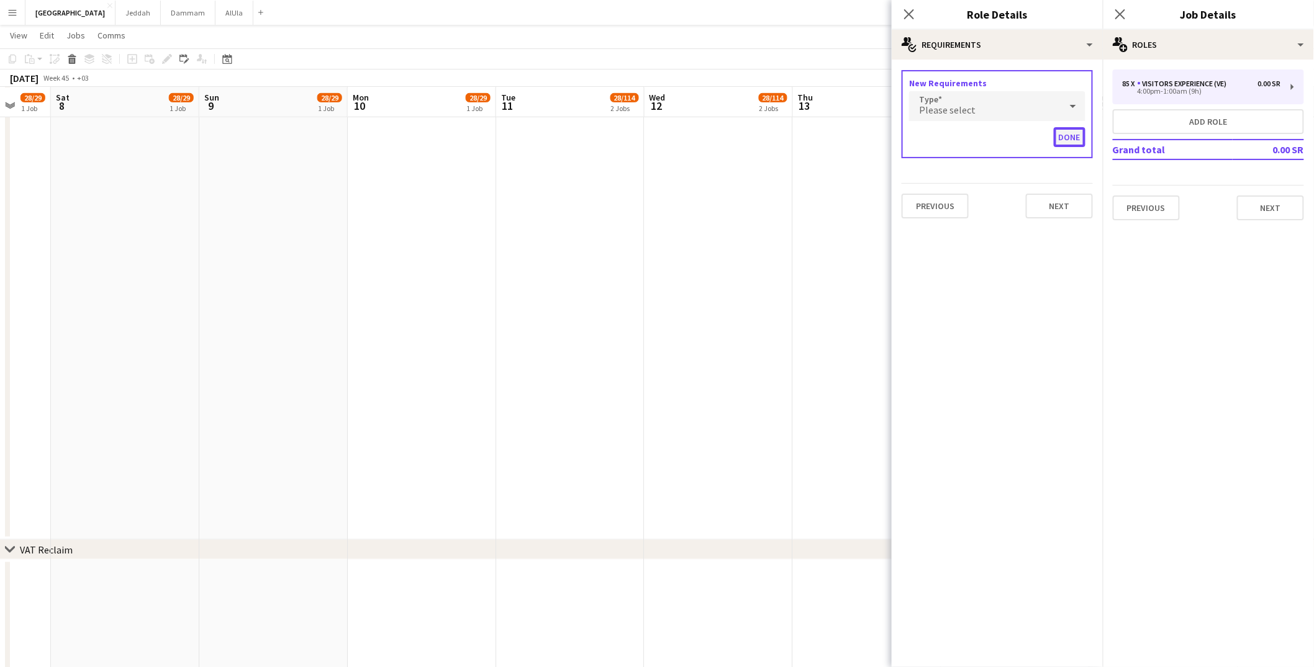
click at [1003, 138] on button "Done" at bounding box center [1070, 137] width 32 height 20
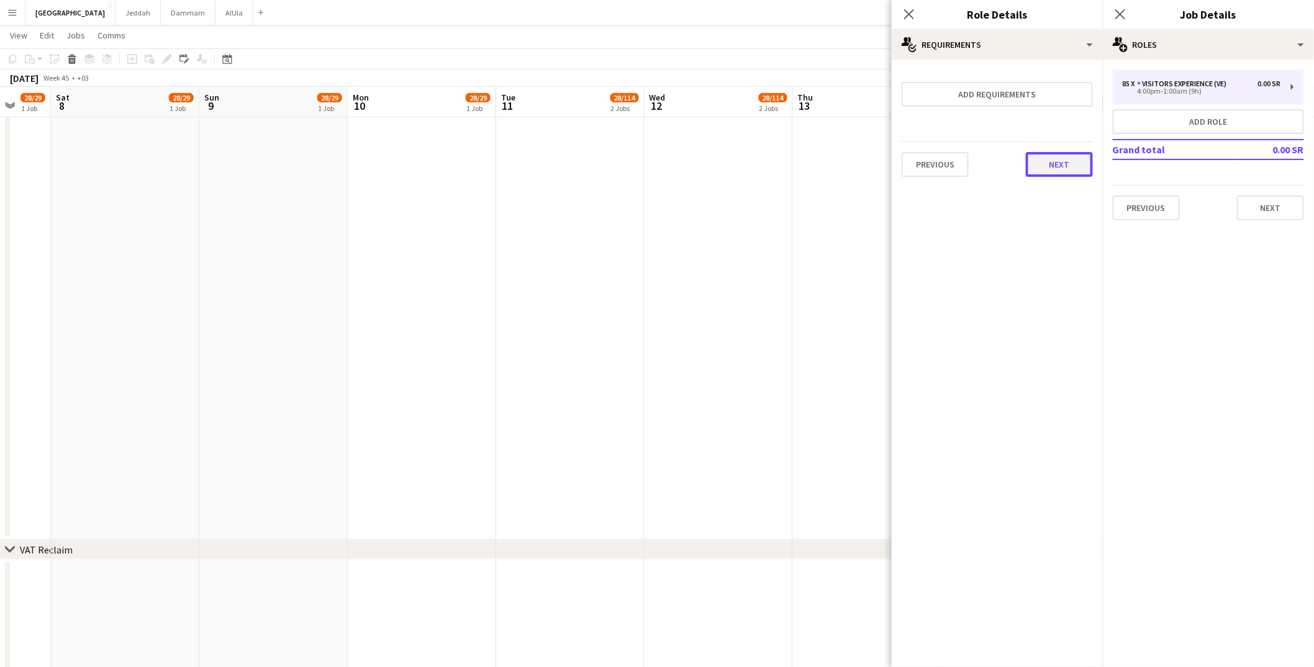
click at [1003, 158] on button "Next" at bounding box center [1059, 164] width 67 height 25
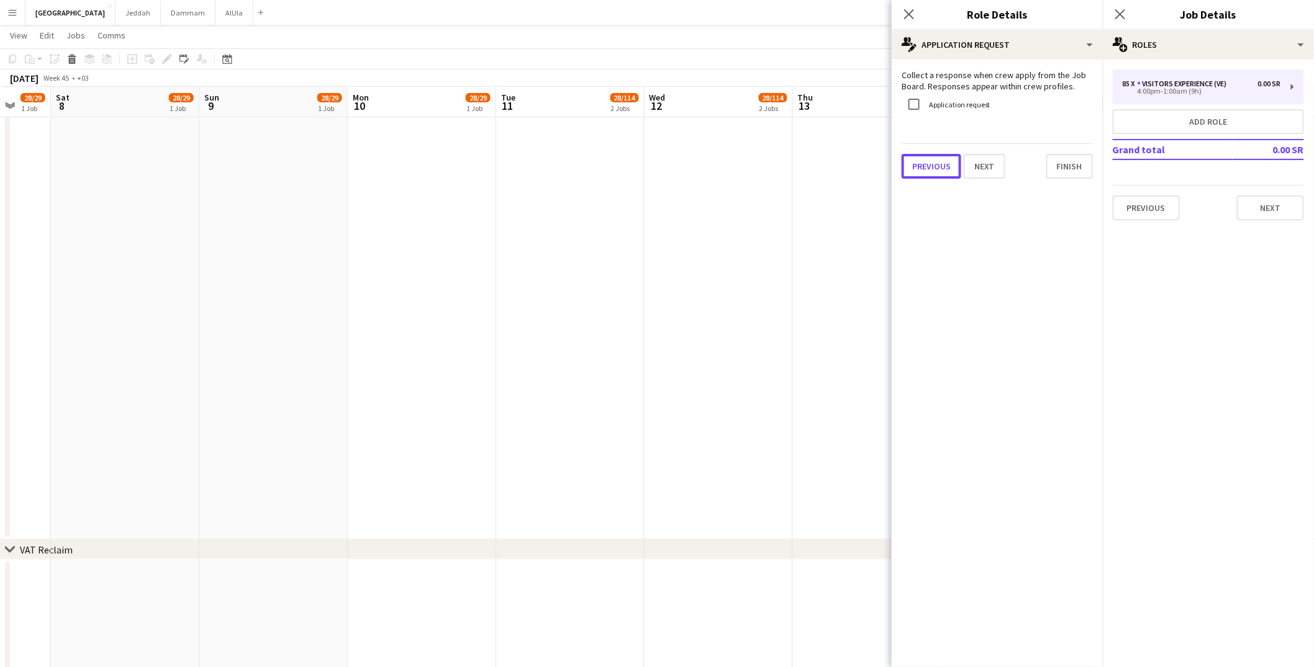
click at [944, 173] on button "Previous" at bounding box center [932, 166] width 60 height 25
click at [935, 158] on button "Previous" at bounding box center [935, 164] width 67 height 25
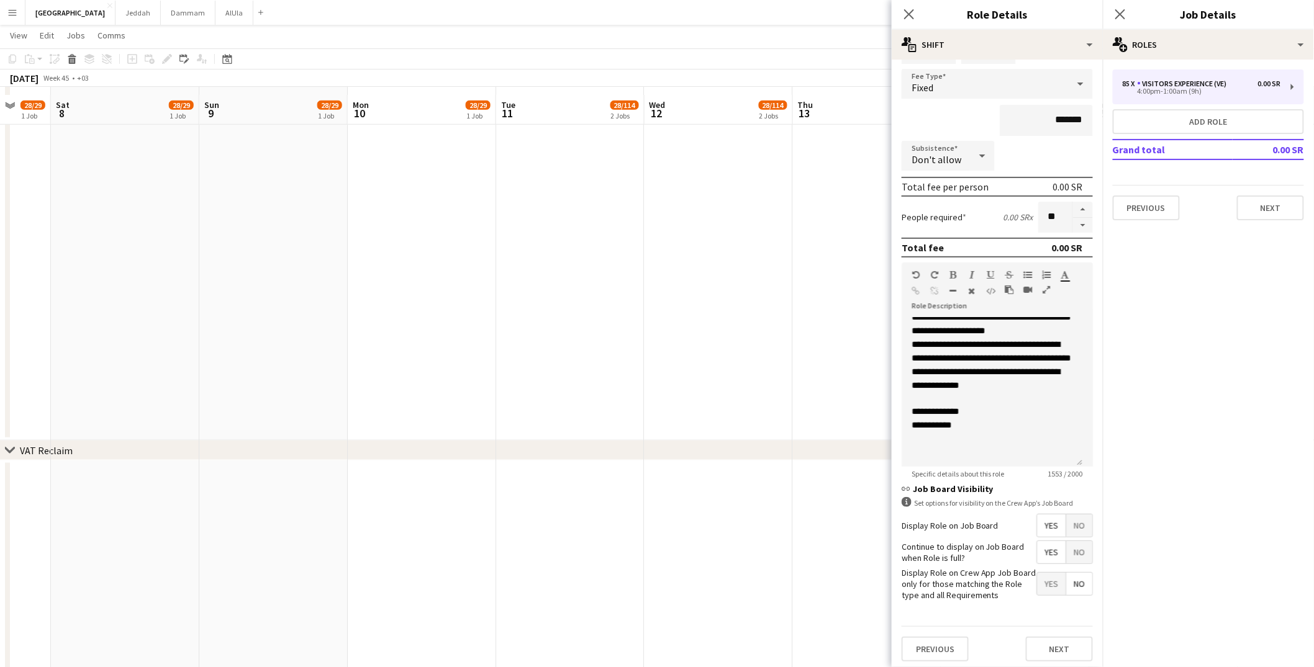
scroll to position [386, 0]
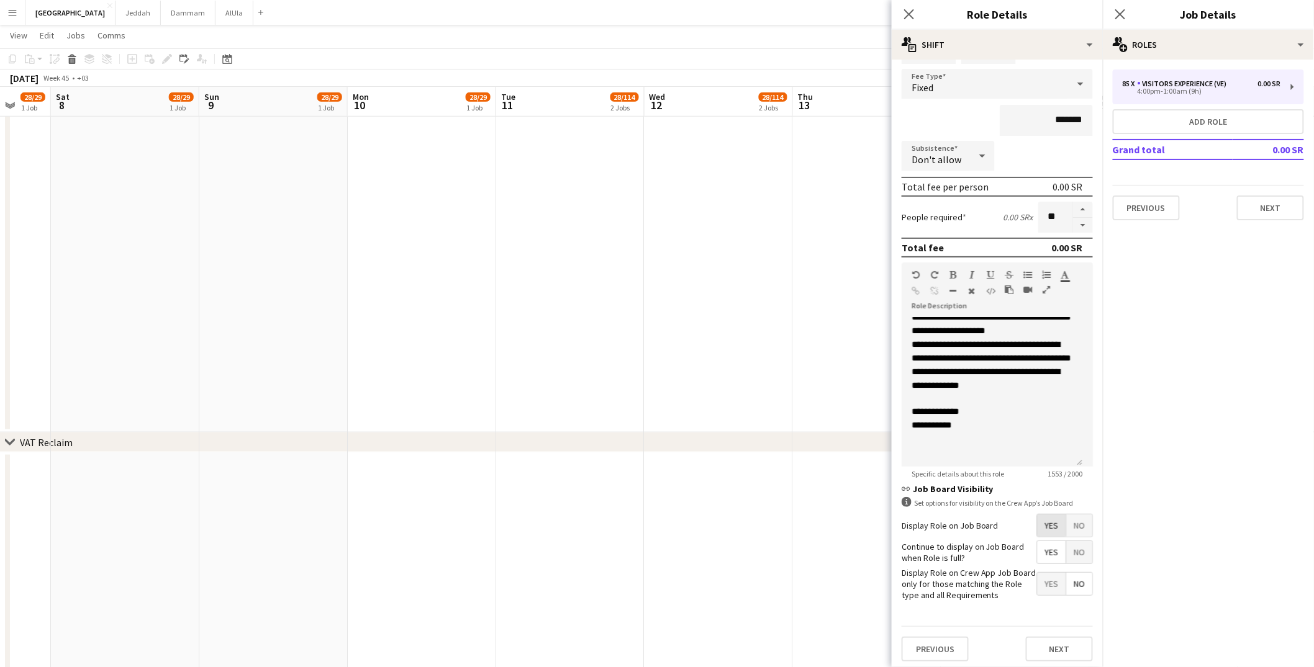
click at [1003, 520] on span "Yes" at bounding box center [1051, 526] width 29 height 22
click at [1003, 528] on span "Yes" at bounding box center [1051, 552] width 29 height 22
click at [1003, 528] on span "Yes" at bounding box center [1051, 584] width 29 height 22
click at [1003, 528] on span "No" at bounding box center [1079, 584] width 26 height 22
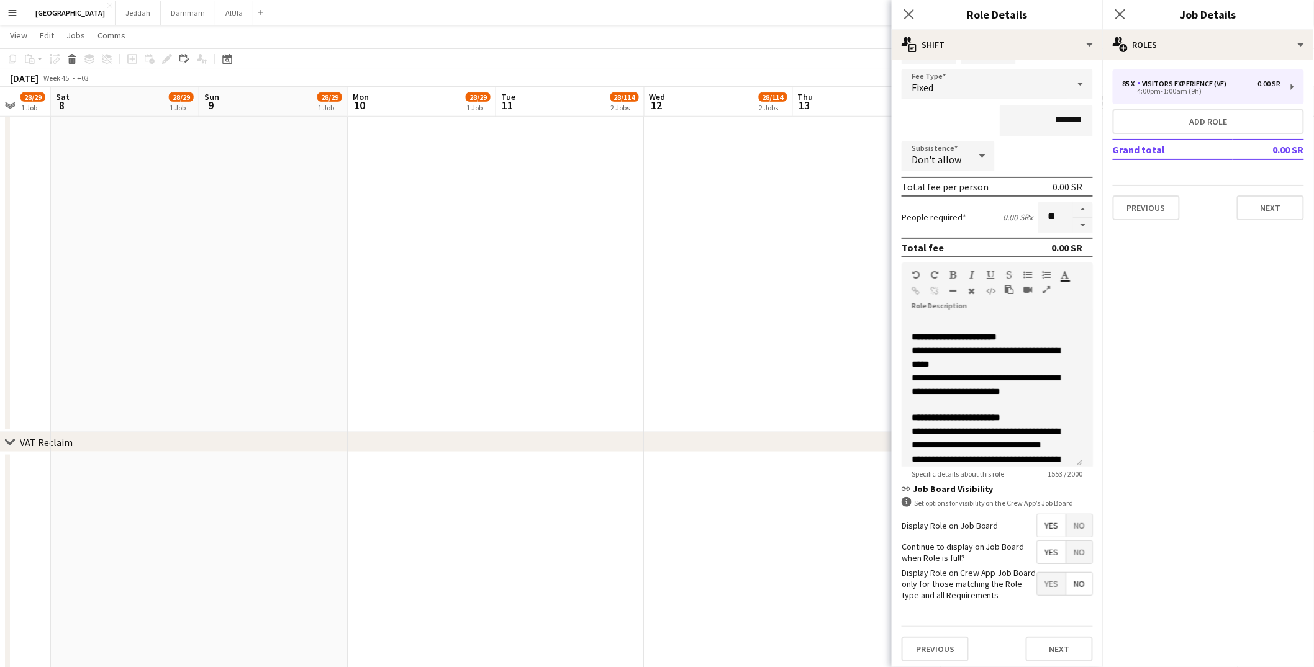
scroll to position [812, 0]
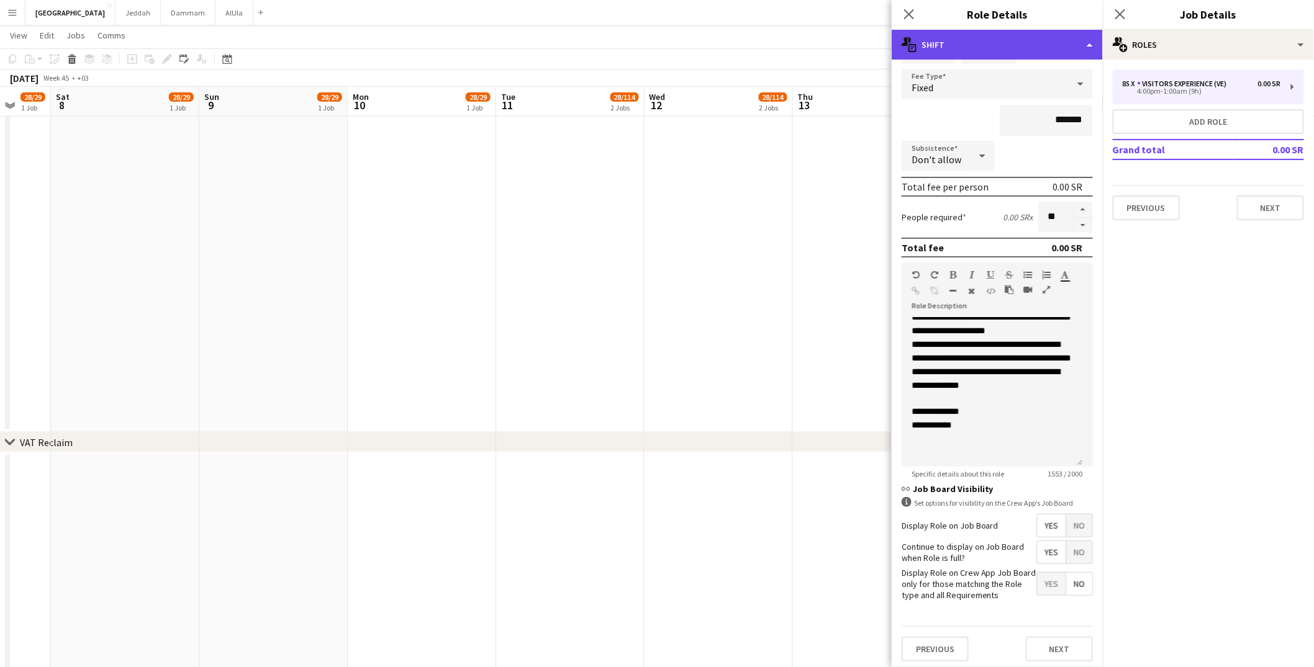
click at [997, 50] on div "multiple-actions-text Shift" at bounding box center [997, 45] width 211 height 30
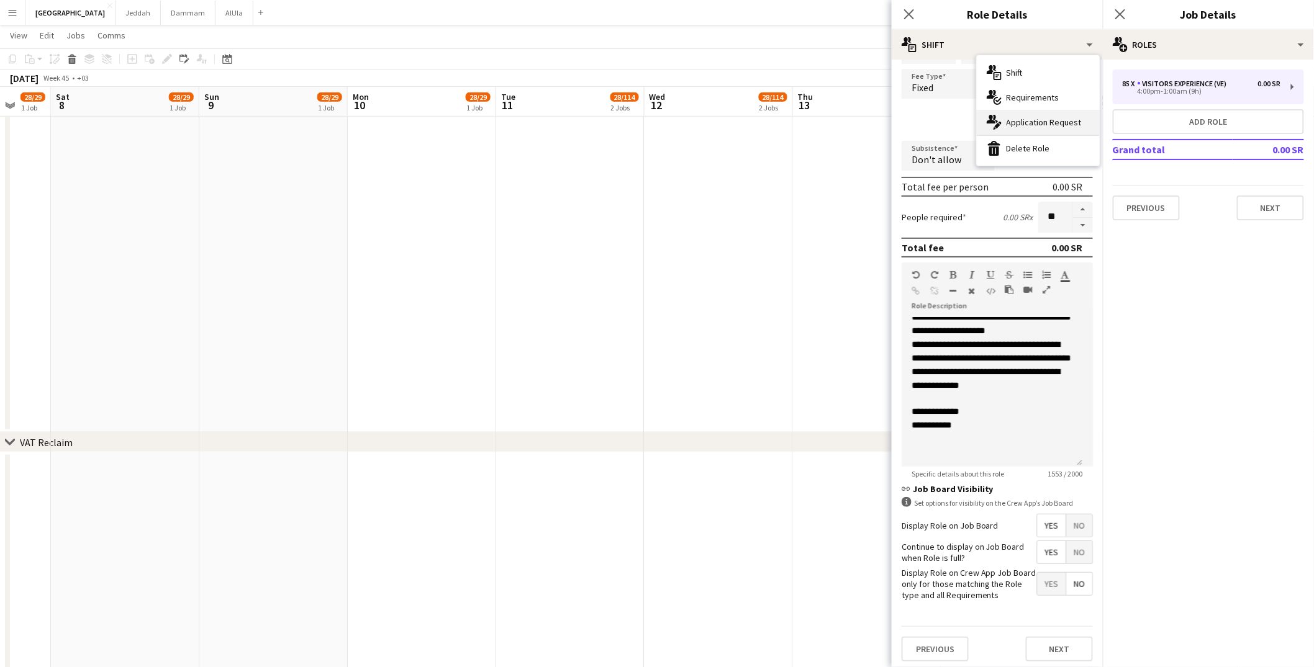
click at [1003, 125] on span "Application Request" at bounding box center [1043, 122] width 75 height 11
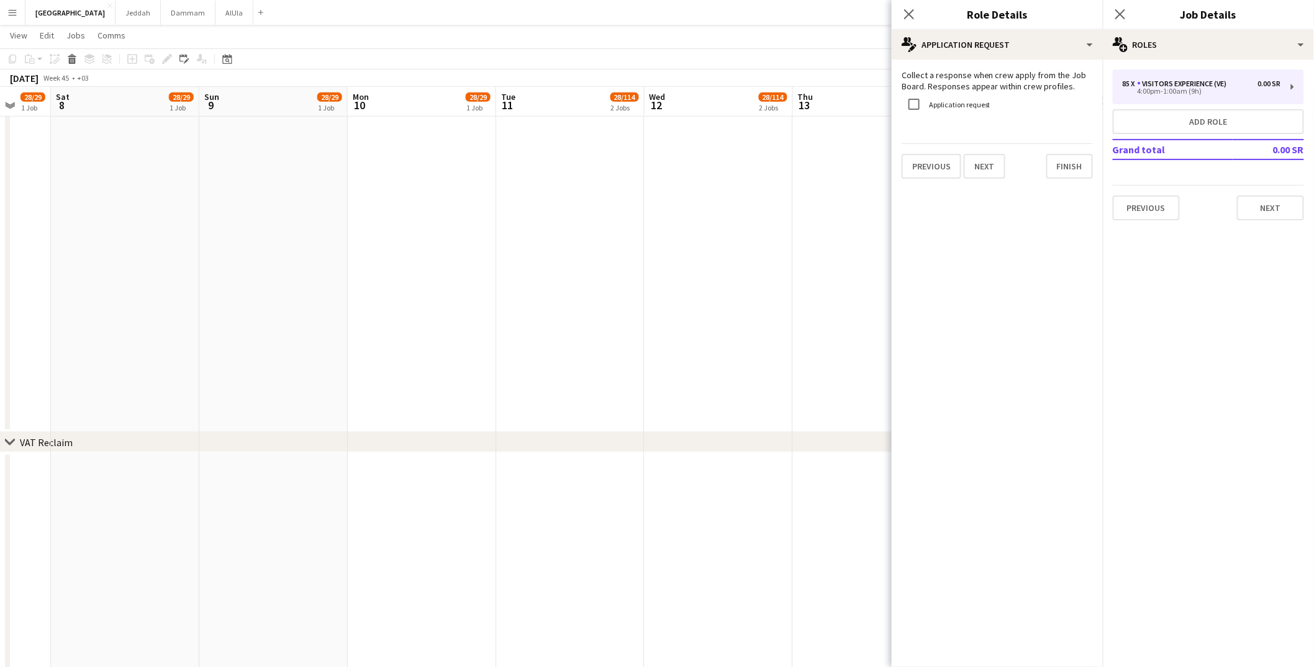
scroll to position [0, 0]
click at [975, 53] on div "multiple-actions-edit-1 Application Request" at bounding box center [997, 45] width 211 height 30
click at [1001, 99] on icon "multiple-actions-check-2" at bounding box center [994, 97] width 15 height 15
click at [992, 96] on button "Add requirements" at bounding box center [997, 94] width 191 height 25
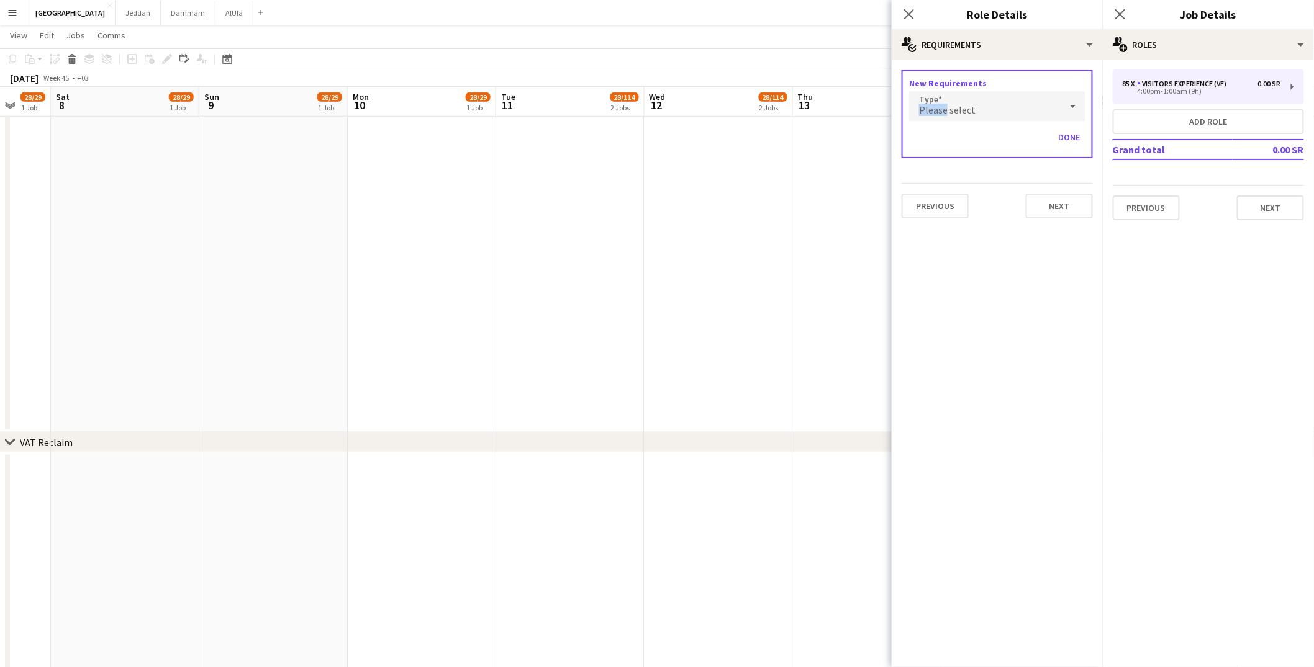
click at [991, 96] on div "Please select" at bounding box center [984, 106] width 151 height 30
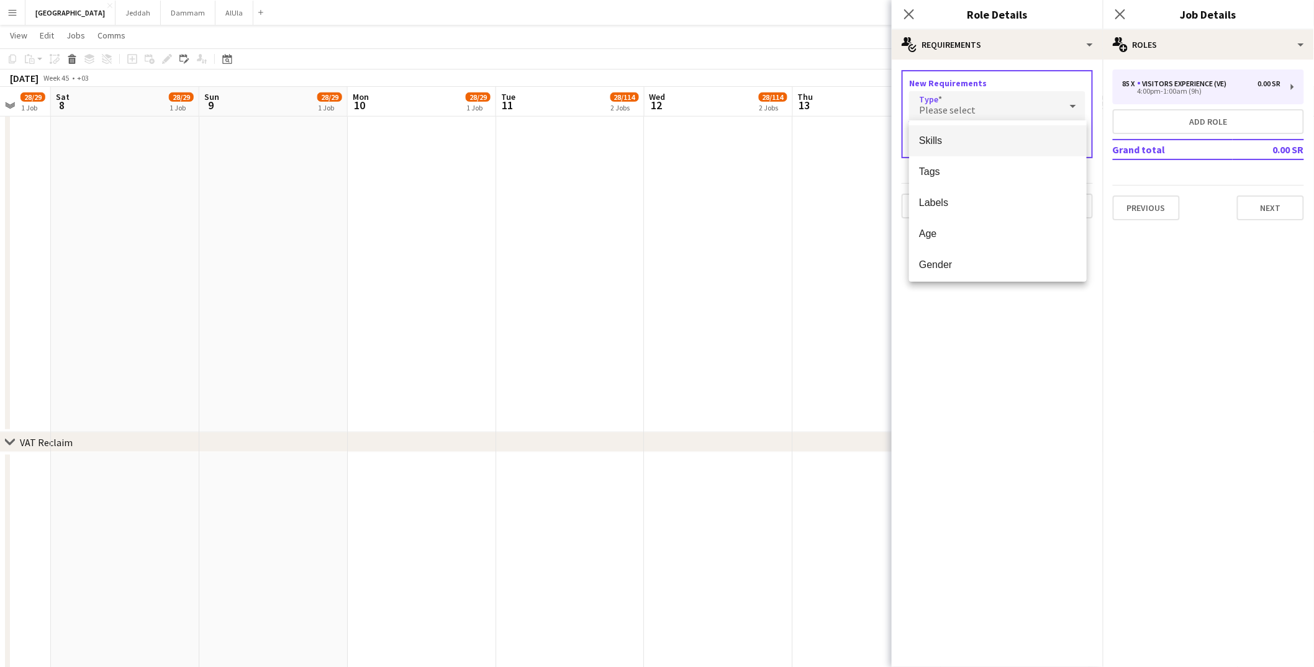
click at [991, 96] on div at bounding box center [657, 333] width 1314 height 667
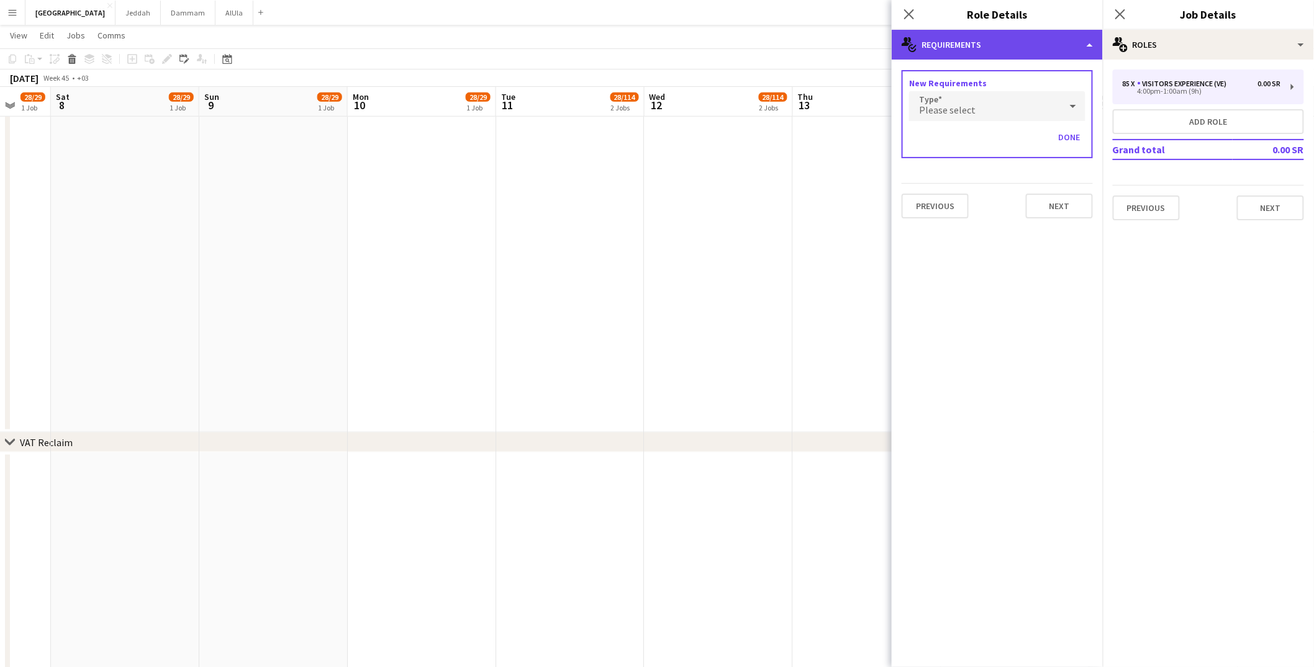
click at [940, 49] on div "multiple-actions-check-2 Requirements" at bounding box center [997, 45] width 211 height 30
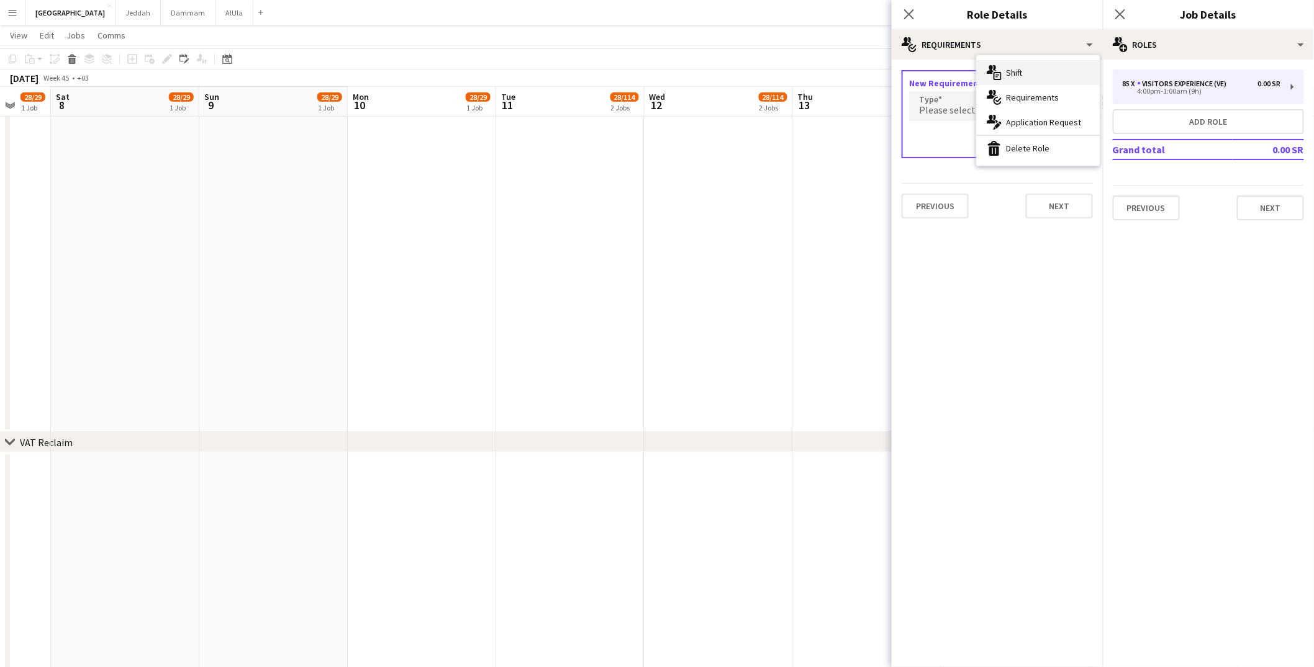
click at [1003, 70] on span "Shift" at bounding box center [1014, 72] width 16 height 11
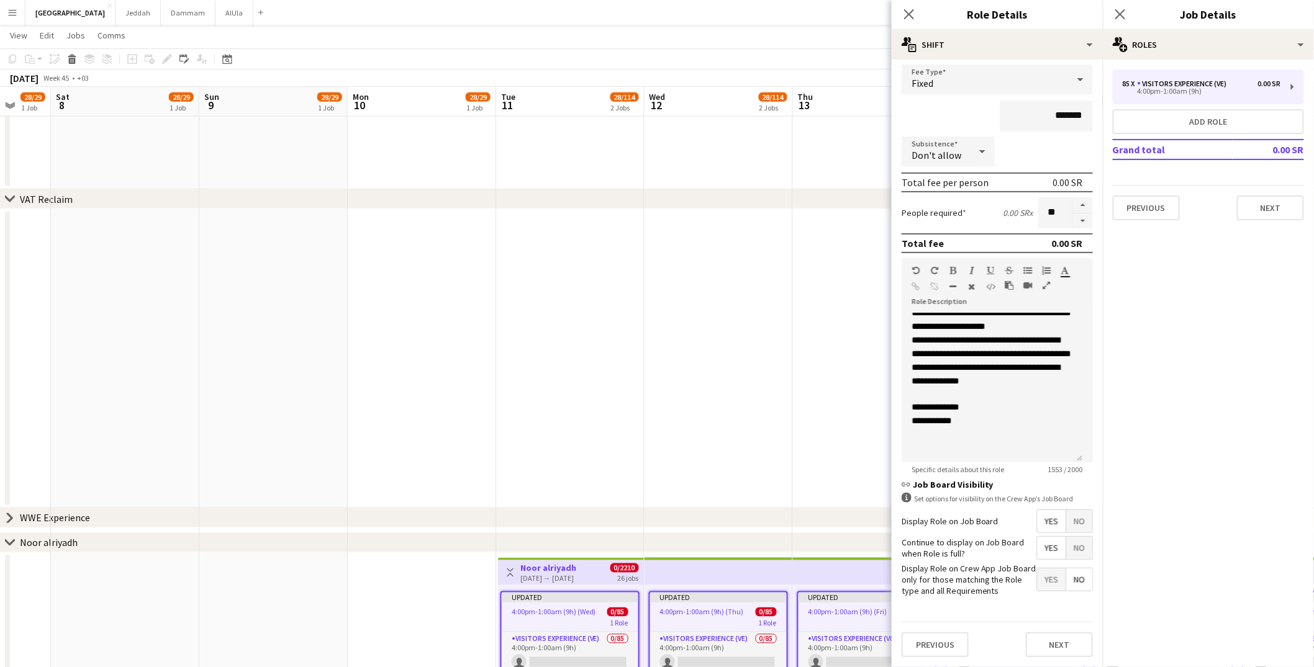
scroll to position [73, 0]
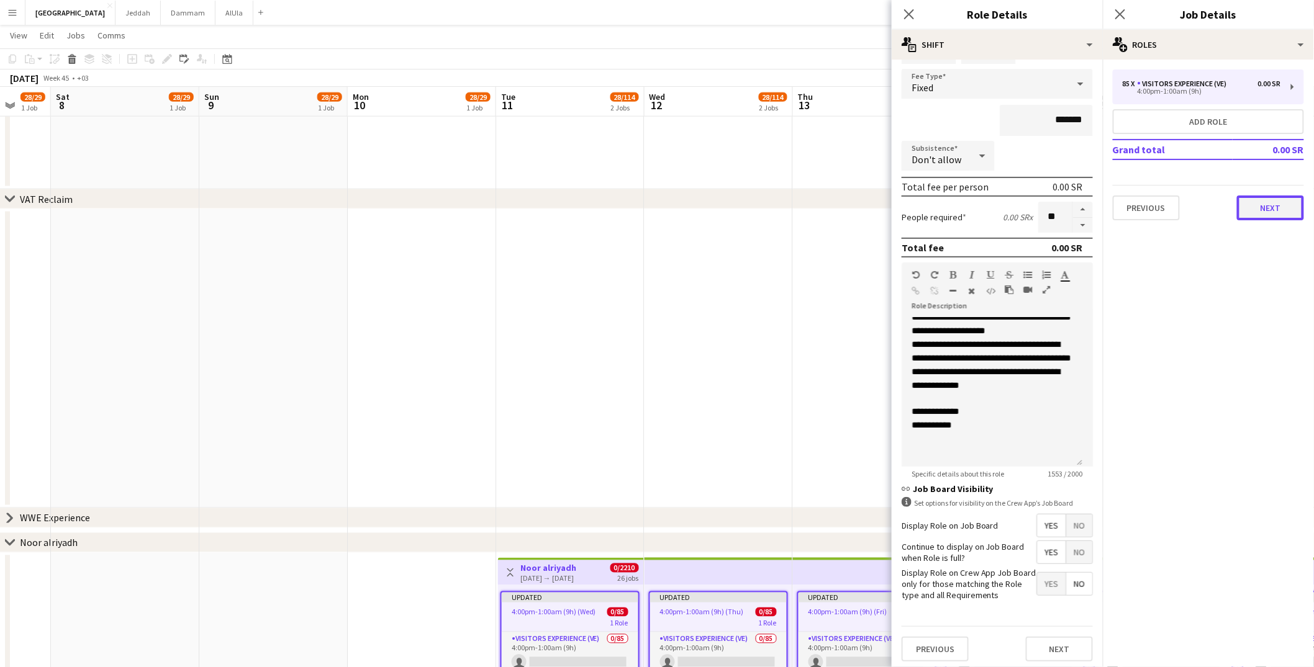
click at [1003, 209] on button "Next" at bounding box center [1270, 208] width 67 height 25
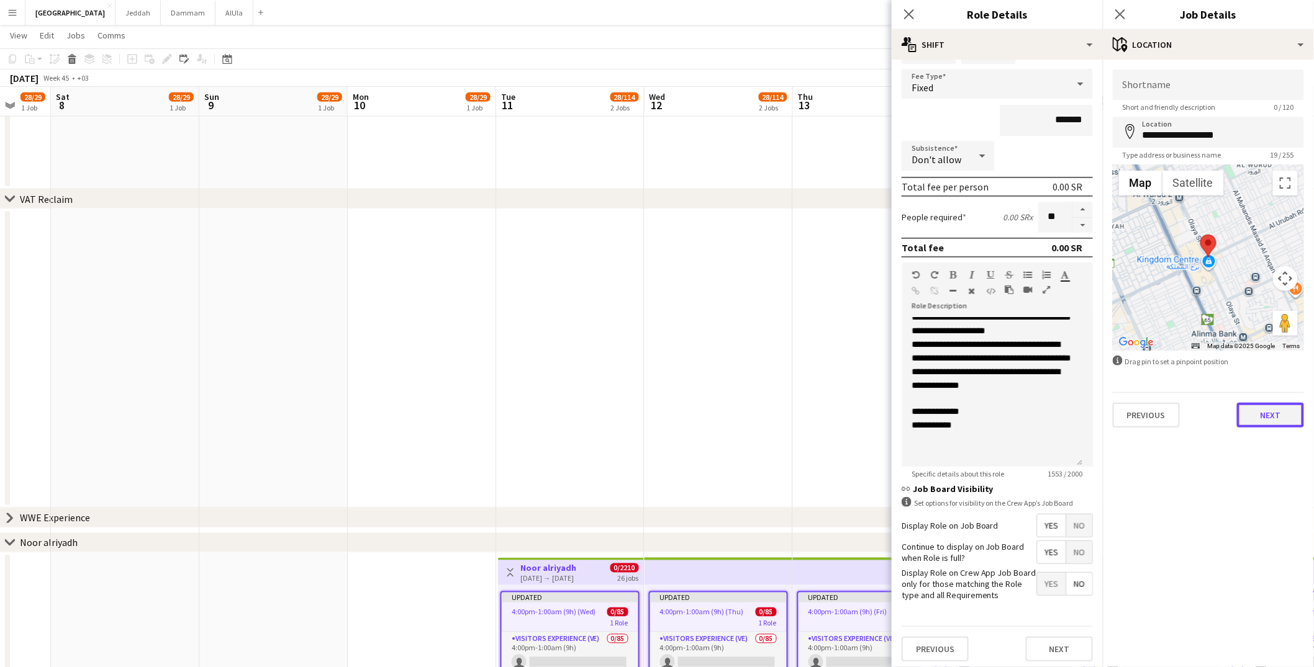
click at [1003, 415] on button "Next" at bounding box center [1270, 415] width 67 height 25
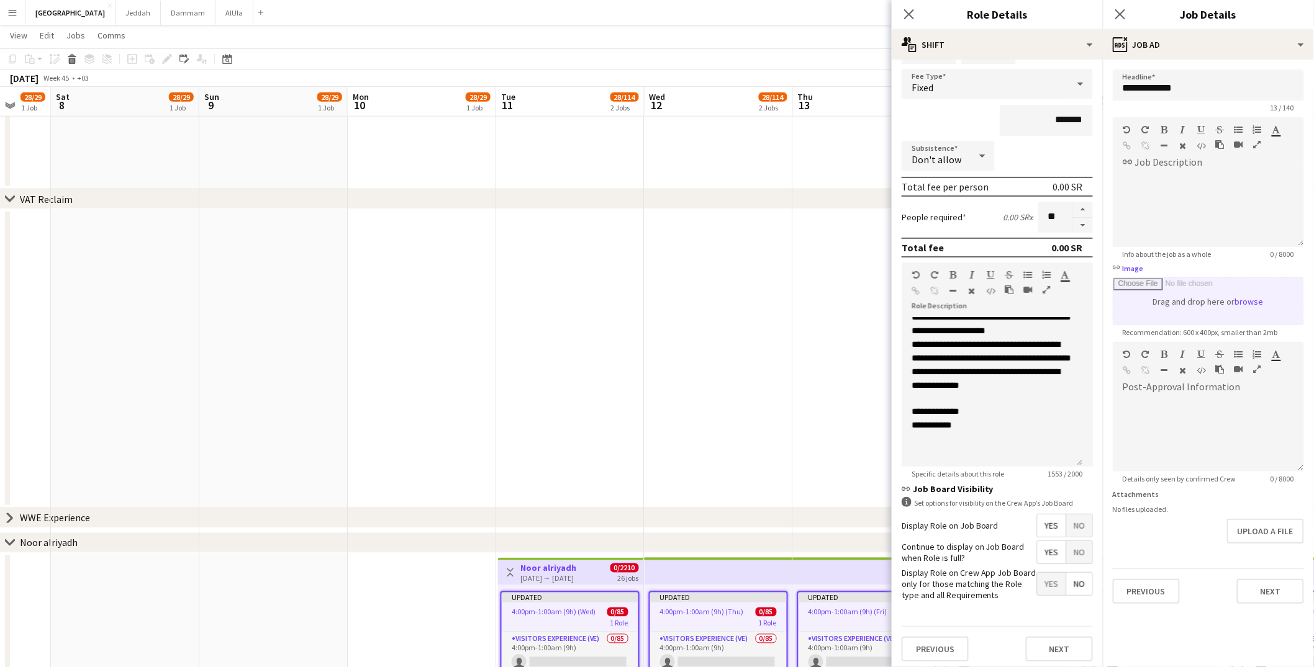
click at [1003, 309] on input "link Image" at bounding box center [1208, 301] width 190 height 47
type input "**********"
click at [1003, 446] on div at bounding box center [1208, 437] width 191 height 75
click at [1003, 193] on div at bounding box center [1208, 210] width 191 height 75
click at [982, 338] on p "**********" at bounding box center [991, 351] width 161 height 27
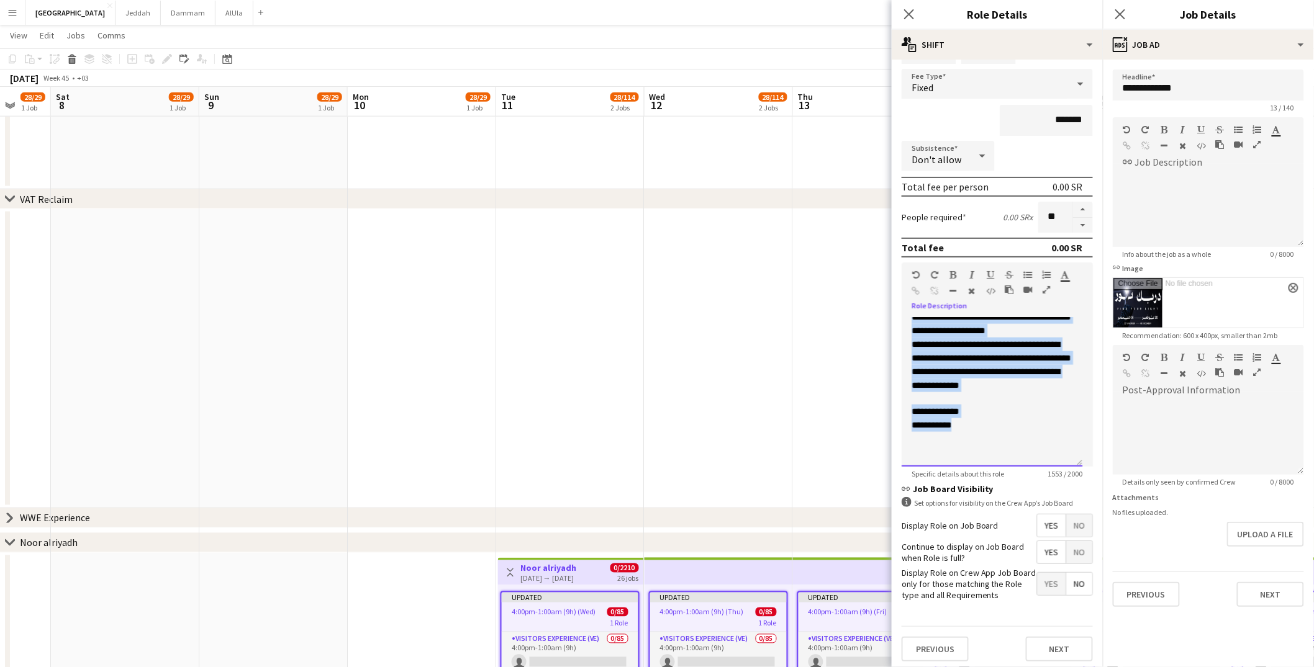
copy span "**********"
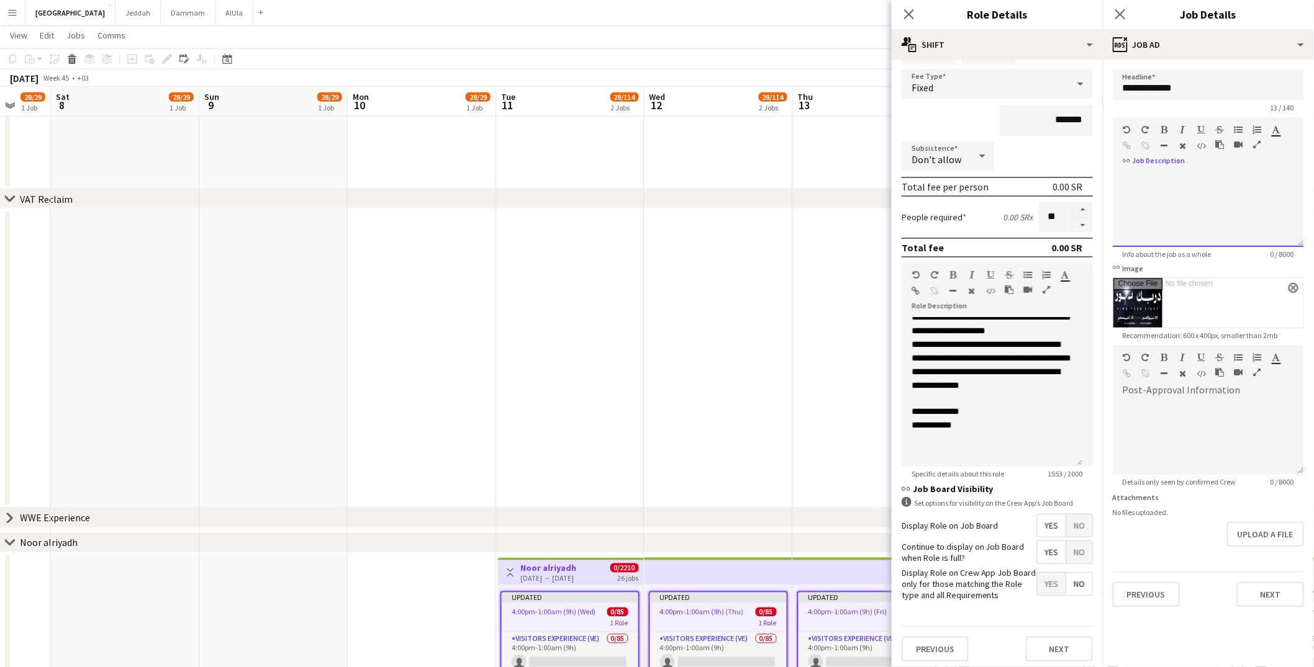
click at [1003, 192] on div at bounding box center [1208, 210] width 191 height 75
paste div
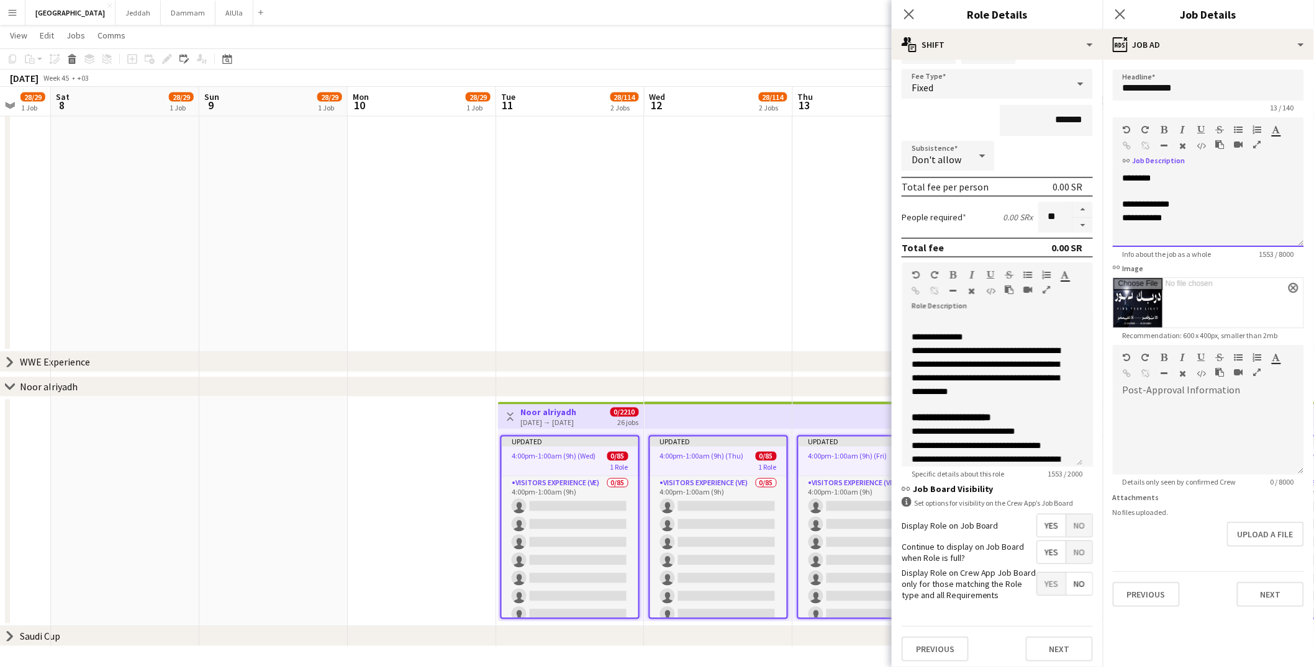
scroll to position [2, 0]
click at [1003, 528] on span "No" at bounding box center [1079, 552] width 26 height 22
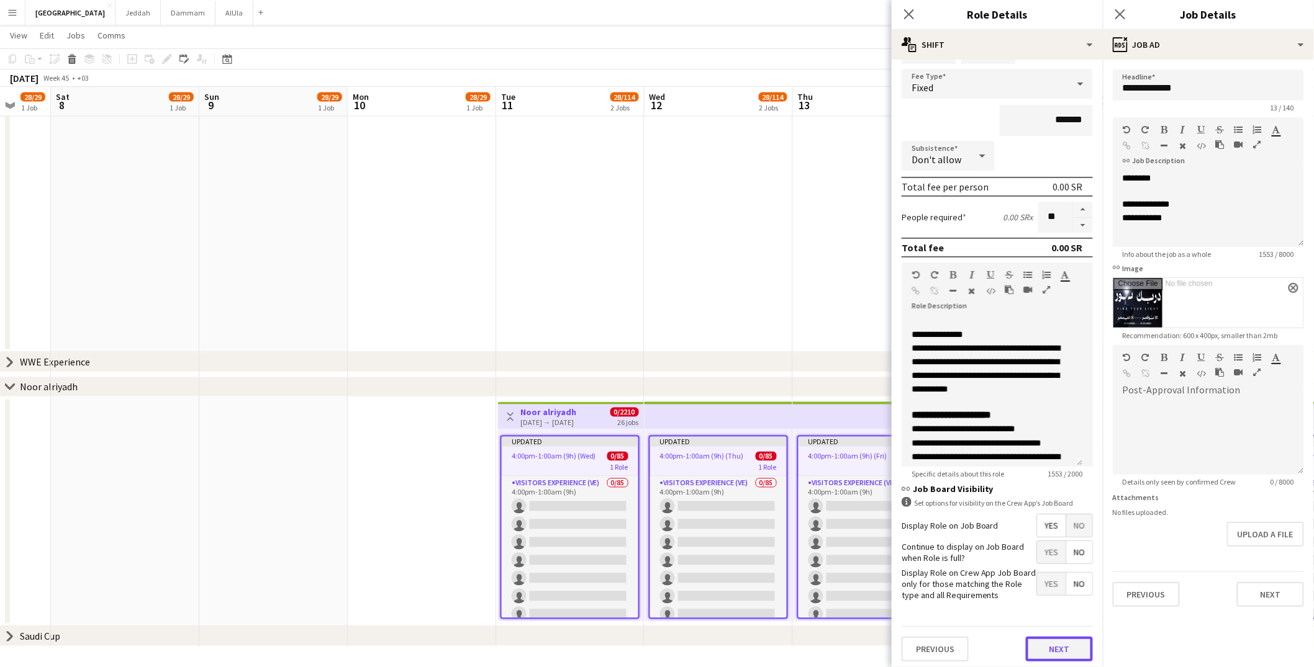
click at [1003, 528] on button "Next" at bounding box center [1059, 649] width 67 height 25
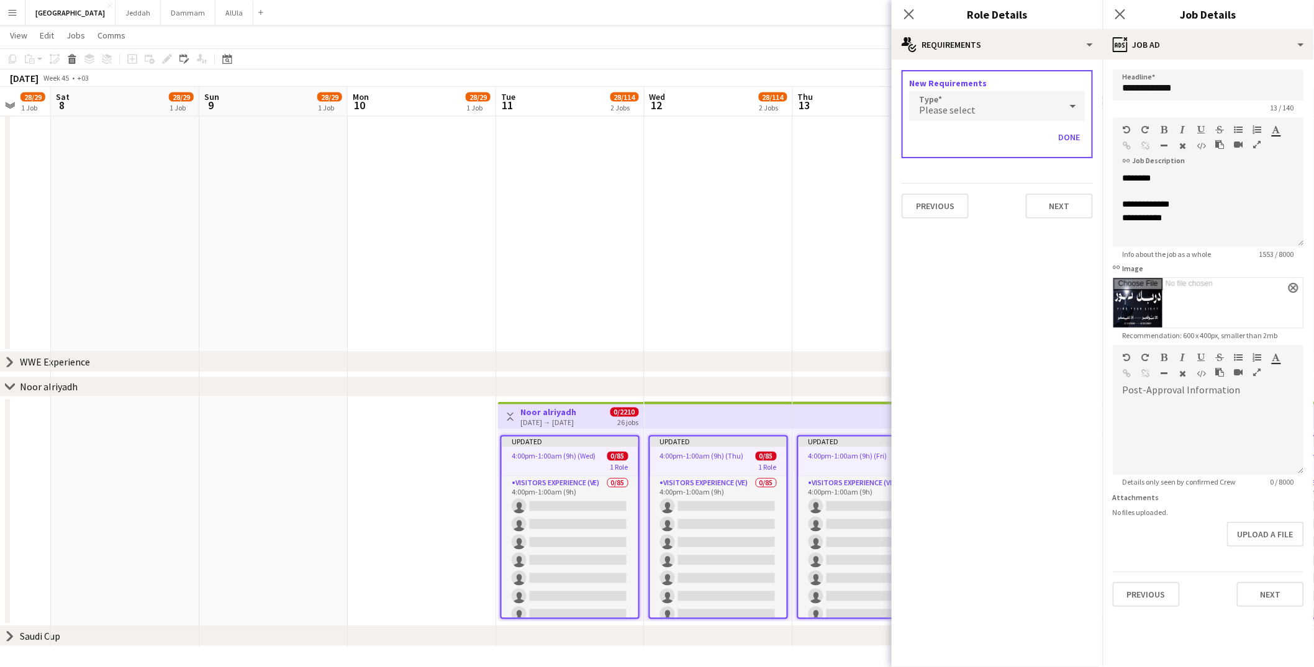
scroll to position [0, 0]
click at [1003, 210] on button "Next" at bounding box center [1059, 206] width 67 height 25
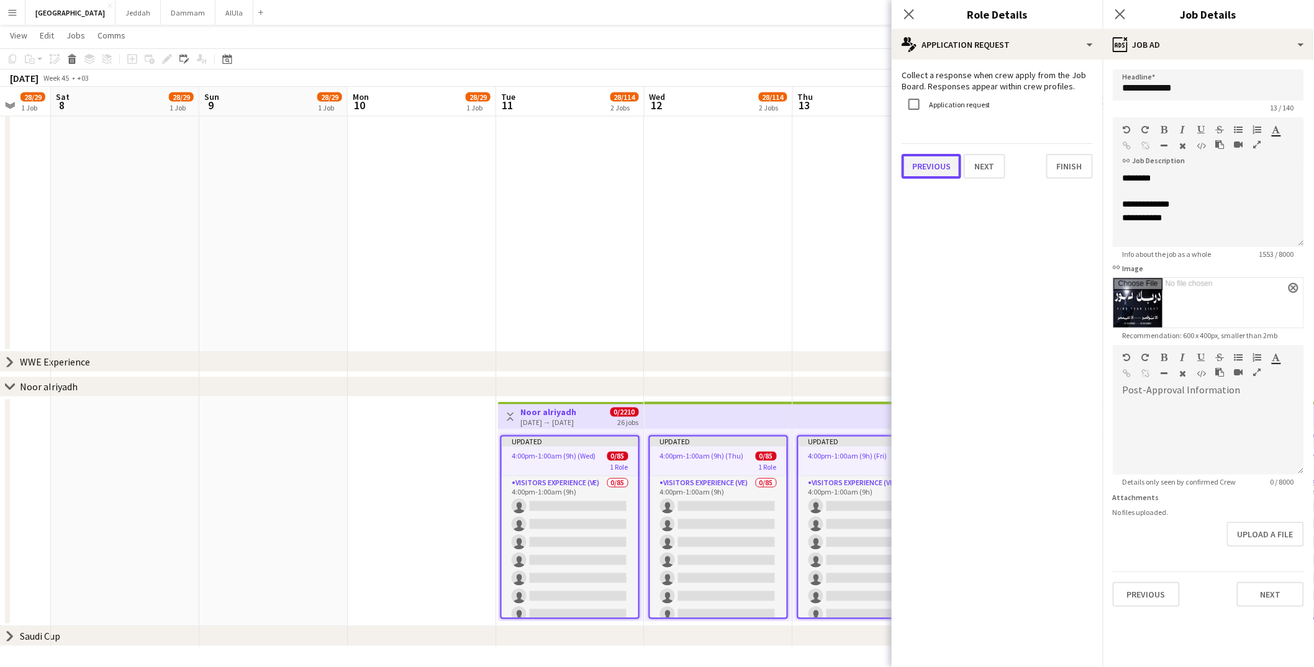
click at [929, 165] on button "Previous" at bounding box center [932, 166] width 60 height 25
click at [1003, 94] on button "Add requirements" at bounding box center [997, 94] width 191 height 25
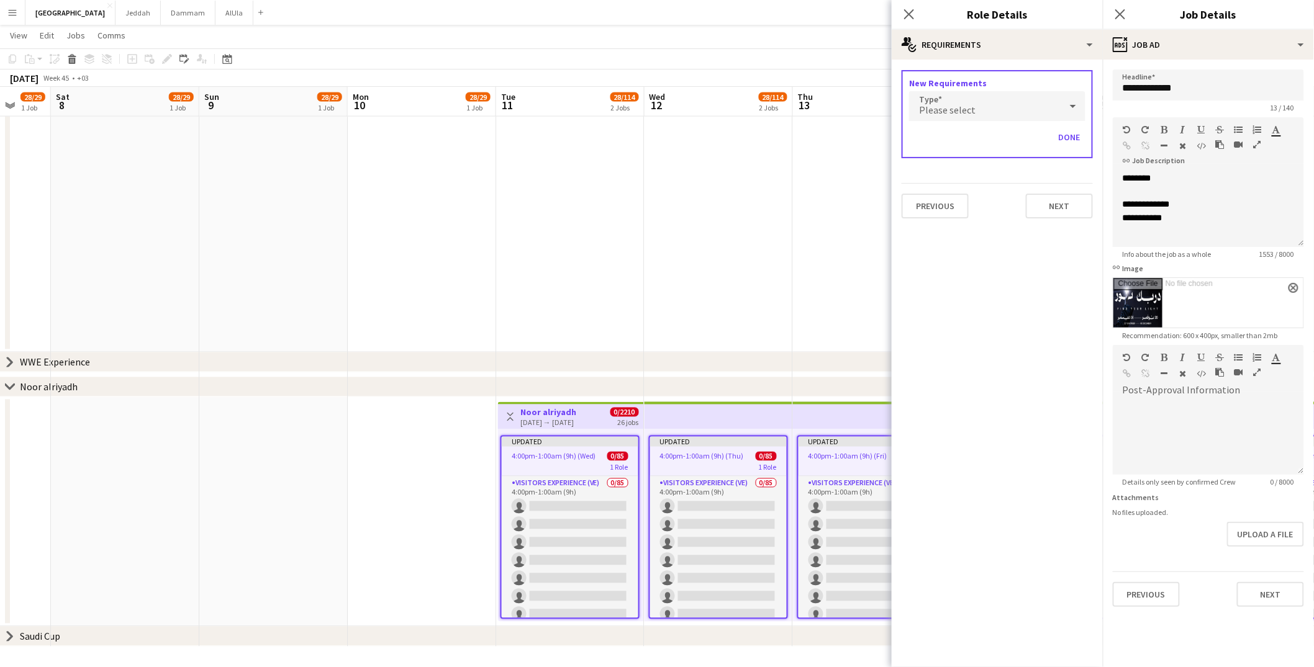
click at [982, 109] on div "Please select" at bounding box center [984, 106] width 151 height 30
click at [980, 375] on div at bounding box center [657, 333] width 1314 height 667
click at [1003, 202] on button "Next" at bounding box center [1059, 206] width 67 height 25
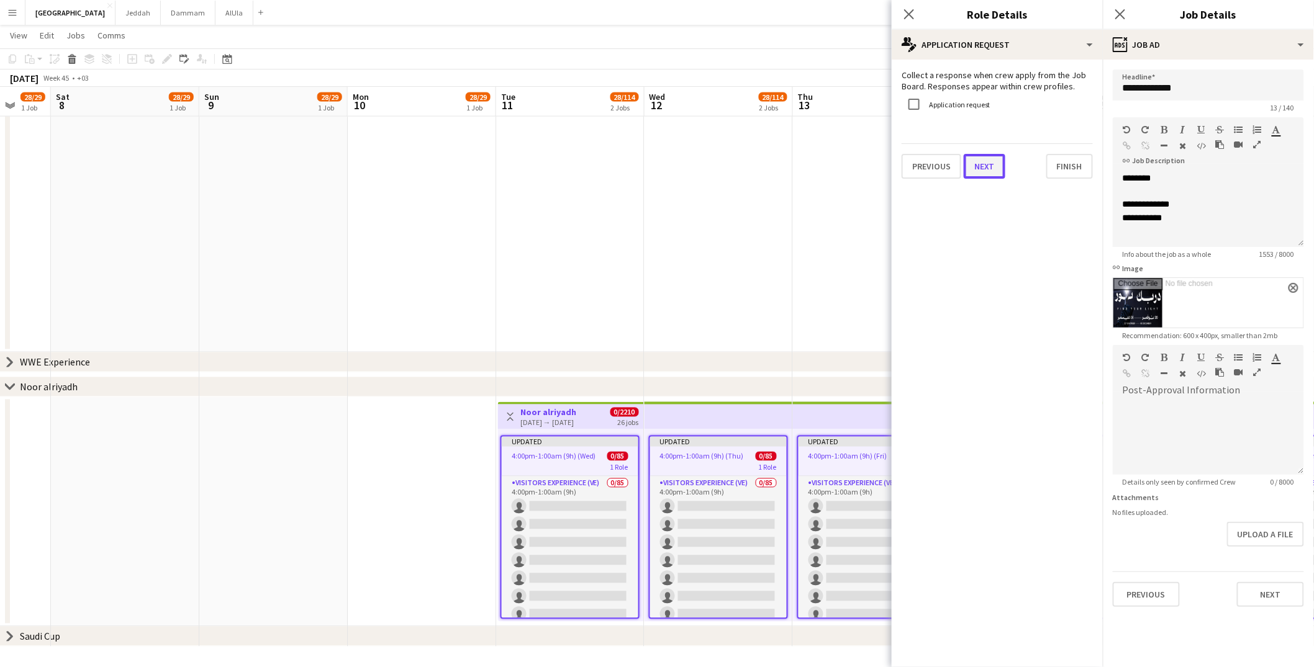
click at [983, 170] on button "Next" at bounding box center [985, 166] width 42 height 25
